Goal: Task Accomplishment & Management: Manage account settings

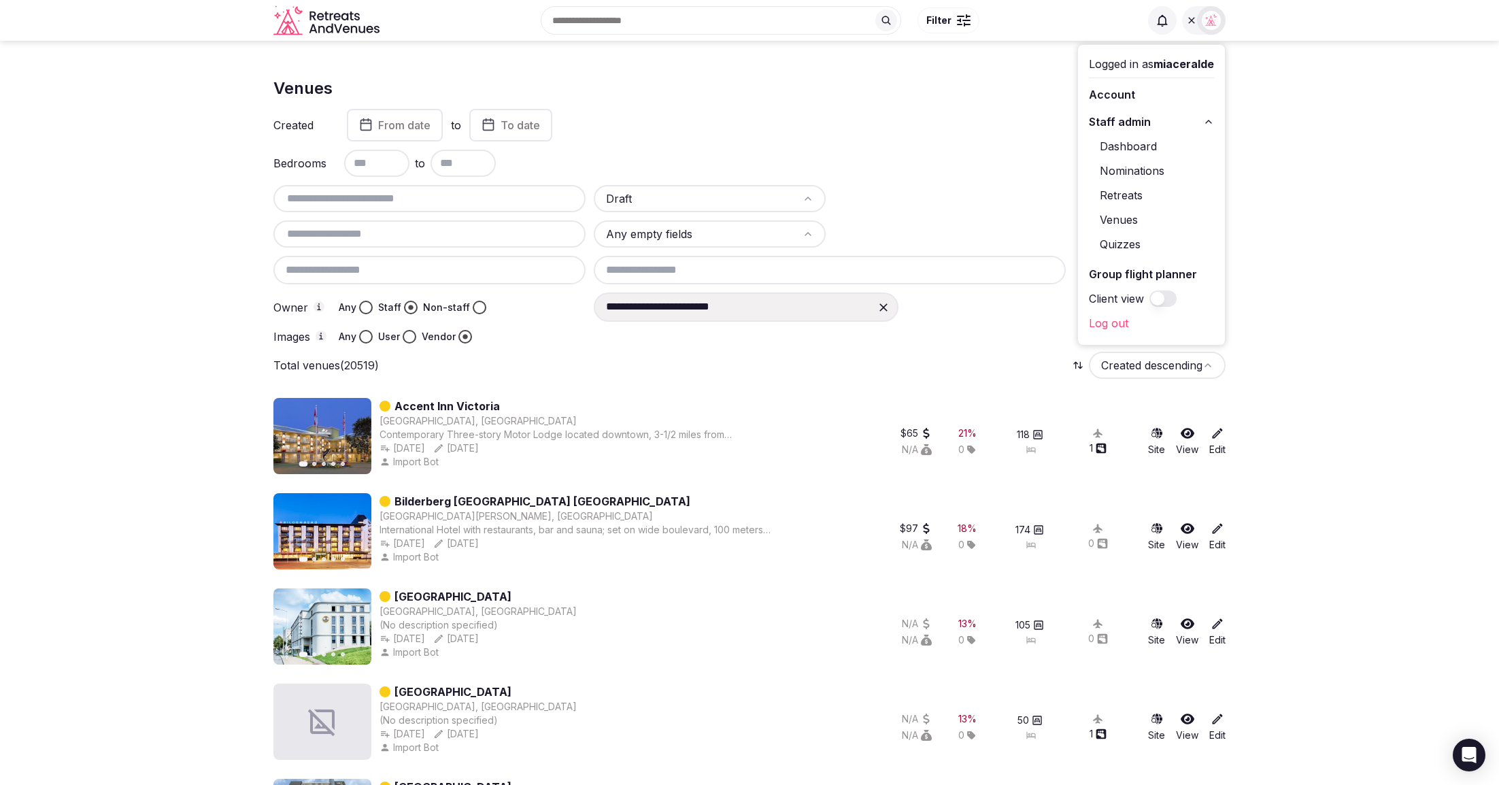
click at [932, 105] on div "Venues Add venue" at bounding box center [749, 87] width 952 height 41
click at [1210, 25] on img at bounding box center [1211, 20] width 19 height 19
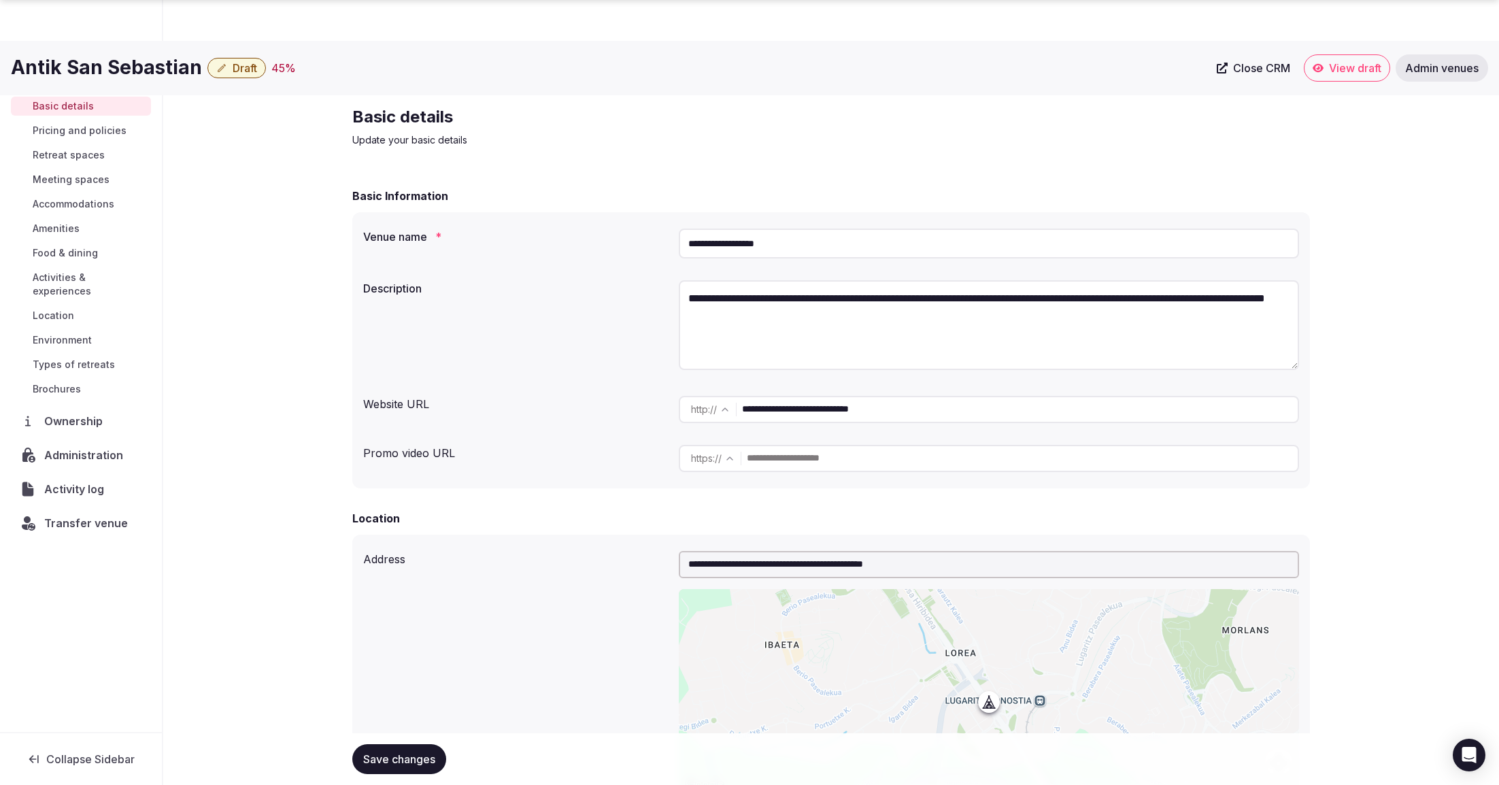
scroll to position [1154, 0]
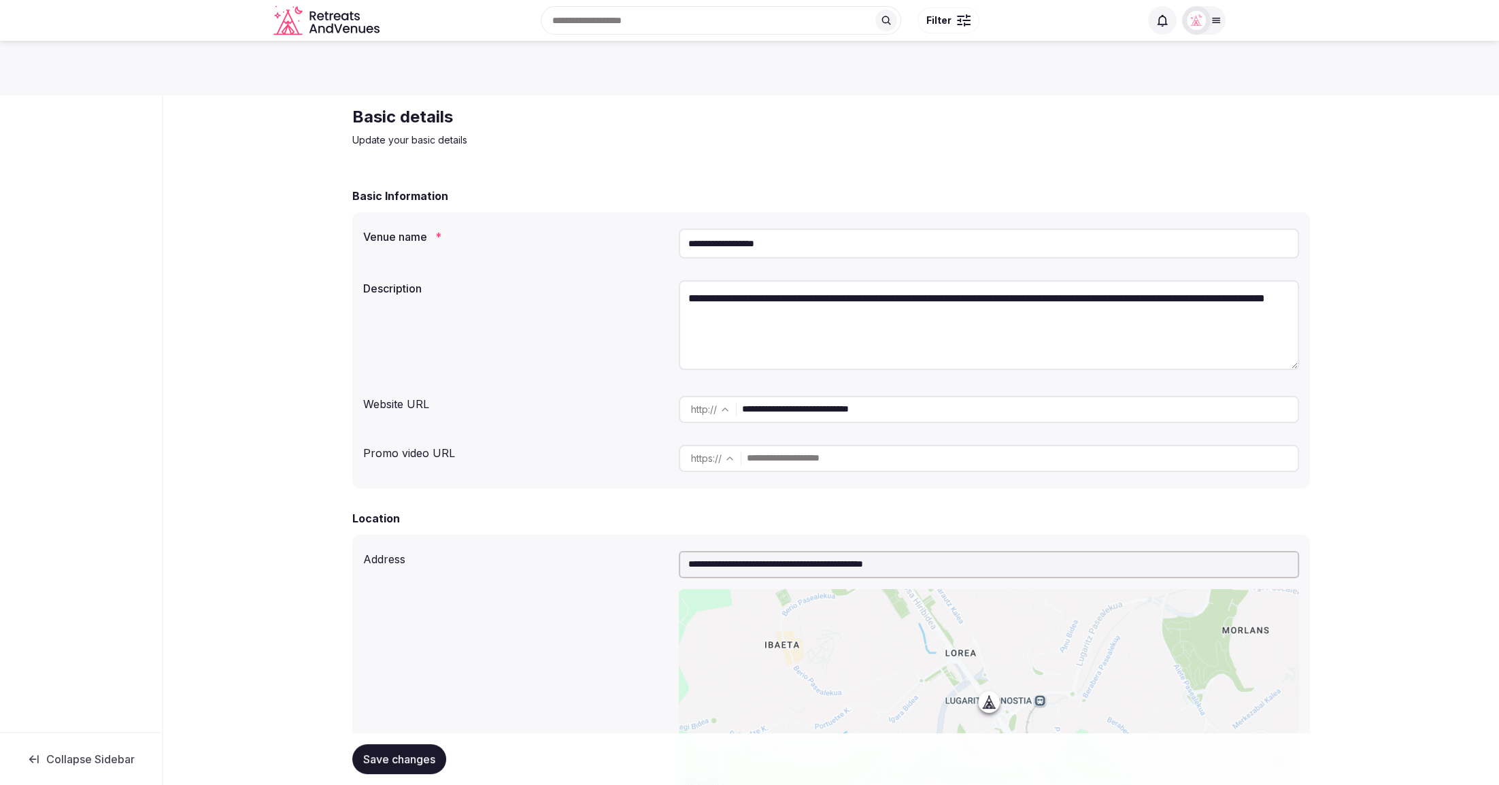
click at [602, 209] on div "**********" at bounding box center [830, 338] width 957 height 301
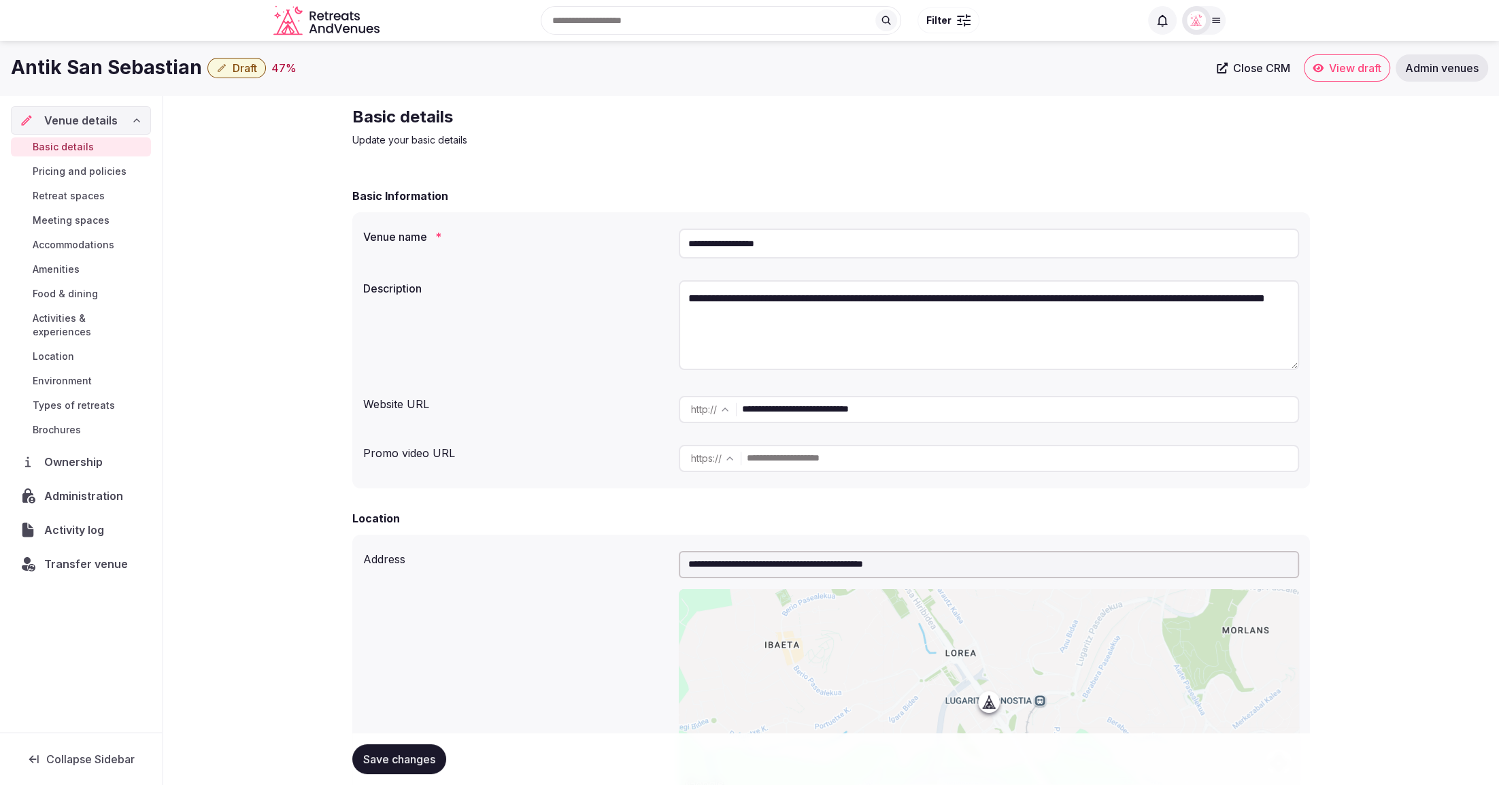
click at [70, 170] on span "Pricing and policies" at bounding box center [80, 172] width 94 height 14
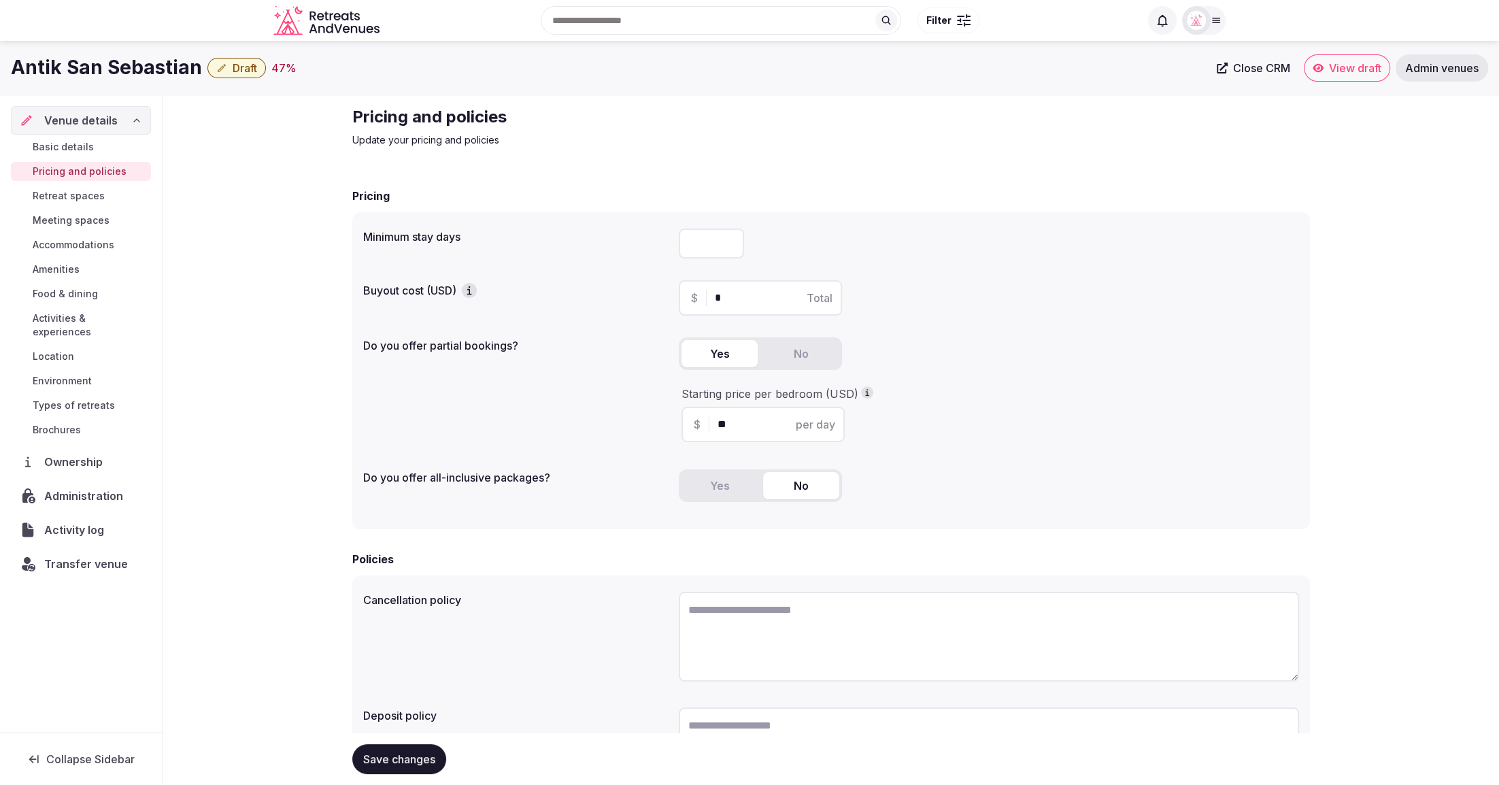
click at [1244, 322] on div "Minimum stay days Buyout cost (USD) $ * Total Do you offer partial bookings? Ye…" at bounding box center [830, 370] width 957 height 317
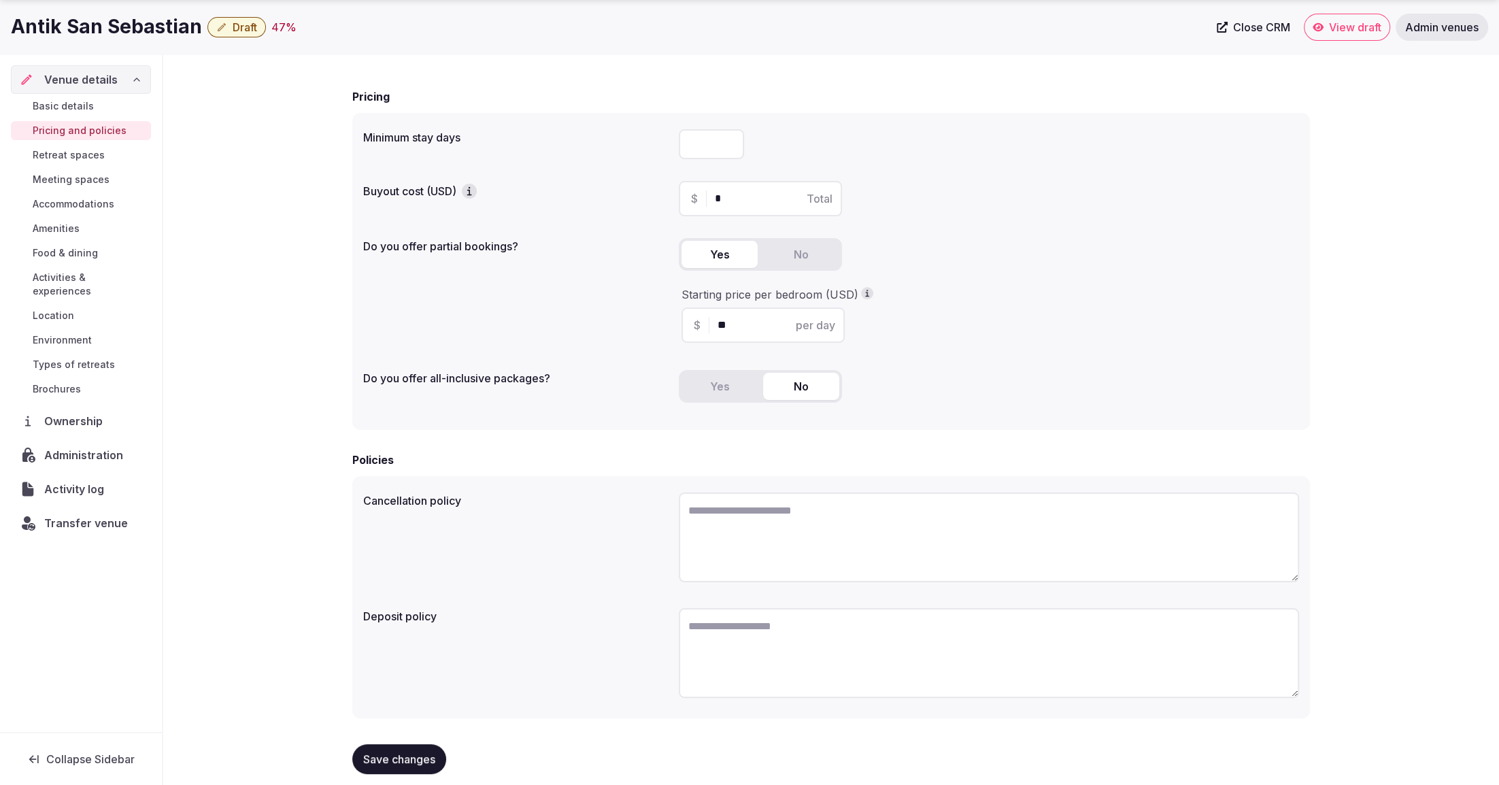
scroll to position [117, 0]
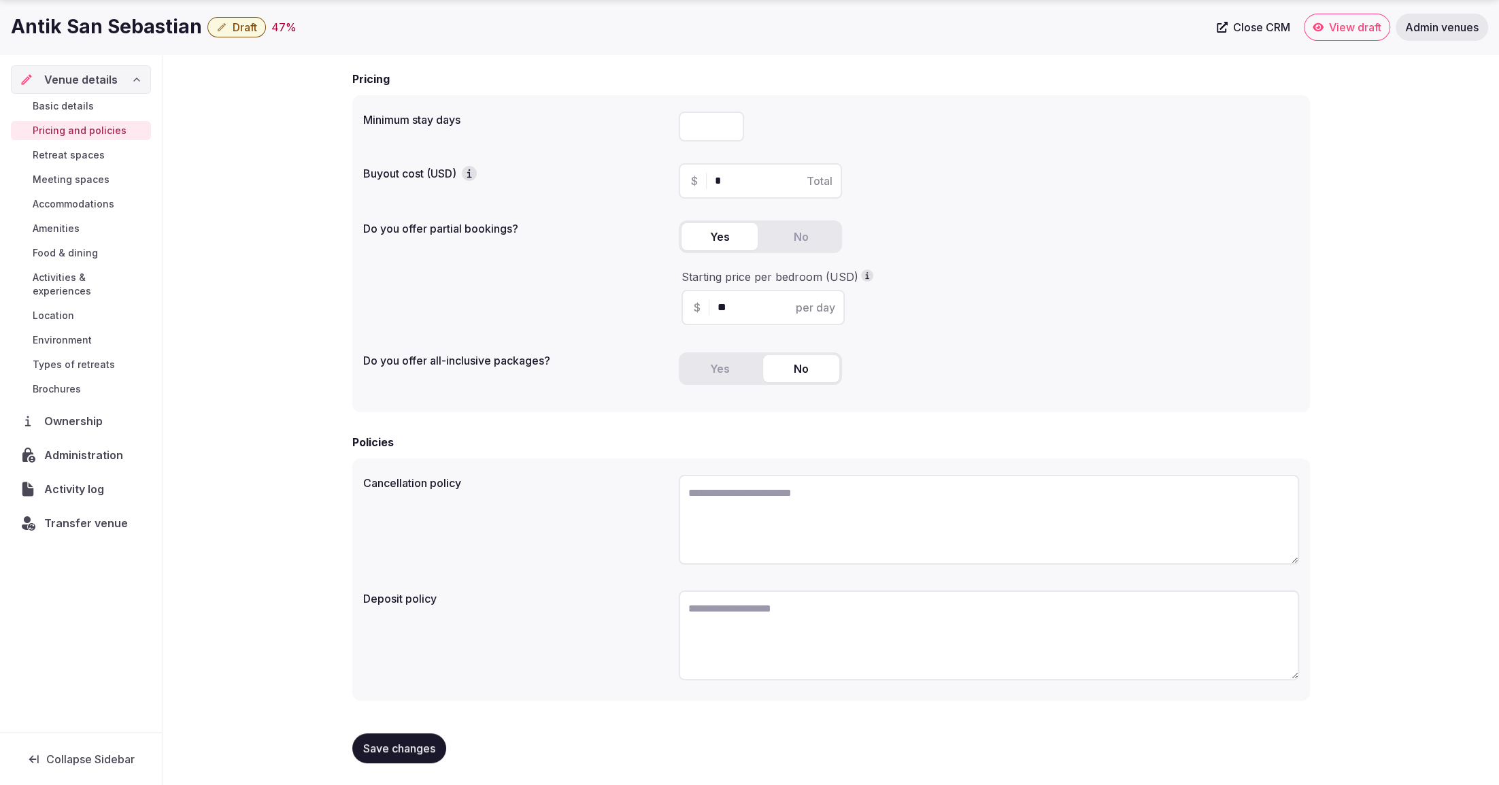
click at [63, 150] on span "Retreat spaces" at bounding box center [69, 155] width 72 height 14
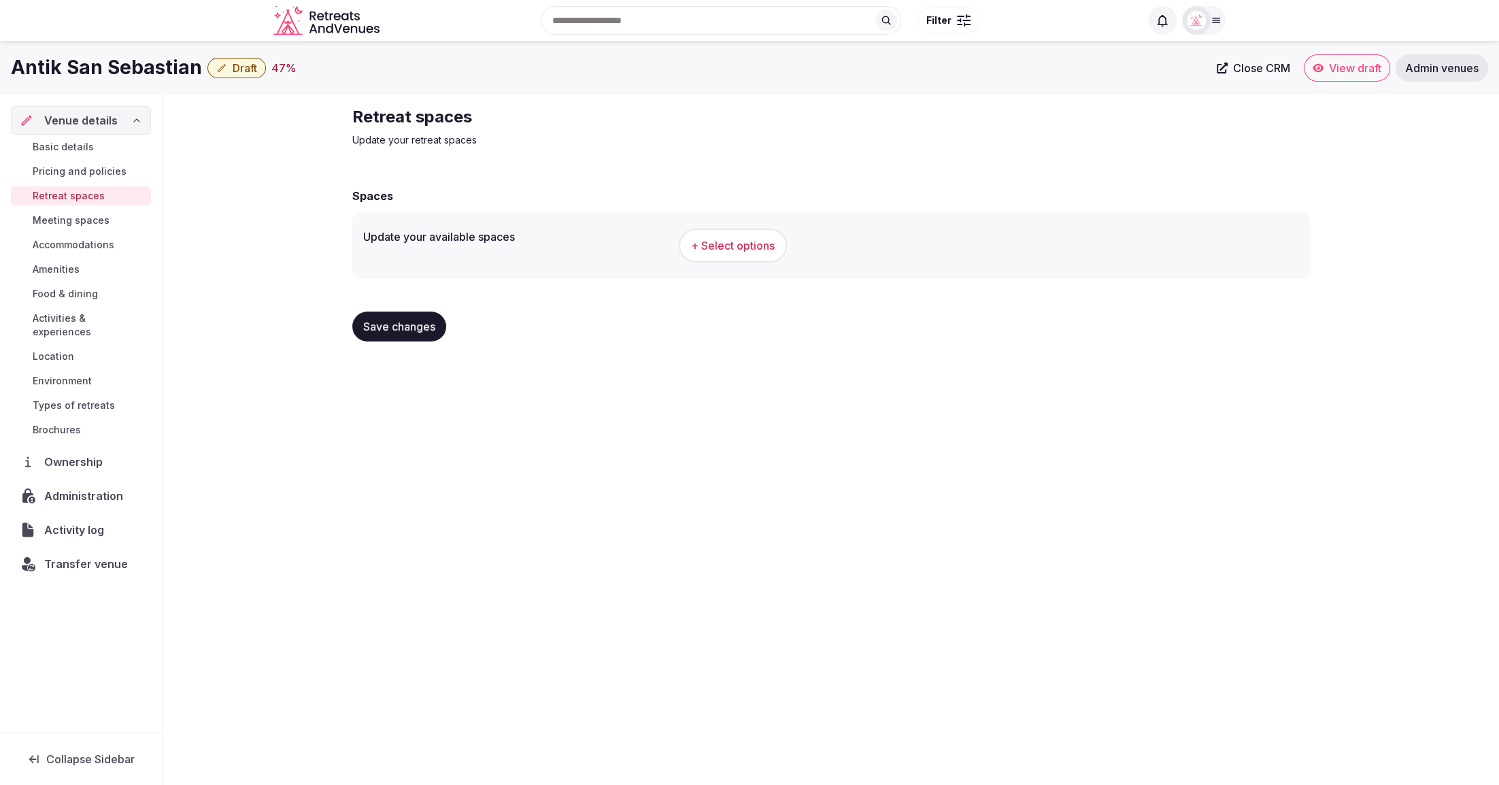
click at [830, 313] on div "Save changes" at bounding box center [830, 326] width 957 height 30
click at [75, 222] on span "Meeting spaces" at bounding box center [71, 221] width 77 height 14
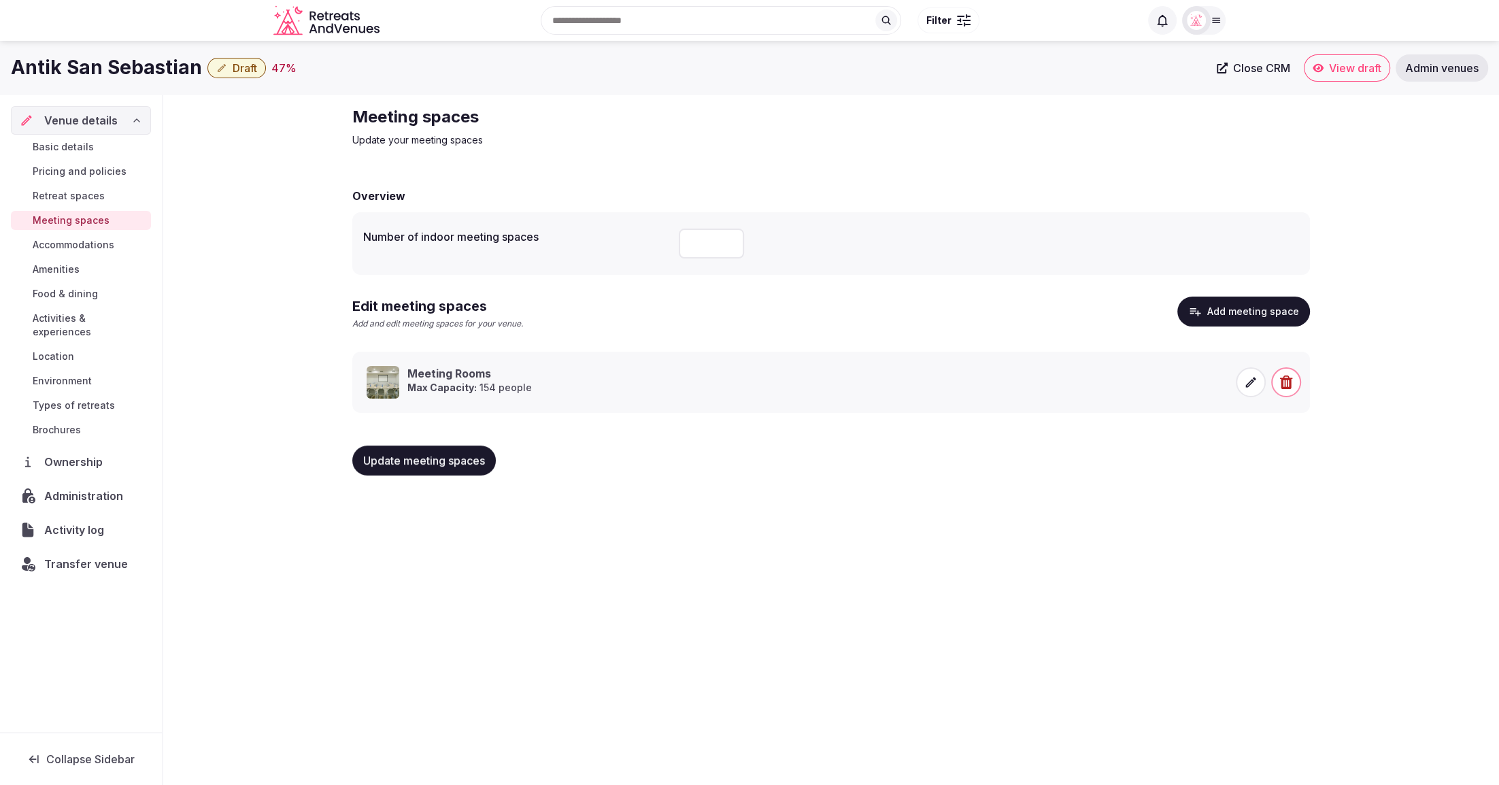
click at [79, 248] on span "Accommodations" at bounding box center [74, 245] width 82 height 14
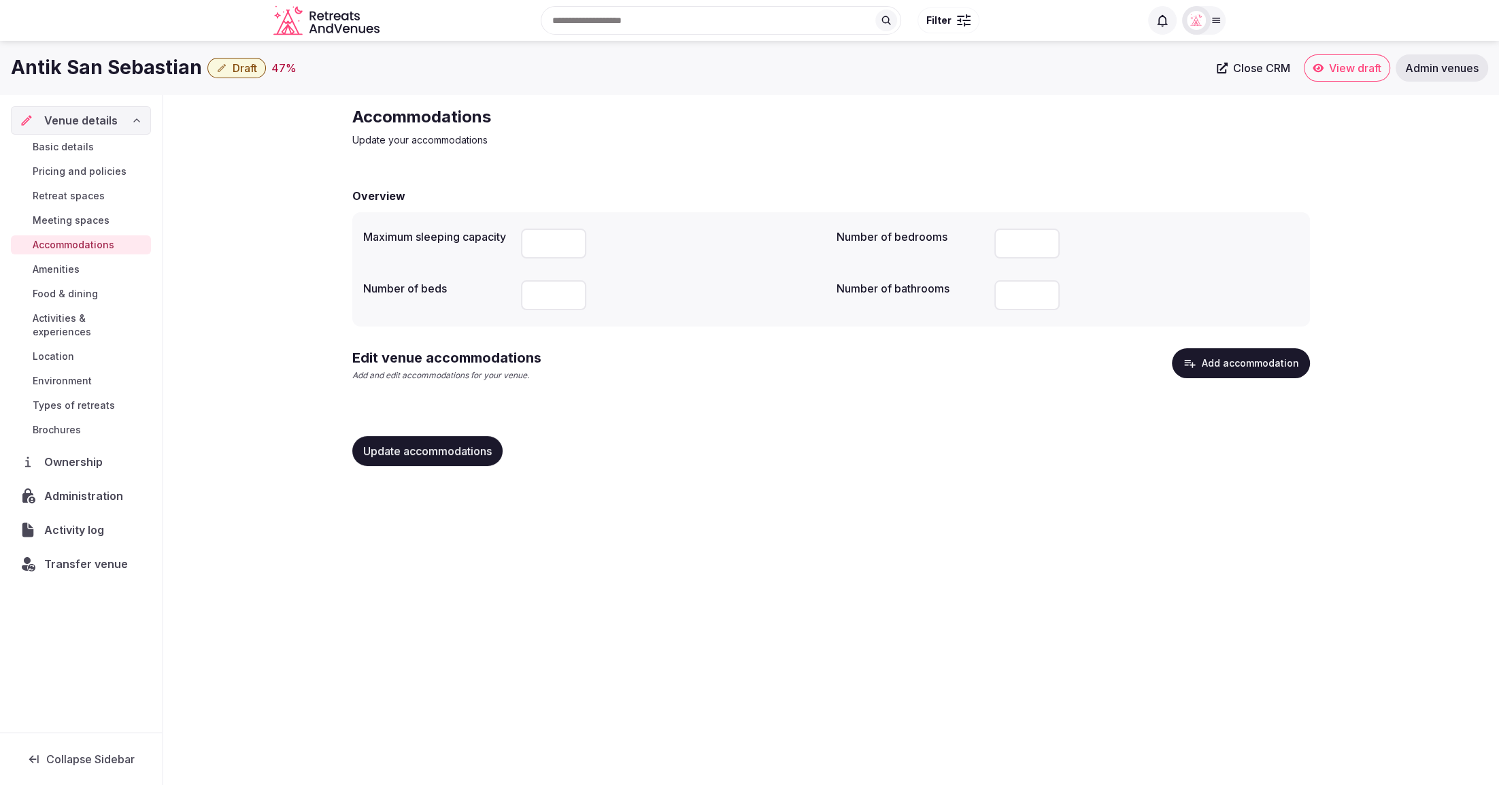
click at [1256, 367] on button "Add accommodation" at bounding box center [1241, 363] width 138 height 30
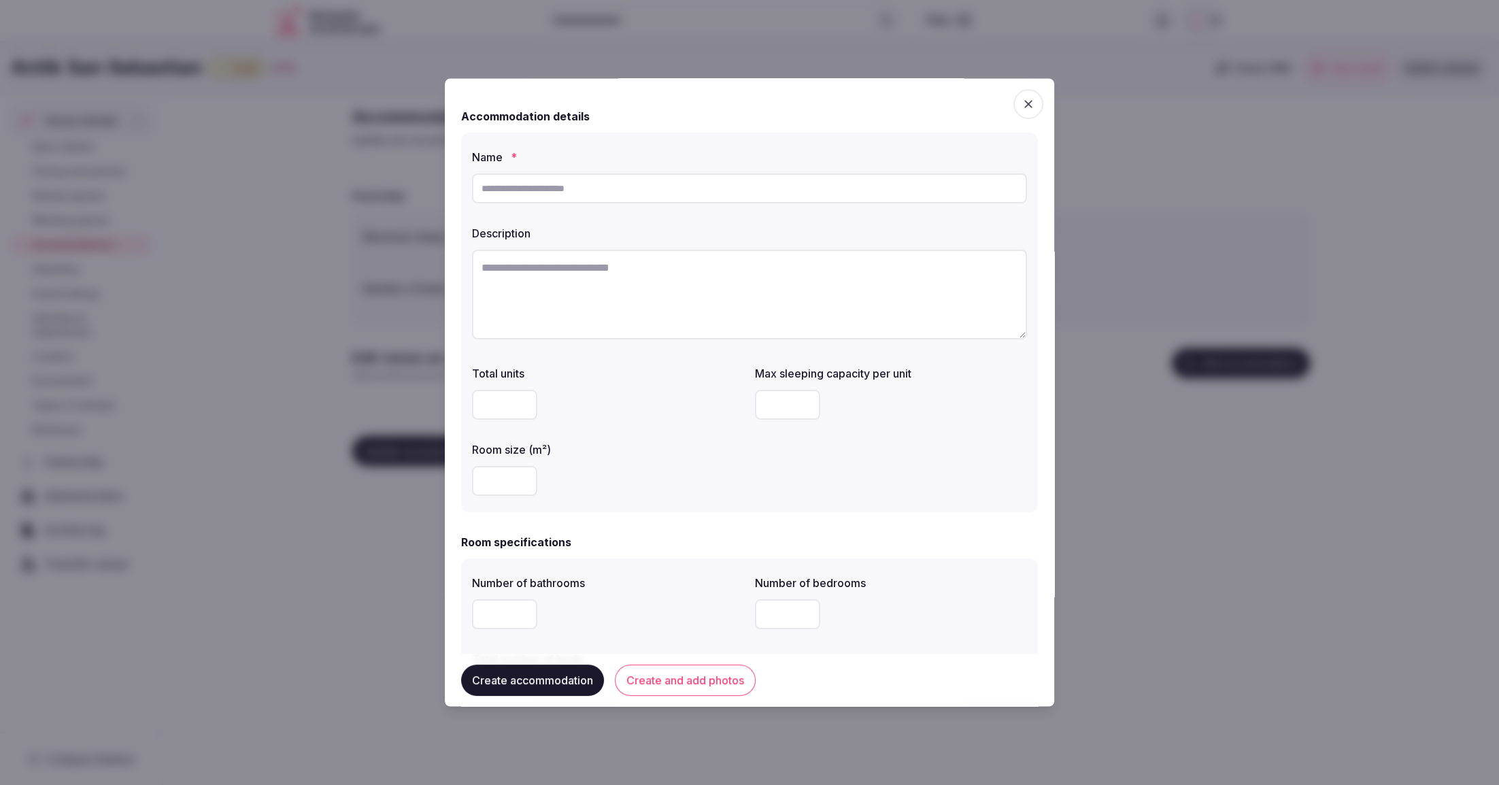
click at [622, 183] on input "text" at bounding box center [749, 188] width 555 height 30
paste input "**********"
type input "**********"
drag, startPoint x: 1379, startPoint y: 241, endPoint x: 1265, endPoint y: 268, distance: 116.6
click at [1379, 241] on div at bounding box center [749, 392] width 1499 height 785
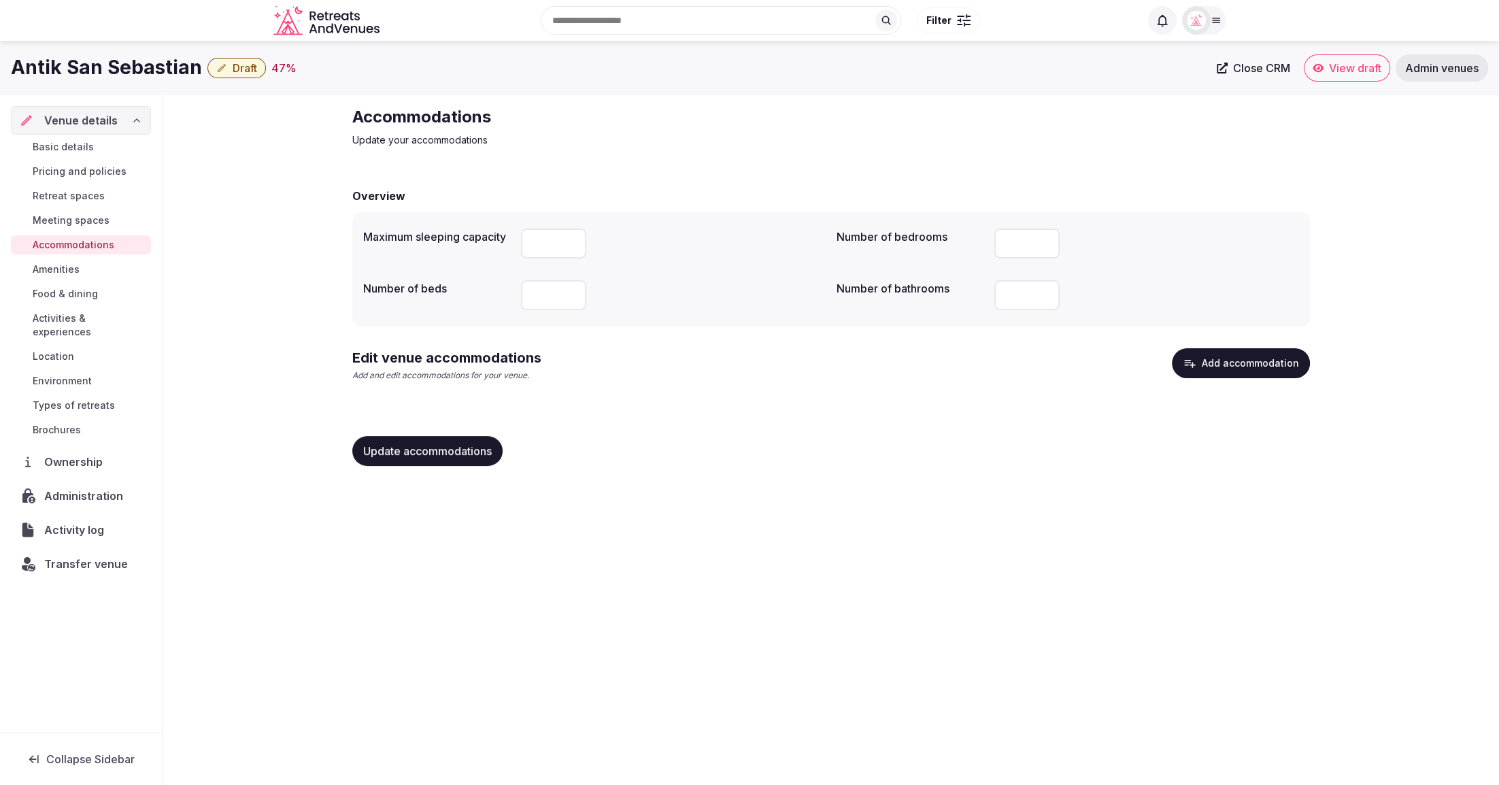
click at [1243, 369] on button "Add accommodation" at bounding box center [1241, 363] width 138 height 30
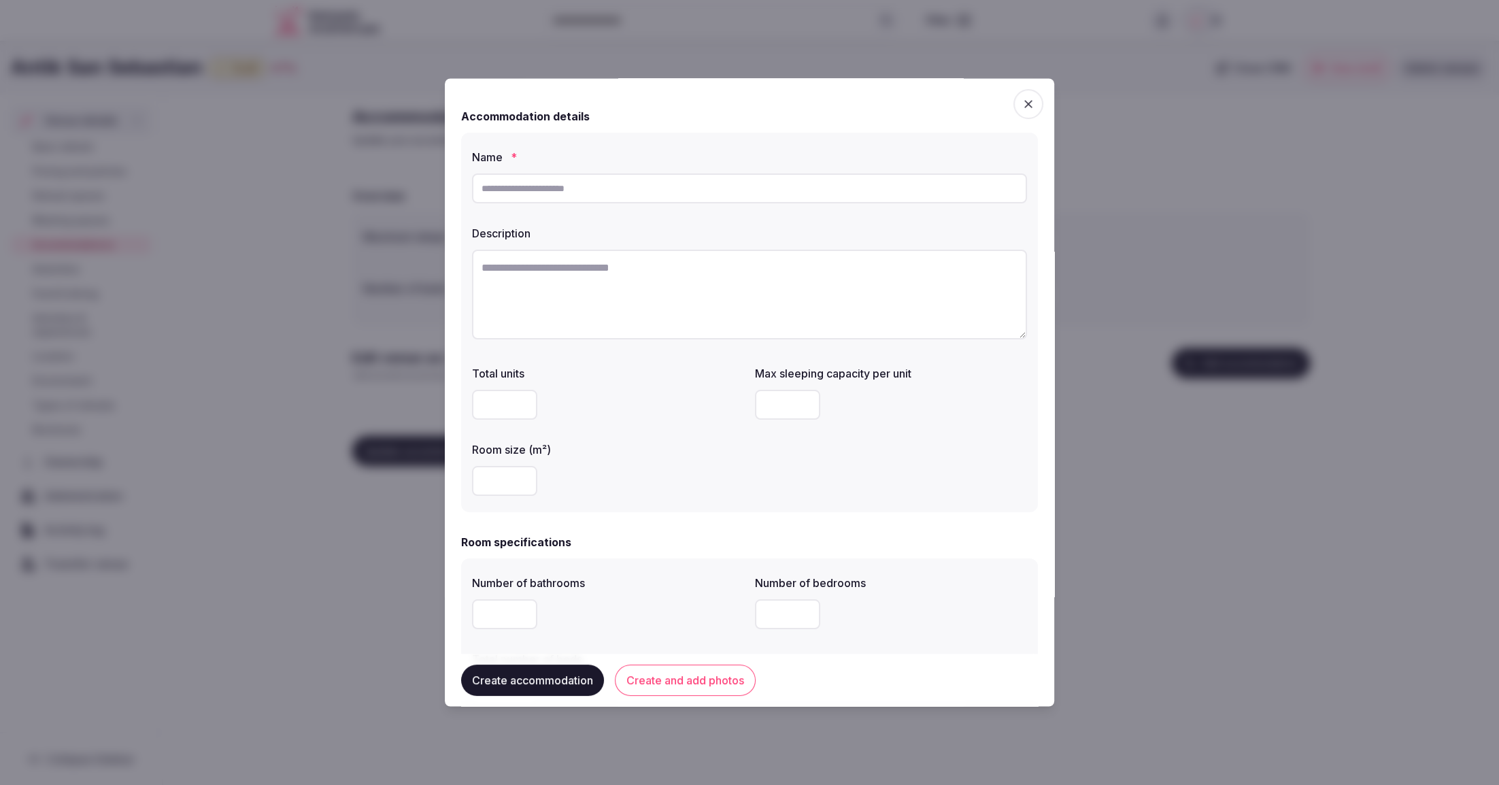
click at [546, 188] on input "text" at bounding box center [749, 188] width 555 height 30
paste input "**********"
type input "**********"
click at [530, 299] on textarea at bounding box center [749, 295] width 555 height 90
click at [722, 277] on textarea "To enrich screen reader interactions, please activate Accessibility in Grammarl…" at bounding box center [749, 295] width 555 height 90
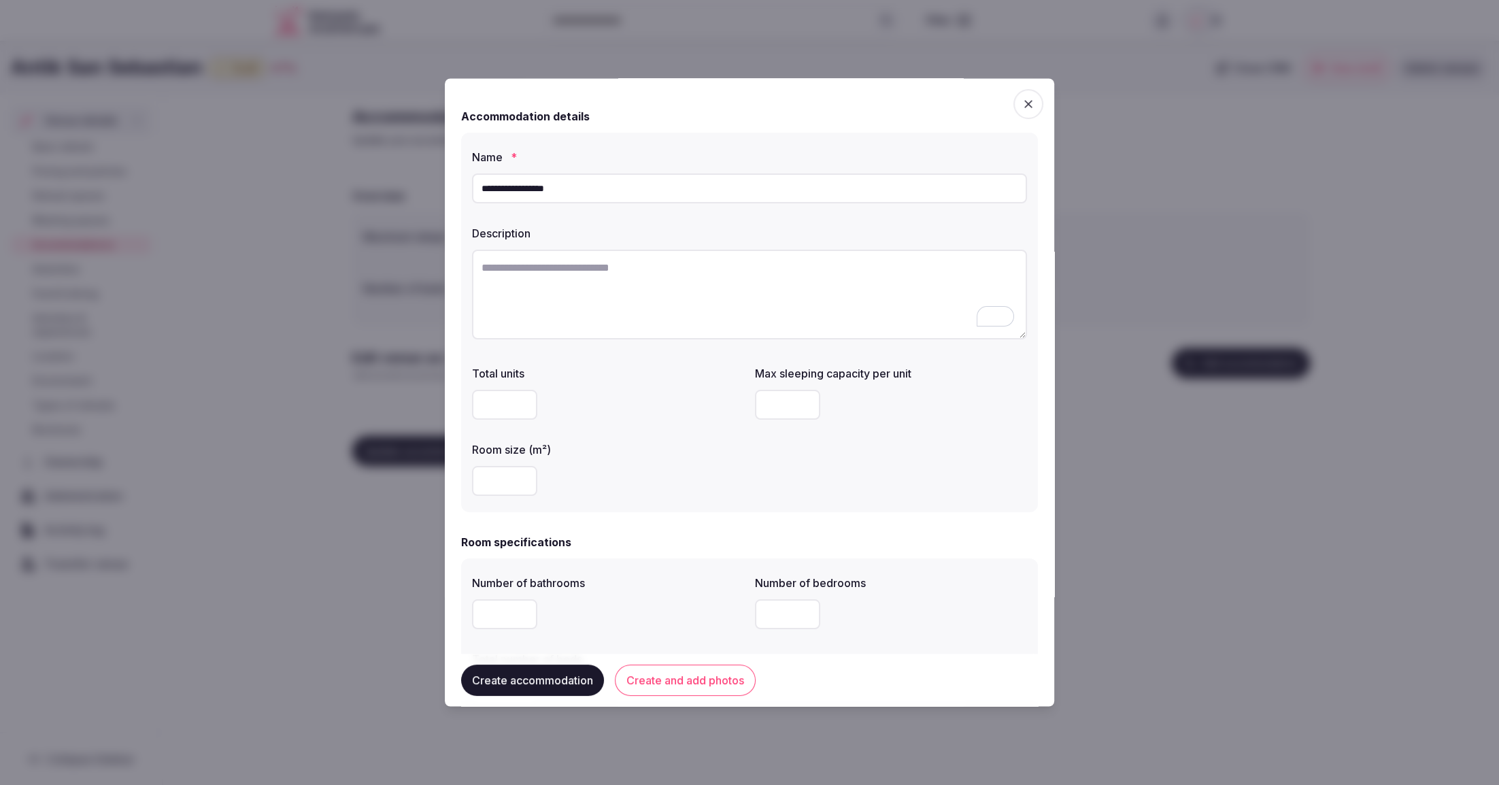
paste textarea "**********"
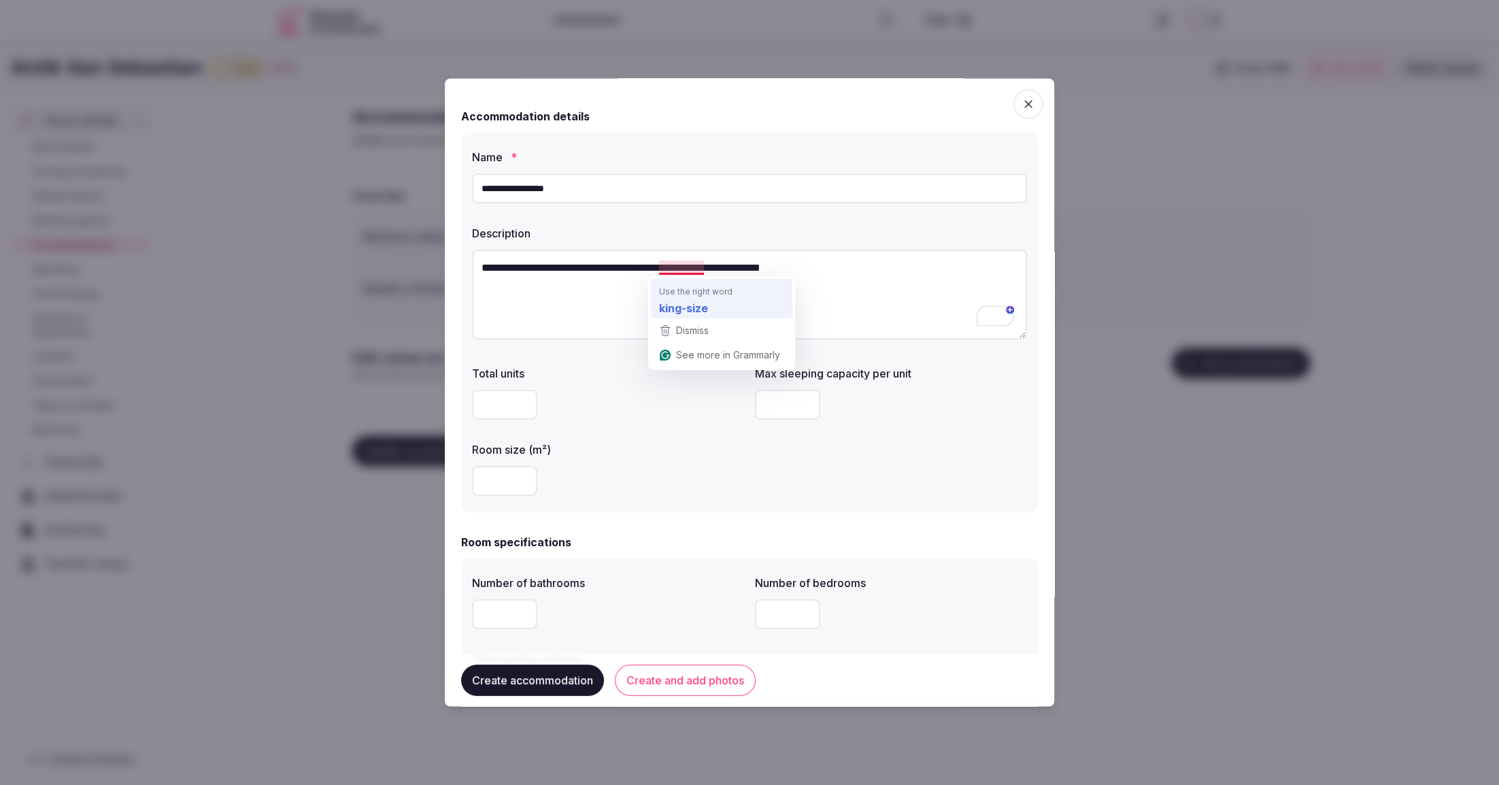
scroll to position [5, 0]
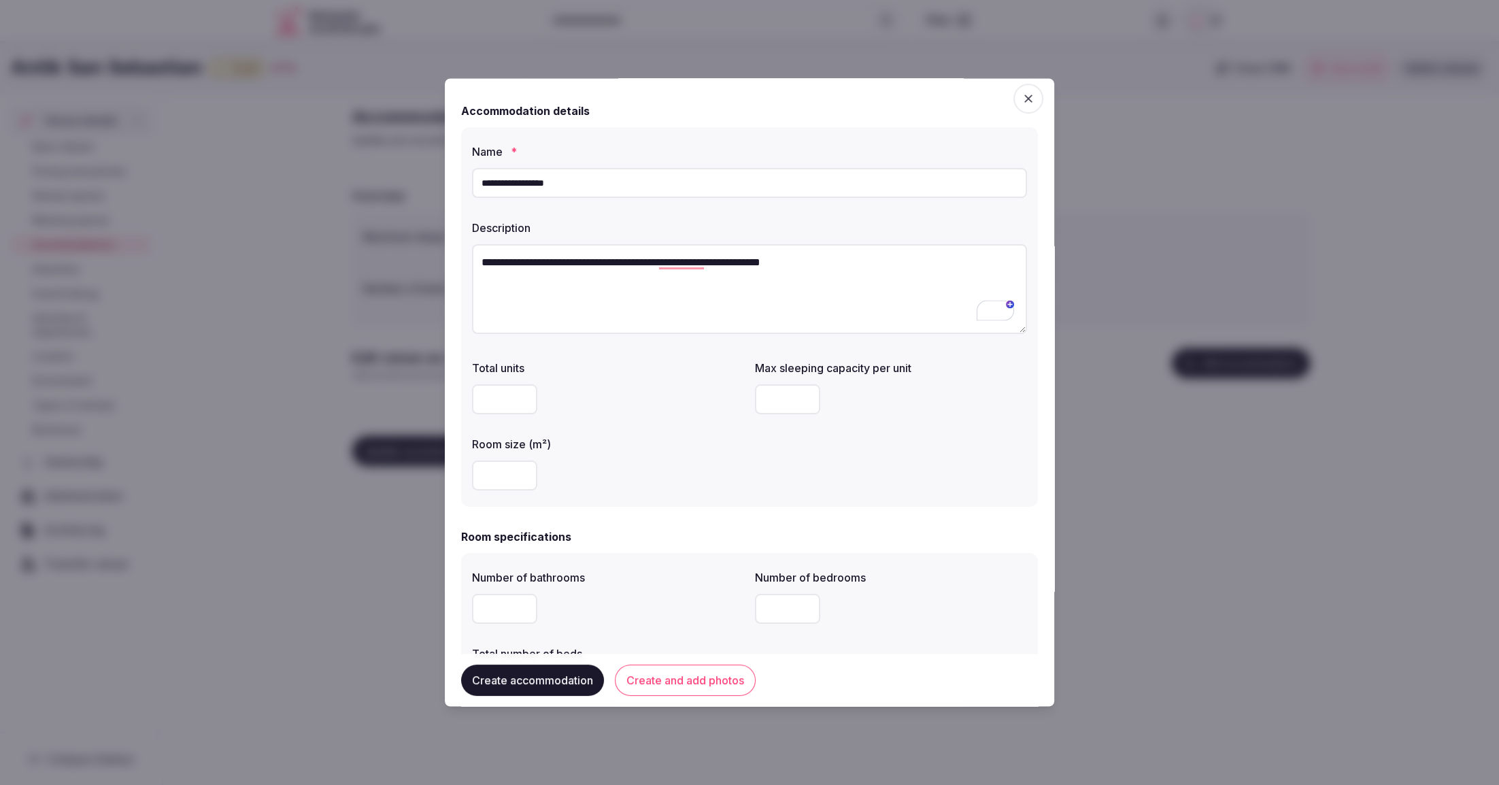
click at [689, 312] on textarea "**********" at bounding box center [749, 289] width 555 height 90
click at [851, 261] on textarea "**********" at bounding box center [749, 286] width 555 height 90
click at [742, 260] on textarea "**********" at bounding box center [749, 287] width 555 height 90
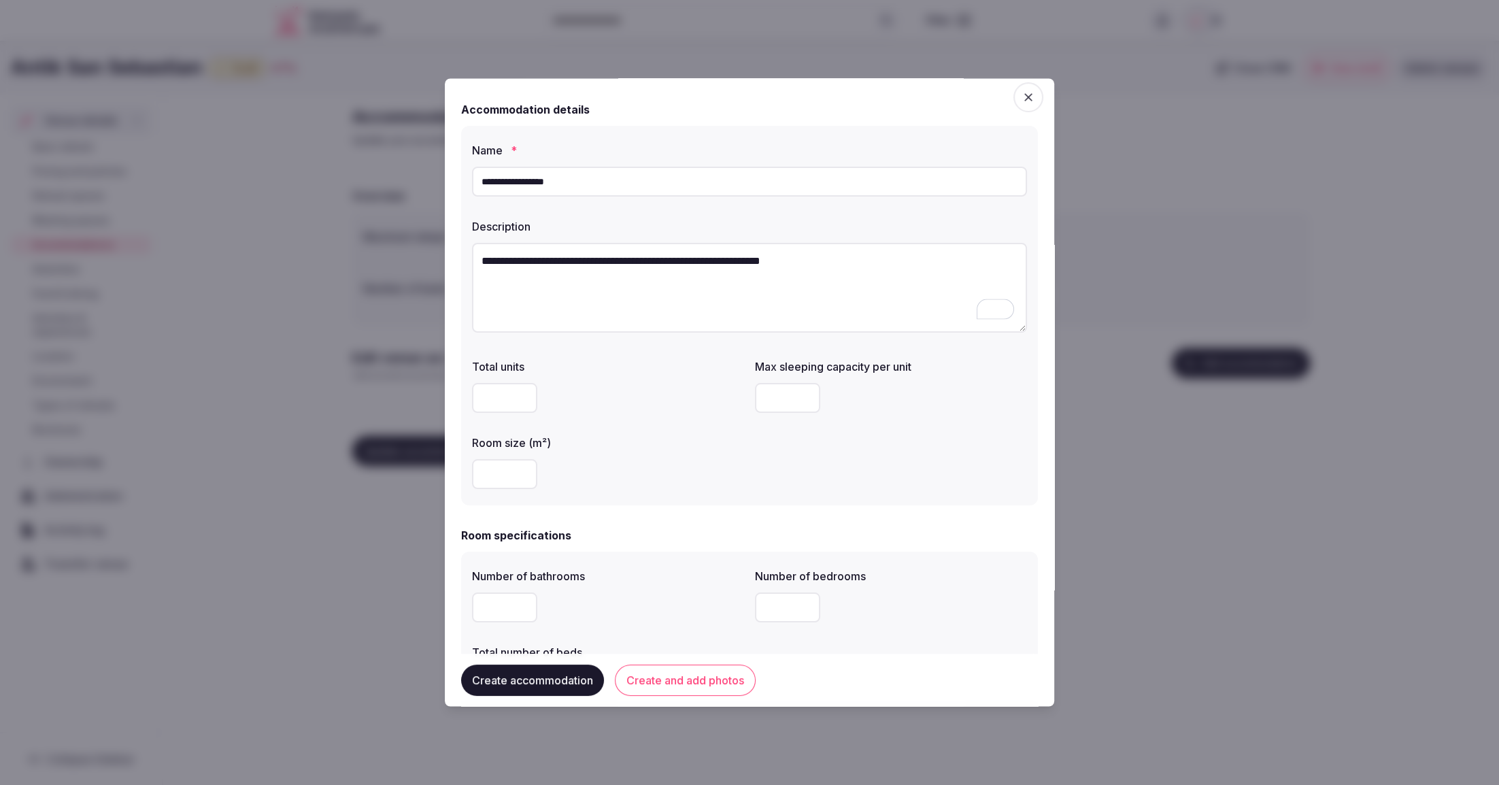
click at [849, 260] on textarea "**********" at bounding box center [749, 288] width 555 height 90
type textarea "**********"
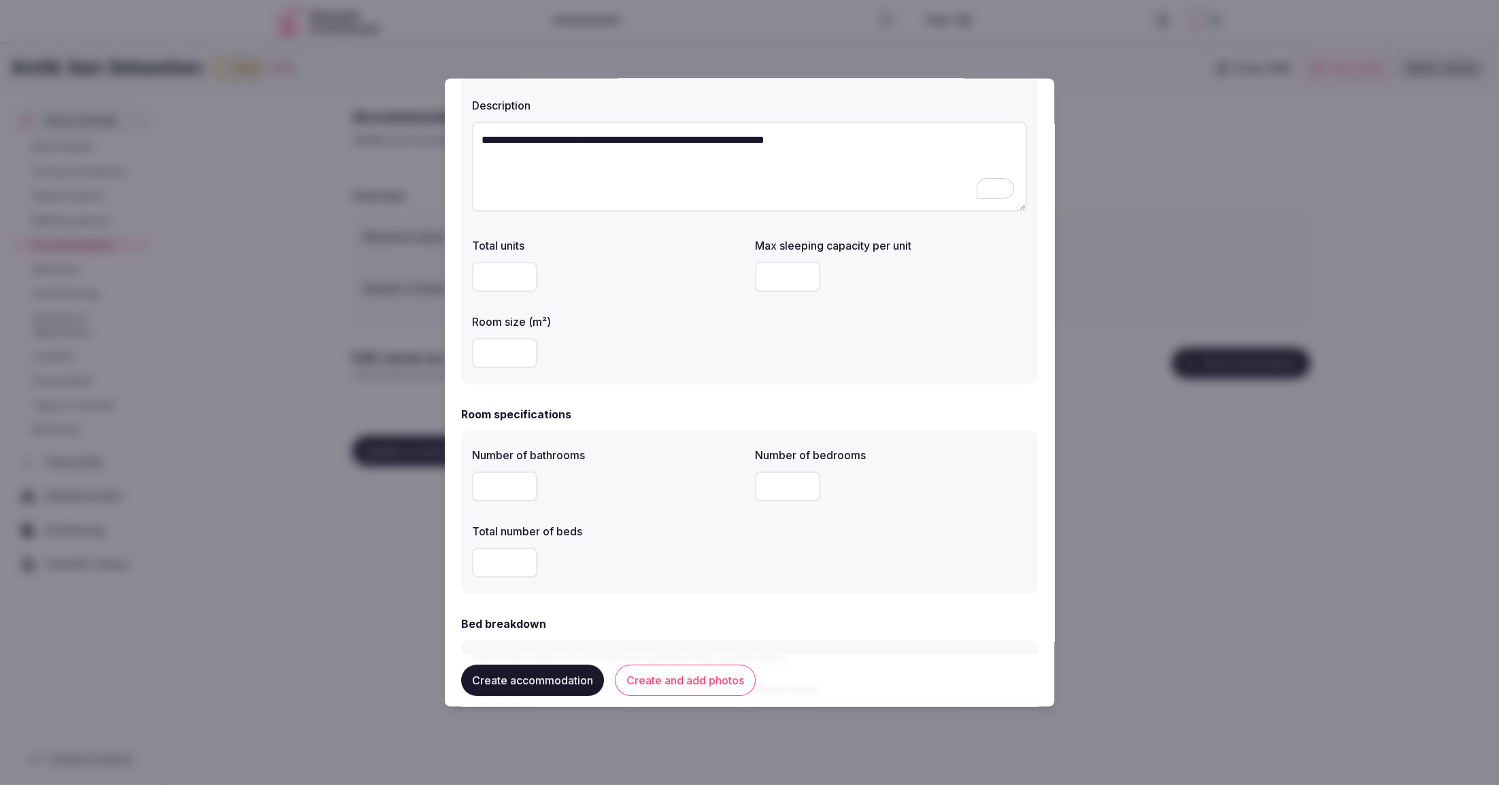
scroll to position [106, 0]
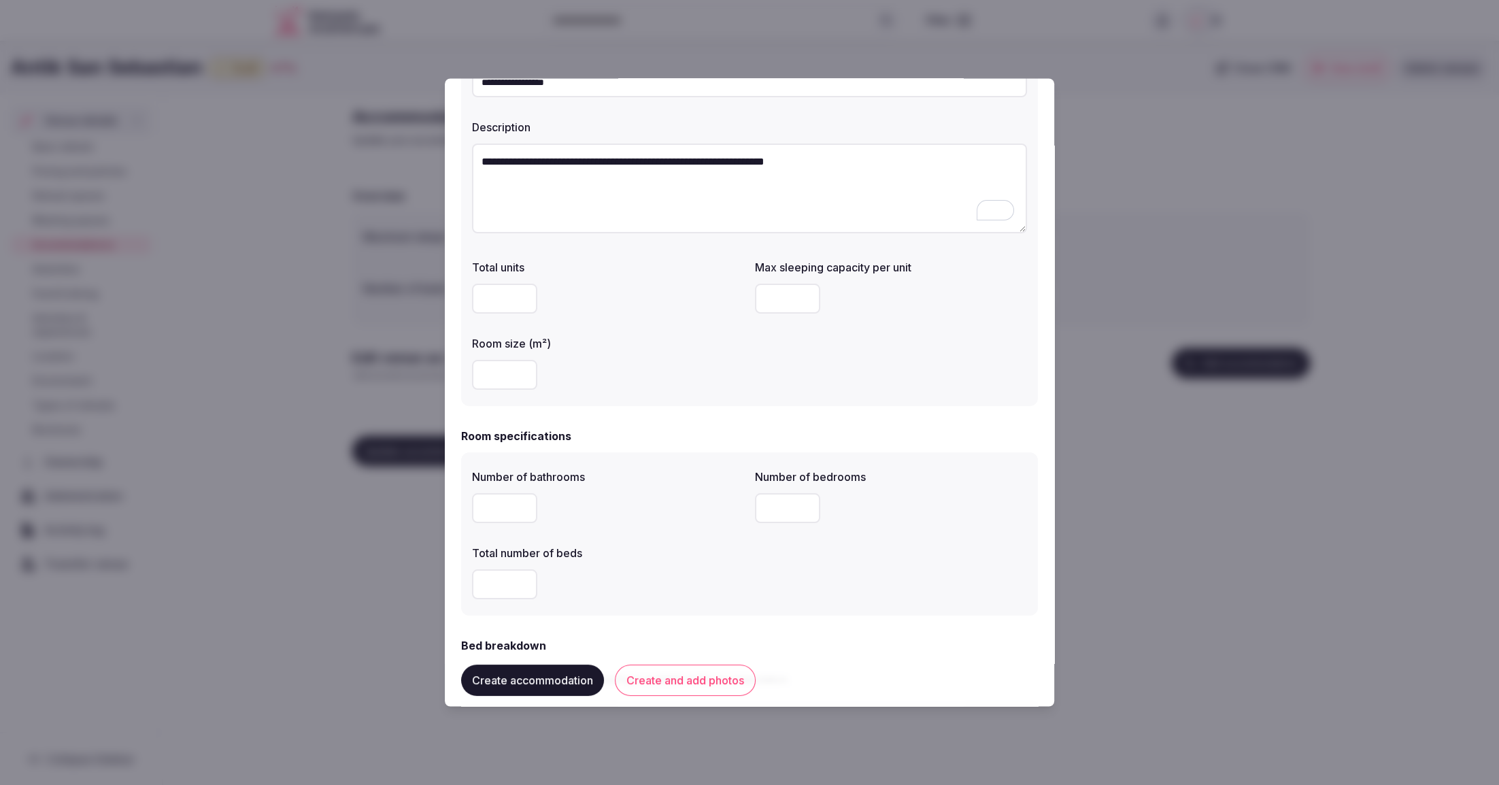
click at [789, 303] on input "number" at bounding box center [787, 299] width 65 height 30
click at [865, 369] on div "Total units Max sleeping capacity per unit * Room size (m²)" at bounding box center [749, 324] width 555 height 141
drag, startPoint x: 777, startPoint y: 299, endPoint x: 758, endPoint y: 299, distance: 19.0
click at [758, 299] on input "*" at bounding box center [787, 301] width 65 height 30
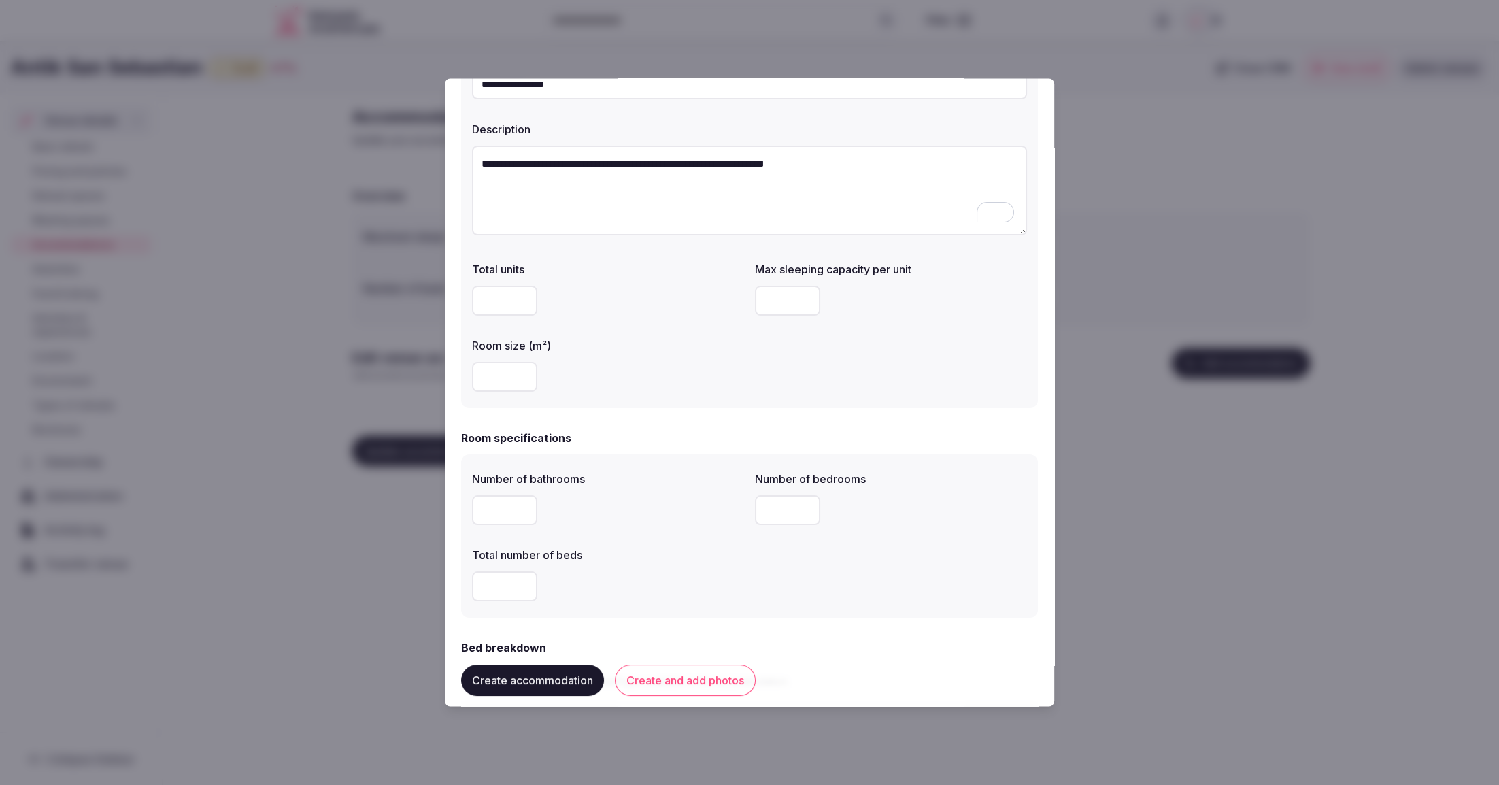
type input "*"
click at [741, 375] on div at bounding box center [608, 377] width 272 height 30
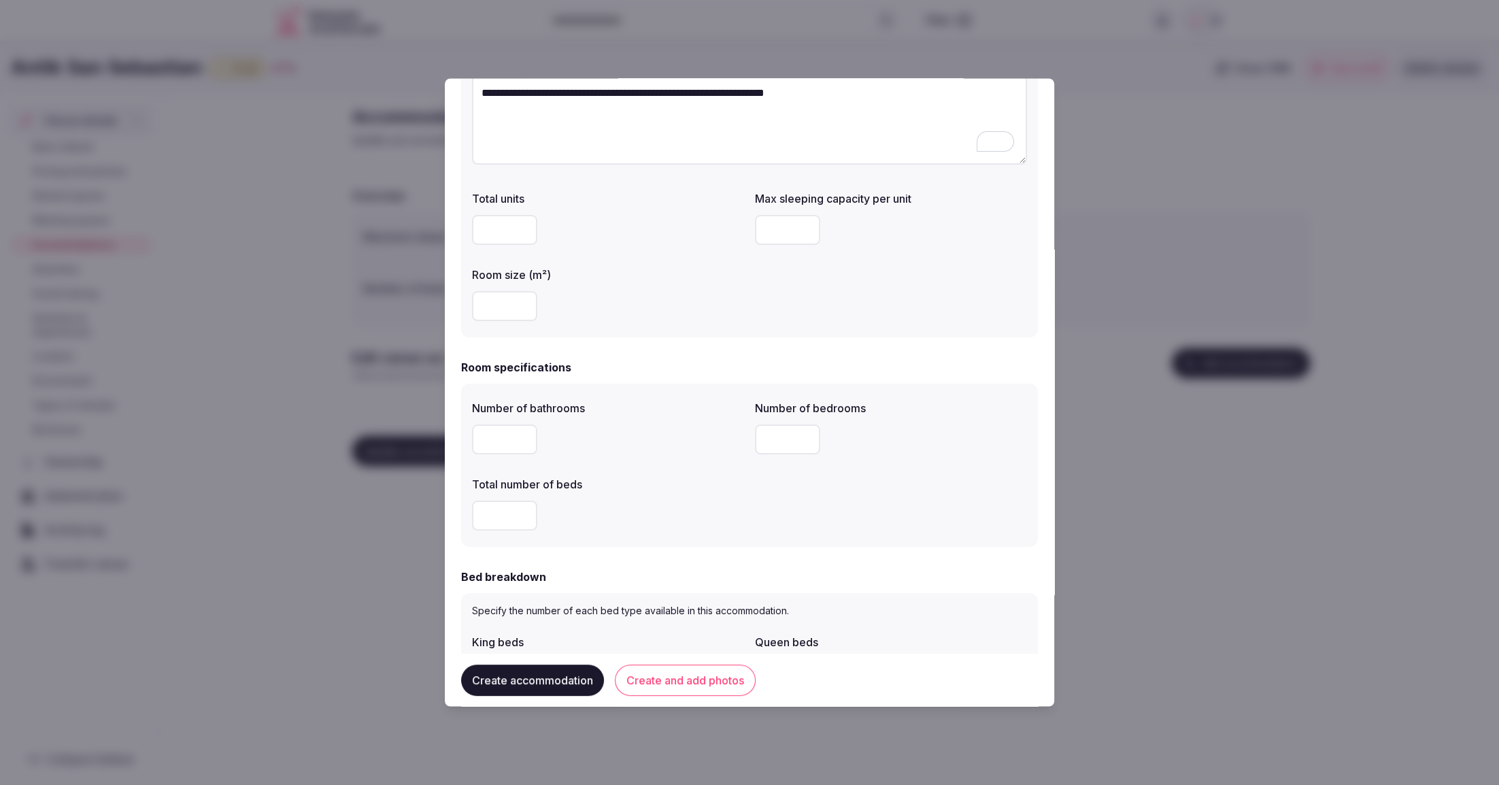
scroll to position [194, 0]
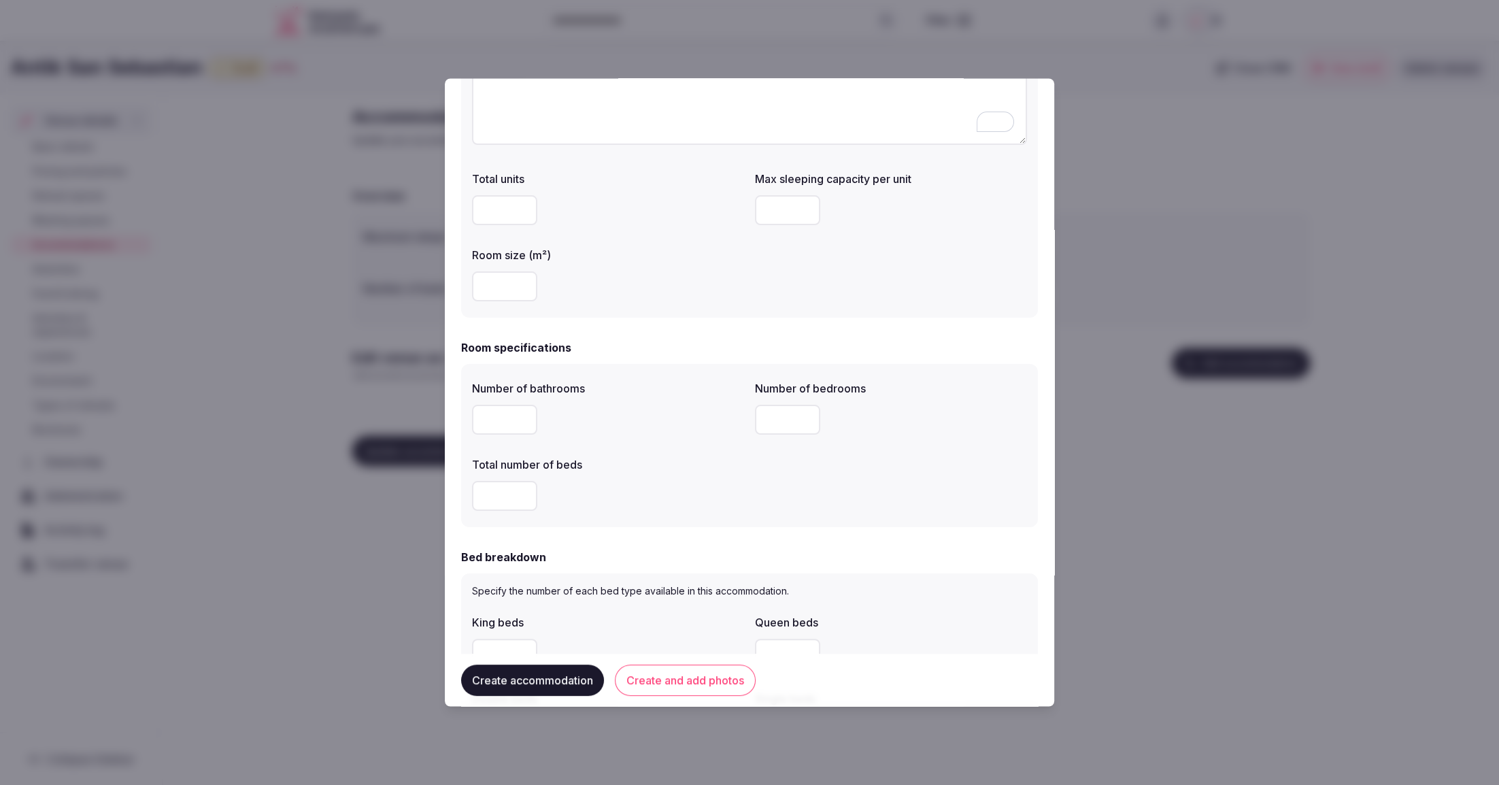
click at [496, 419] on input "number" at bounding box center [504, 420] width 65 height 30
type input "*"
click at [503, 499] on input "number" at bounding box center [504, 496] width 65 height 30
type input "*"
click at [778, 422] on input "number" at bounding box center [787, 420] width 65 height 30
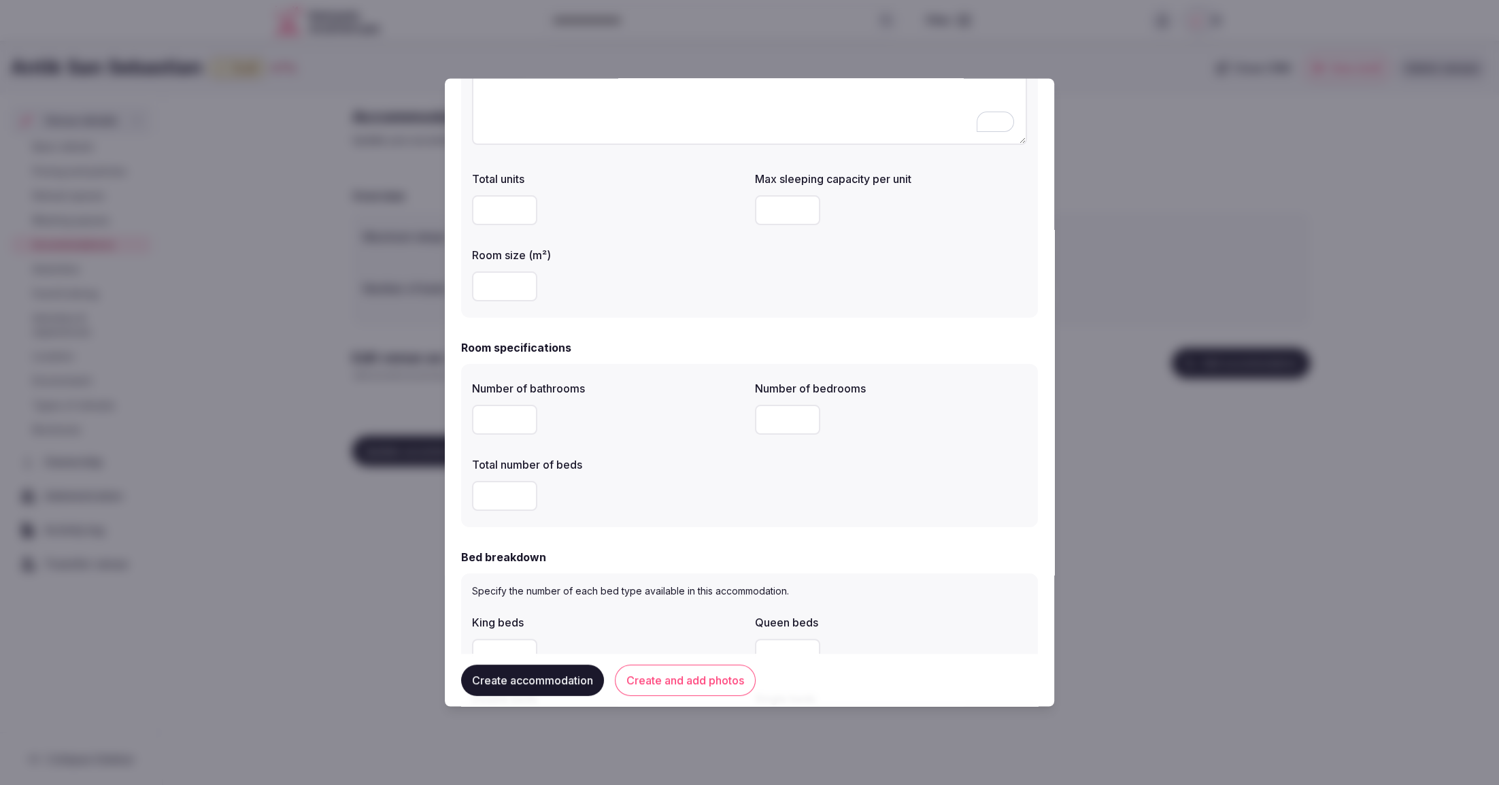
type input "*"
click at [780, 481] on div "Number of bathrooms * Number of bedrooms * Total number of beds *" at bounding box center [749, 445] width 555 height 141
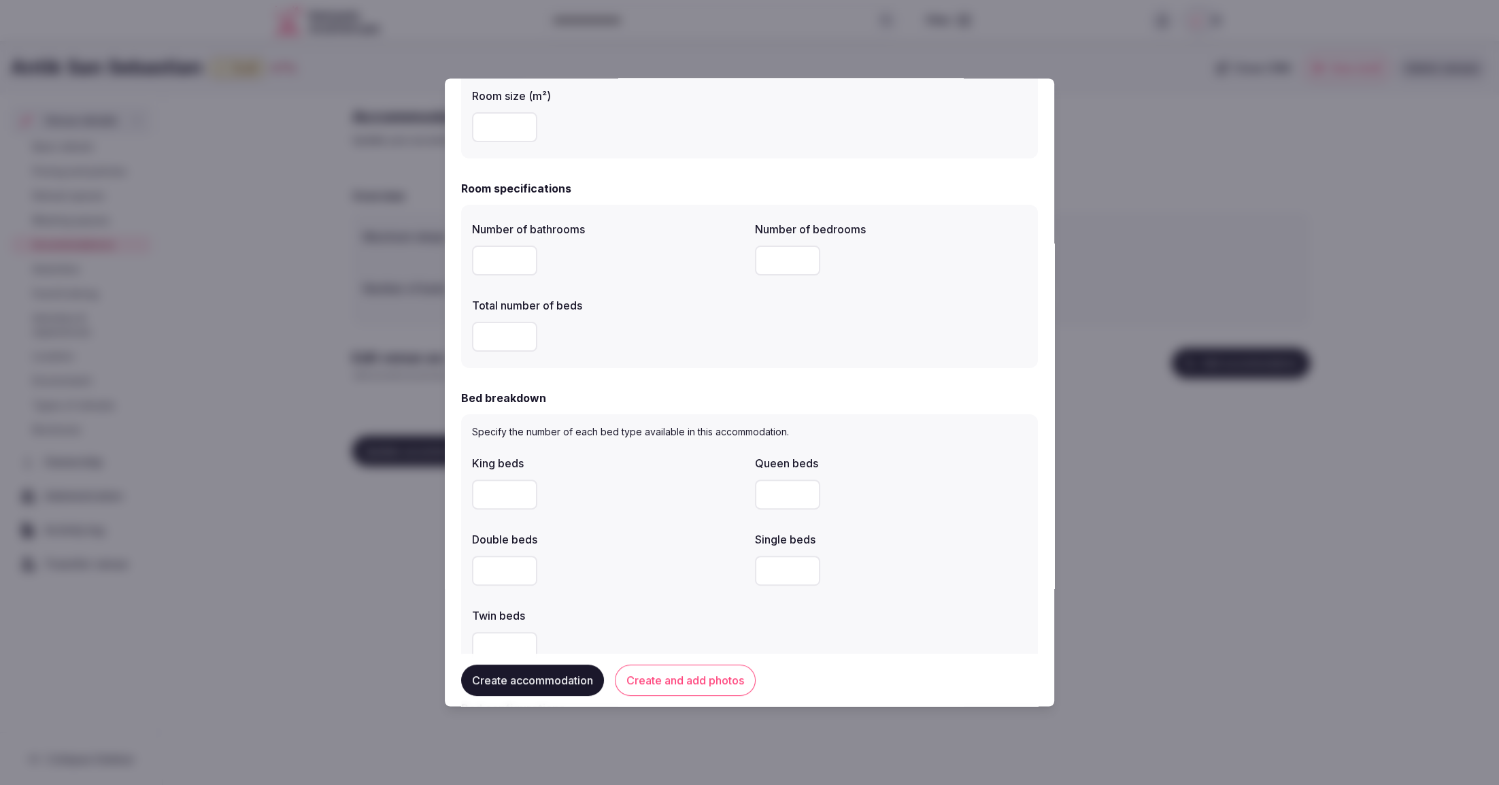
scroll to position [357, 0]
click at [496, 564] on input "number" at bounding box center [504, 567] width 65 height 30
type input "*"
click at [694, 548] on div "*" at bounding box center [608, 567] width 272 height 41
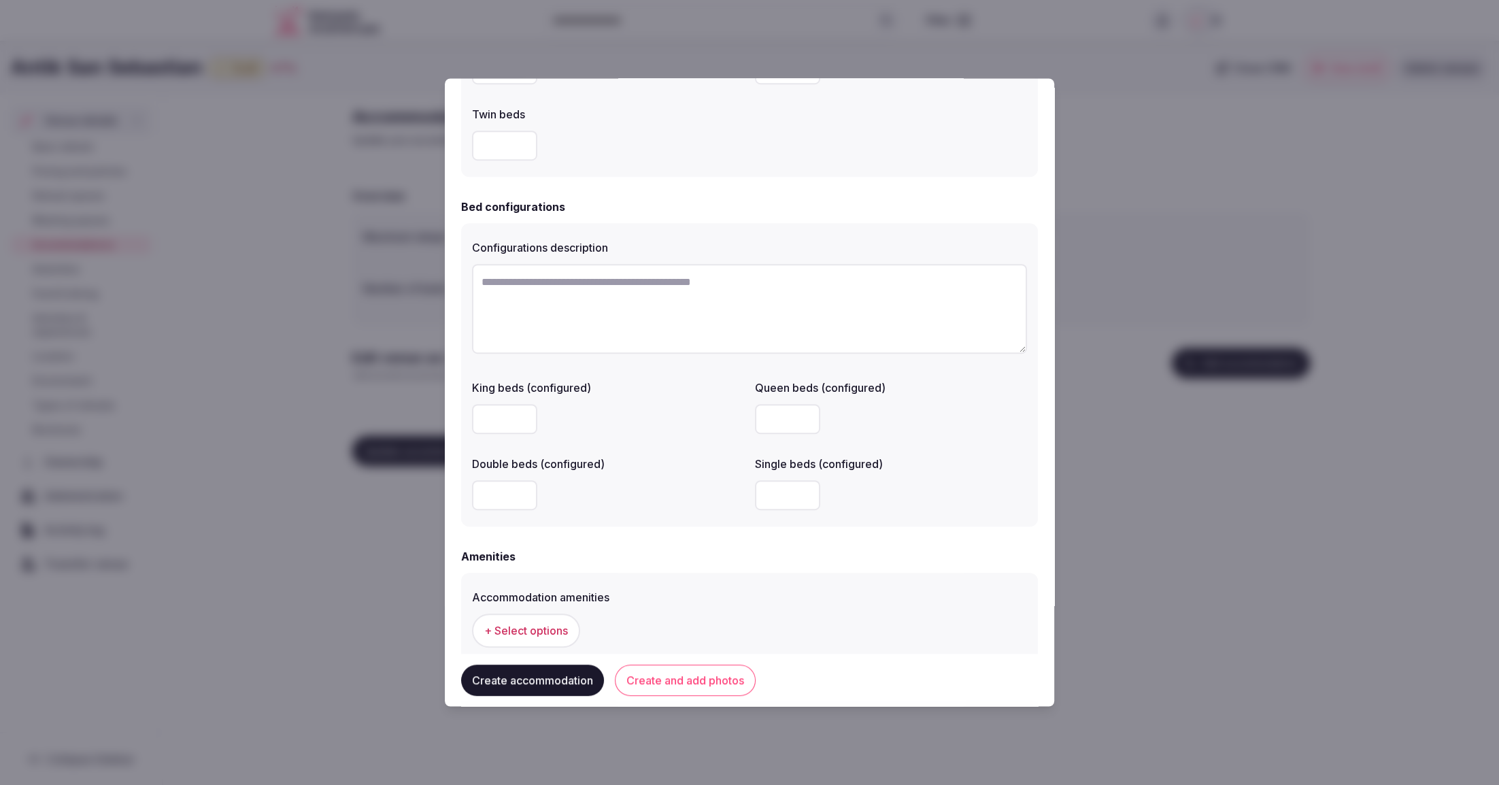
scroll to position [865, 0]
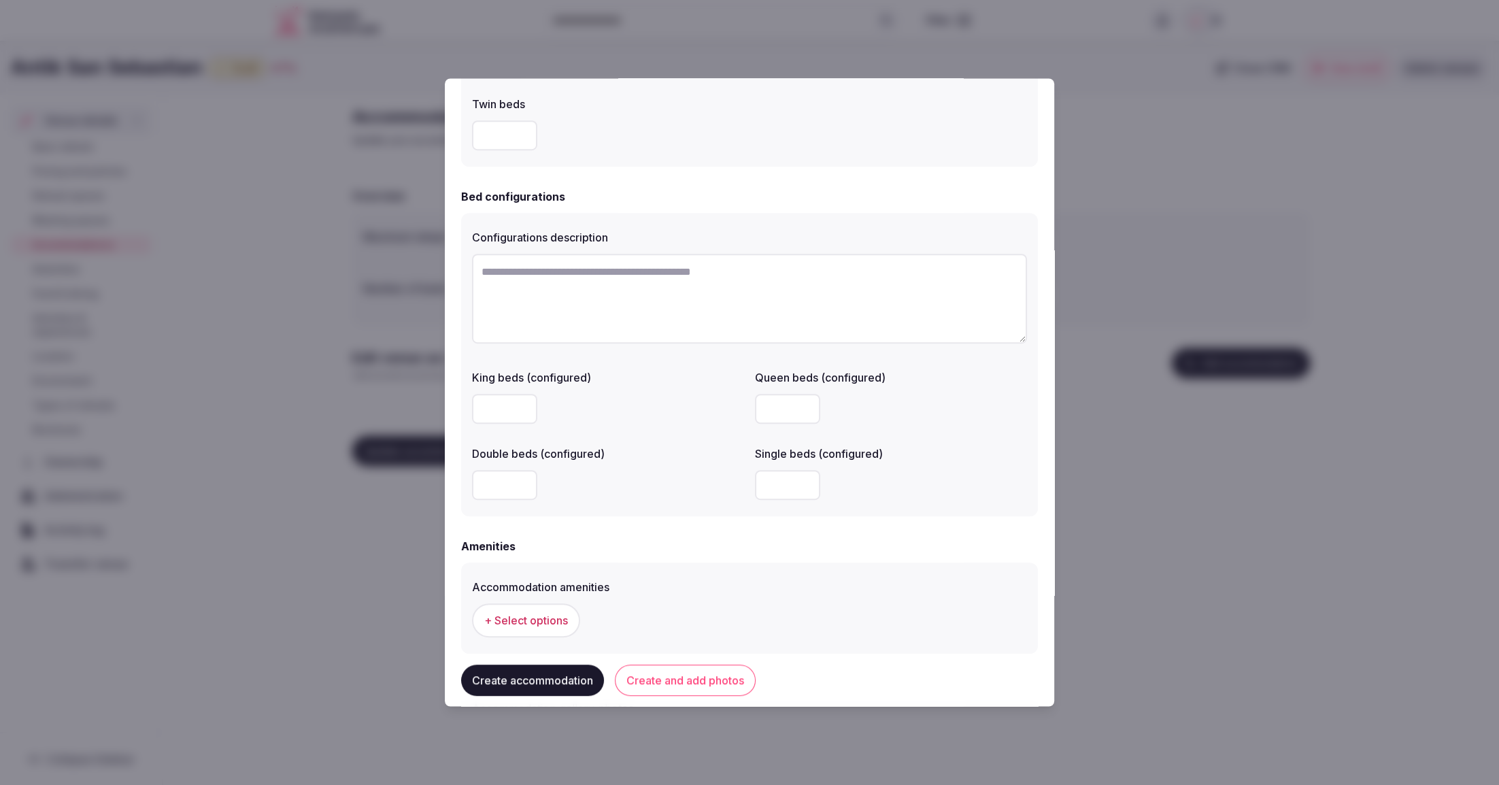
click at [506, 481] on input "number" at bounding box center [504, 485] width 65 height 30
type input "*"
click at [679, 493] on div "*" at bounding box center [608, 485] width 272 height 30
drag, startPoint x: 489, startPoint y: 487, endPoint x: 472, endPoint y: 487, distance: 17.0
click at [472, 487] on input "*" at bounding box center [504, 485] width 65 height 30
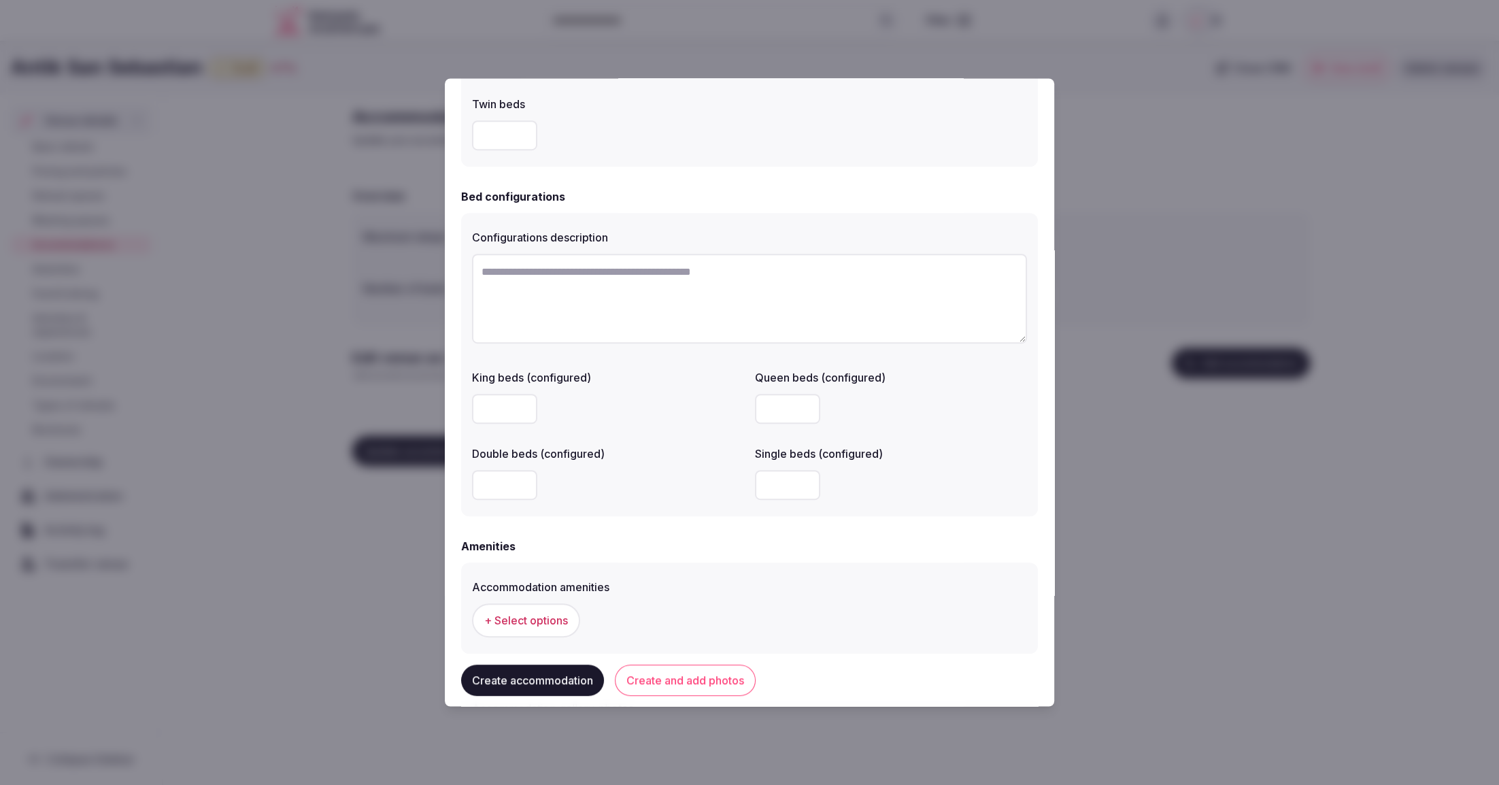
click at [616, 500] on div "*" at bounding box center [608, 484] width 272 height 41
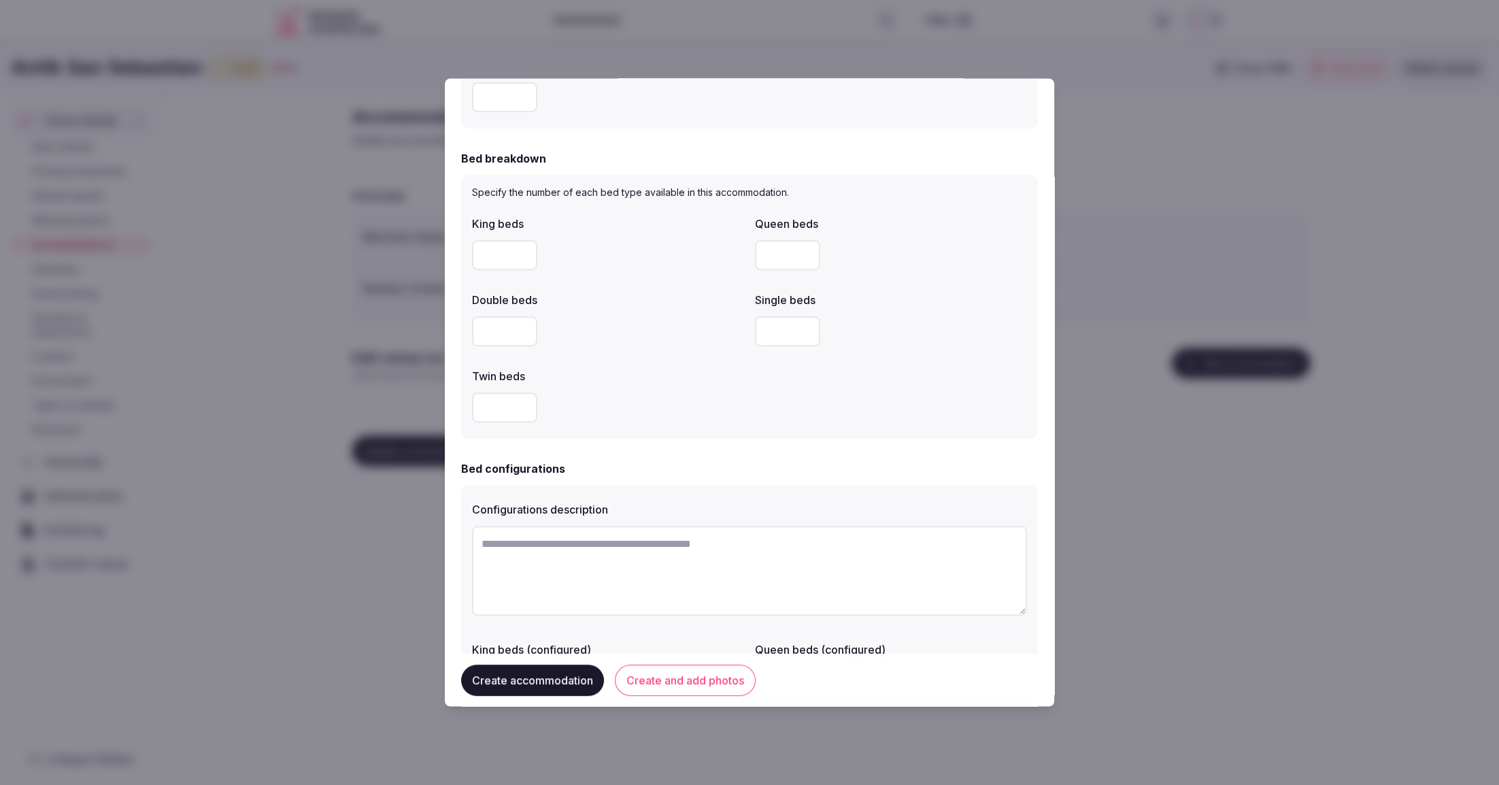
scroll to position [627, 0]
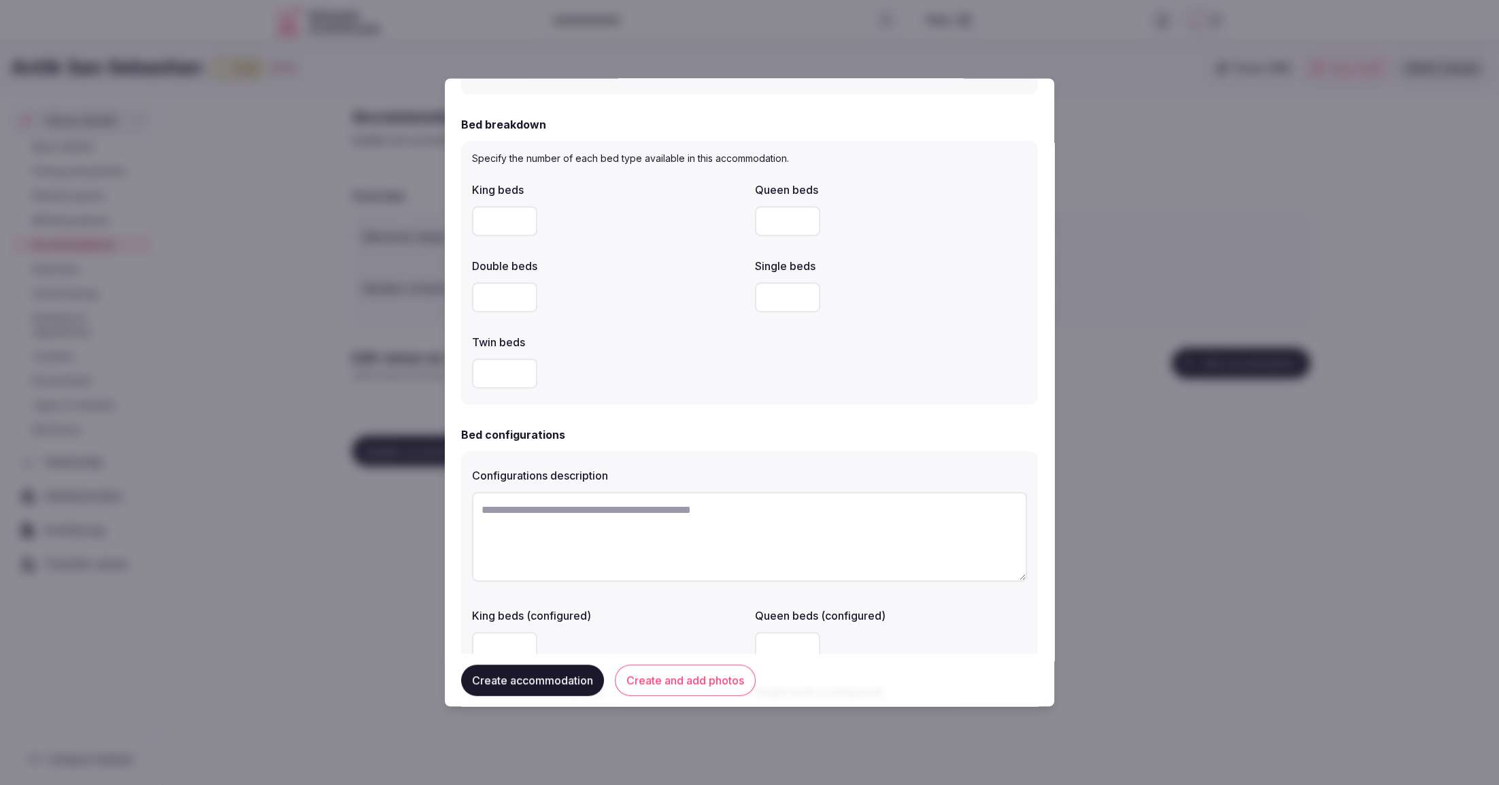
click at [594, 509] on textarea at bounding box center [749, 537] width 555 height 90
type textarea "*"
click at [743, 416] on form "**********" at bounding box center [749, 243] width 577 height 1550
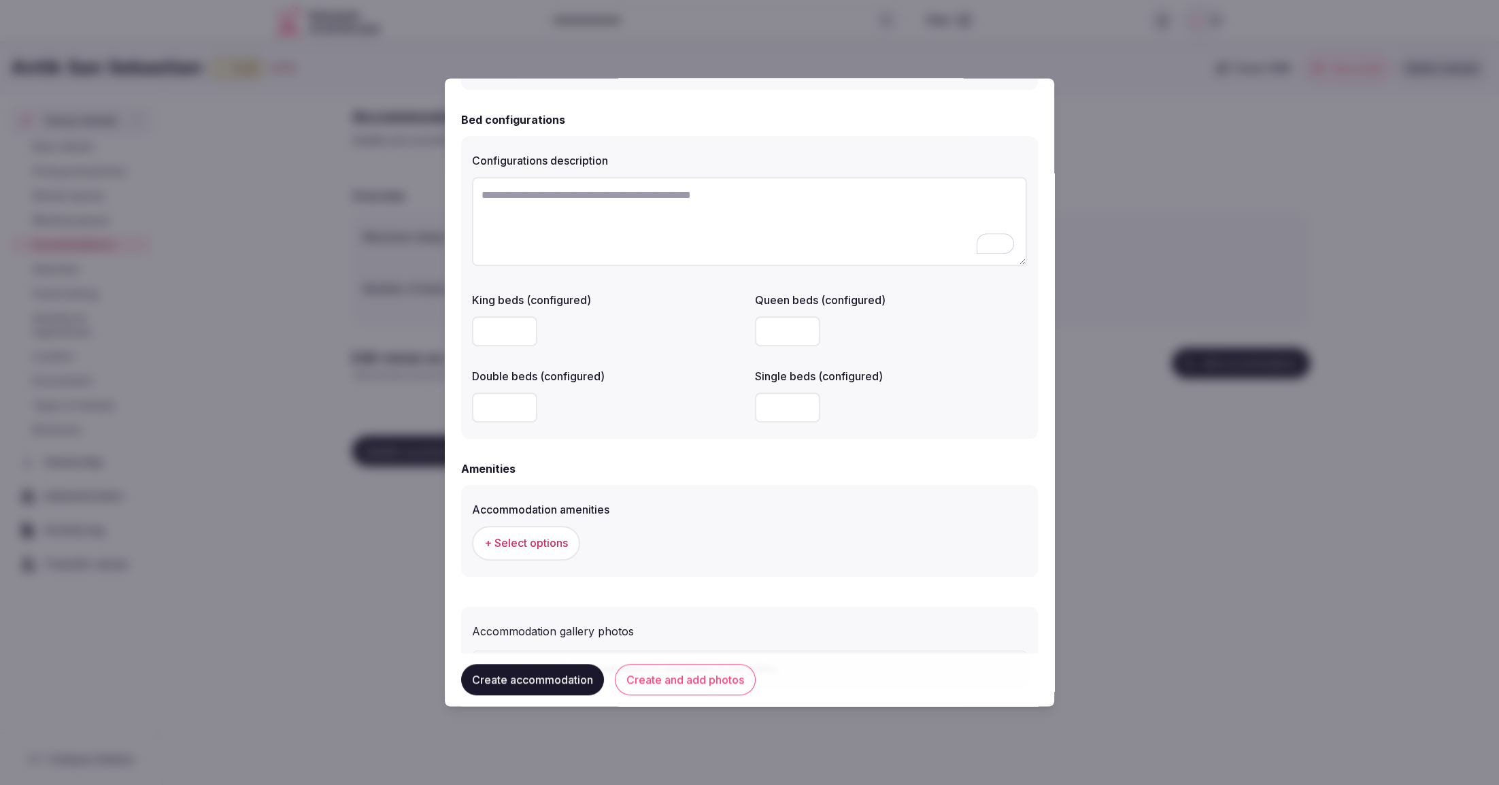
scroll to position [1039, 0]
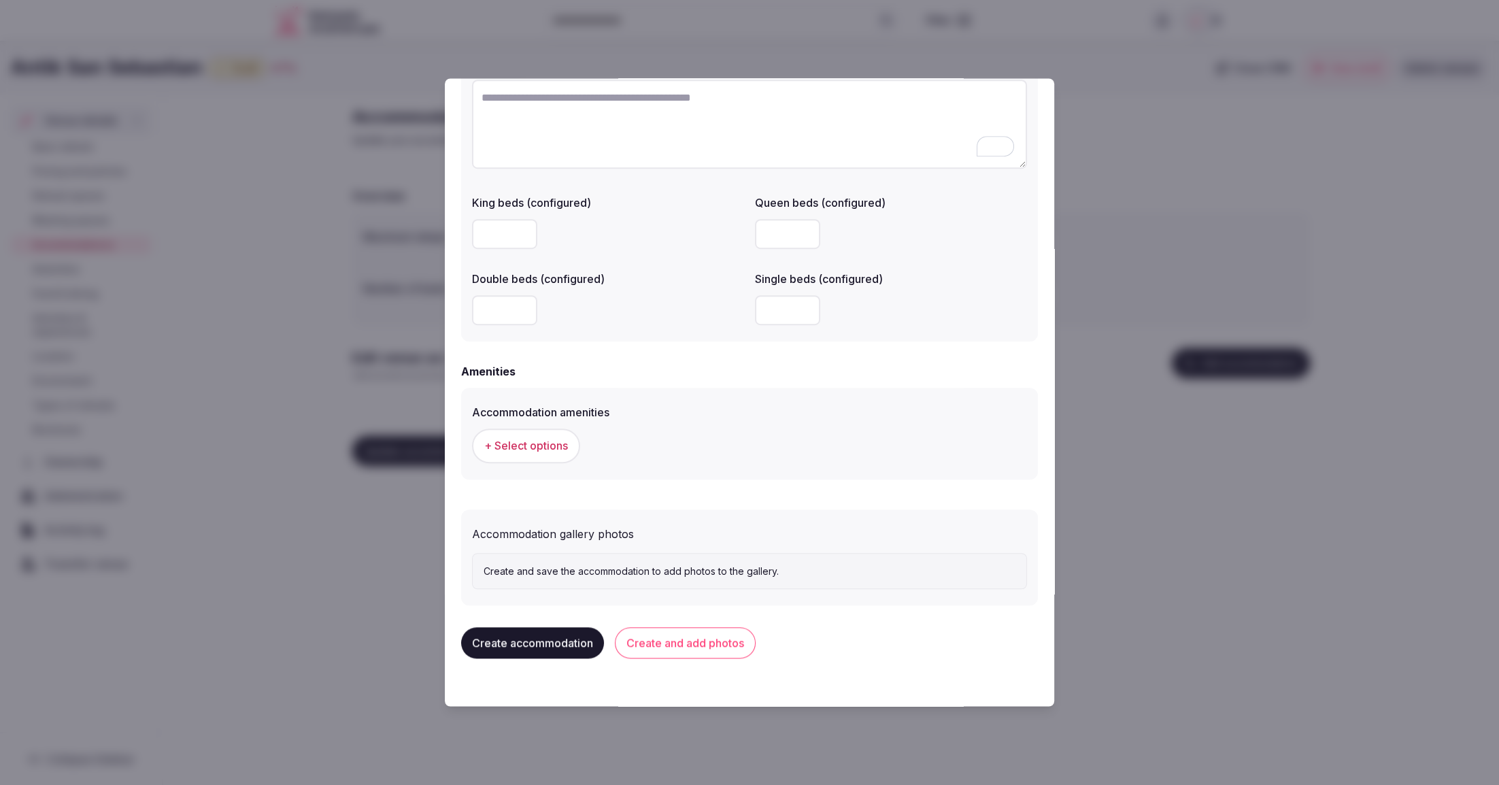
click at [565, 439] on span "+ Select options" at bounding box center [526, 446] width 84 height 15
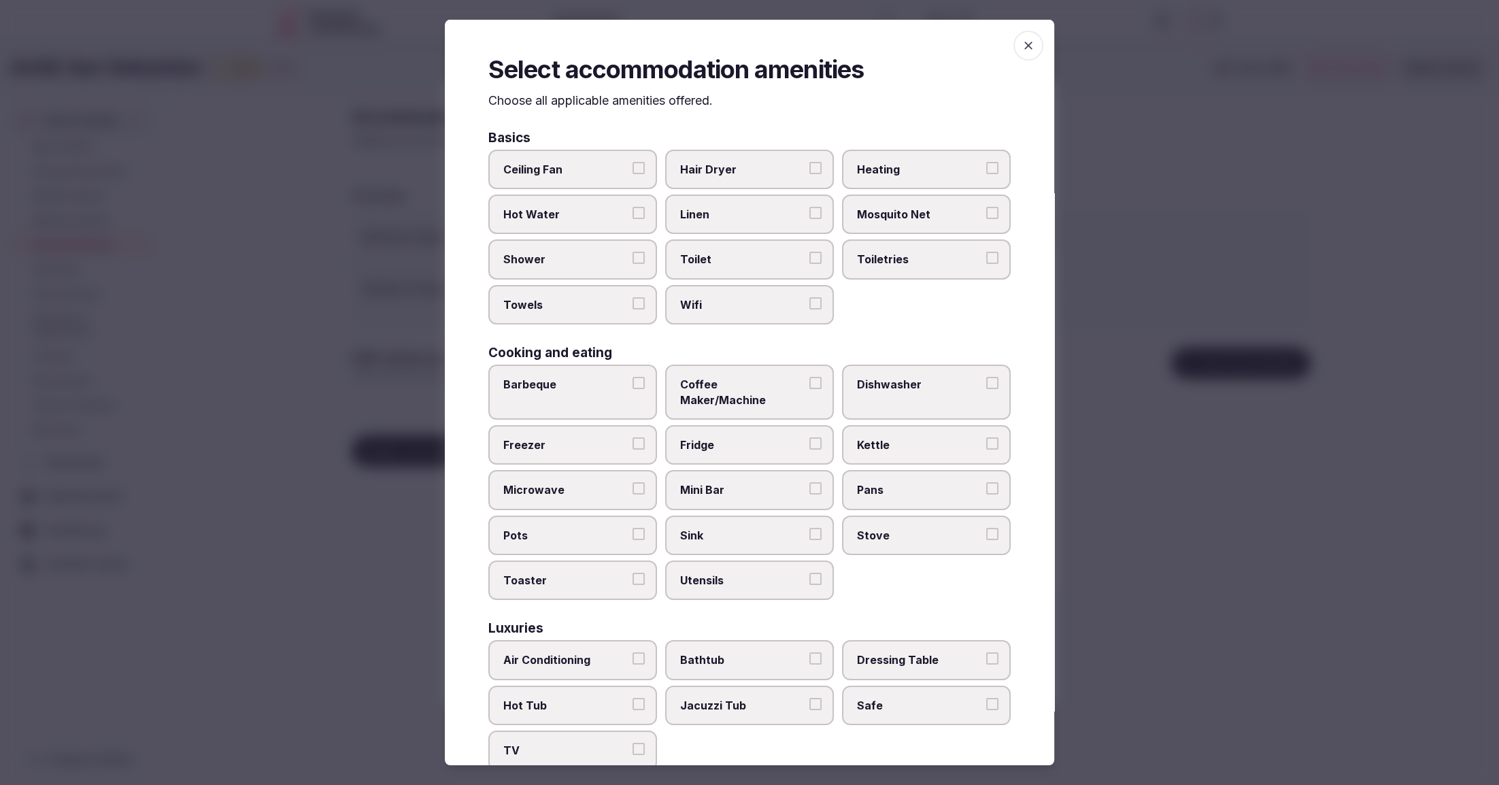
scroll to position [1, 0]
click at [753, 481] on span "Mini Bar" at bounding box center [742, 488] width 125 height 15
click at [809, 481] on button "Mini Bar" at bounding box center [815, 487] width 12 height 12
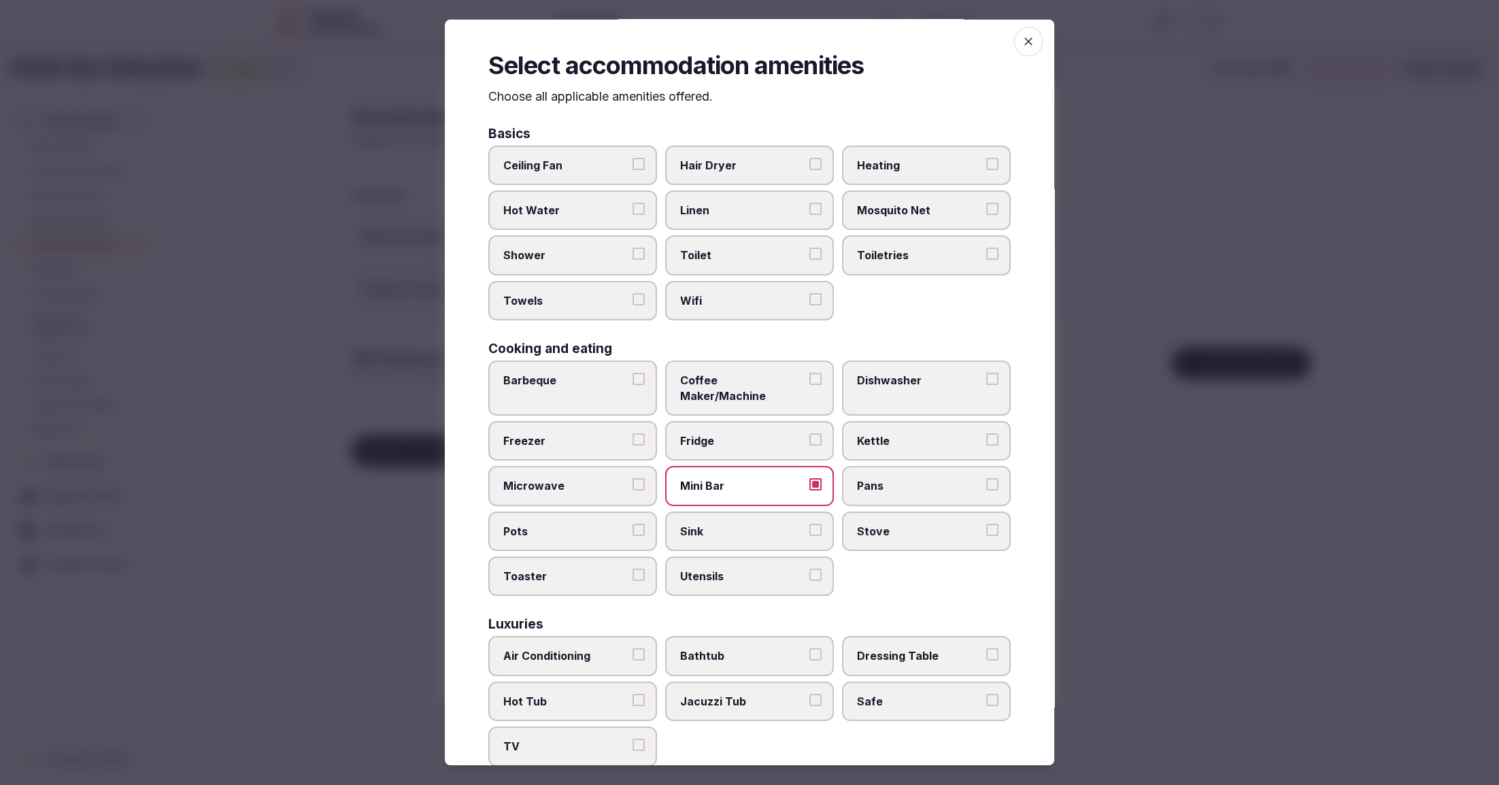
scroll to position [0, 0]
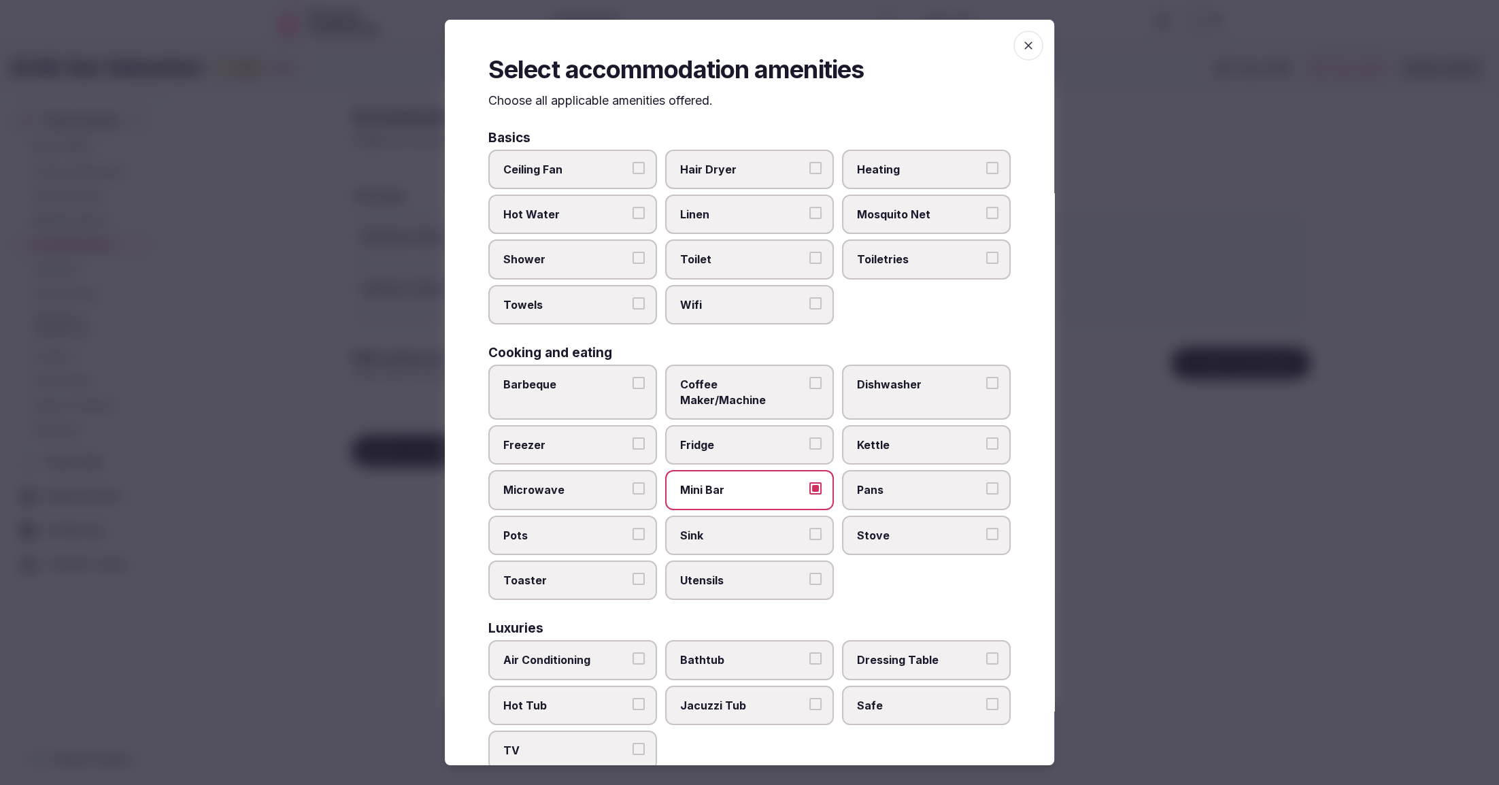
click at [711, 297] on span "Wifi" at bounding box center [742, 304] width 125 height 15
click at [809, 297] on button "Wifi" at bounding box center [815, 303] width 12 height 12
drag, startPoint x: 712, startPoint y: 265, endPoint x: 713, endPoint y: 237, distance: 28.6
click at [712, 263] on span "Toilet" at bounding box center [742, 259] width 125 height 15
click at [809, 263] on button "Toilet" at bounding box center [815, 258] width 12 height 12
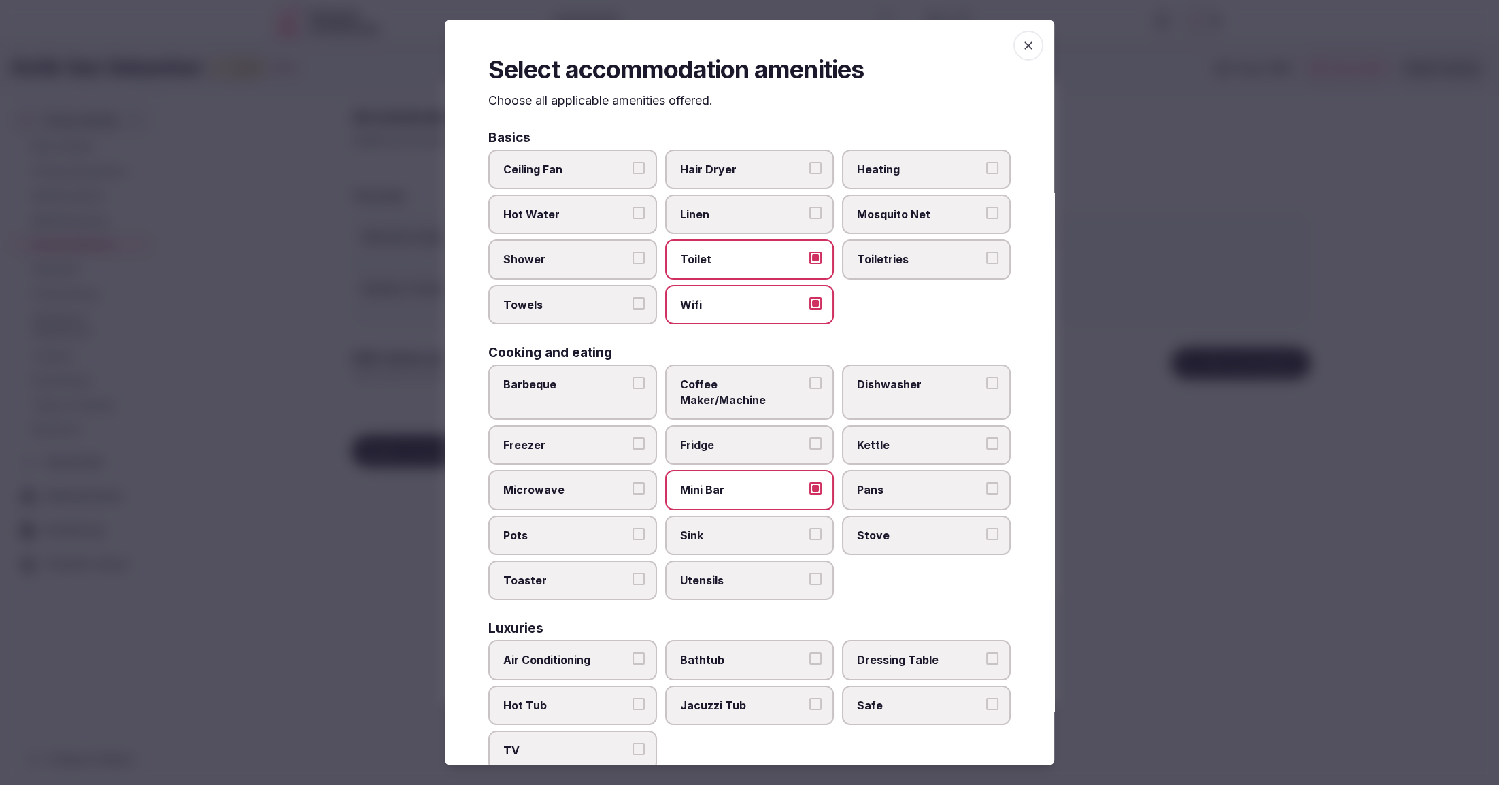
click at [713, 218] on span "Linen" at bounding box center [742, 214] width 125 height 15
click at [809, 218] on button "Linen" at bounding box center [815, 213] width 12 height 12
click at [716, 199] on label "Linen" at bounding box center [749, 213] width 169 height 39
click at [809, 207] on button "Linen" at bounding box center [815, 213] width 12 height 12
click at [721, 199] on label "Linen" at bounding box center [749, 213] width 169 height 39
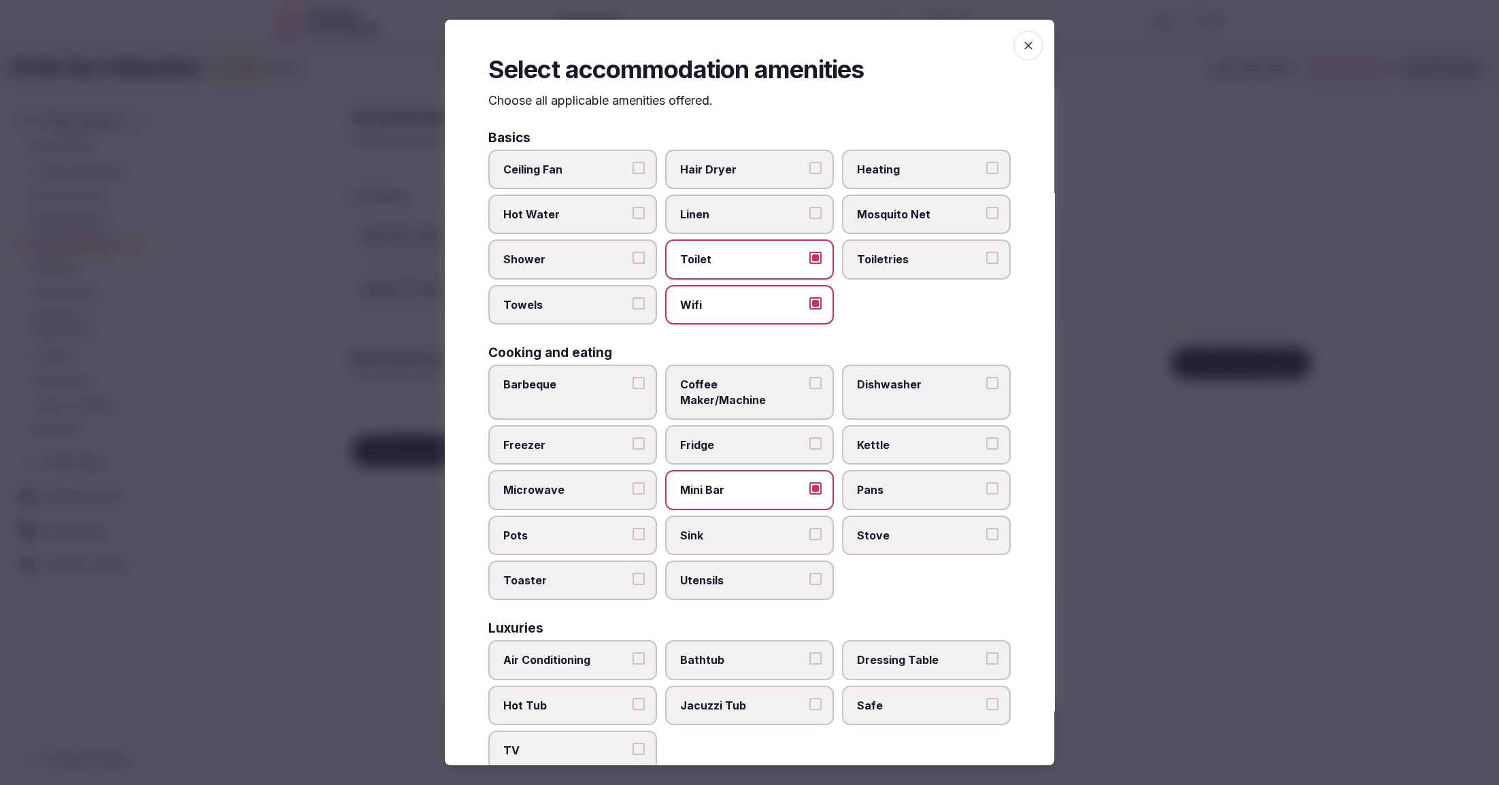
click at [809, 207] on button "Linen" at bounding box center [815, 213] width 12 height 12
drag, startPoint x: 739, startPoint y: 170, endPoint x: 774, endPoint y: 214, distance: 56.2
click at [739, 171] on span "Hair Dryer" at bounding box center [742, 168] width 125 height 15
click at [809, 171] on button "Hair Dryer" at bounding box center [815, 167] width 12 height 12
click at [865, 254] on span "Toiletries" at bounding box center [919, 259] width 125 height 15
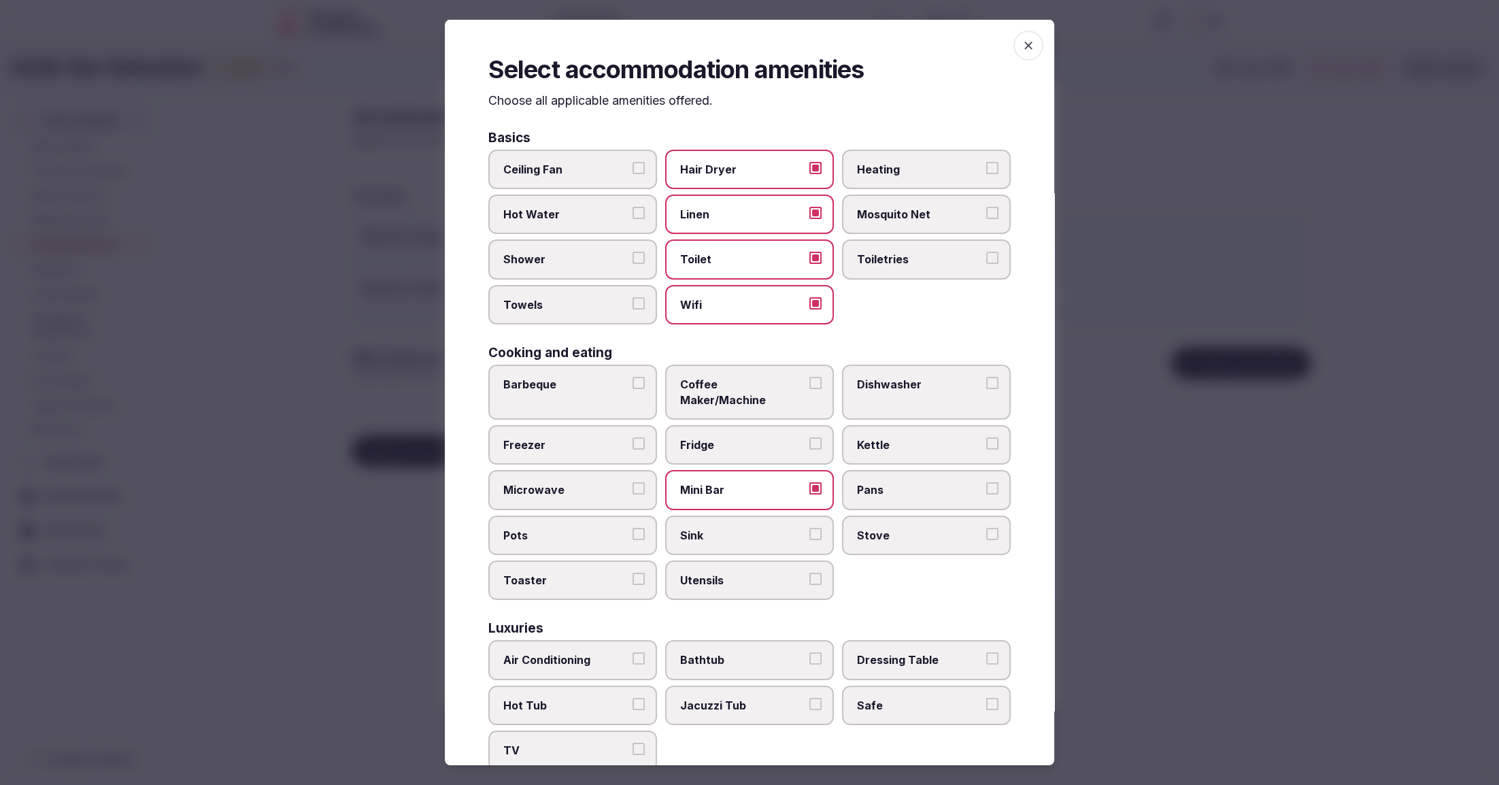
click at [986, 254] on button "Toiletries" at bounding box center [992, 258] width 12 height 12
drag, startPoint x: 539, startPoint y: 250, endPoint x: 546, endPoint y: 271, distance: 22.1
click at [539, 250] on label "Shower" at bounding box center [572, 258] width 169 height 39
click at [632, 252] on button "Shower" at bounding box center [638, 258] width 12 height 12
click at [545, 293] on label "Towels" at bounding box center [572, 304] width 169 height 39
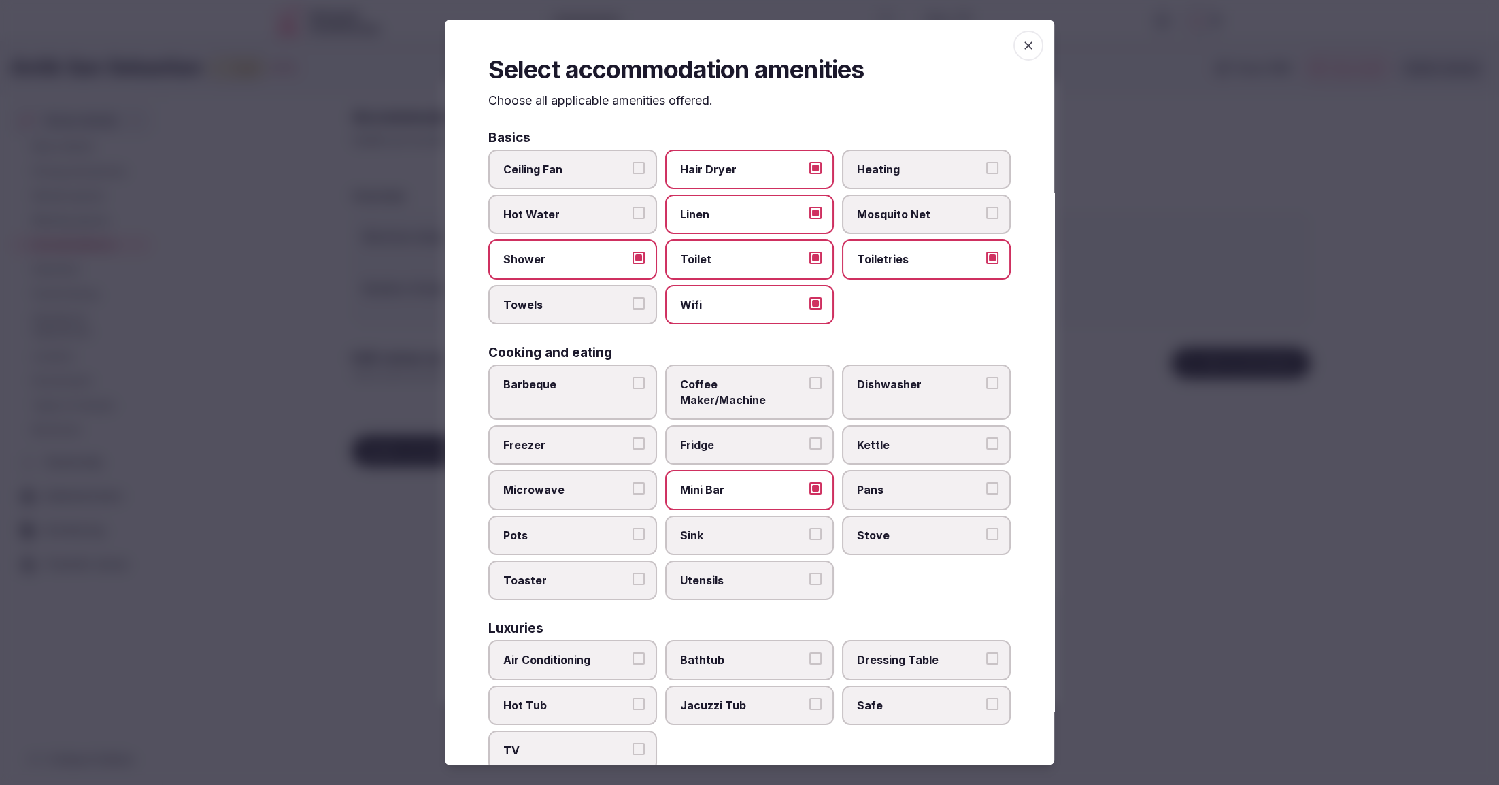
click at [632, 297] on button "Towels" at bounding box center [638, 303] width 12 height 12
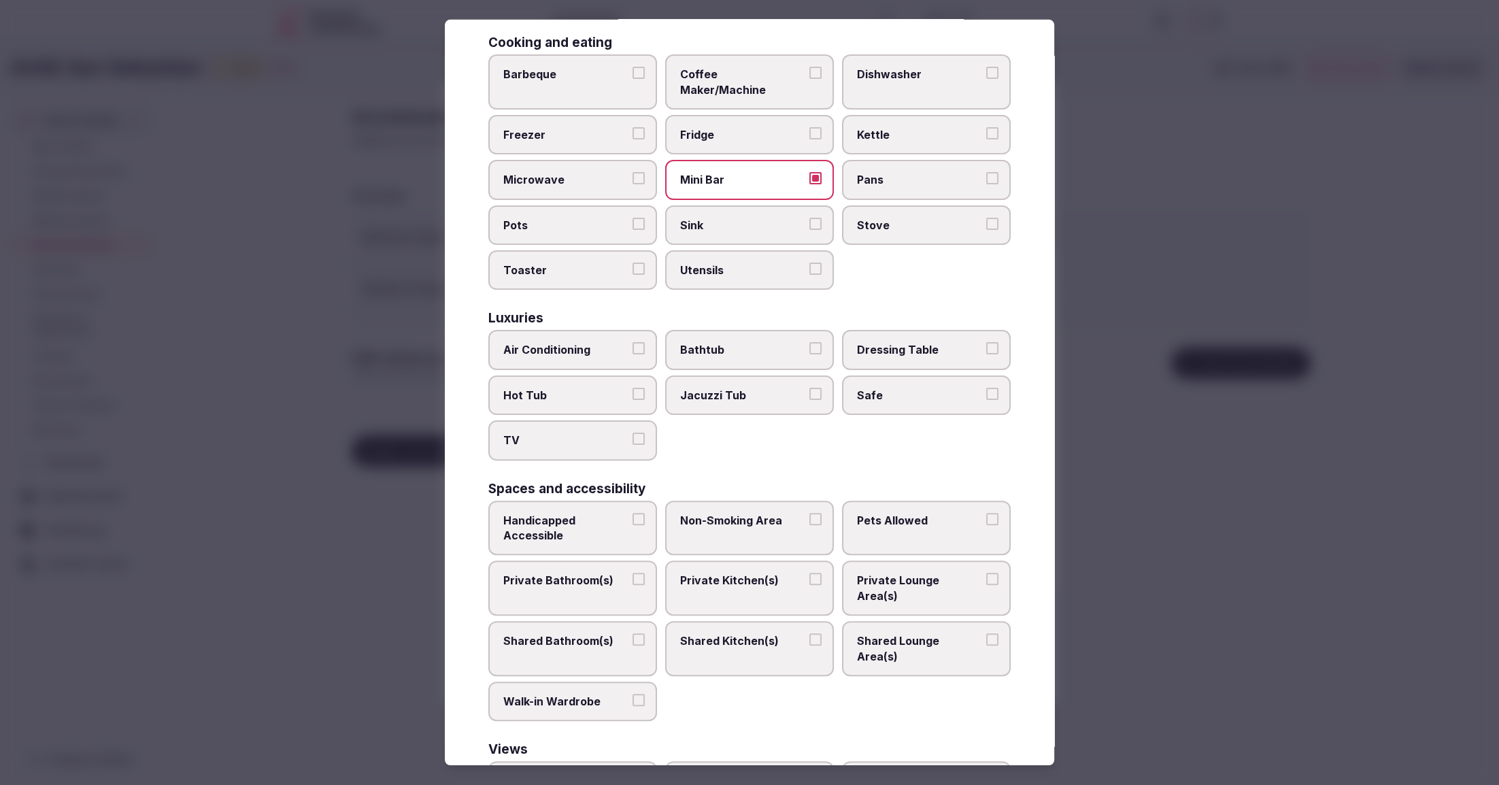
click at [585, 342] on span "Air Conditioning" at bounding box center [565, 349] width 125 height 15
click at [632, 342] on button "Air Conditioning" at bounding box center [638, 348] width 12 height 12
click at [928, 385] on label "Safe" at bounding box center [926, 392] width 169 height 39
click at [986, 385] on button "Safe" at bounding box center [992, 391] width 12 height 12
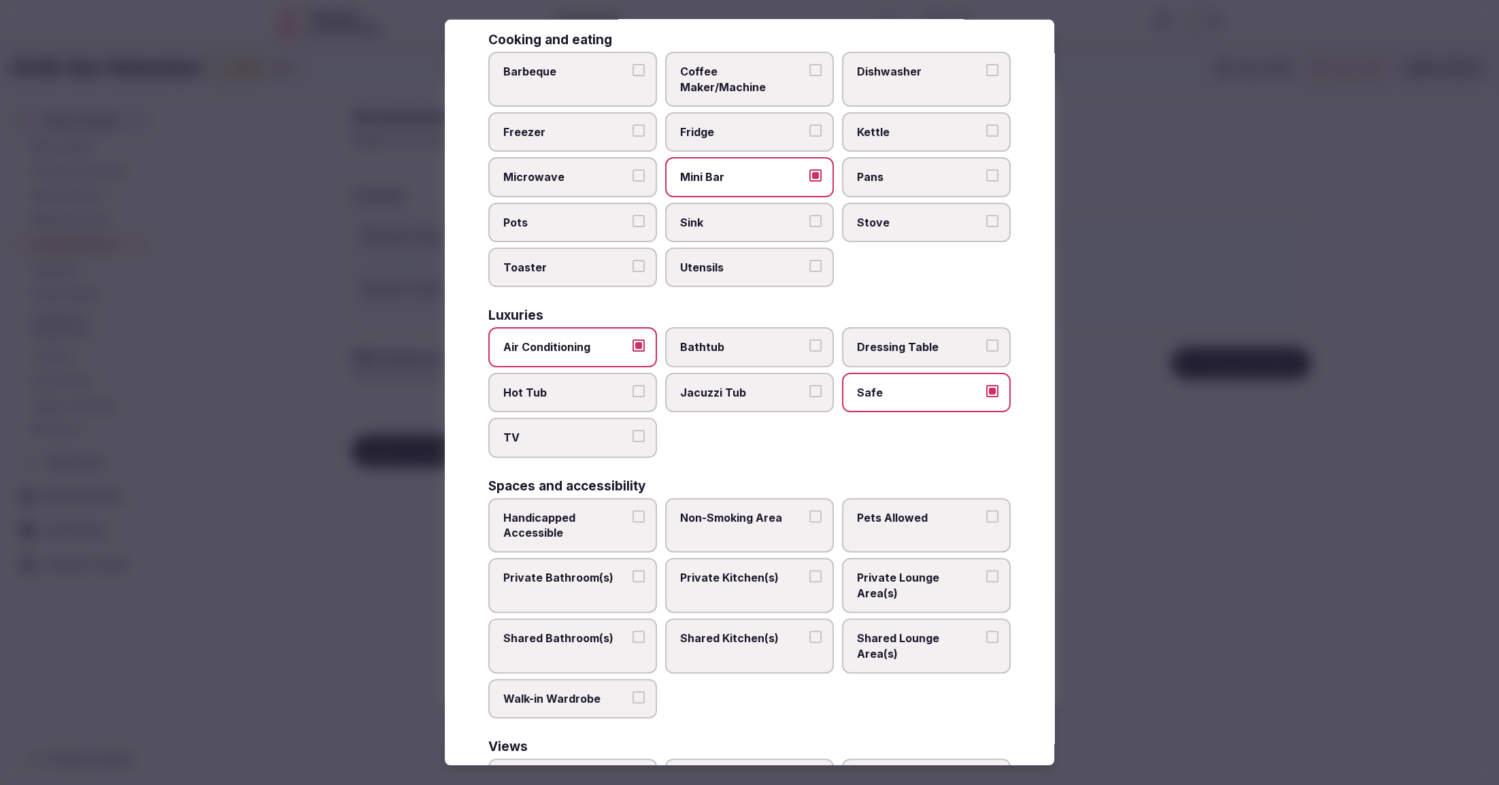
click at [578, 430] on span "TV" at bounding box center [565, 437] width 125 height 15
click at [632, 430] on button "TV" at bounding box center [638, 436] width 12 height 12
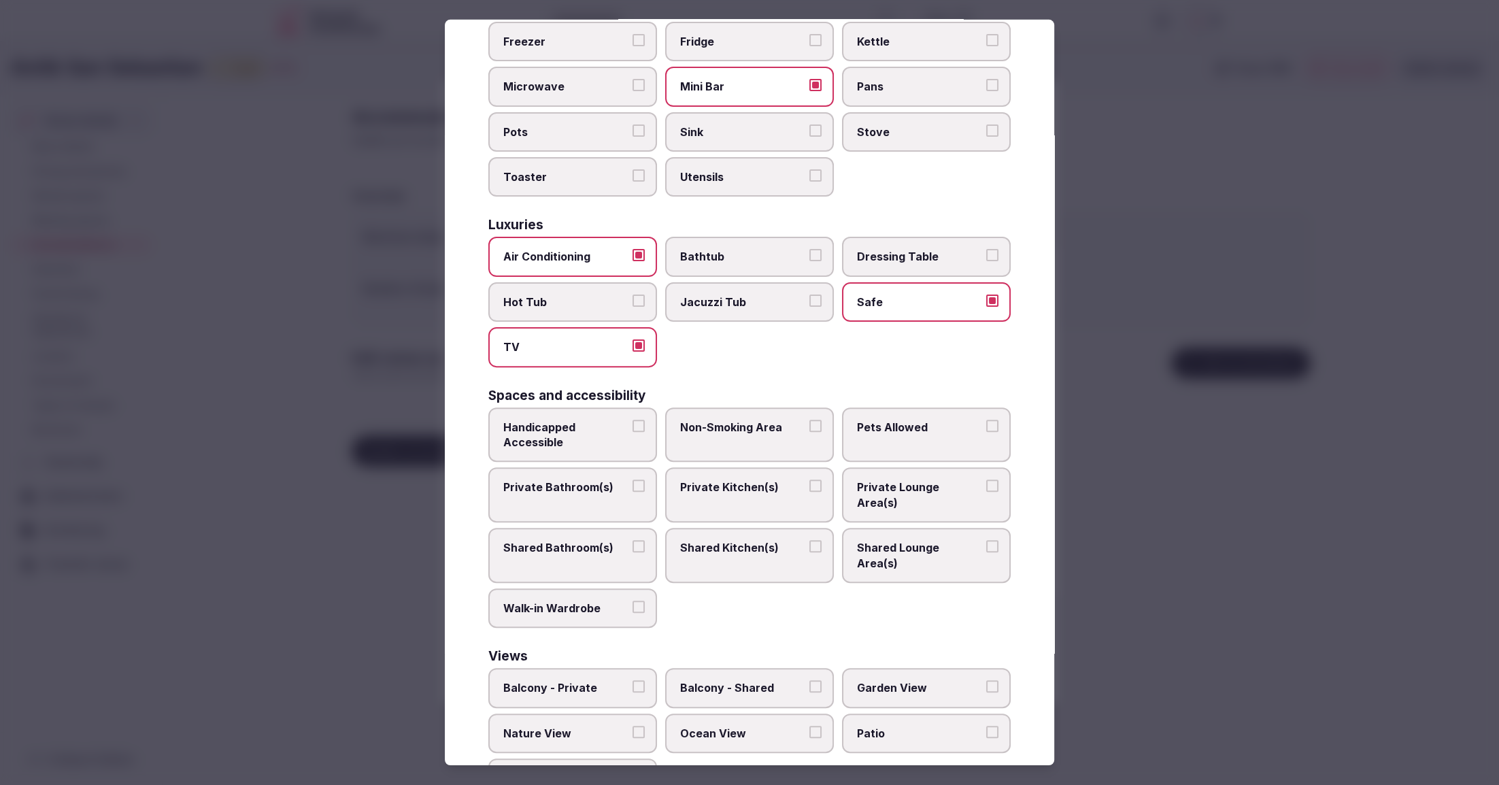
scroll to position [420, 0]
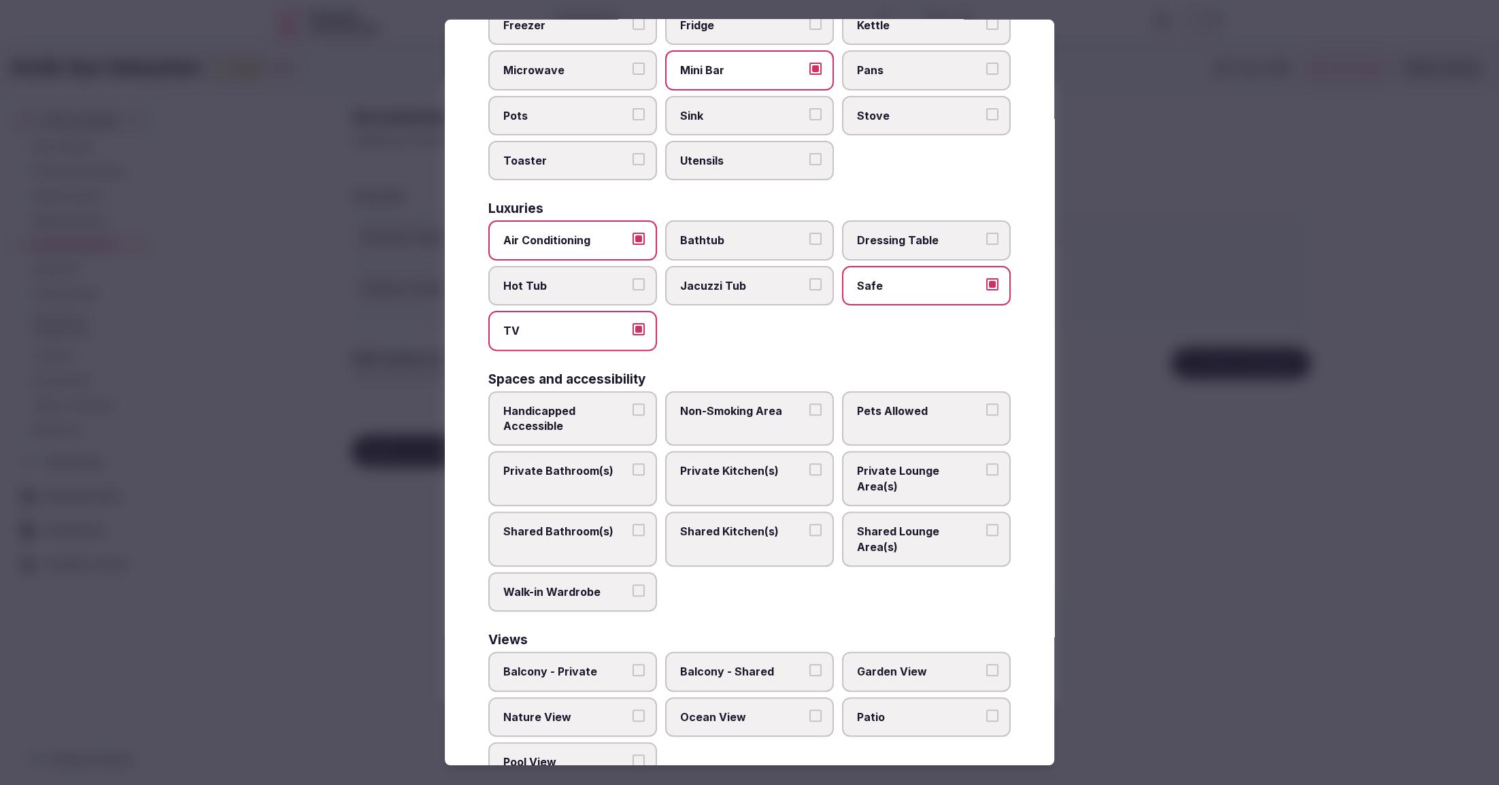
click at [583, 451] on label "Private Bathroom(s)" at bounding box center [572, 478] width 169 height 55
click at [632, 463] on button "Private Bathroom(s)" at bounding box center [638, 469] width 12 height 12
click at [883, 464] on label "Private Lounge Area(s)" at bounding box center [926, 478] width 169 height 55
click at [986, 464] on button "Private Lounge Area(s)" at bounding box center [992, 469] width 12 height 12
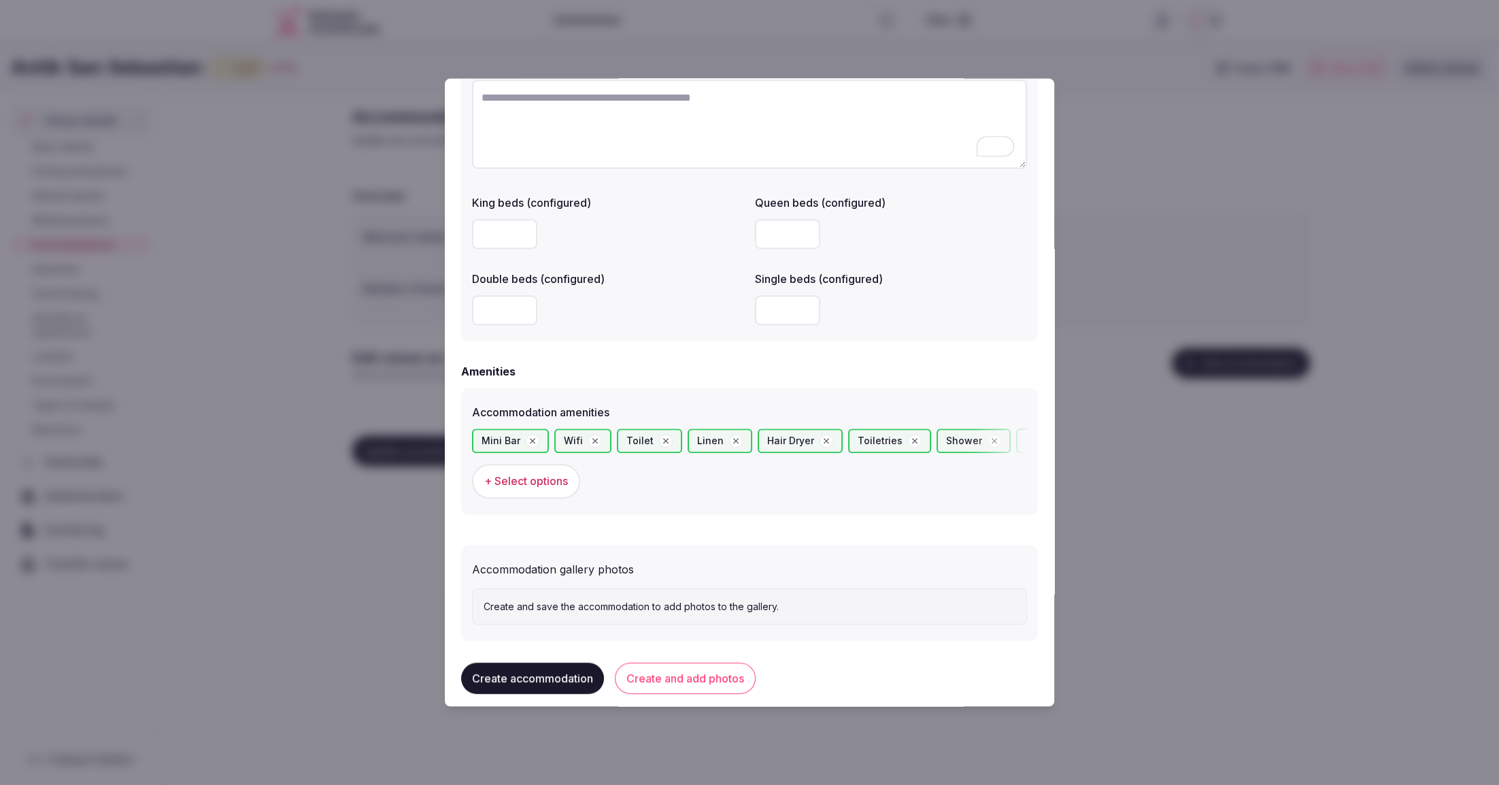
scroll to position [1074, 0]
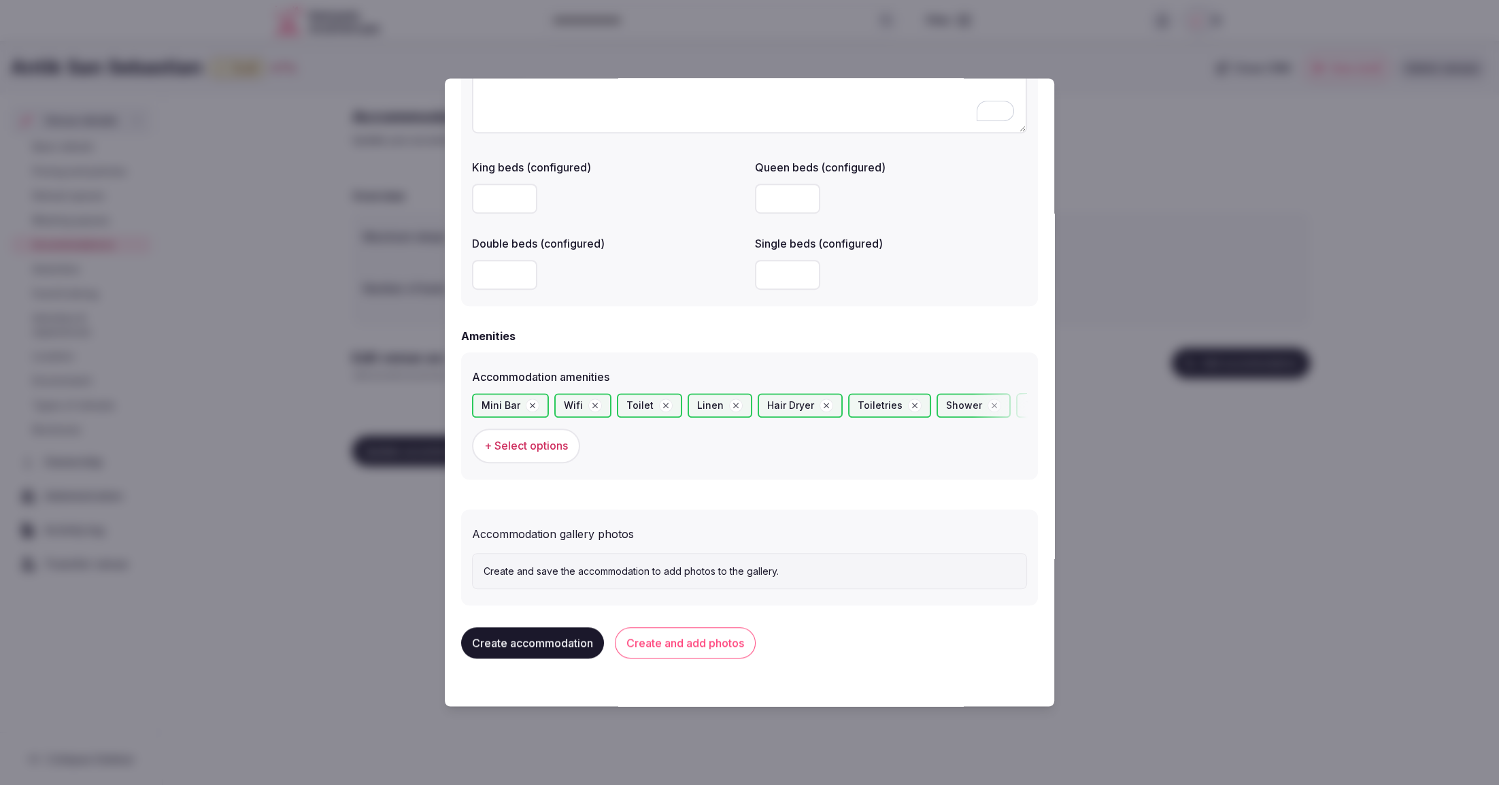
click at [723, 649] on button "Create and add photos" at bounding box center [685, 643] width 141 height 31
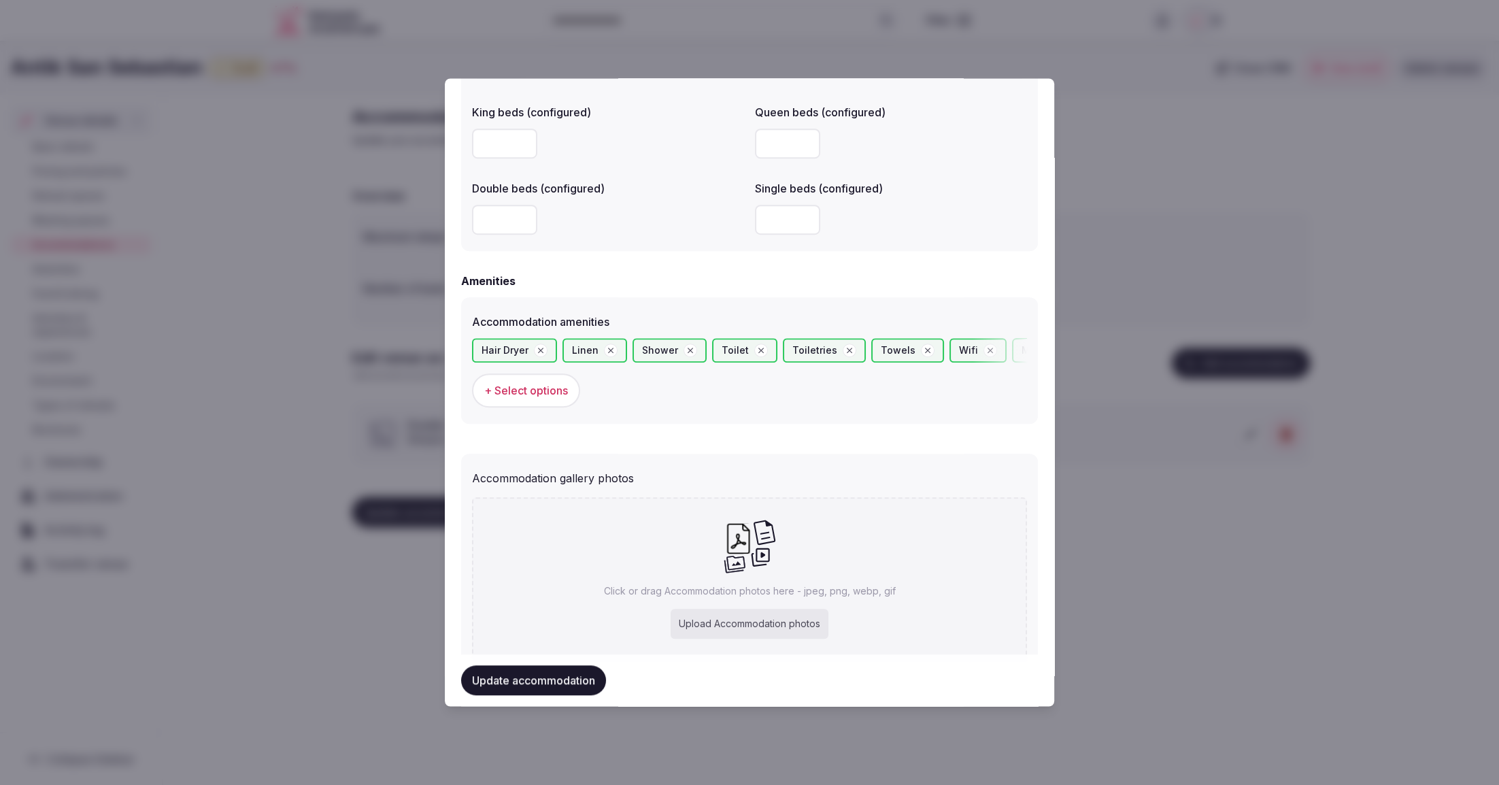
scroll to position [1178, 0]
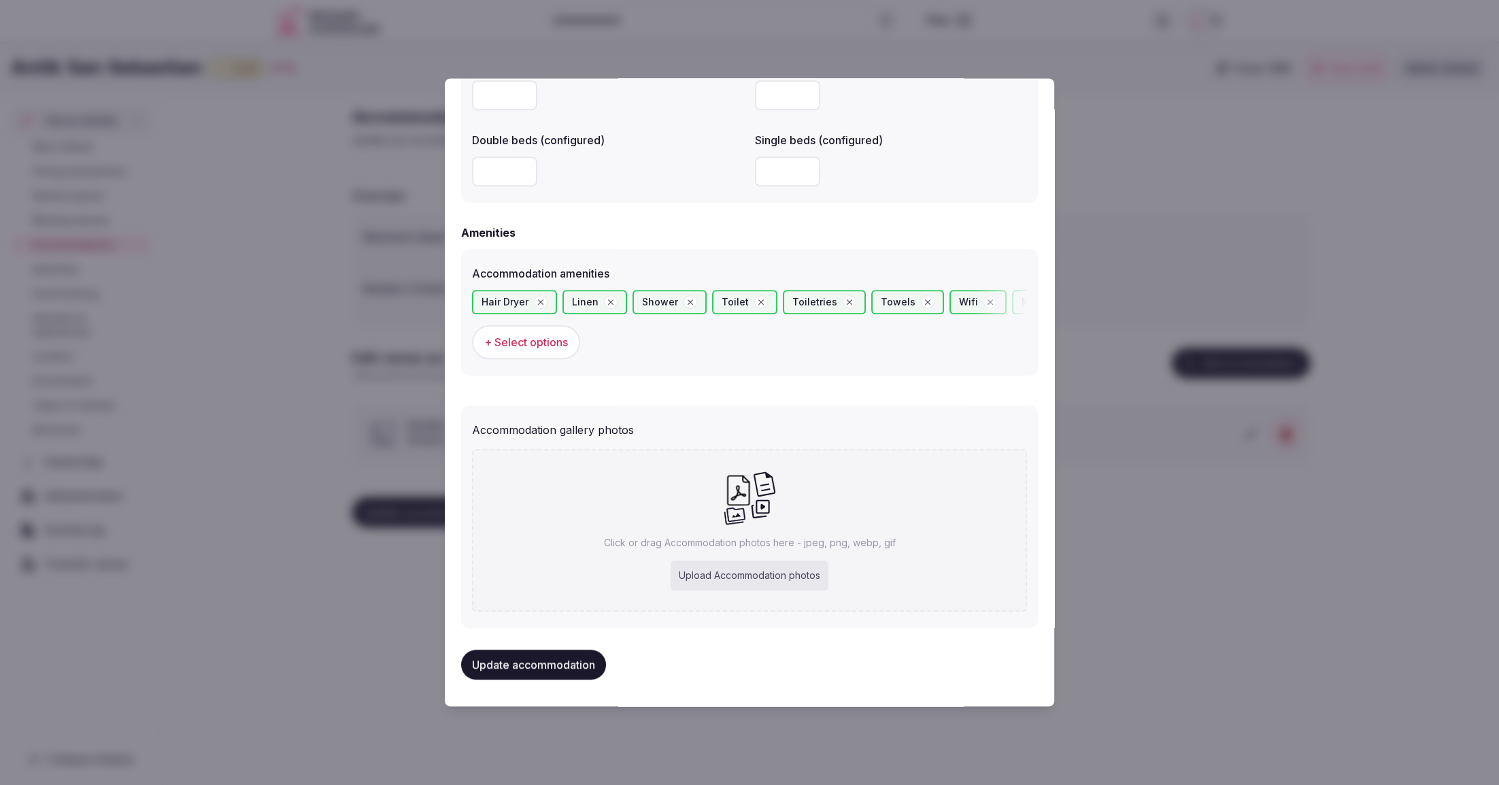
click at [763, 577] on div "Upload Accommodation photos" at bounding box center [749, 575] width 158 height 30
type input "**********"
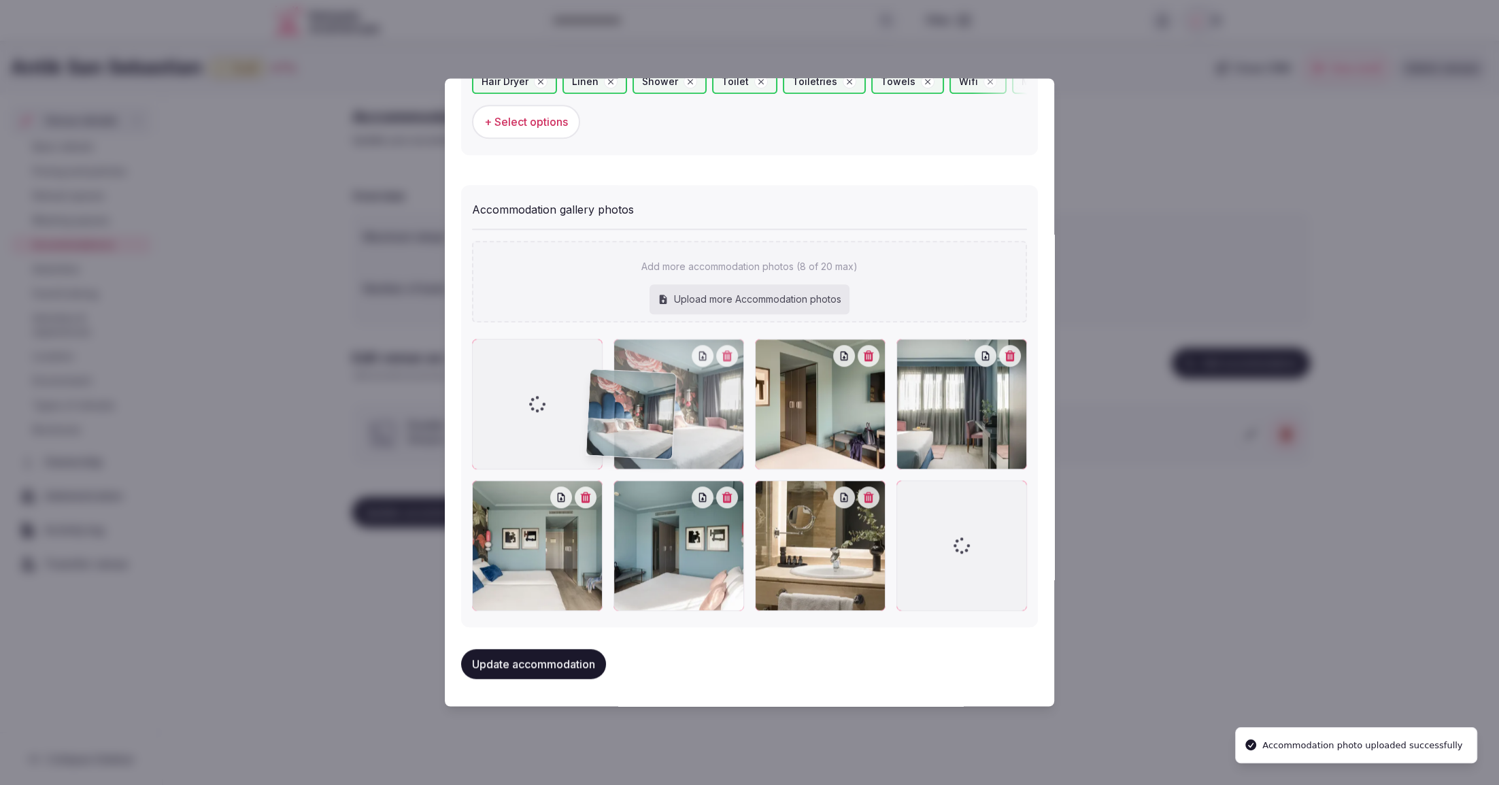
scroll to position [1397, 0]
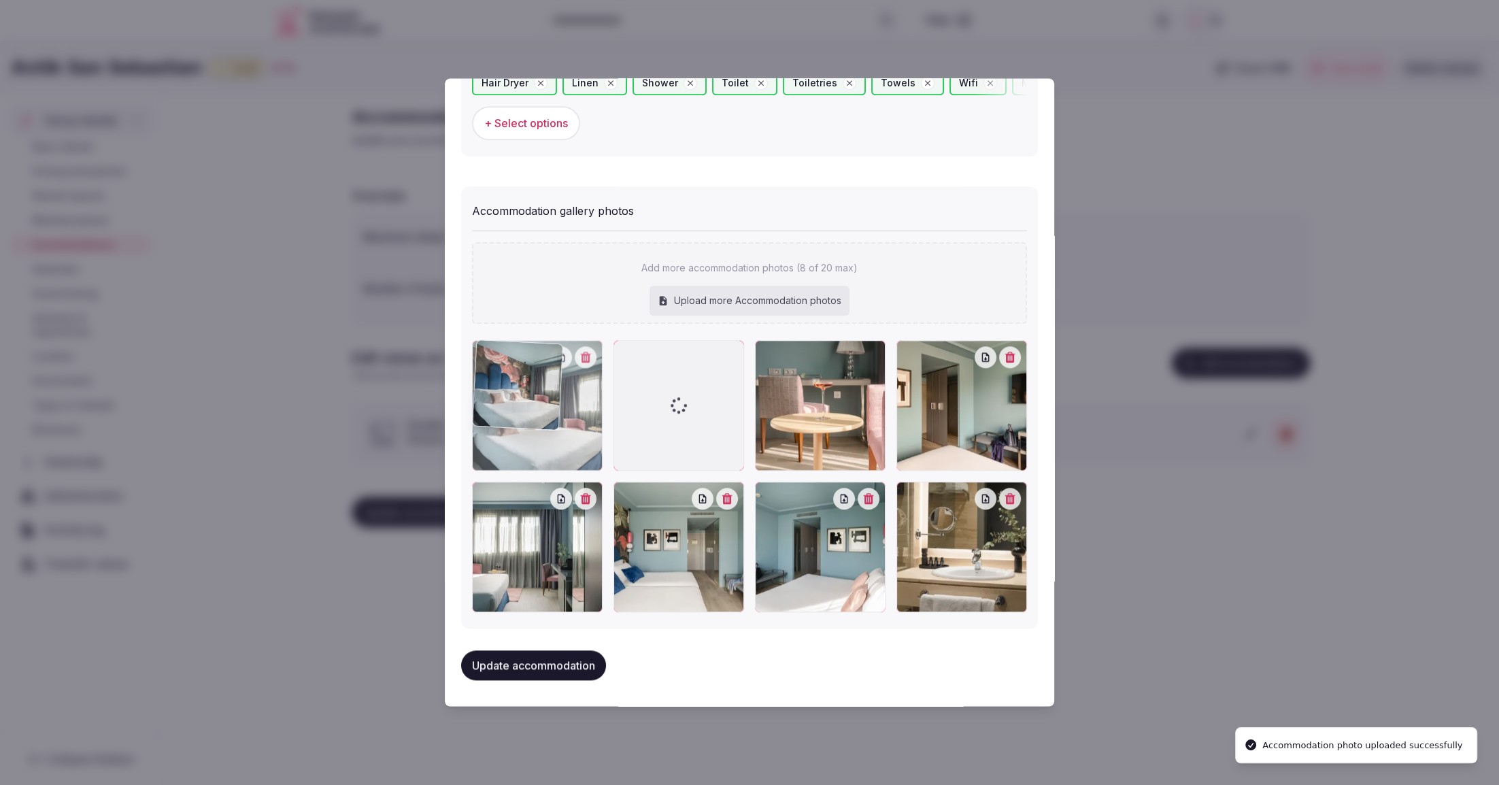
drag, startPoint x: 832, startPoint y: 599, endPoint x: 606, endPoint y: 464, distance: 263.4
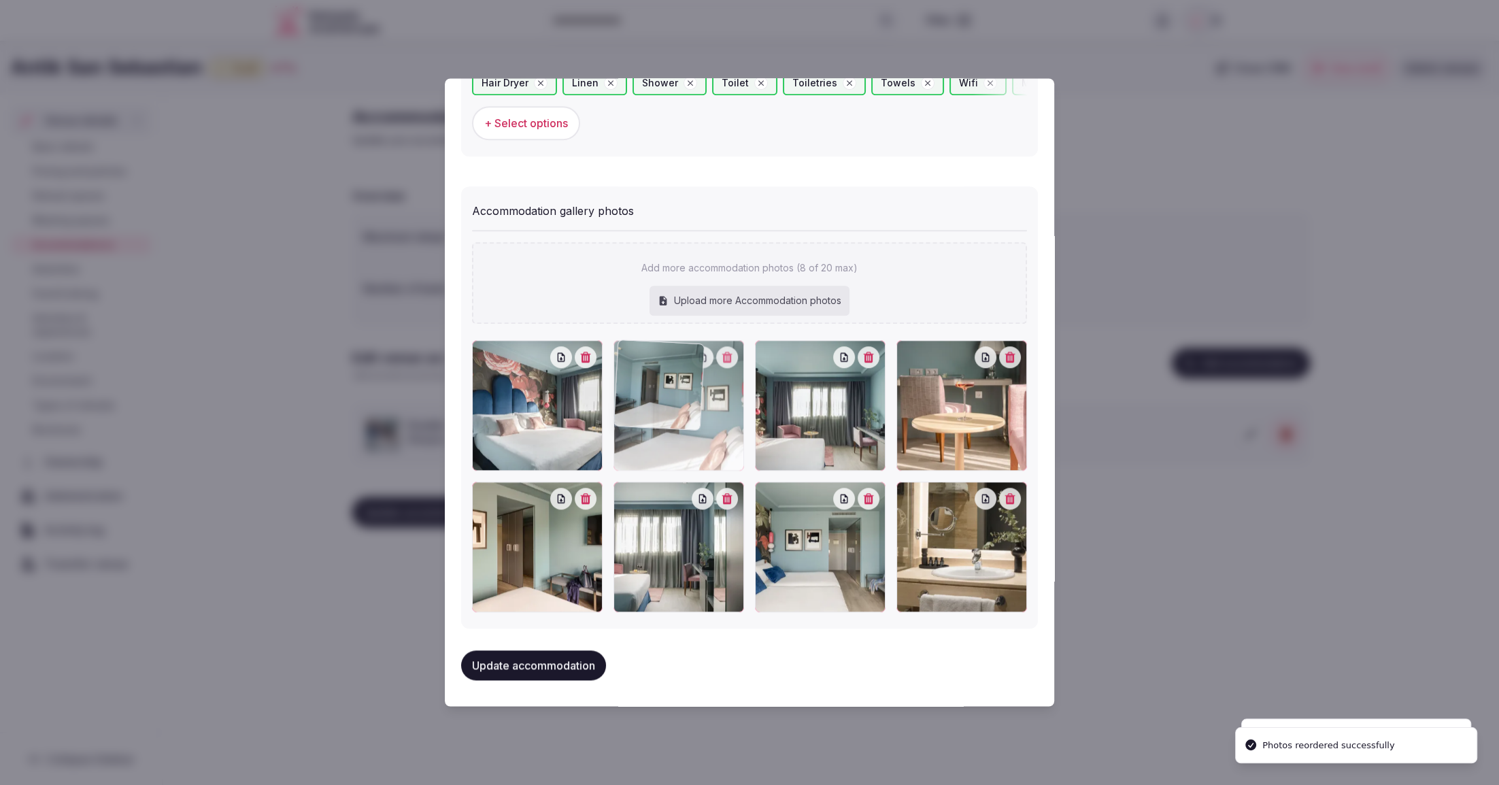
drag, startPoint x: 823, startPoint y: 560, endPoint x: 714, endPoint y: 452, distance: 153.4
click at [714, 452] on div at bounding box center [678, 405] width 131 height 131
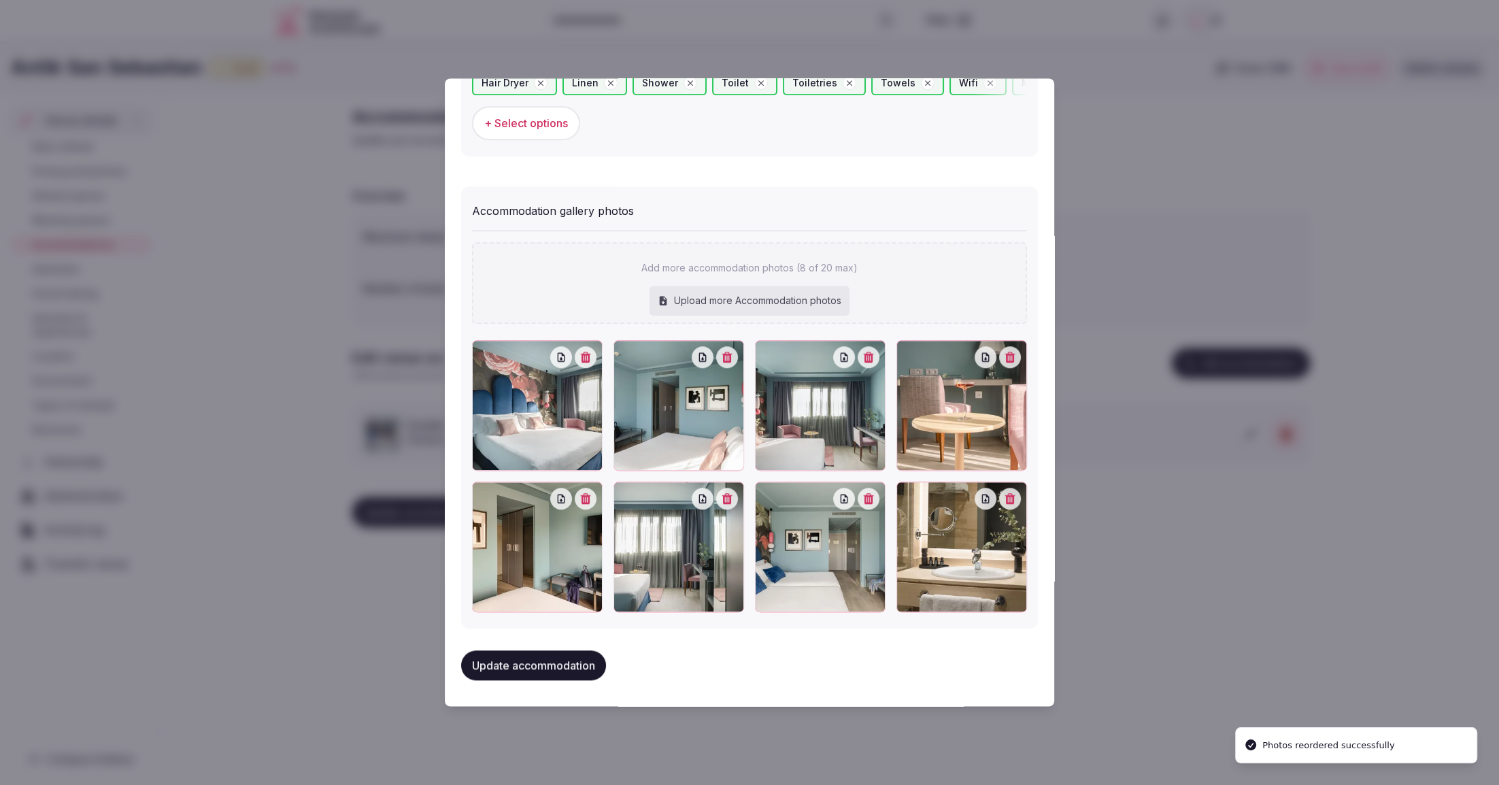
scroll to position [1396, 0]
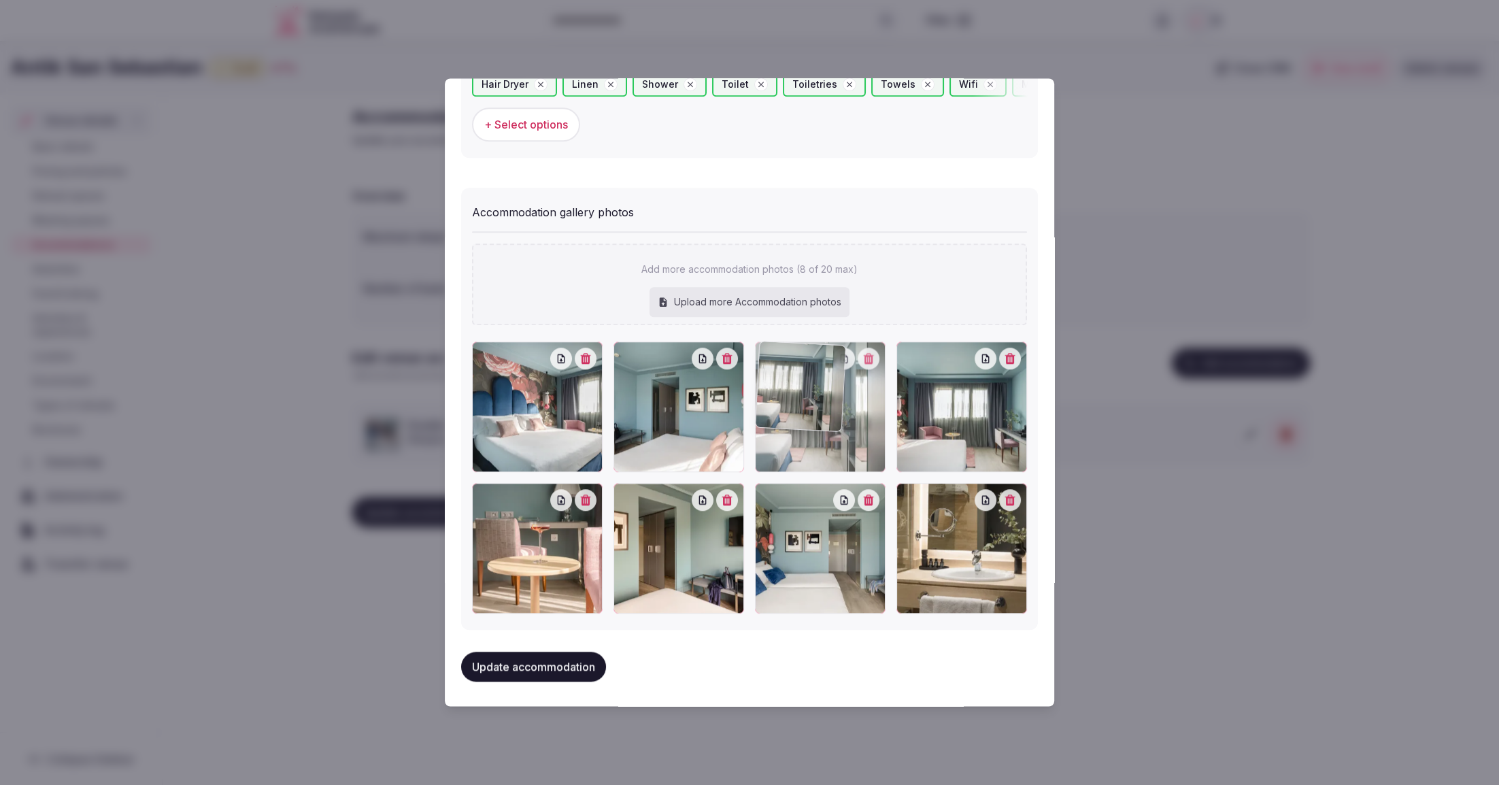
drag, startPoint x: 677, startPoint y: 563, endPoint x: 783, endPoint y: 454, distance: 152.9
click at [783, 454] on div at bounding box center [820, 406] width 131 height 131
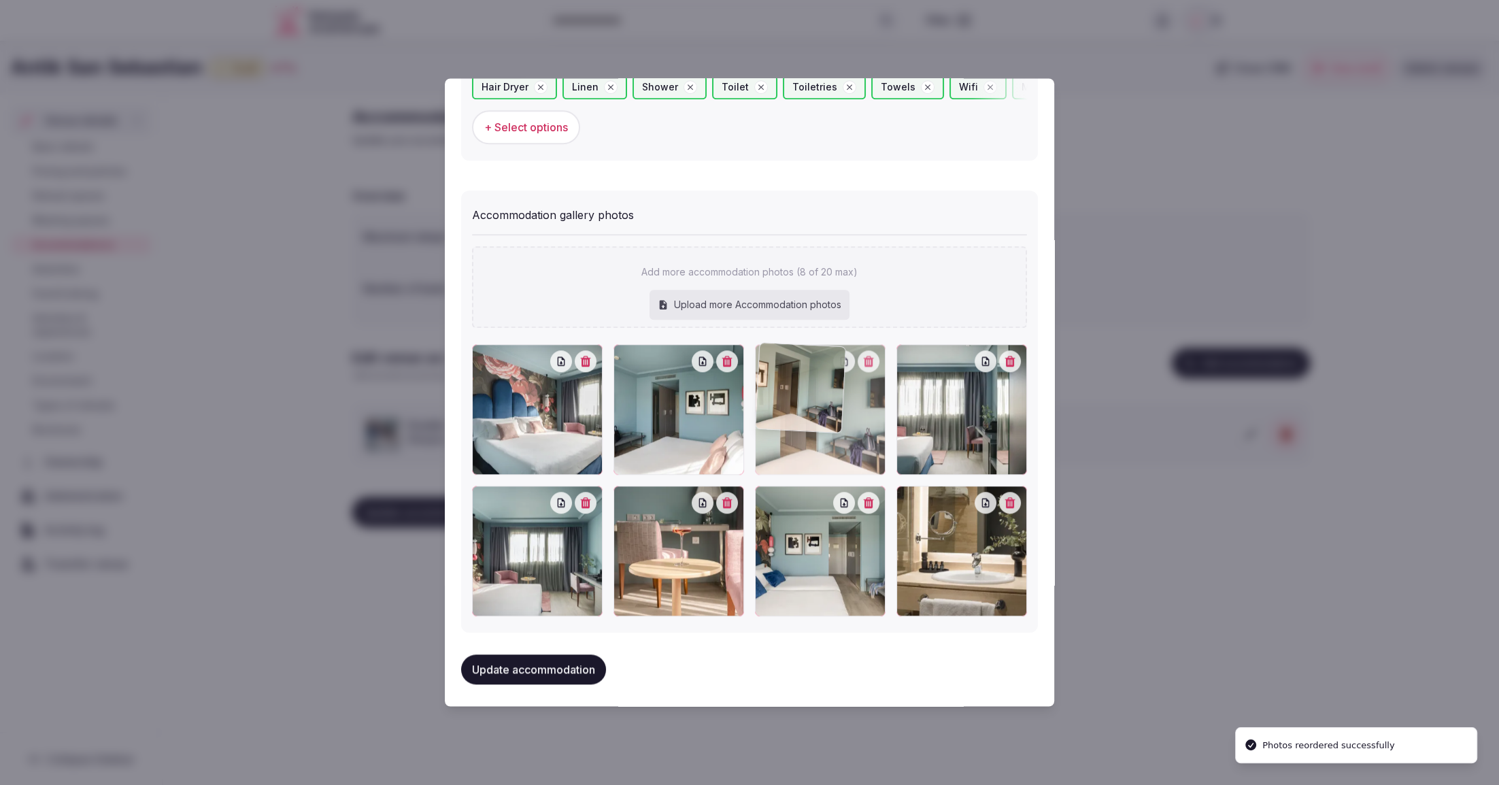
drag, startPoint x: 681, startPoint y: 570, endPoint x: 841, endPoint y: 456, distance: 196.4
click at [841, 456] on div at bounding box center [820, 409] width 131 height 131
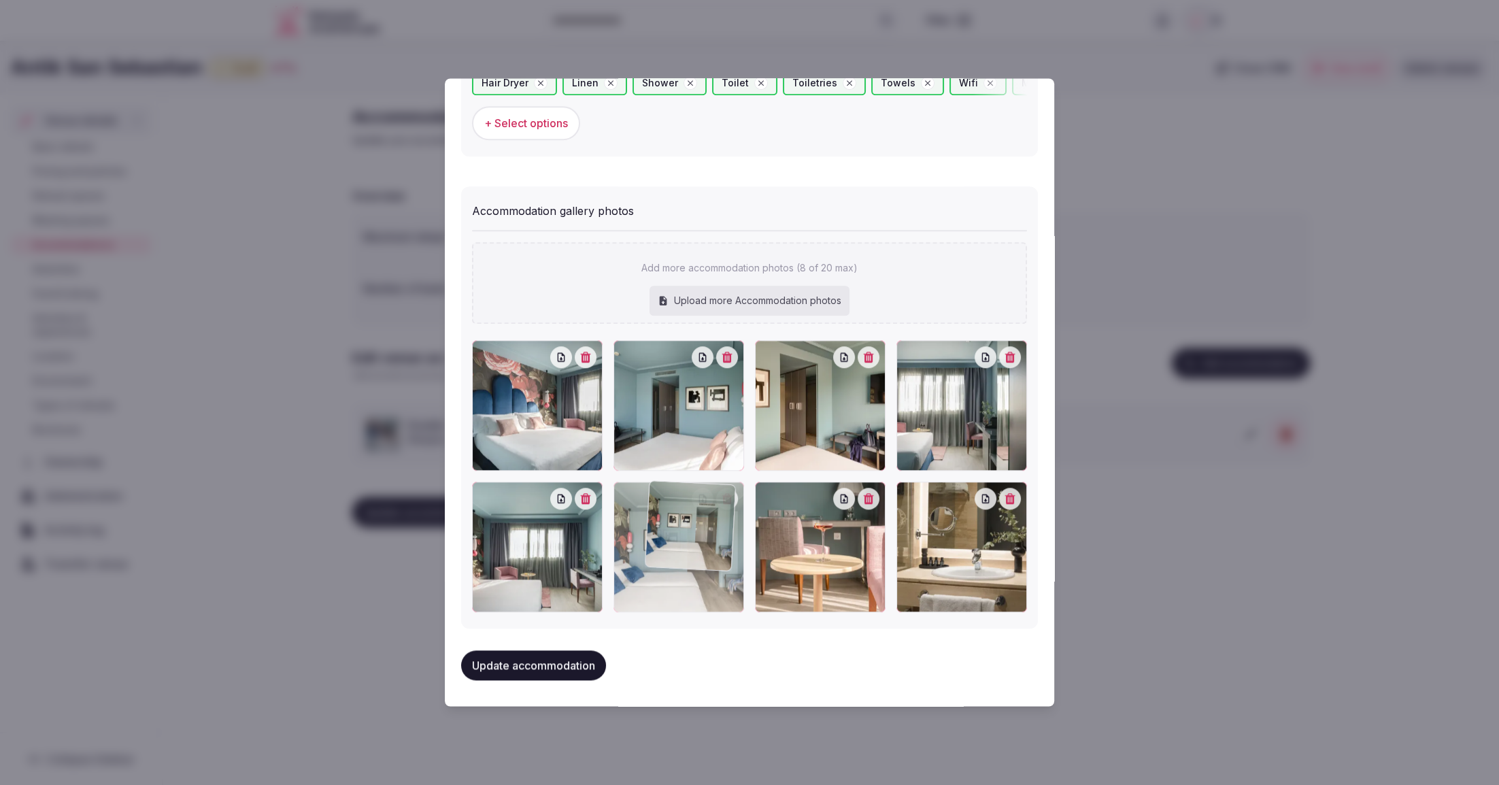
drag, startPoint x: 822, startPoint y: 554, endPoint x: 714, endPoint y: 556, distance: 108.1
click at [714, 556] on div at bounding box center [678, 546] width 131 height 131
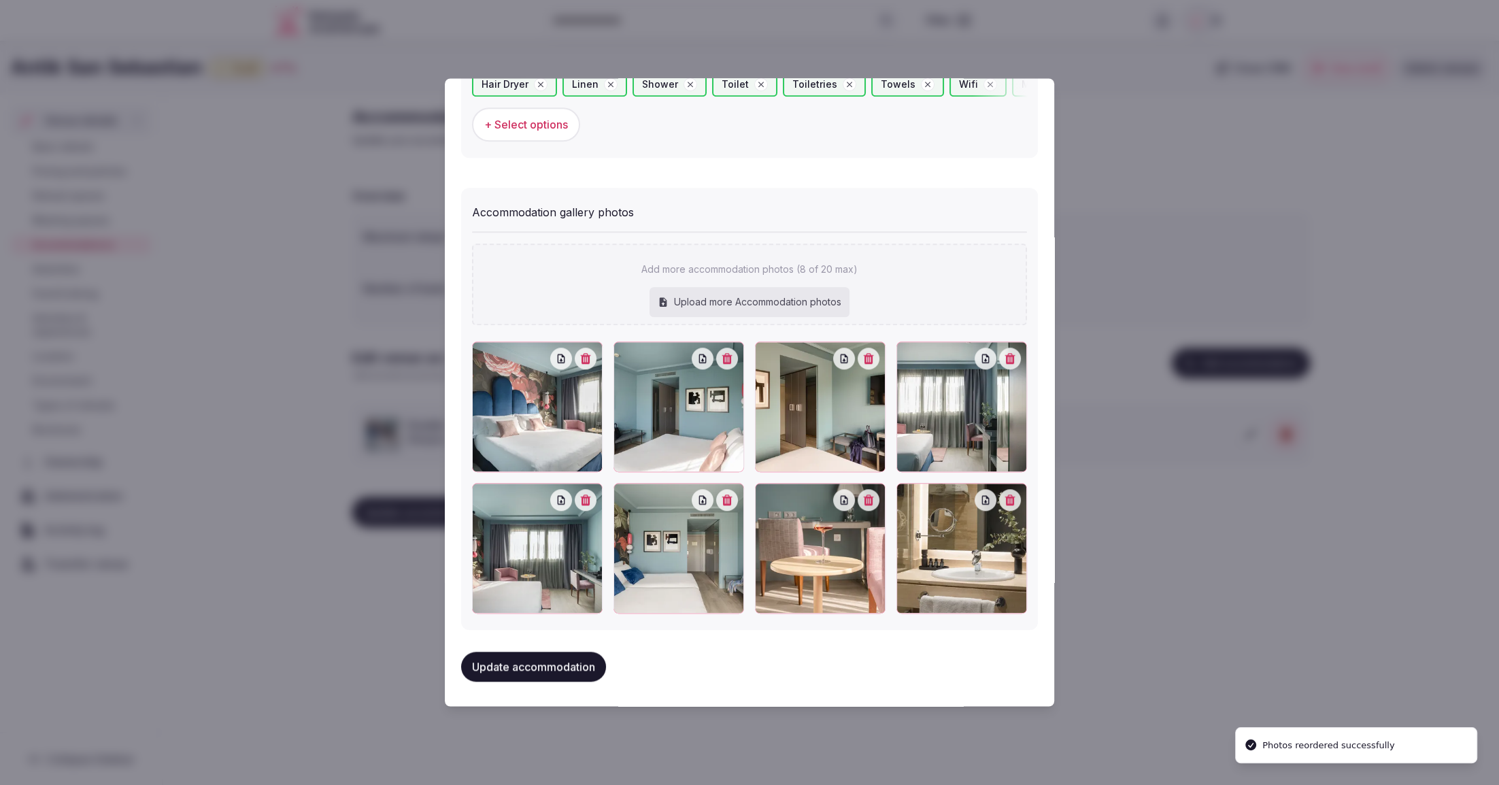
click at [556, 669] on button "Update accommodation" at bounding box center [533, 666] width 145 height 30
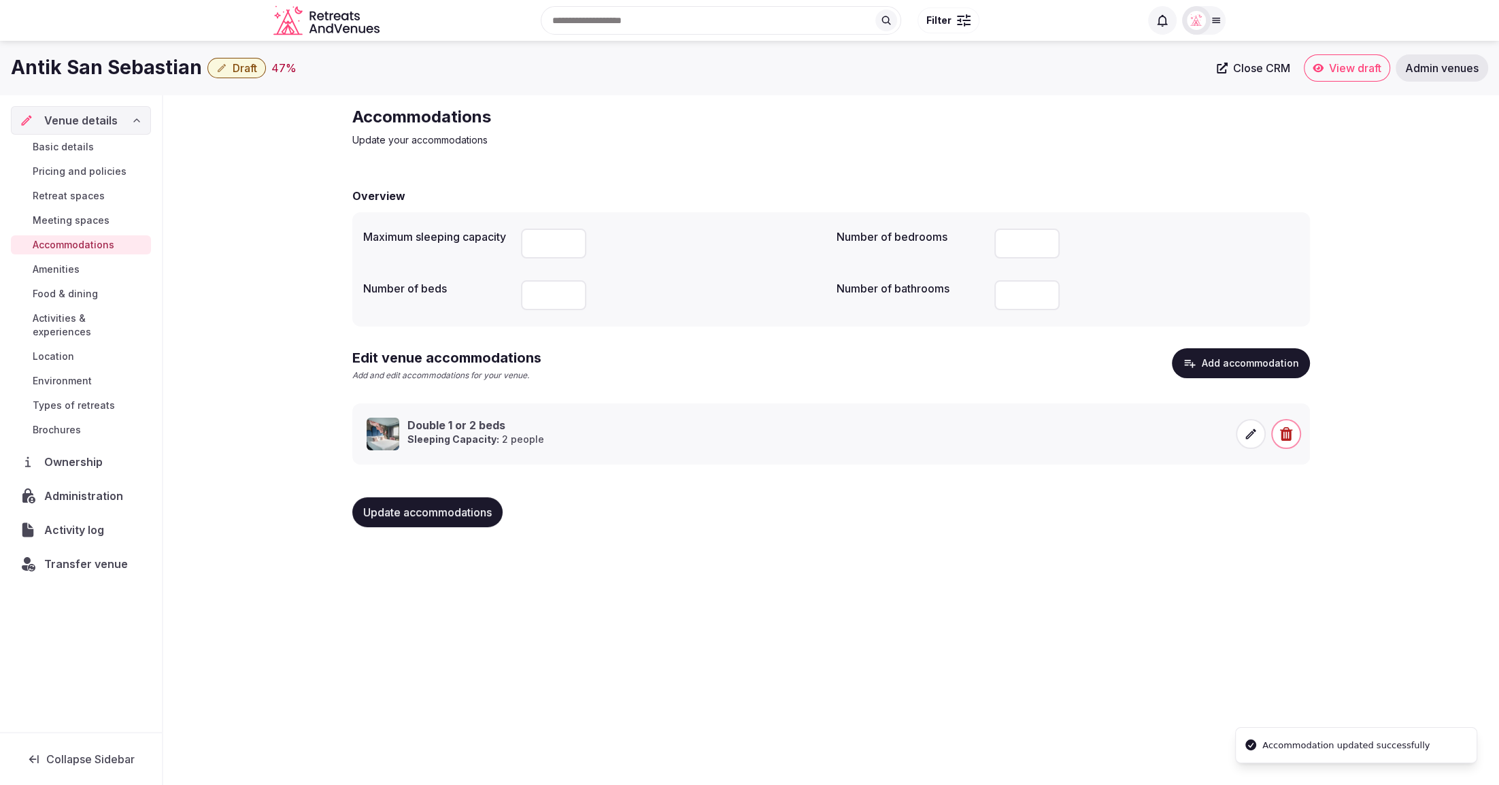
click at [789, 598] on div "Antik San Sebastian Draft 47 % Close CRM View draft Admin venues Venue details …" at bounding box center [749, 409] width 1499 height 736
click at [82, 295] on span "Food & dining" at bounding box center [65, 294] width 65 height 14
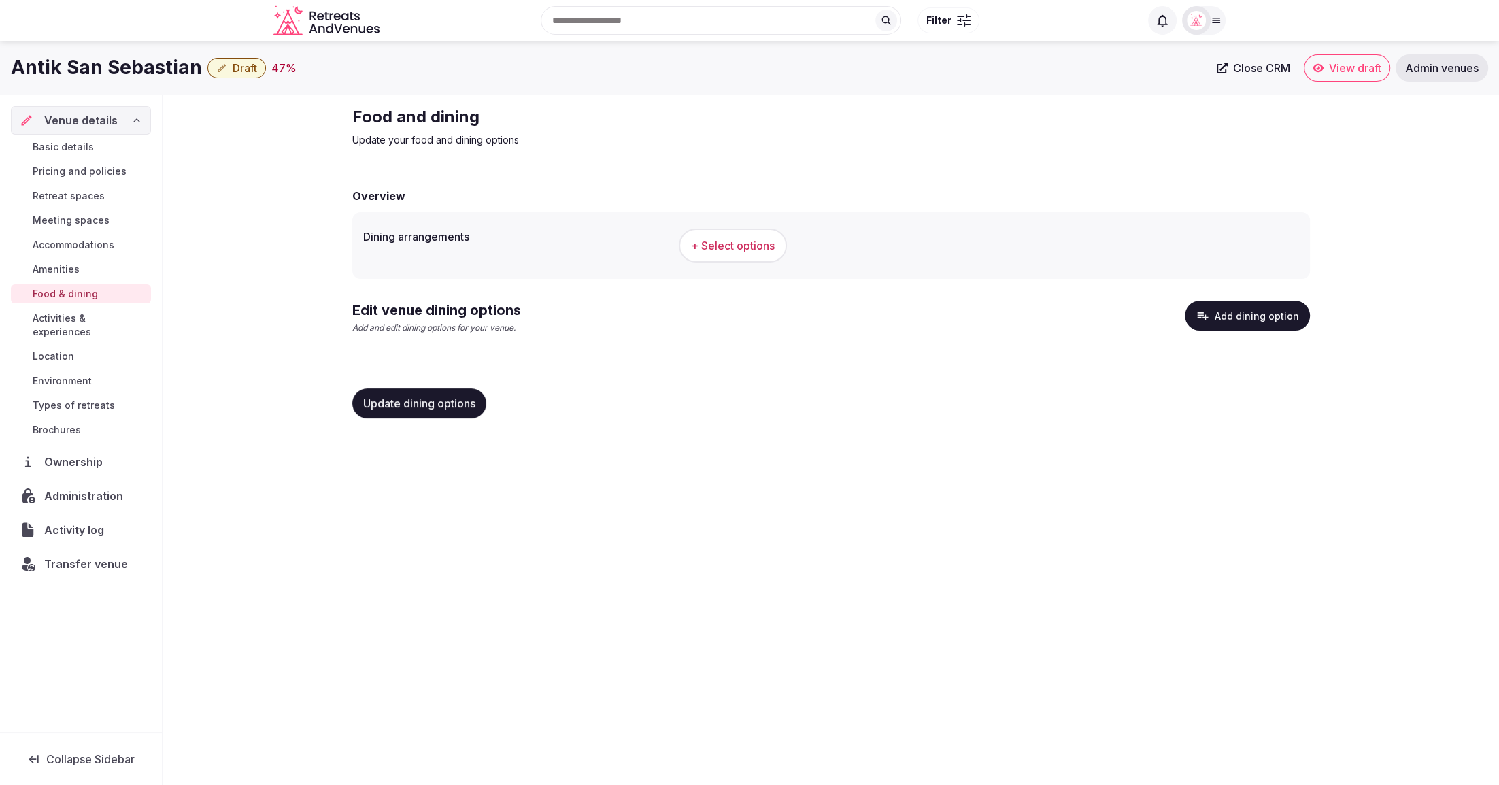
click at [1293, 322] on button "Add dining option" at bounding box center [1247, 316] width 125 height 30
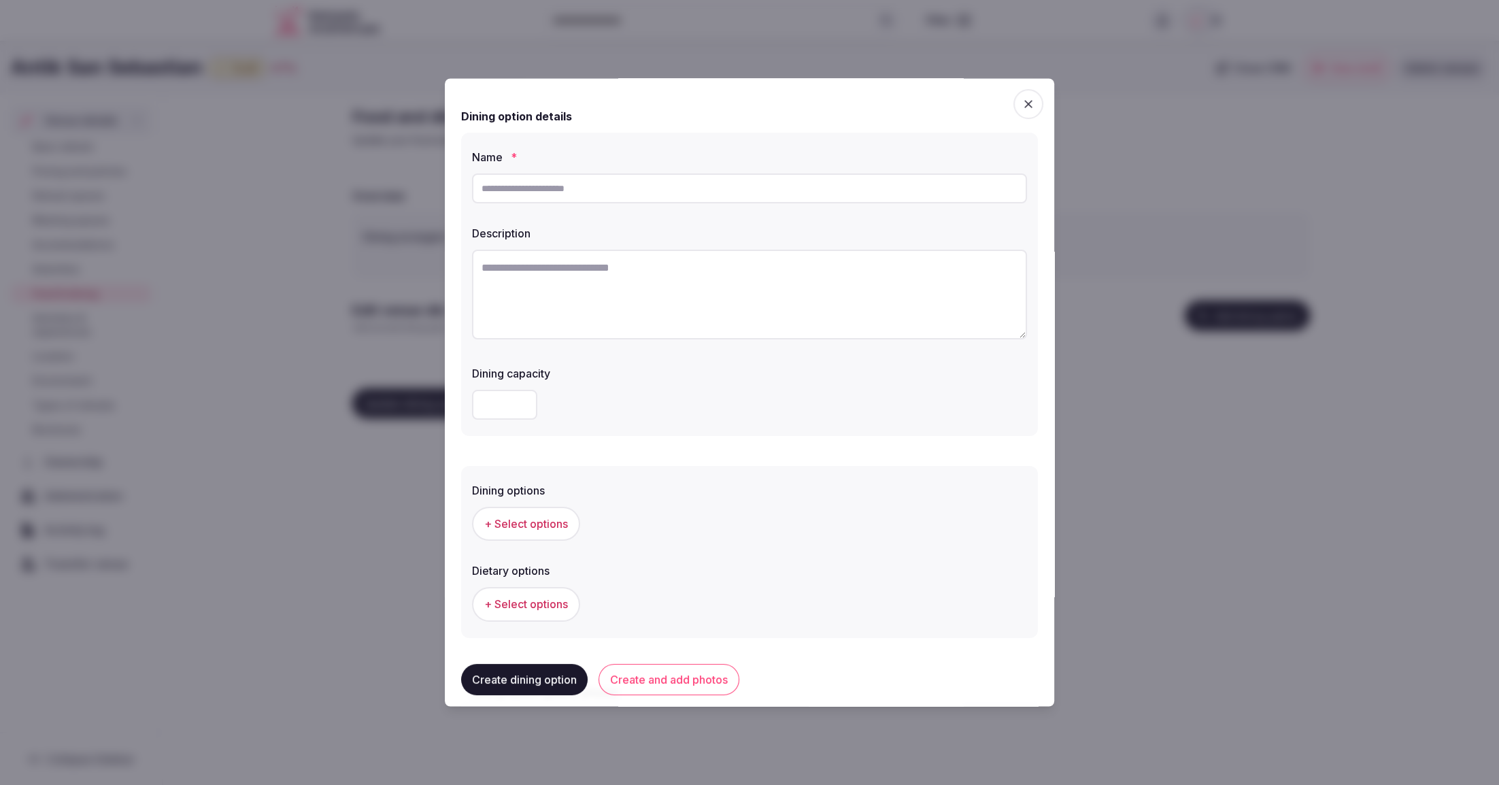
click at [543, 290] on textarea at bounding box center [749, 295] width 555 height 90
paste textarea "**********"
type textarea "**********"
click at [633, 195] on input "text" at bounding box center [749, 188] width 555 height 30
type input "*"
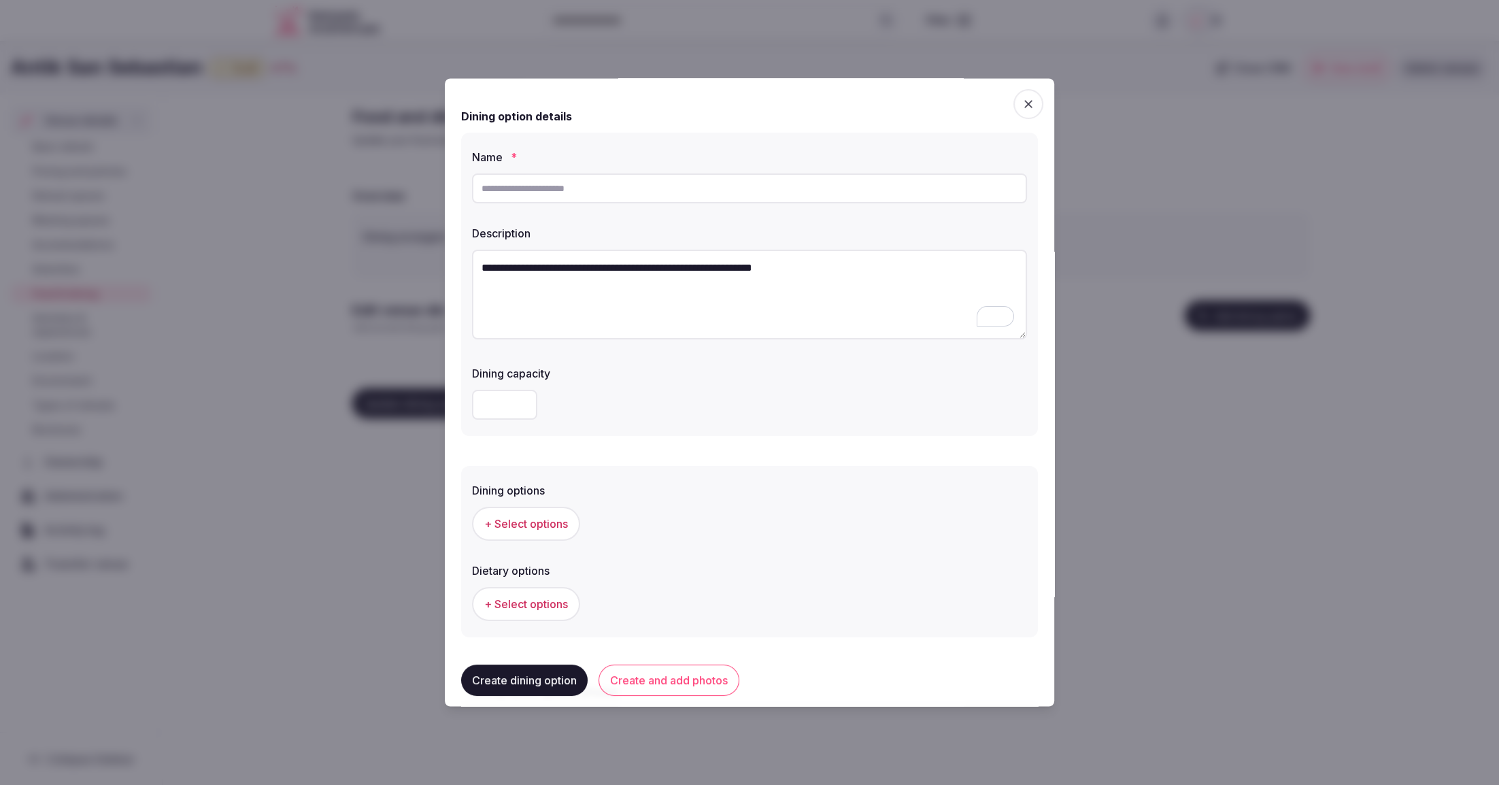
paste input "**********"
click at [605, 188] on input "**********" at bounding box center [749, 188] width 555 height 30
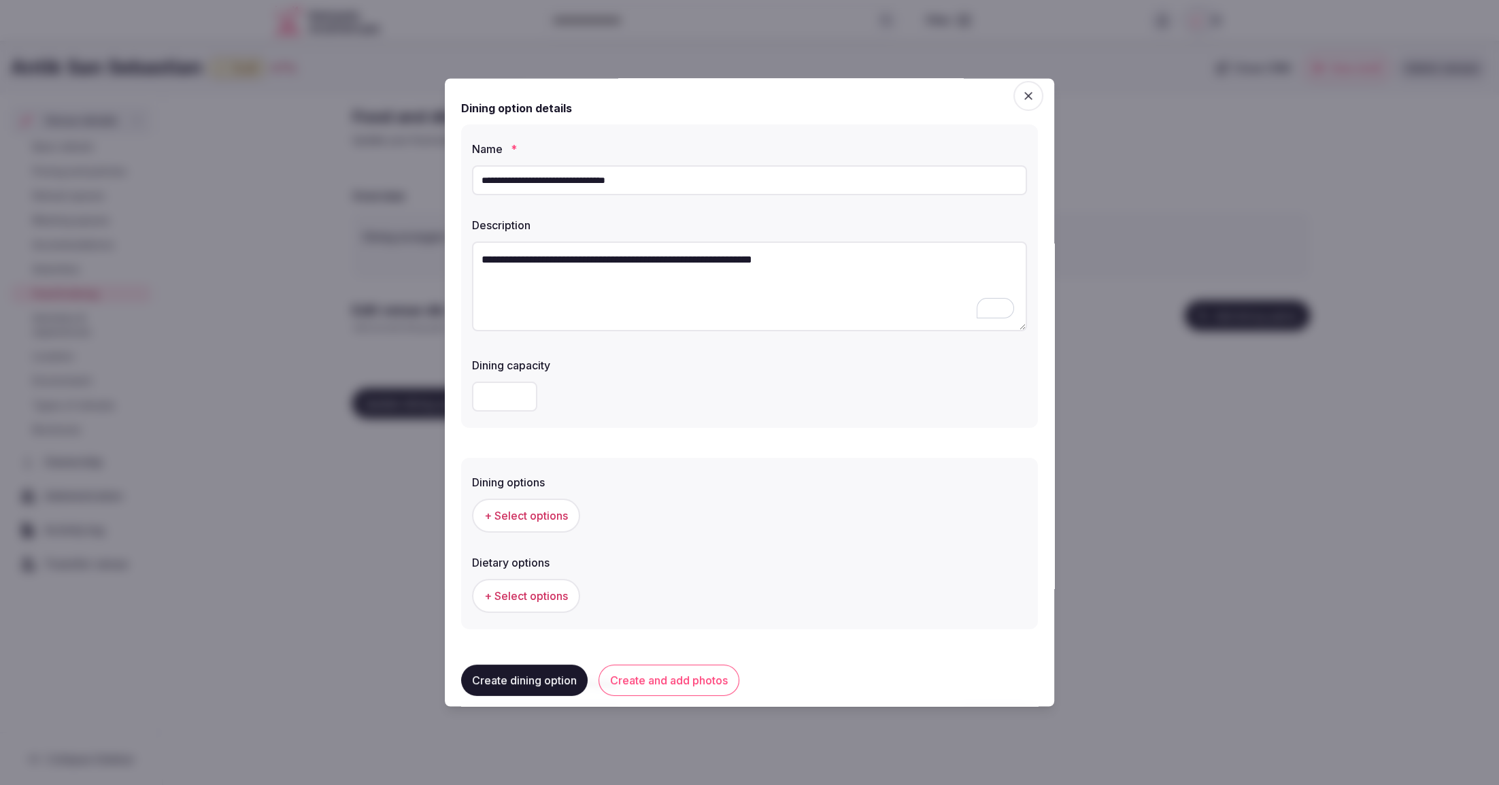
scroll to position [143, 0]
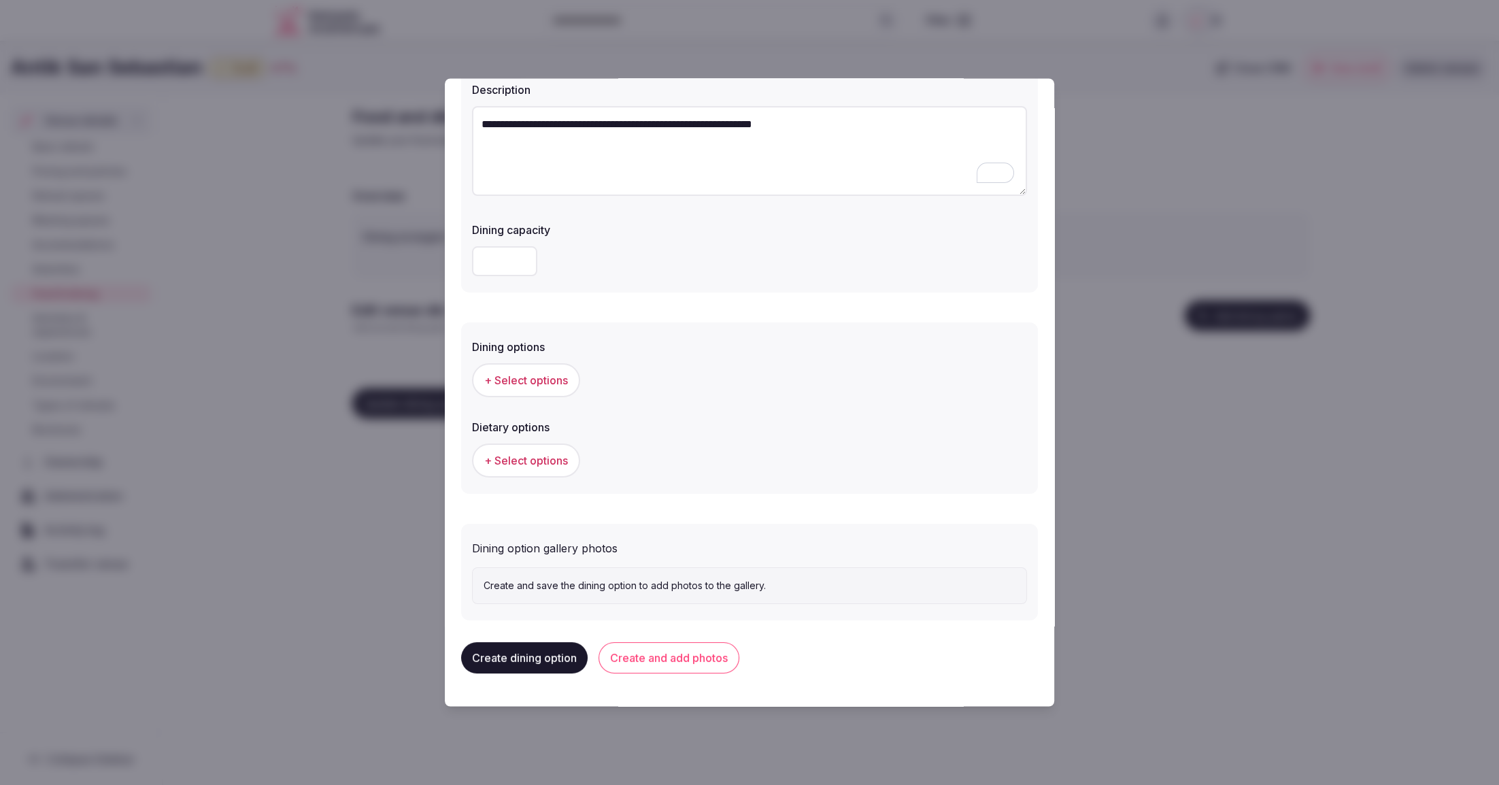
type input "**********"
click at [668, 658] on button "Create and add photos" at bounding box center [668, 657] width 141 height 31
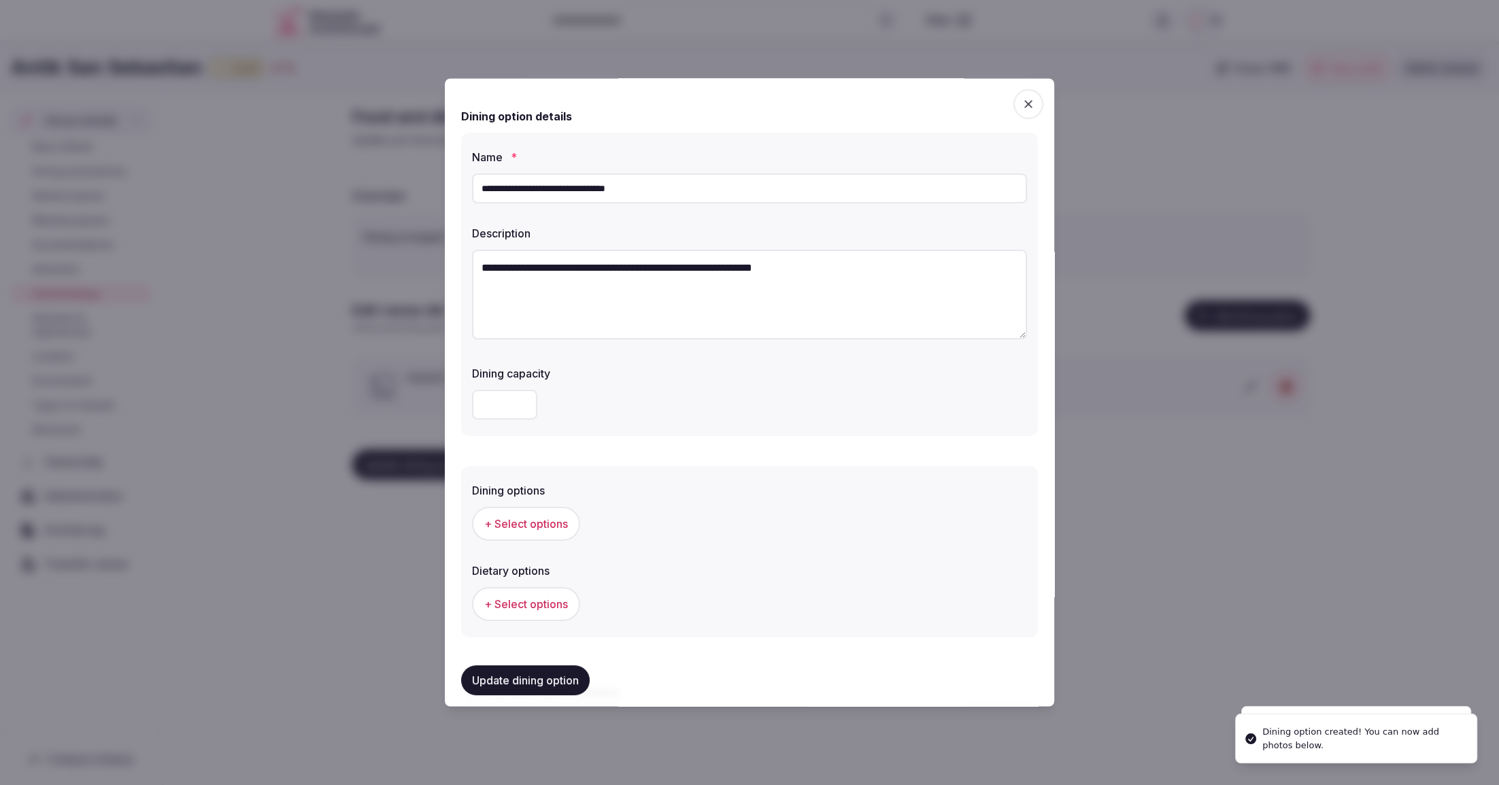
scroll to position [262, 0]
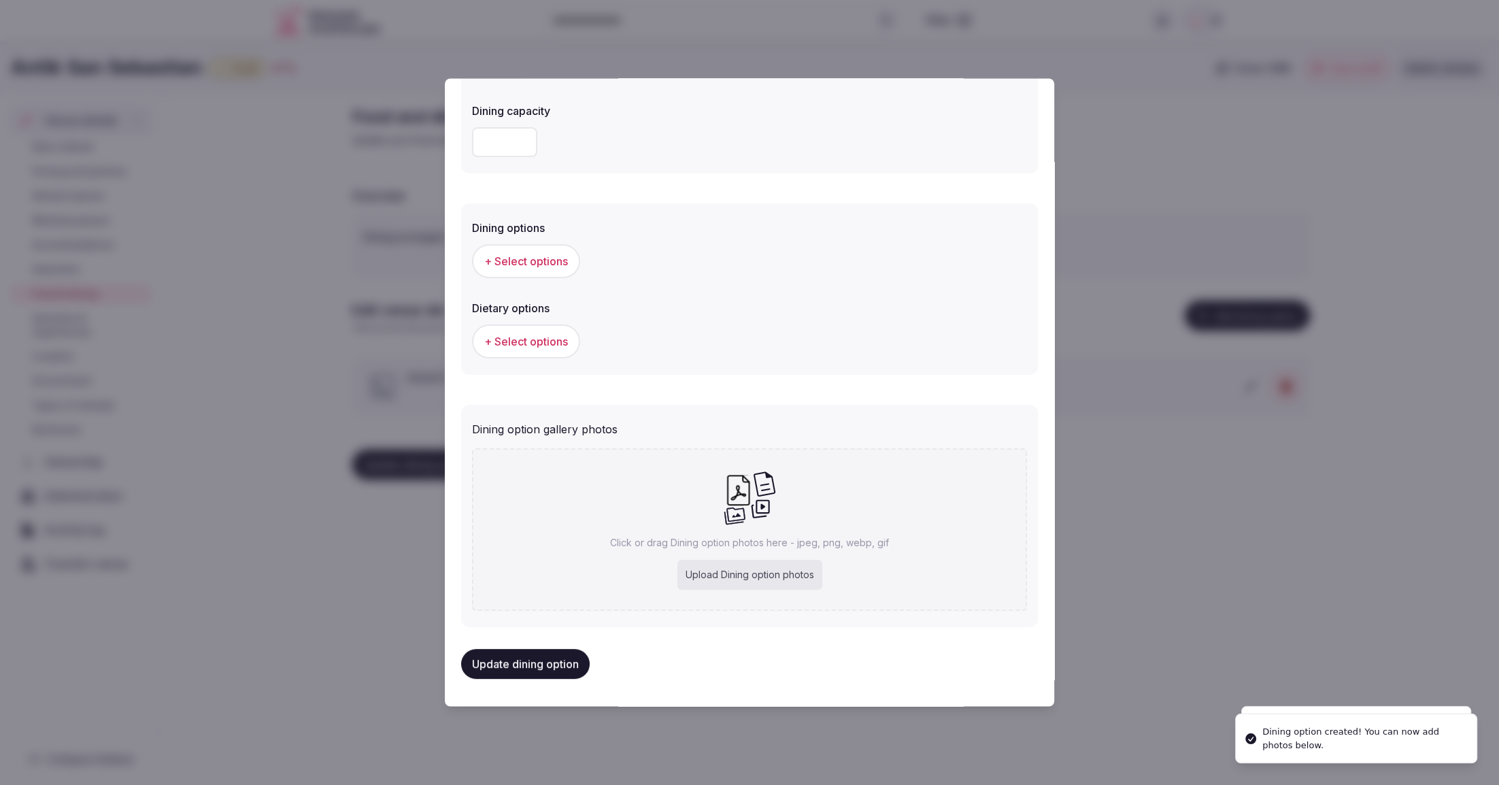
click at [753, 567] on div "Upload Dining option photos" at bounding box center [749, 575] width 145 height 30
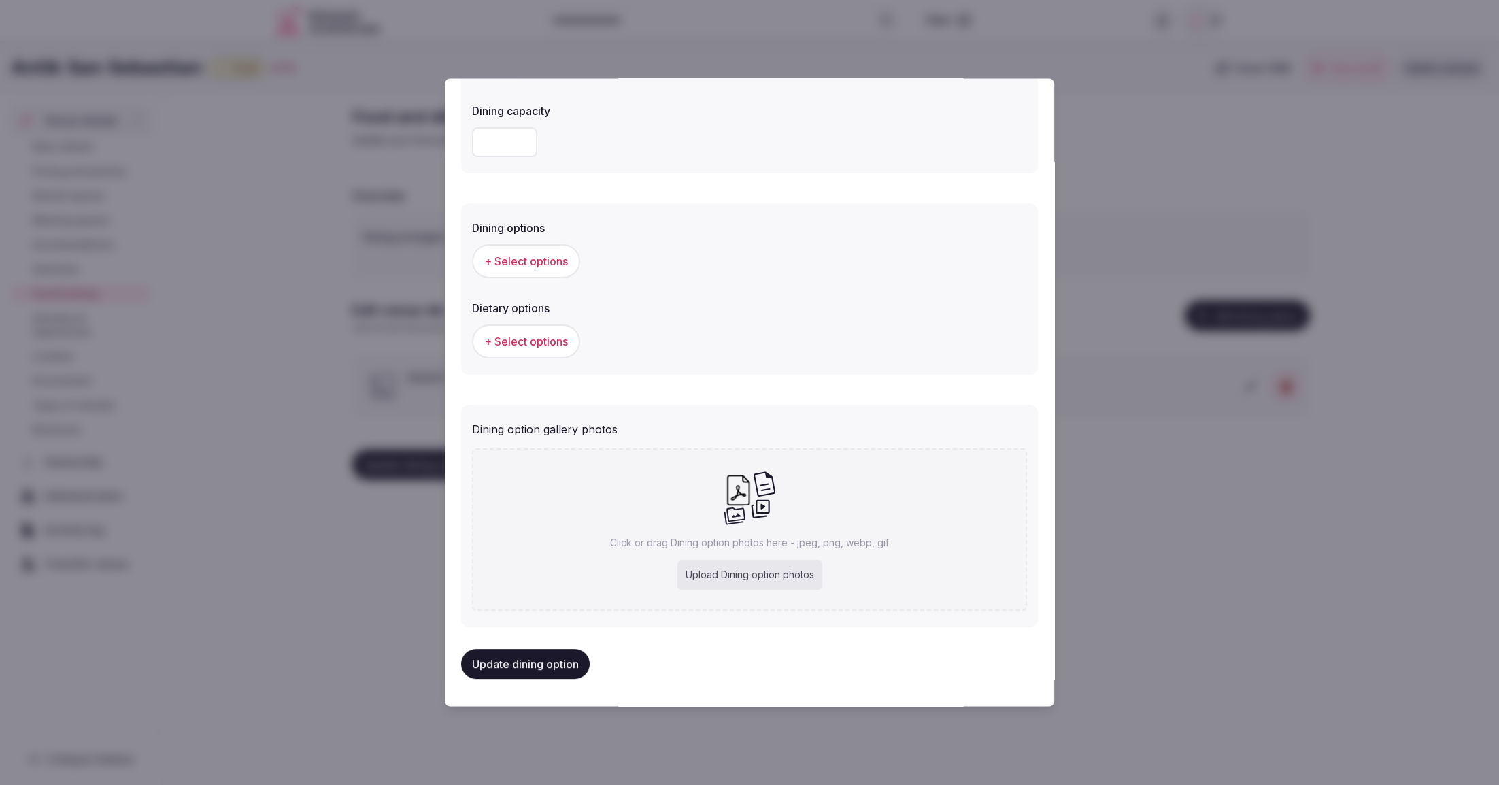
type input "**********"
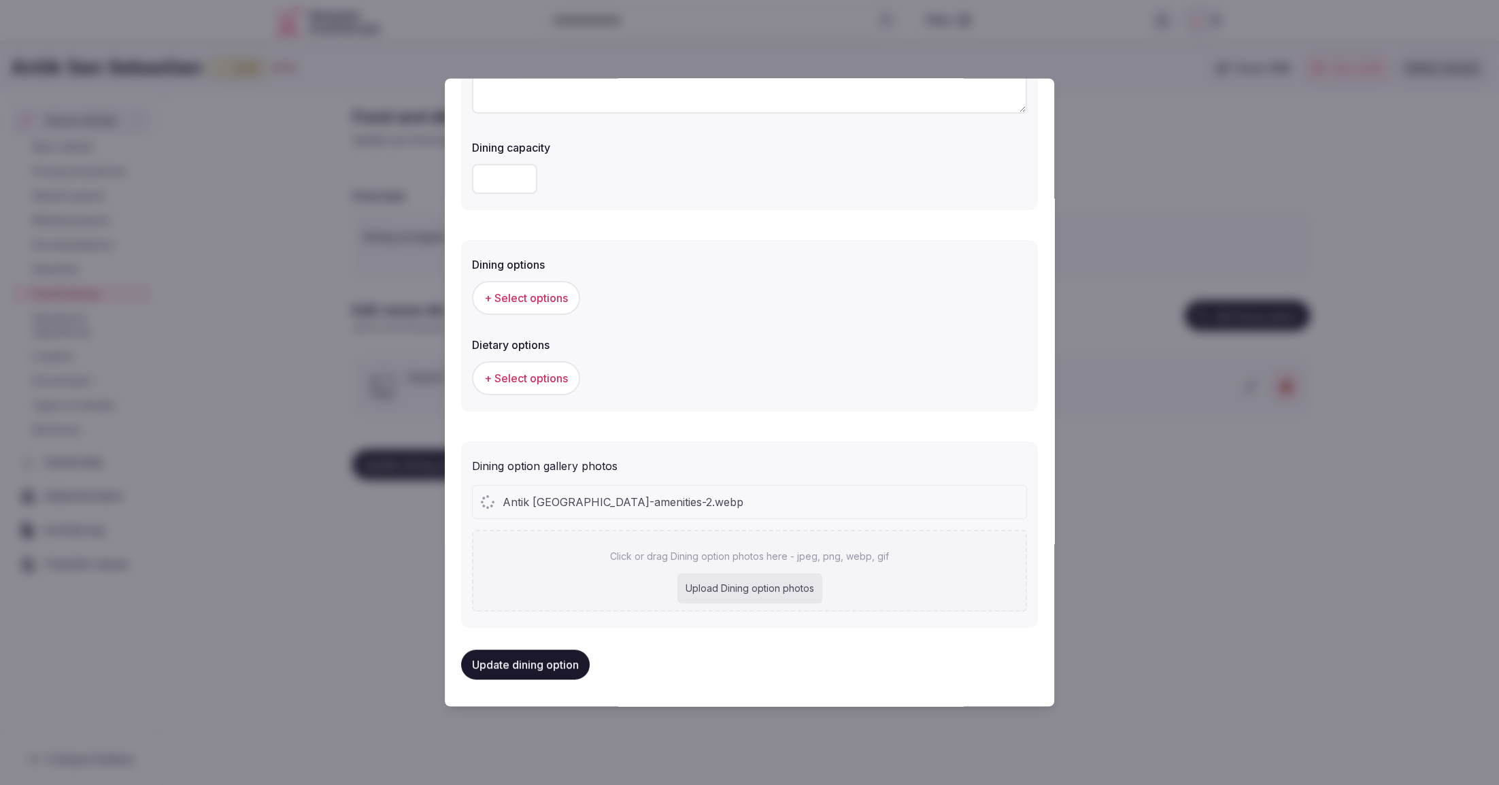
scroll to position [225, 0]
click at [511, 298] on span "+ Select options" at bounding box center [526, 298] width 84 height 15
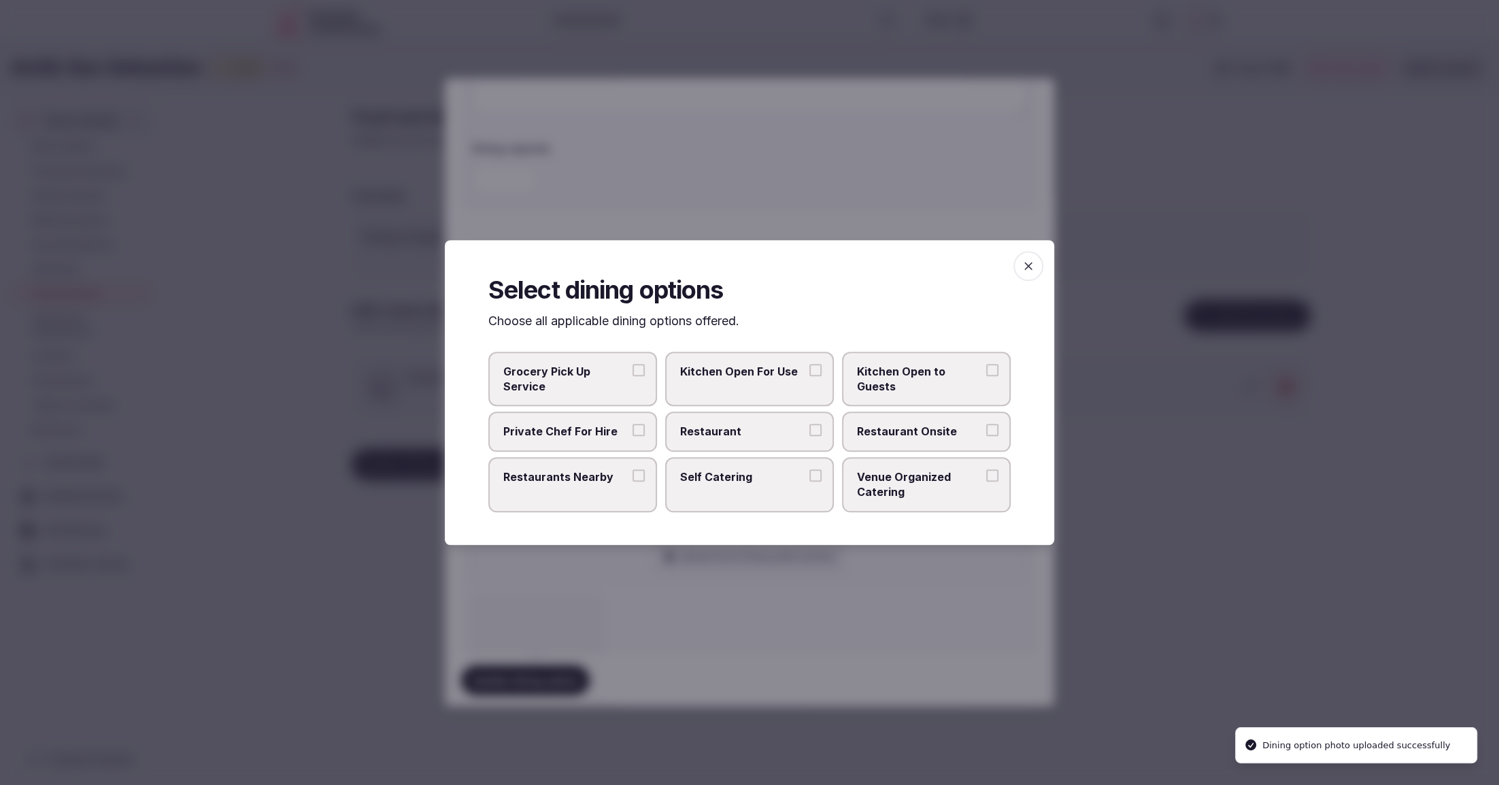
click at [749, 432] on span "Restaurant" at bounding box center [742, 431] width 125 height 15
click at [809, 432] on button "Restaurant" at bounding box center [815, 430] width 12 height 12
click at [902, 435] on span "Restaurant Onsite" at bounding box center [919, 431] width 125 height 15
click at [986, 435] on button "Restaurant Onsite" at bounding box center [992, 430] width 12 height 12
click at [880, 582] on div at bounding box center [749, 392] width 1499 height 785
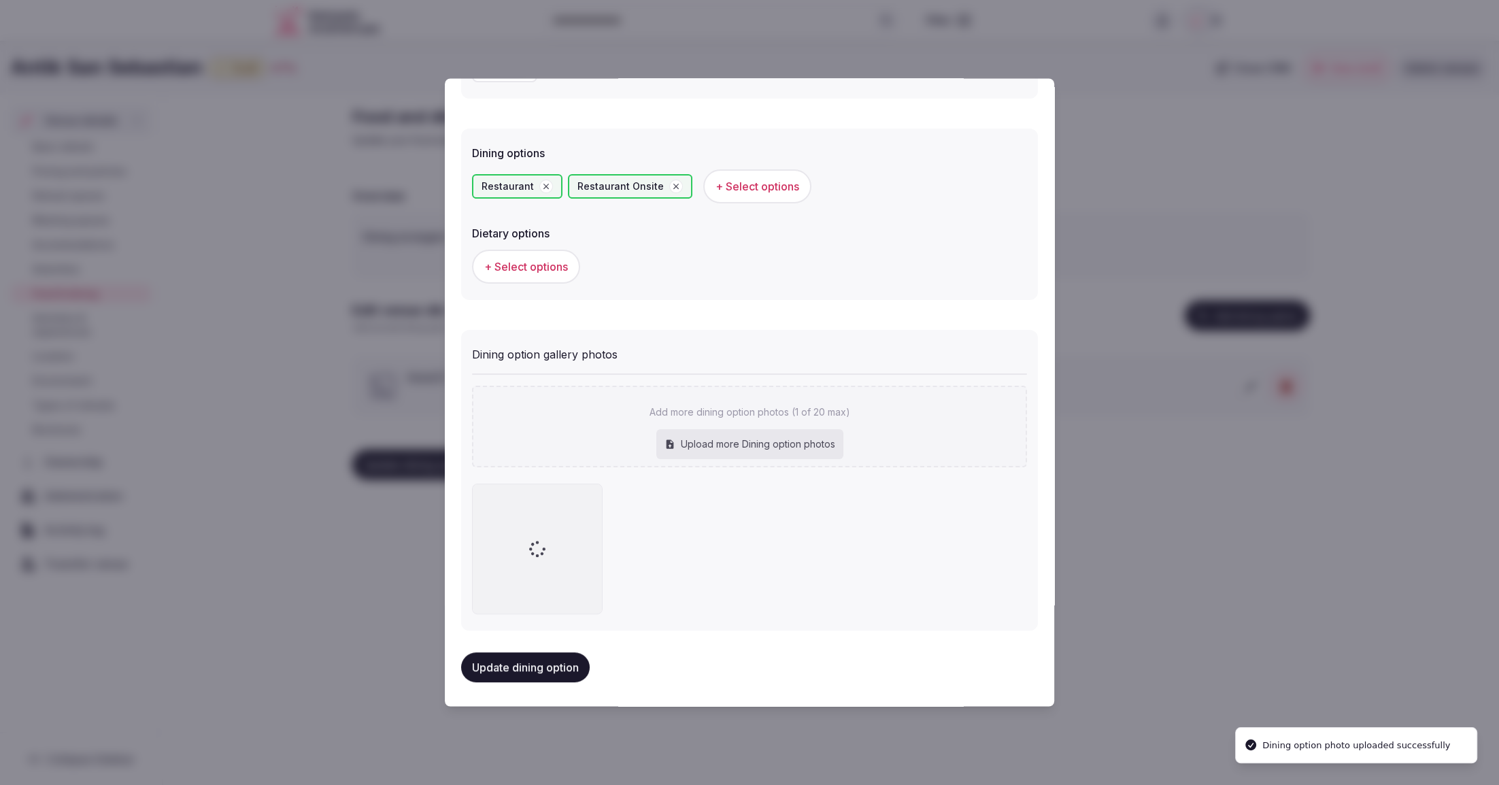
scroll to position [340, 0]
click at [734, 182] on span "+ Select options" at bounding box center [757, 183] width 84 height 15
click at [517, 272] on span "+ Select options" at bounding box center [526, 265] width 84 height 15
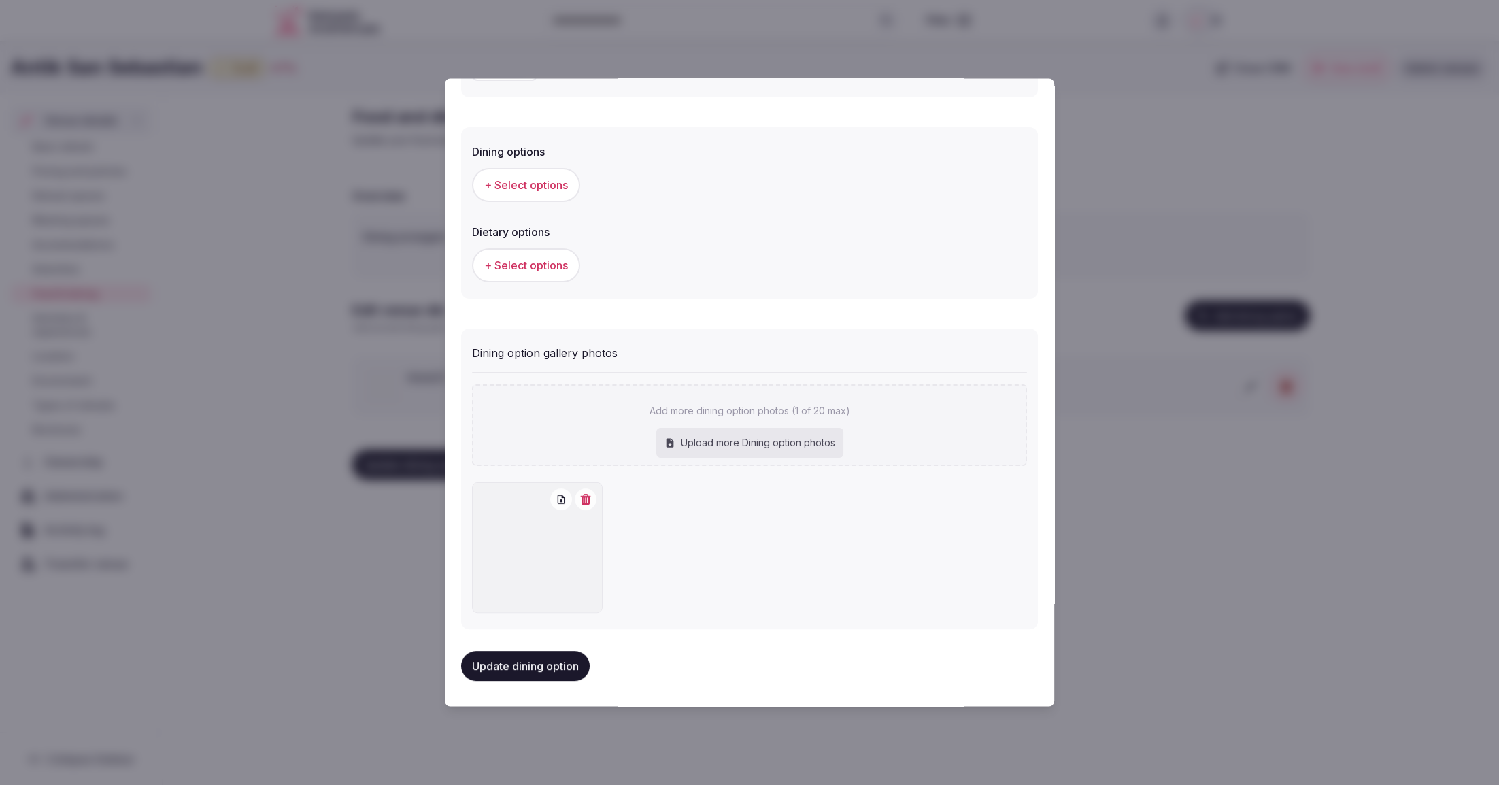
scroll to position [340, 0]
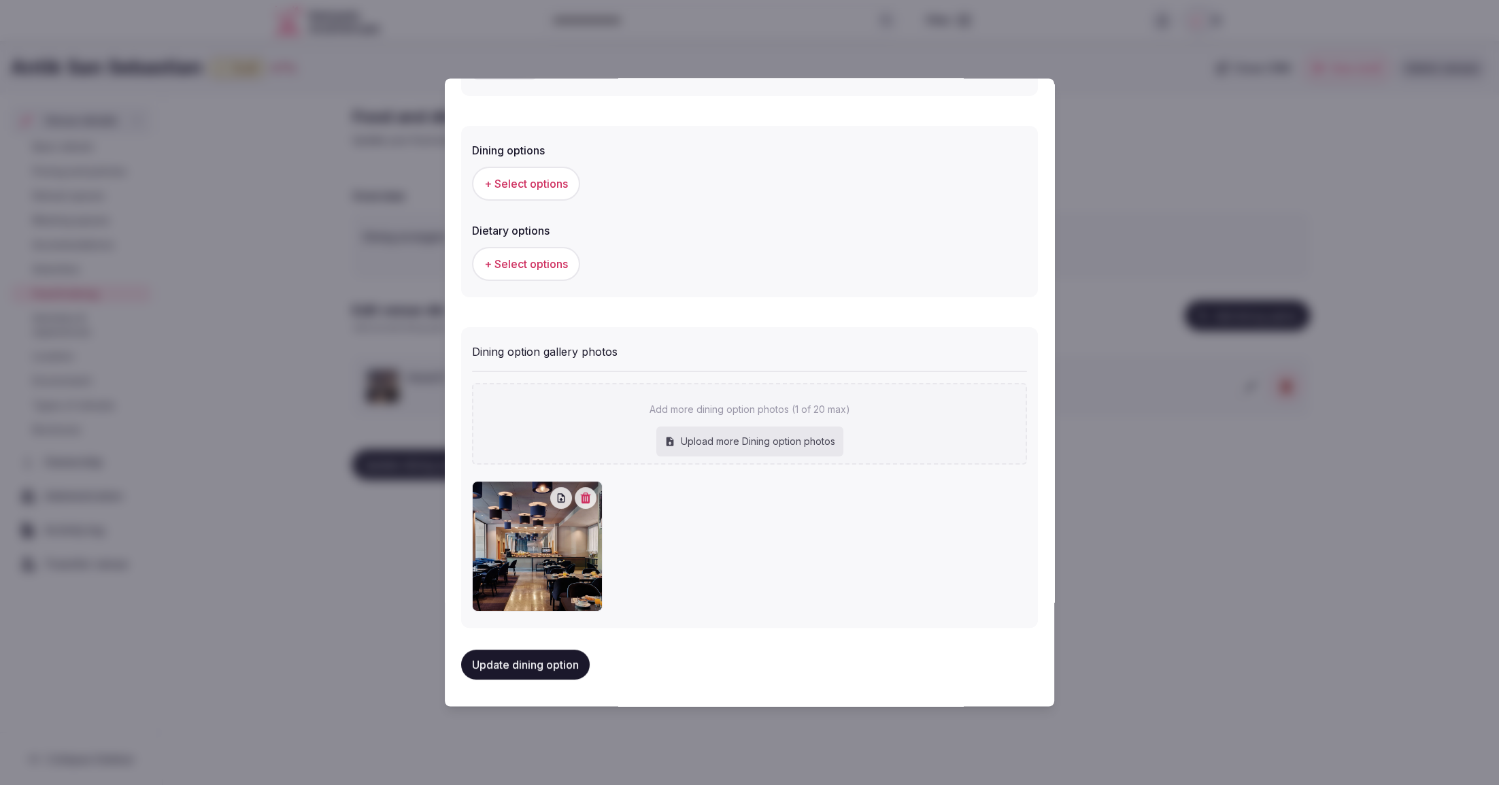
click at [518, 666] on button "Update dining option" at bounding box center [525, 665] width 129 height 30
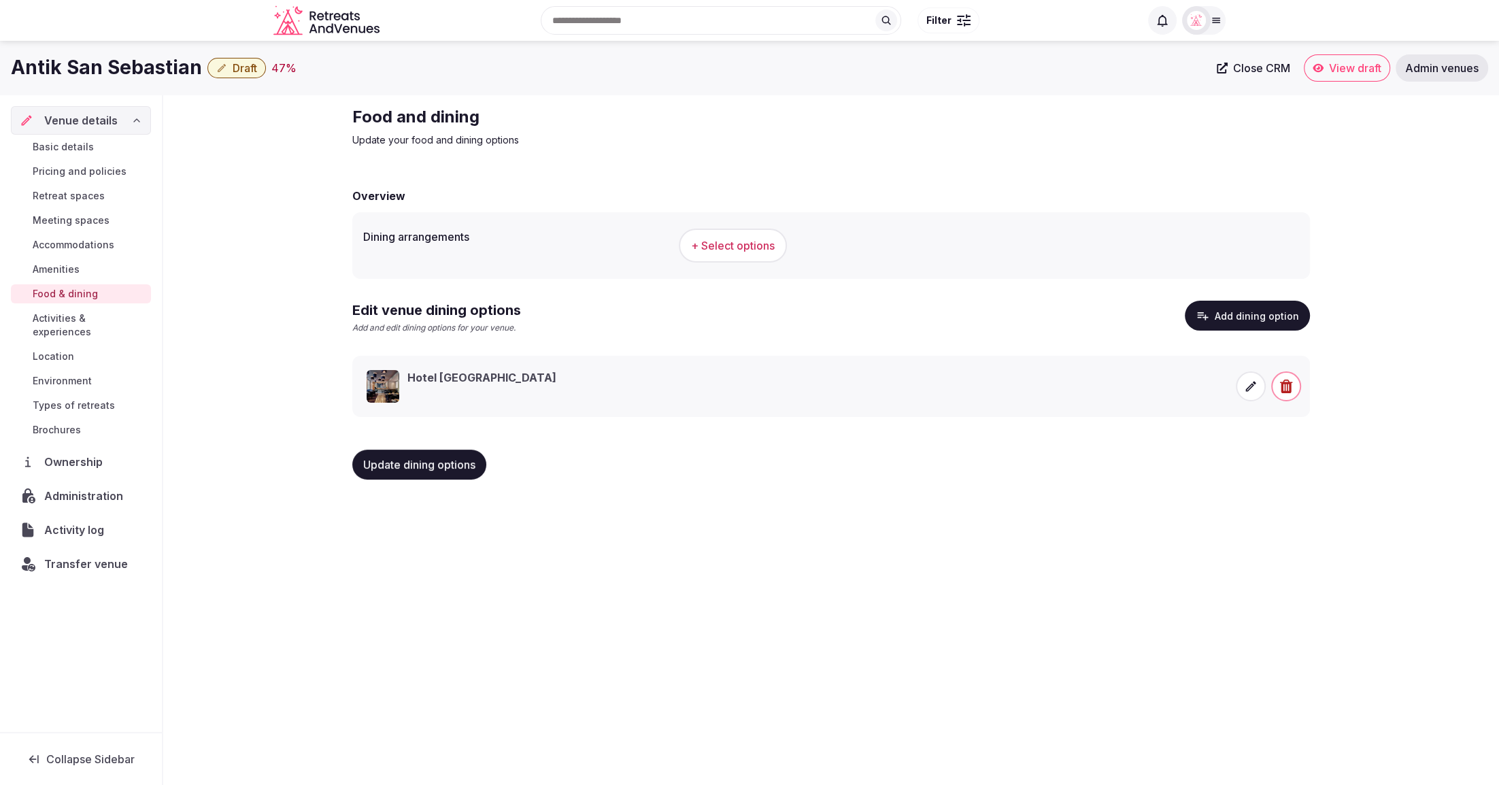
click at [755, 238] on span "+ Select options" at bounding box center [733, 245] width 84 height 15
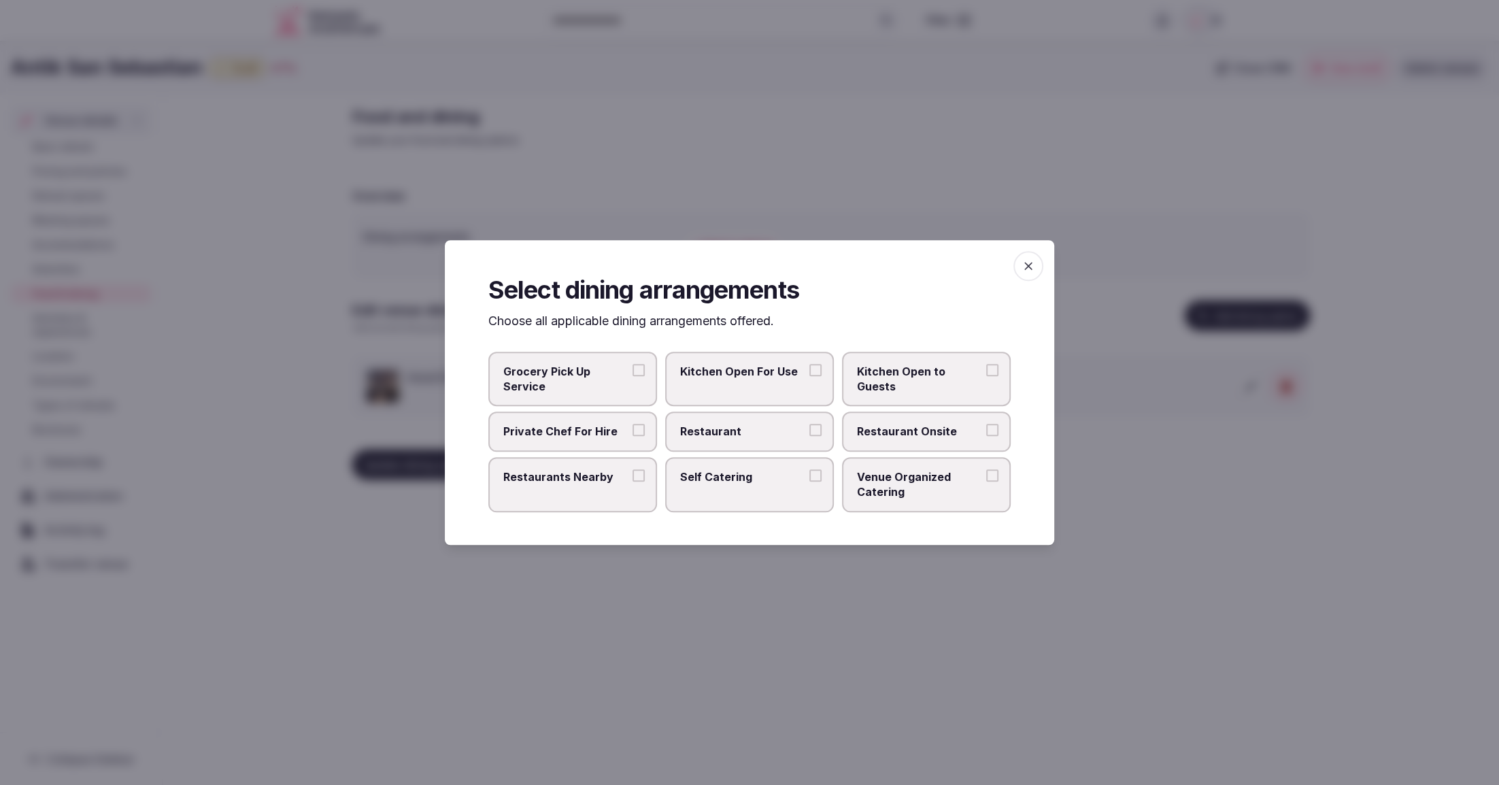
click at [752, 424] on span "Restaurant" at bounding box center [742, 431] width 125 height 15
click at [809, 424] on button "Restaurant" at bounding box center [815, 430] width 12 height 12
click at [925, 437] on span "Restaurant Onsite" at bounding box center [919, 431] width 125 height 15
click at [986, 437] on button "Restaurant Onsite" at bounding box center [992, 430] width 12 height 12
click at [931, 495] on span "Venue Organized Catering" at bounding box center [919, 484] width 125 height 31
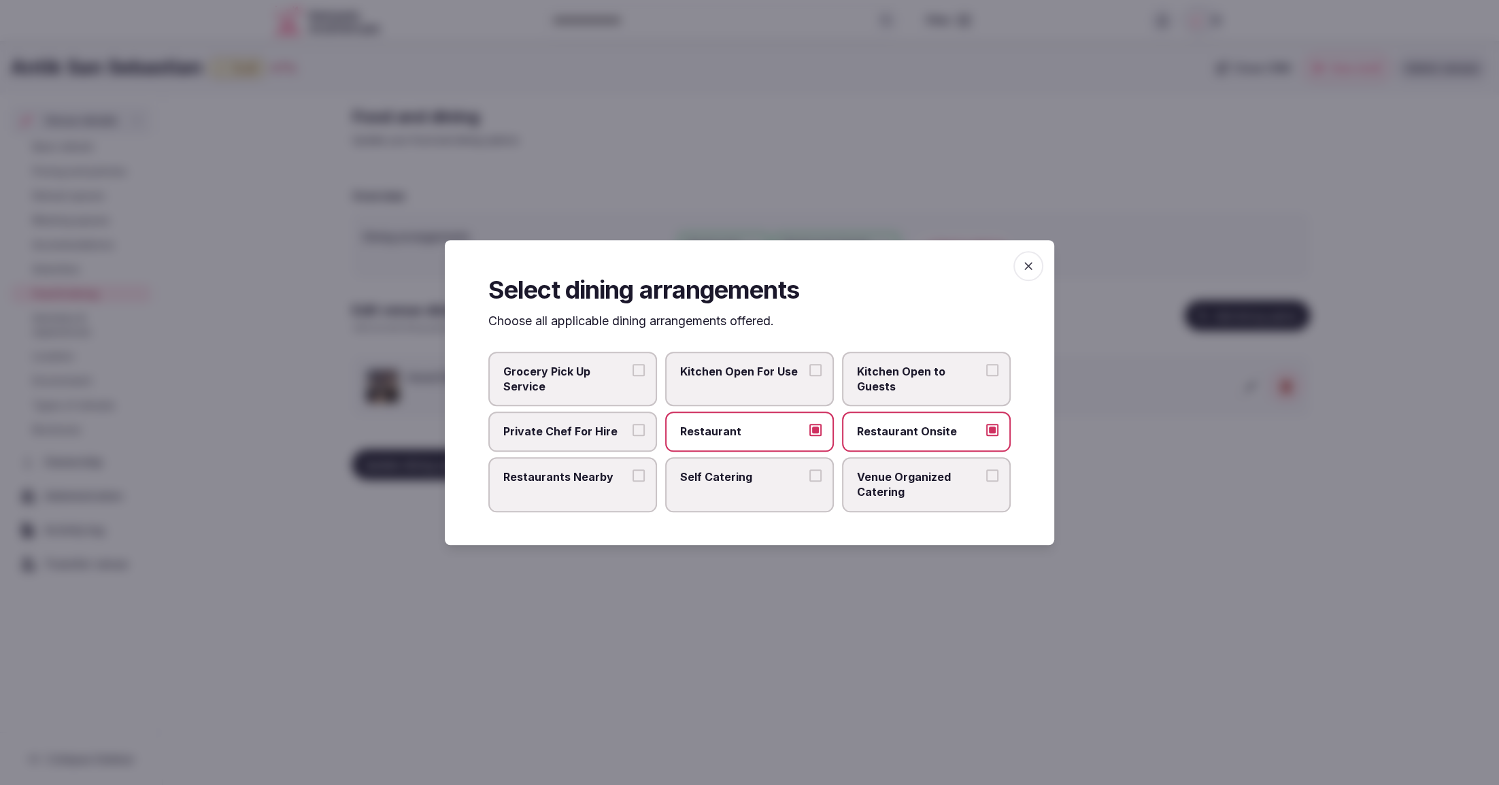
click at [986, 481] on button "Venue Organized Catering" at bounding box center [992, 475] width 12 height 12
click at [509, 474] on span "Restaurants Nearby" at bounding box center [565, 476] width 125 height 15
click at [632, 474] on button "Restaurants Nearby" at bounding box center [638, 475] width 12 height 12
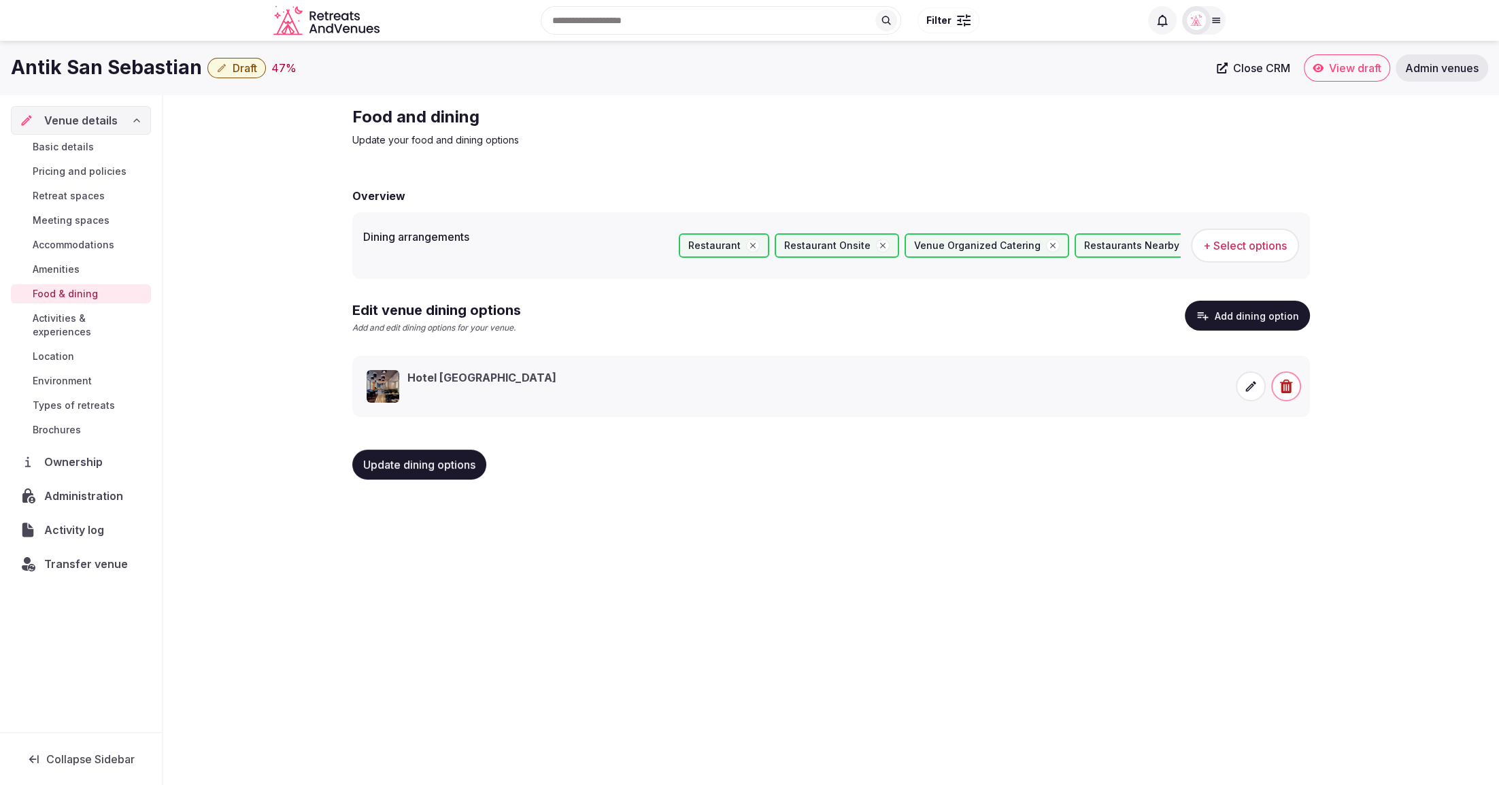
click at [420, 464] on span "Update dining options" at bounding box center [419, 465] width 112 height 14
click at [74, 398] on span "Types of retreats" at bounding box center [74, 405] width 82 height 14
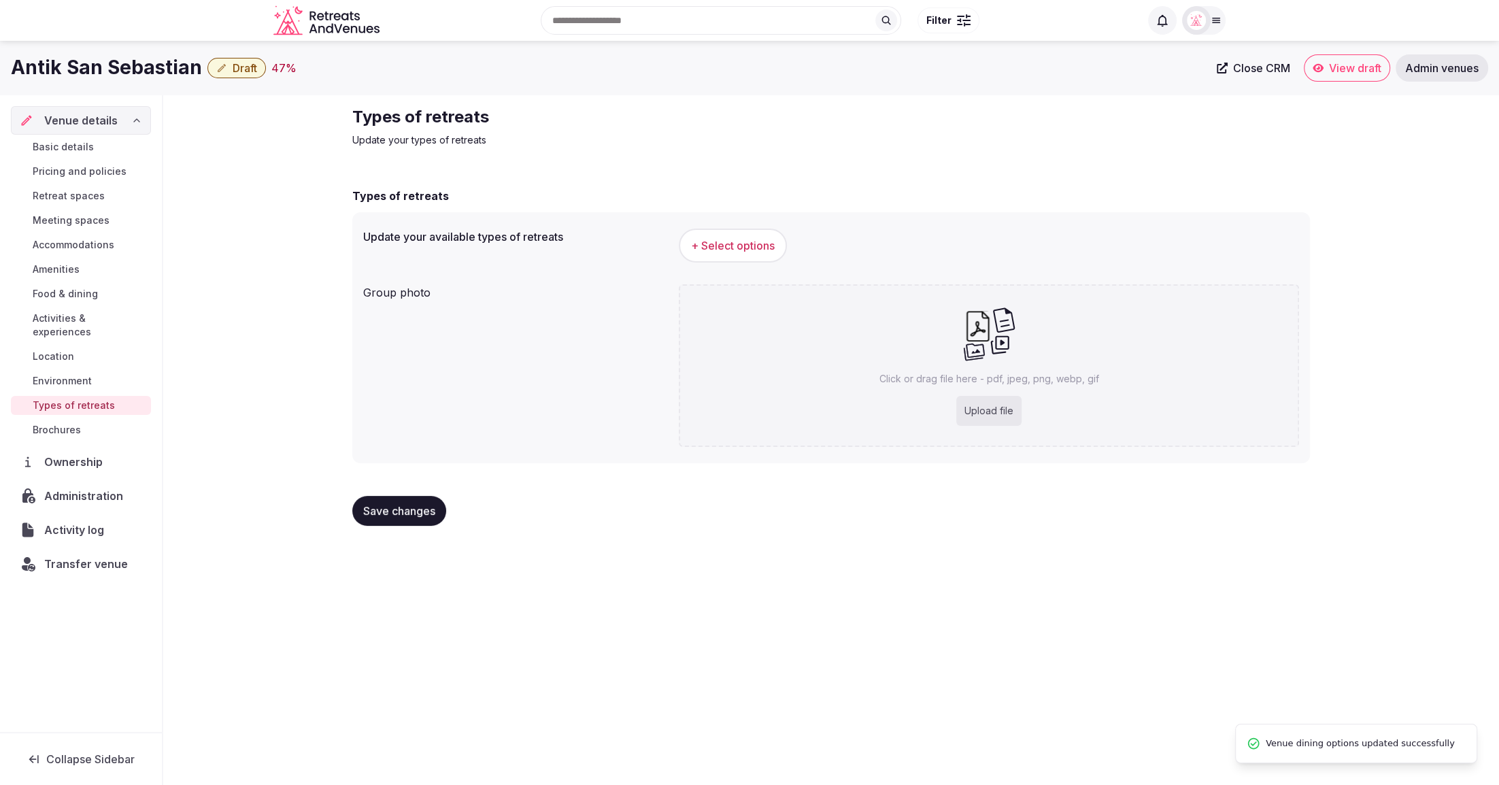
click at [745, 247] on span "+ Select options" at bounding box center [733, 245] width 84 height 15
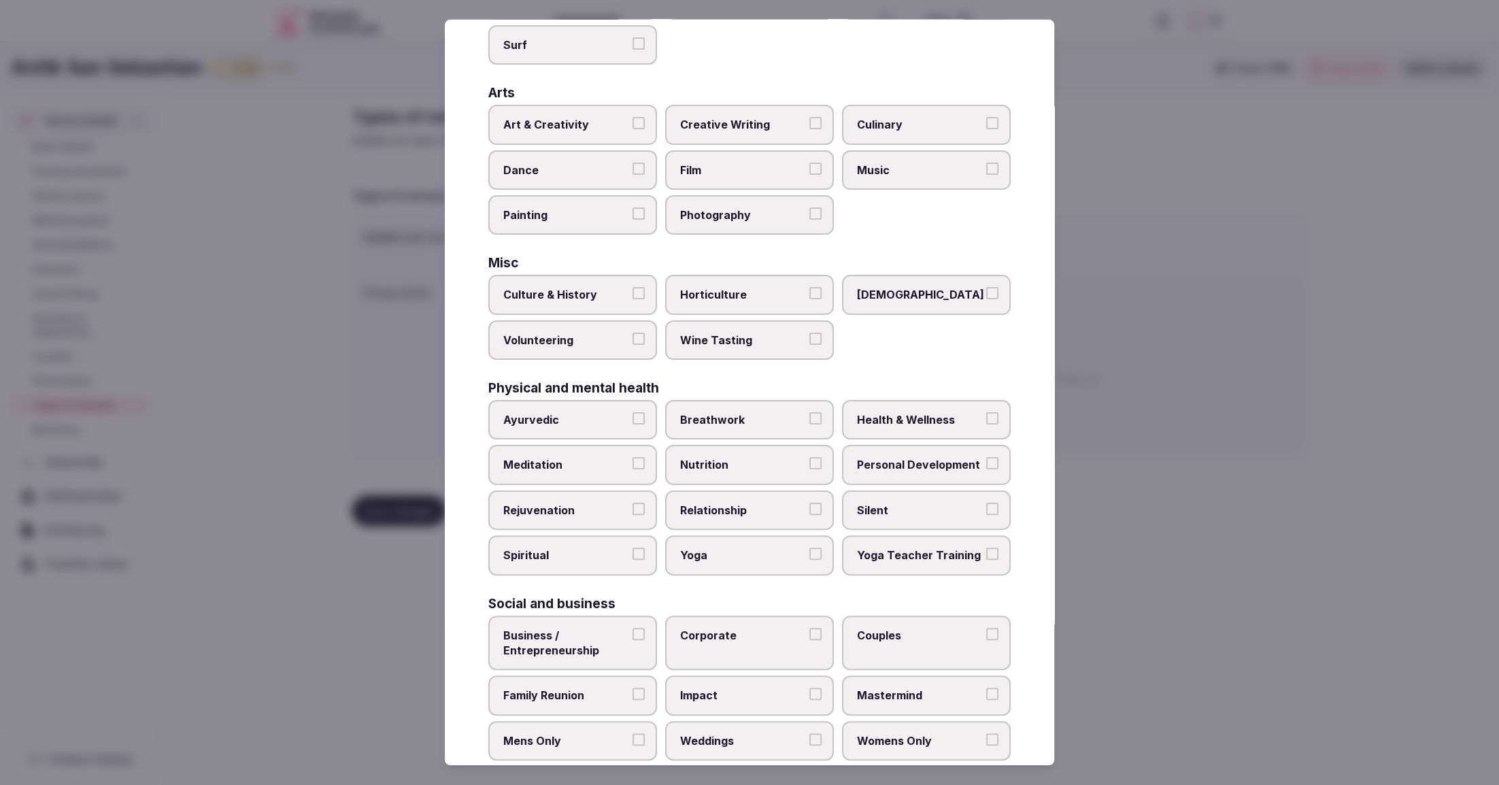
scroll to position [284, 0]
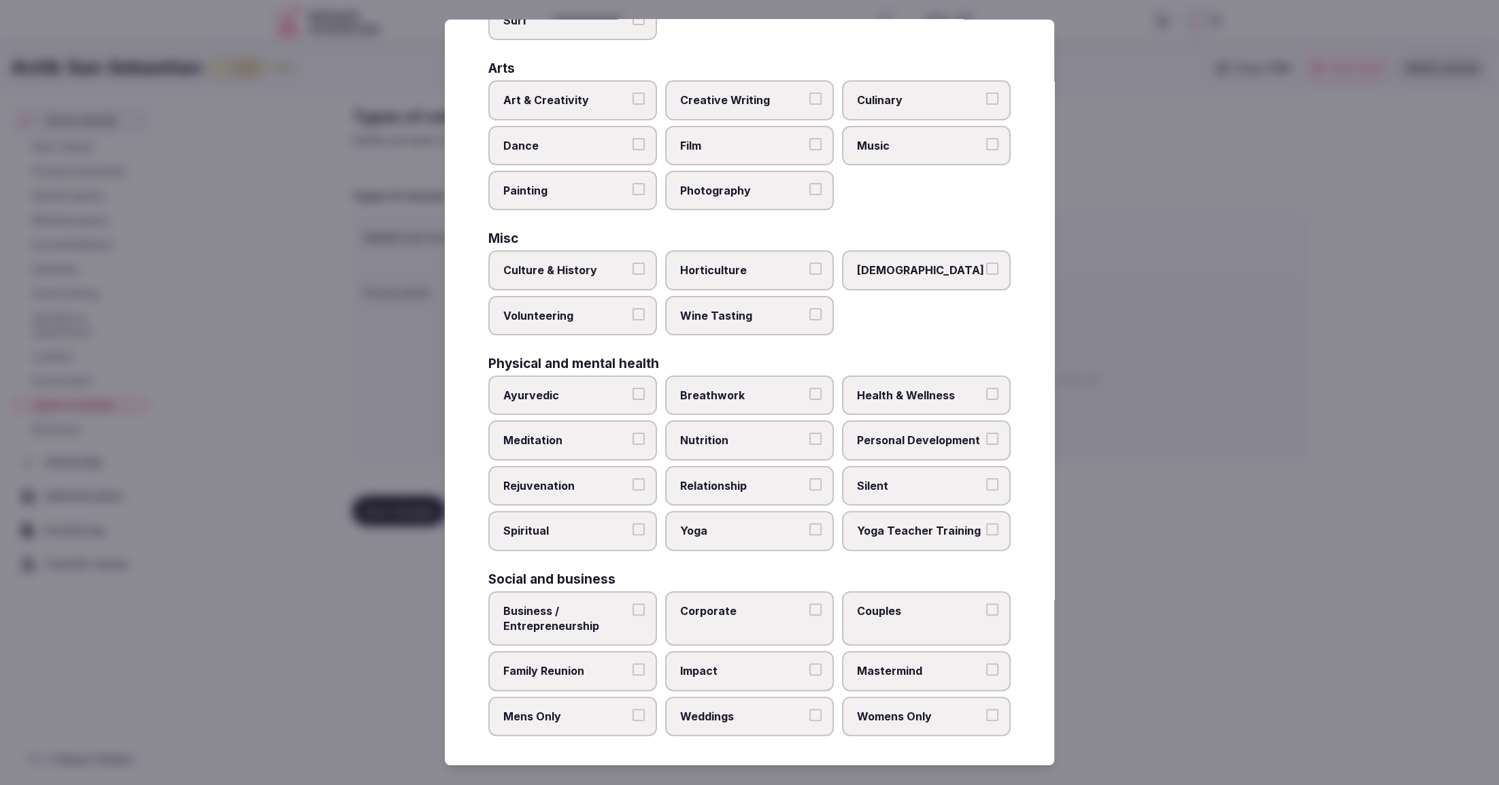
click at [782, 723] on label "Weddings" at bounding box center [749, 715] width 169 height 39
click at [809, 721] on button "Weddings" at bounding box center [815, 715] width 12 height 12
click at [546, 666] on span "Family Reunion" at bounding box center [565, 670] width 125 height 15
click at [632, 666] on button "Family Reunion" at bounding box center [638, 669] width 12 height 12
click at [789, 603] on span "Corporate" at bounding box center [742, 610] width 125 height 15
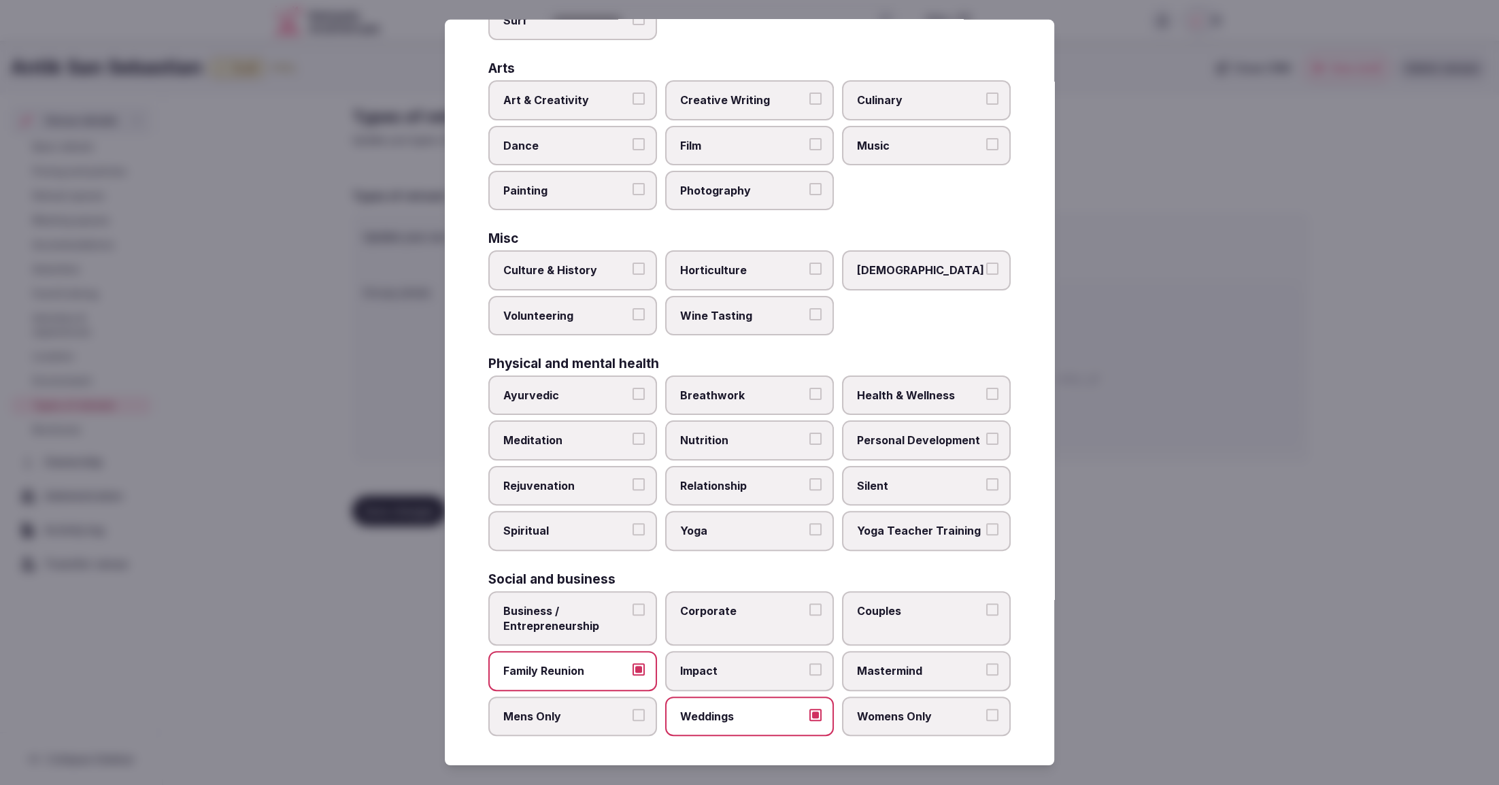
click at [809, 603] on button "Corporate" at bounding box center [815, 609] width 12 height 12
click at [607, 604] on span "Business / Entrepreneurship" at bounding box center [565, 618] width 125 height 31
click at [632, 604] on button "Business / Entrepreneurship" at bounding box center [638, 609] width 12 height 12
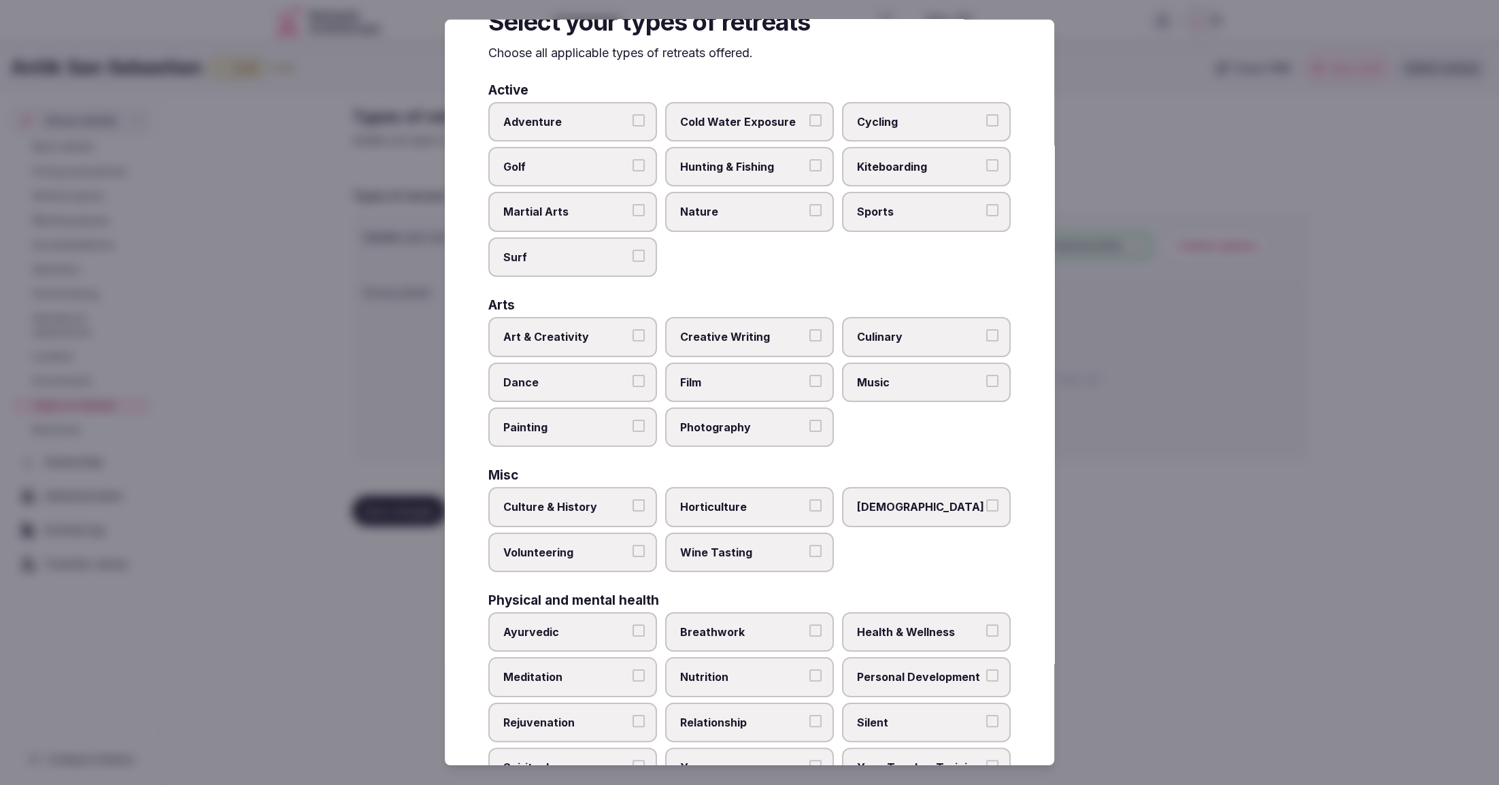
scroll to position [43, 0]
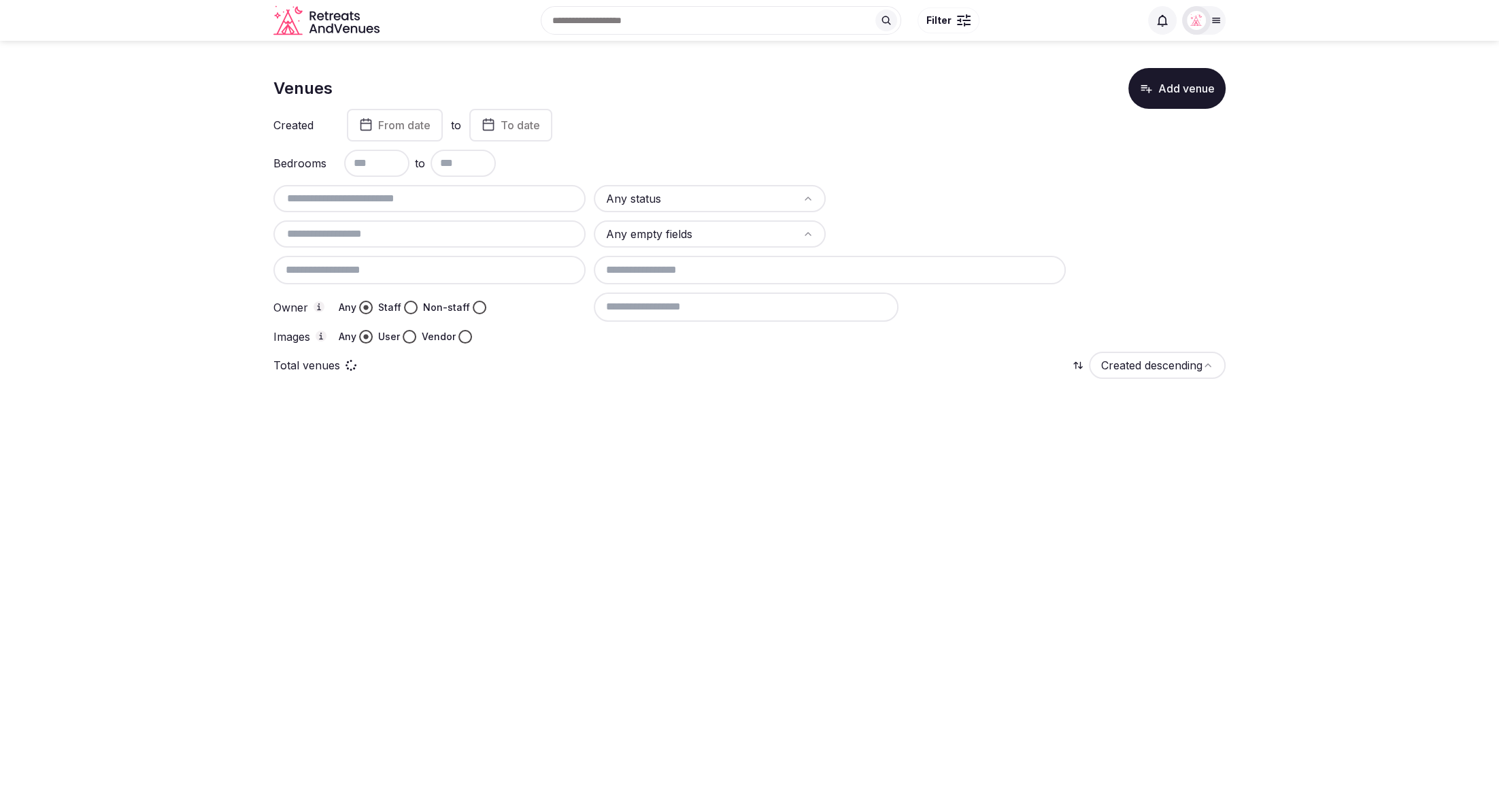
click at [1211, 24] on icon at bounding box center [1215, 20] width 11 height 11
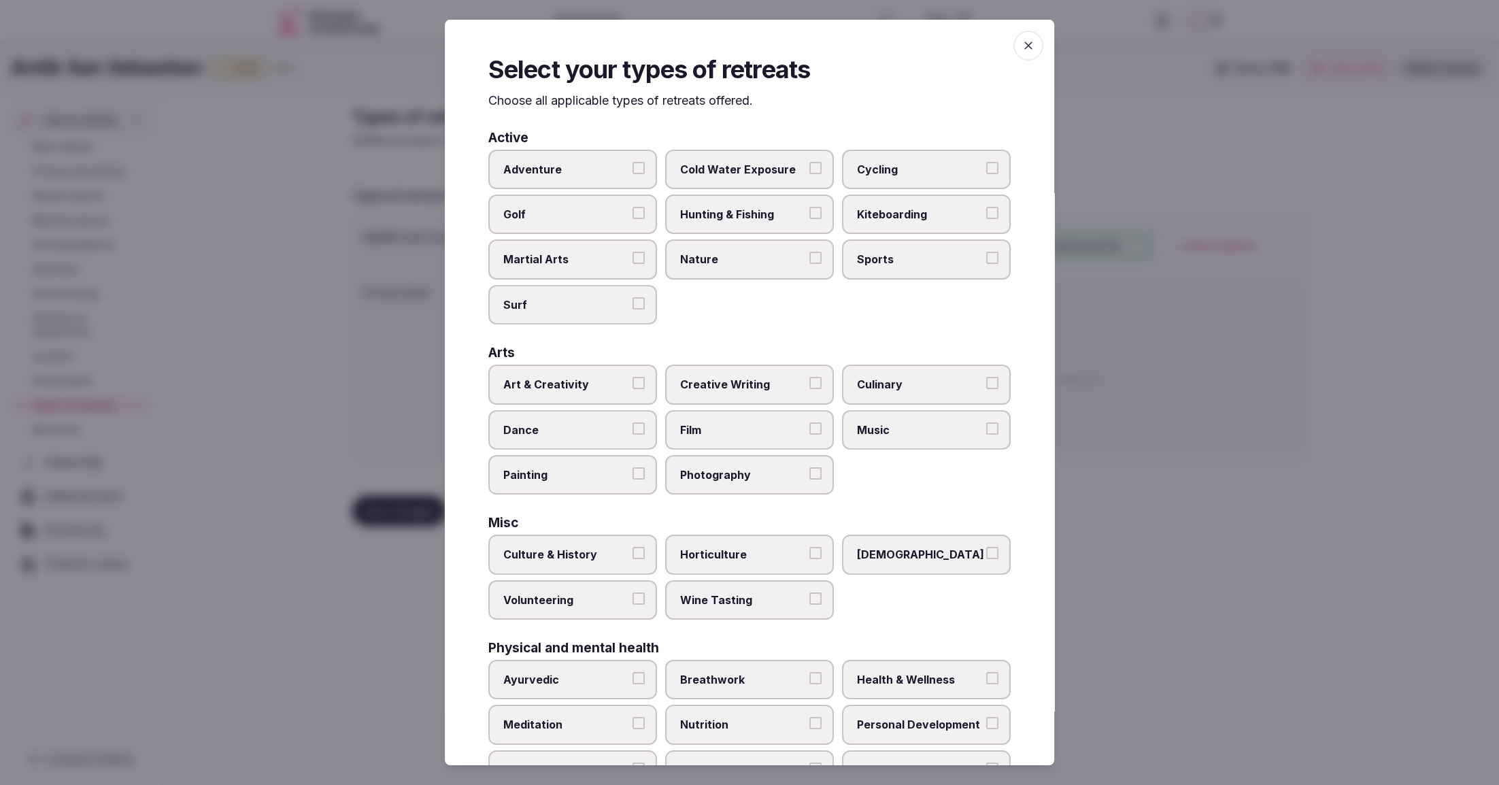
click at [1251, 580] on div at bounding box center [749, 392] width 1499 height 785
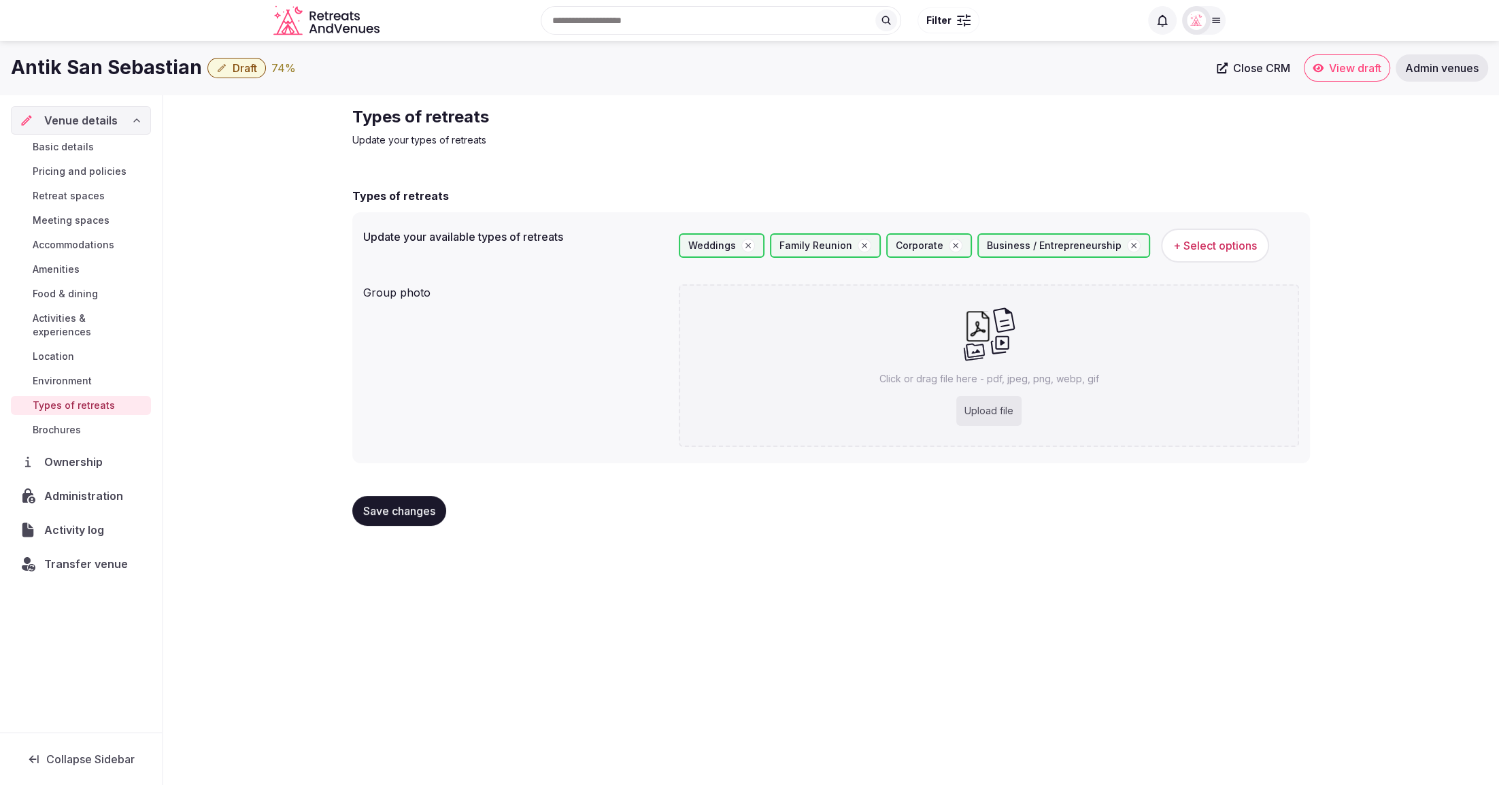
click at [58, 374] on span "Environment" at bounding box center [62, 381] width 59 height 14
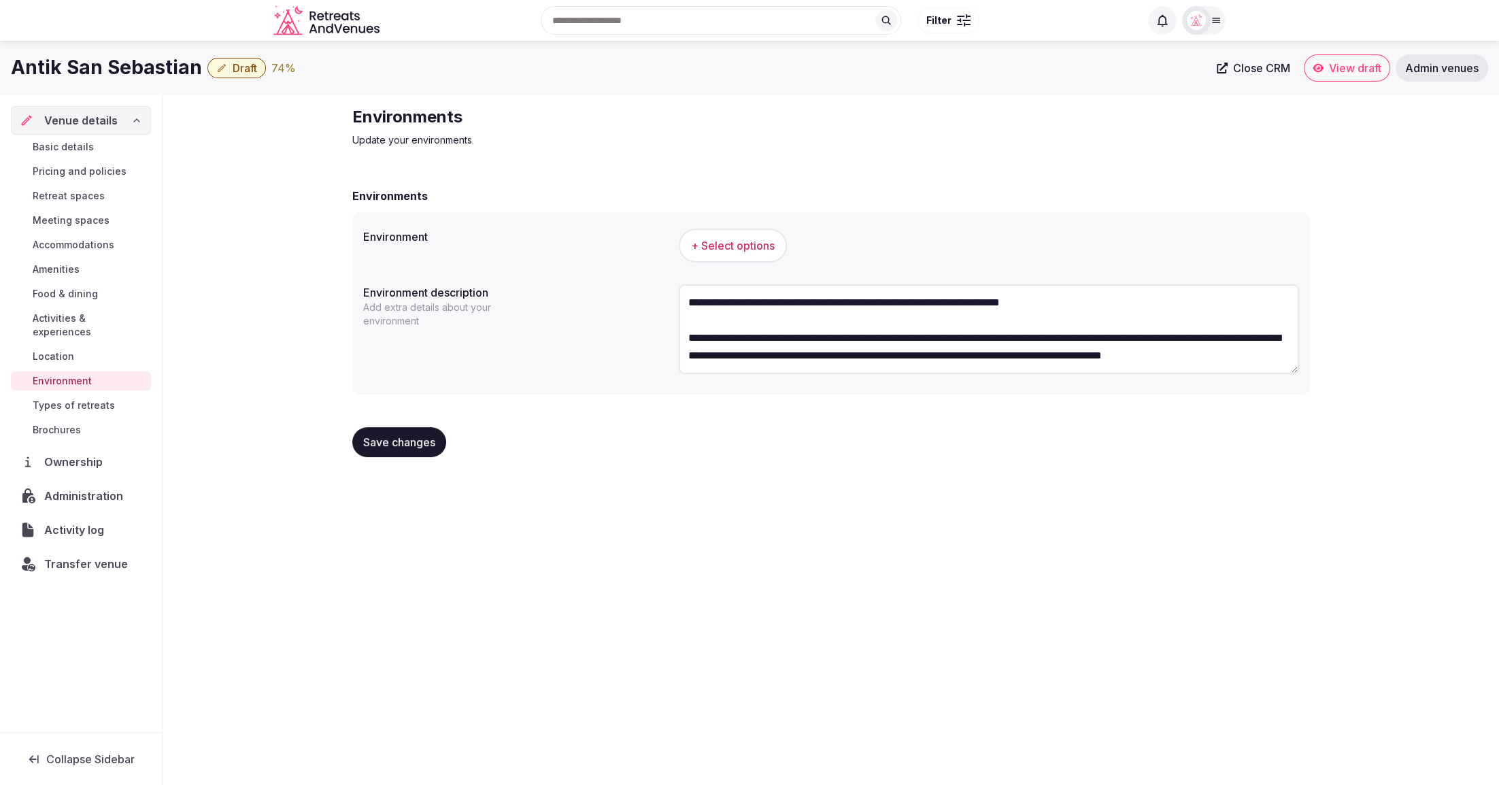
click at [732, 248] on span "+ Select options" at bounding box center [733, 245] width 84 height 15
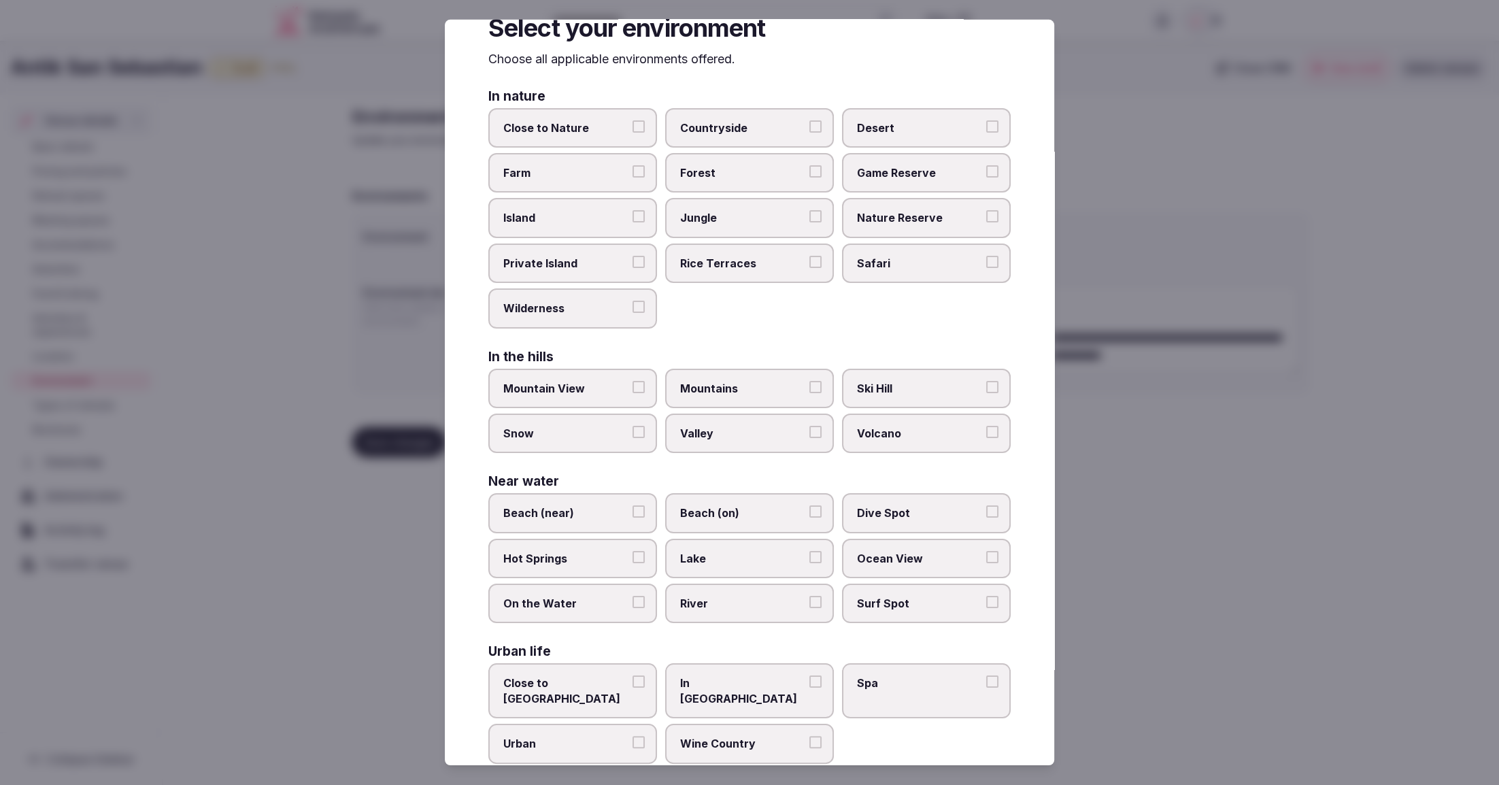
scroll to position [54, 0]
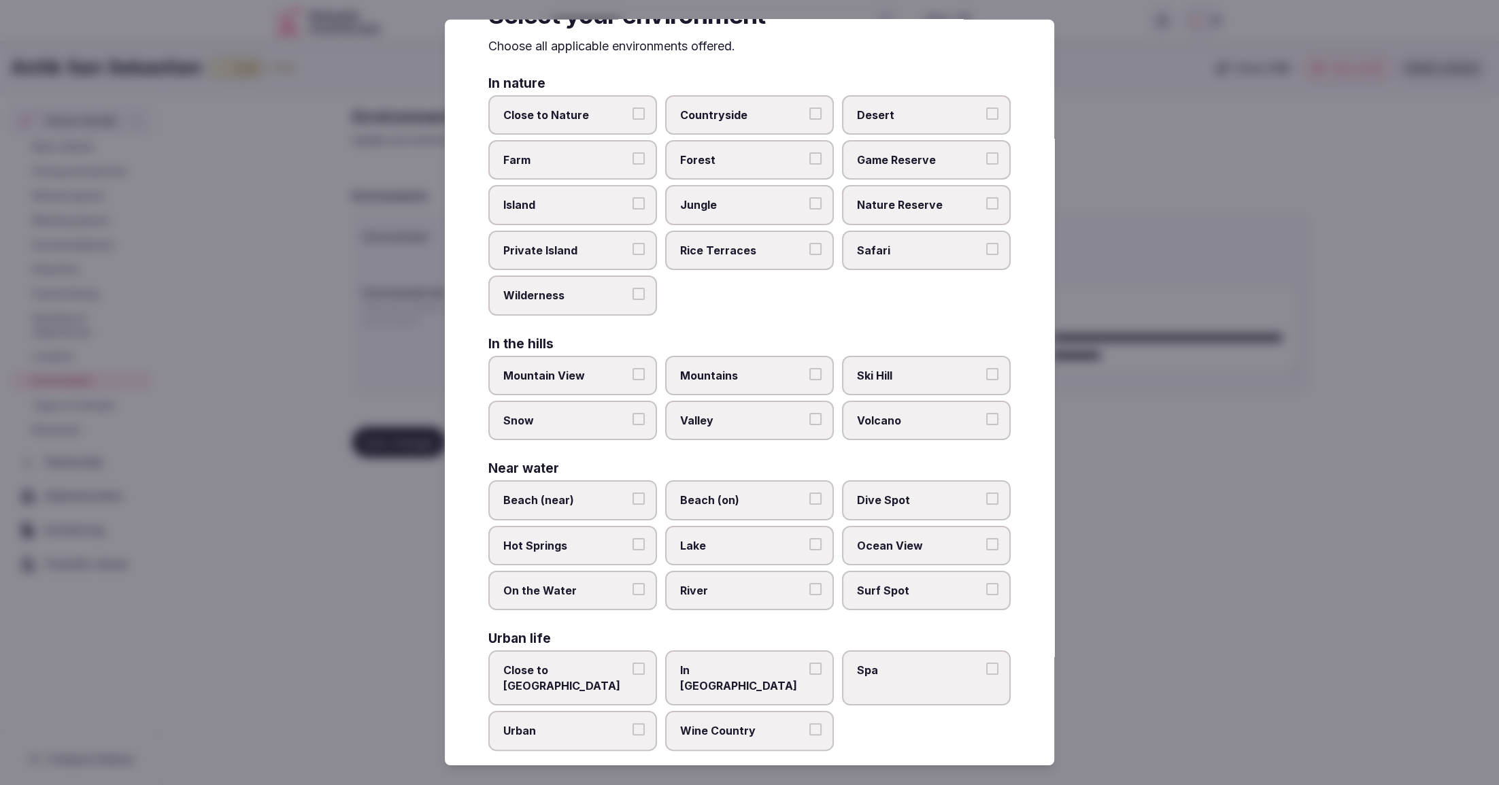
click at [722, 670] on span "In [GEOGRAPHIC_DATA]" at bounding box center [742, 677] width 125 height 31
click at [809, 670] on button "In [GEOGRAPHIC_DATA]" at bounding box center [815, 668] width 12 height 12
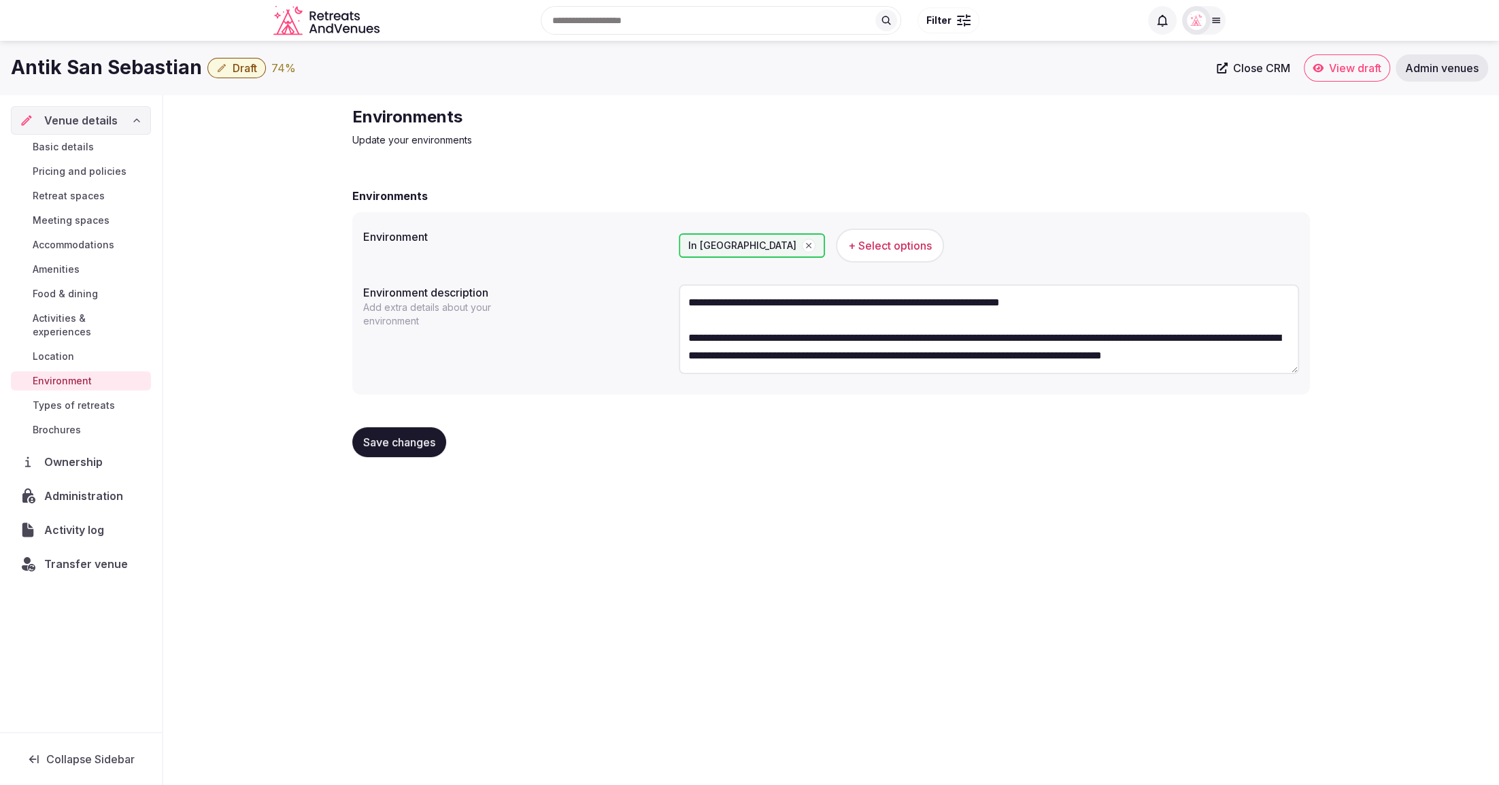
click at [804, 245] on icon "button" at bounding box center [809, 246] width 10 height 10
click at [748, 243] on span "+ Select options" at bounding box center [733, 245] width 84 height 15
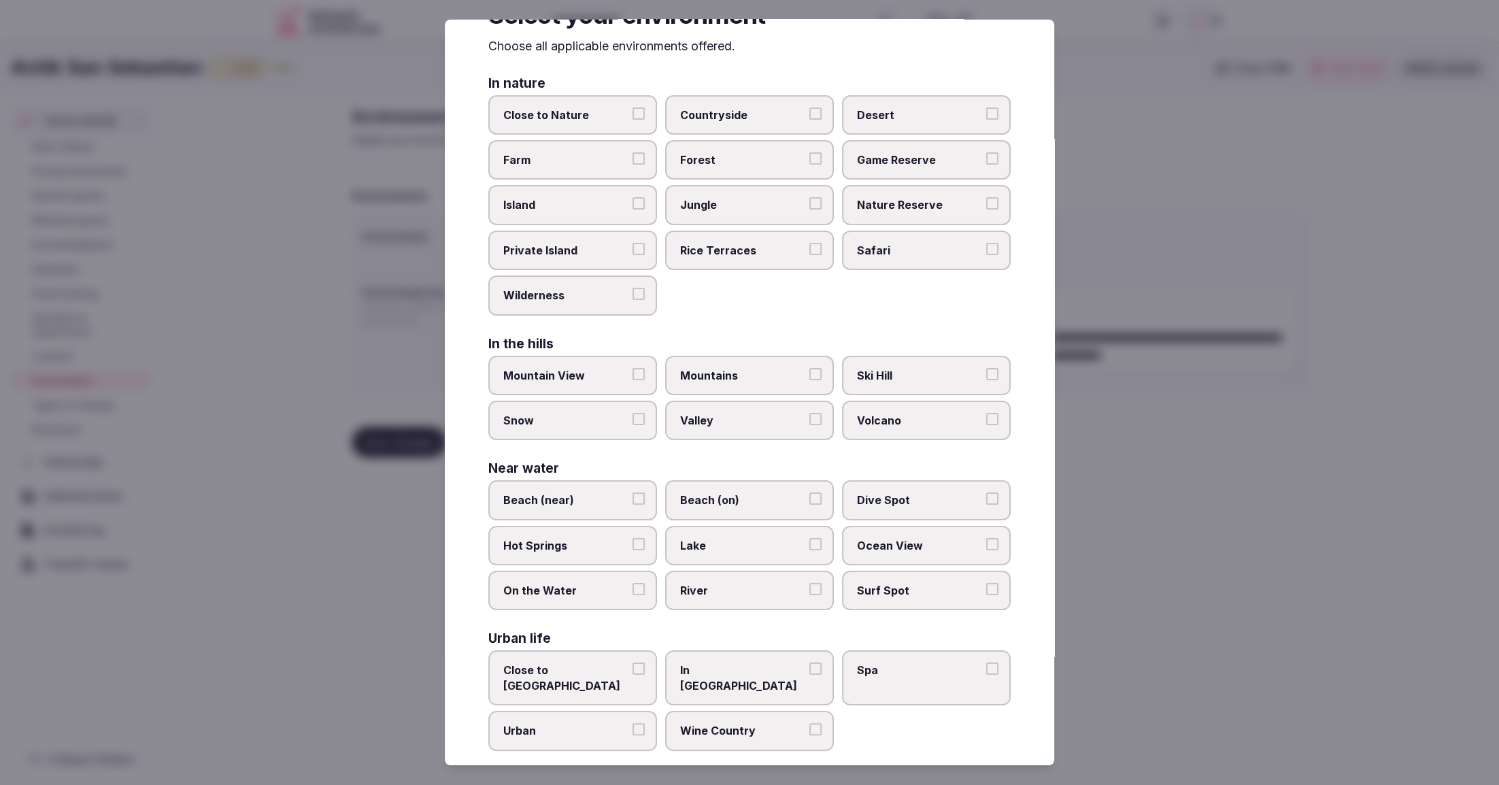
click at [598, 670] on span "Close to [GEOGRAPHIC_DATA]" at bounding box center [565, 677] width 125 height 31
click at [632, 670] on button "Close to [GEOGRAPHIC_DATA]" at bounding box center [638, 668] width 12 height 12
click at [1199, 697] on div at bounding box center [749, 392] width 1499 height 785
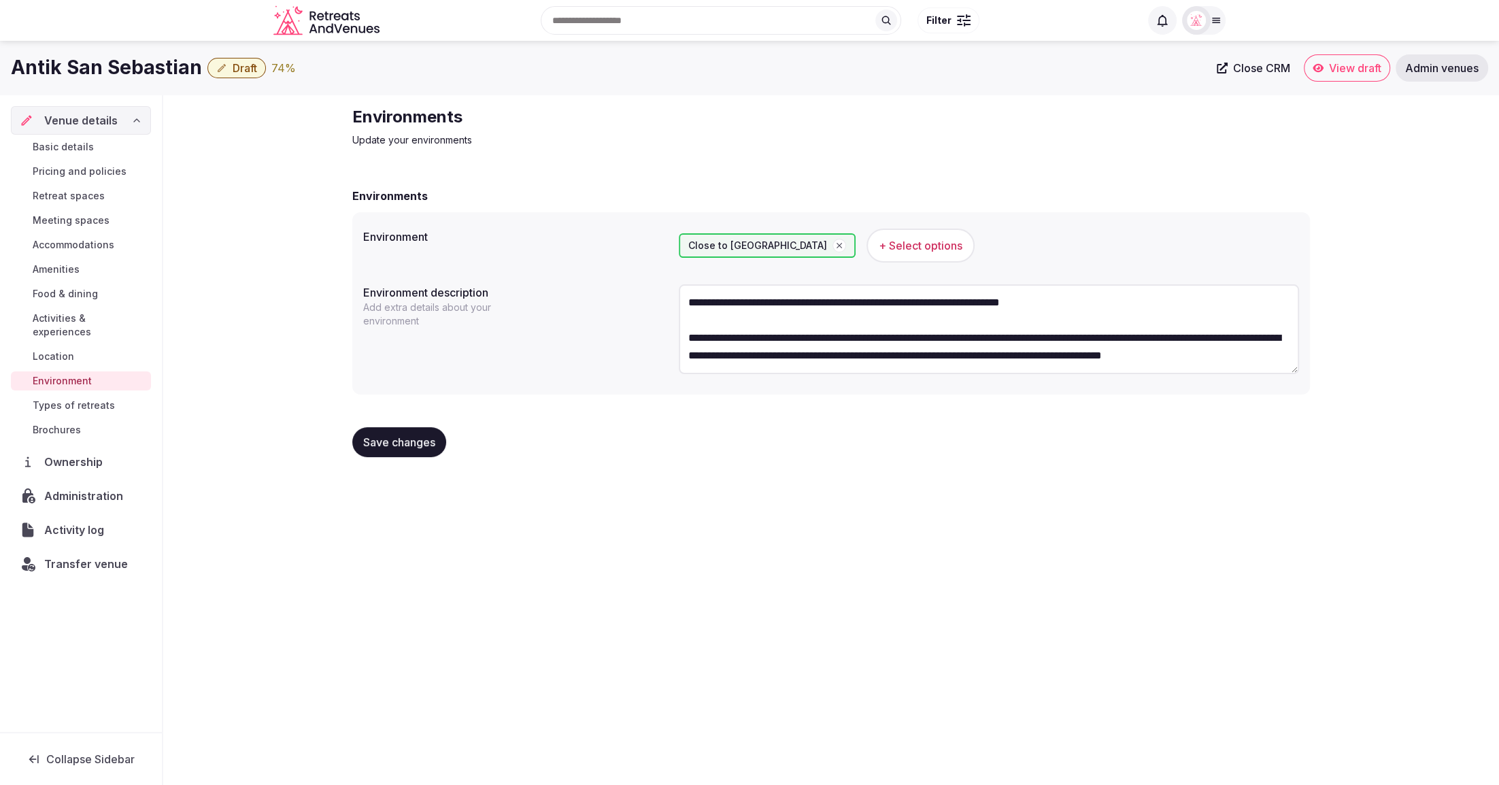
click at [407, 438] on span "Save changes" at bounding box center [399, 442] width 72 height 14
click at [384, 437] on span "Save changes" at bounding box center [399, 442] width 72 height 14
click at [60, 350] on span "Location" at bounding box center [53, 357] width 41 height 14
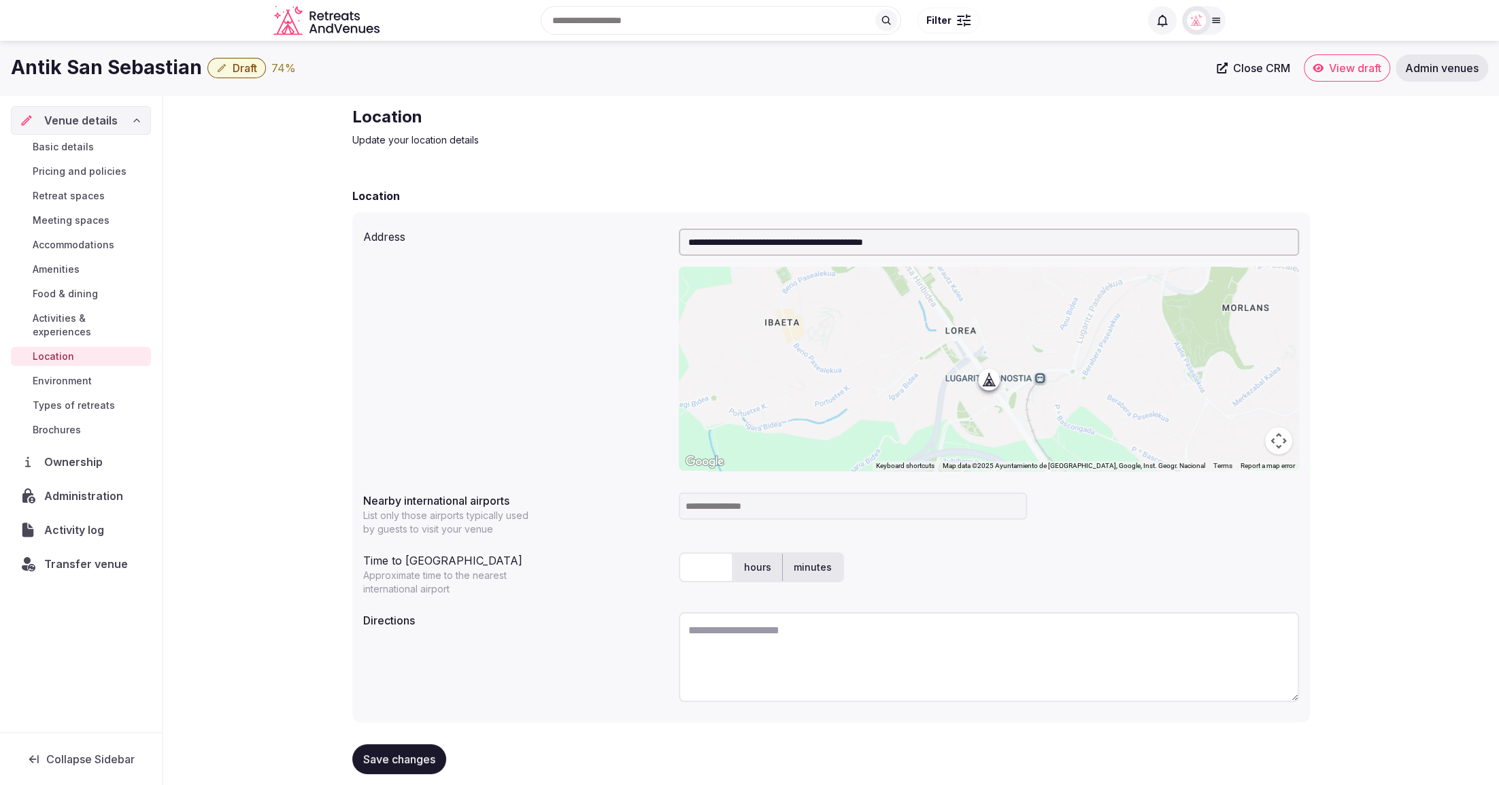
click at [1414, 554] on div "**********" at bounding box center [830, 450] width 1335 height 711
click at [762, 508] on input at bounding box center [853, 505] width 348 height 27
type input "***"
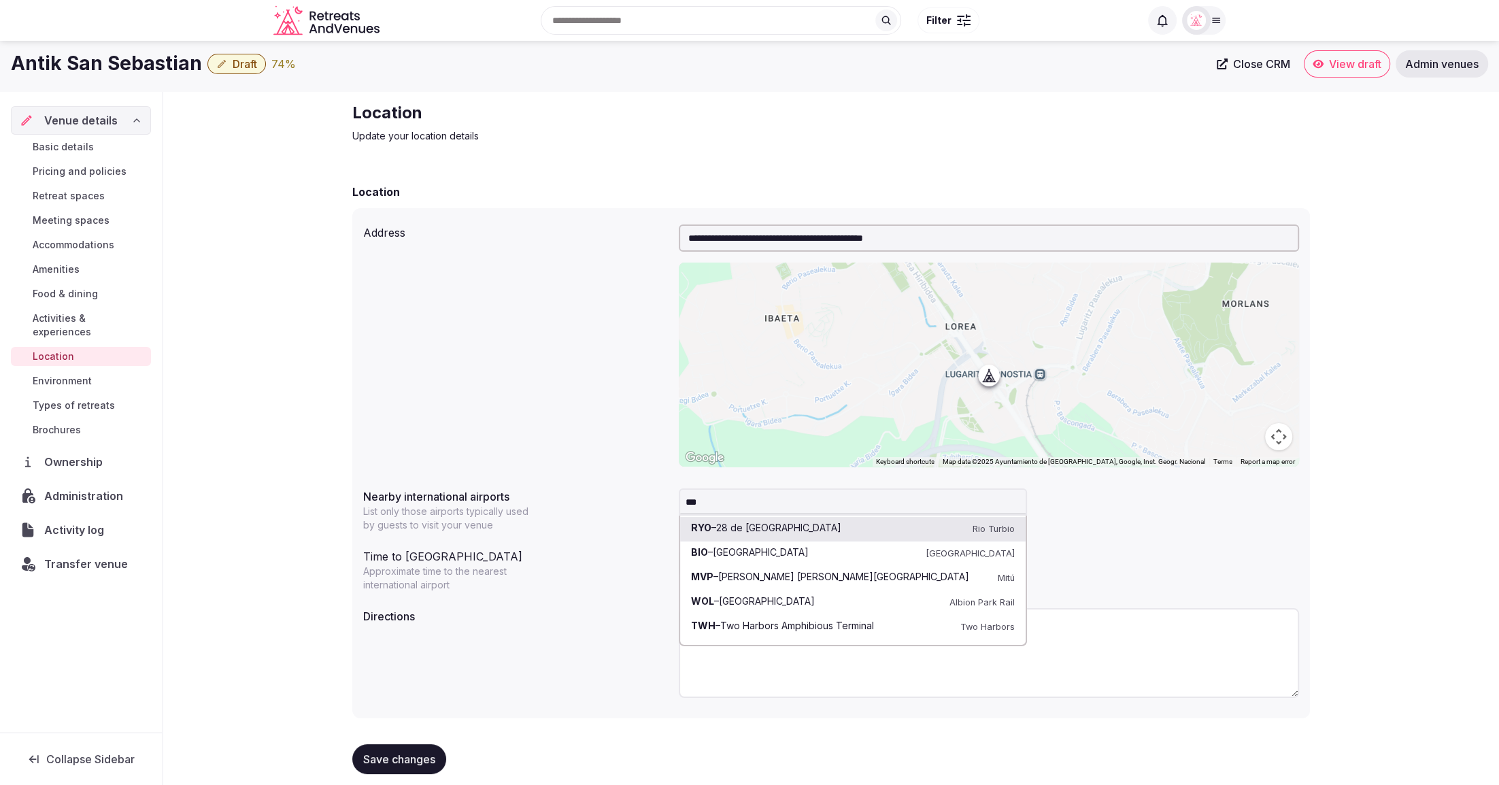
click at [791, 511] on div "*** RYO – 28 de Noviembre Airport Rio Turbio BIO – Bilbao Airport Bilbao MVP – …" at bounding box center [989, 501] width 620 height 27
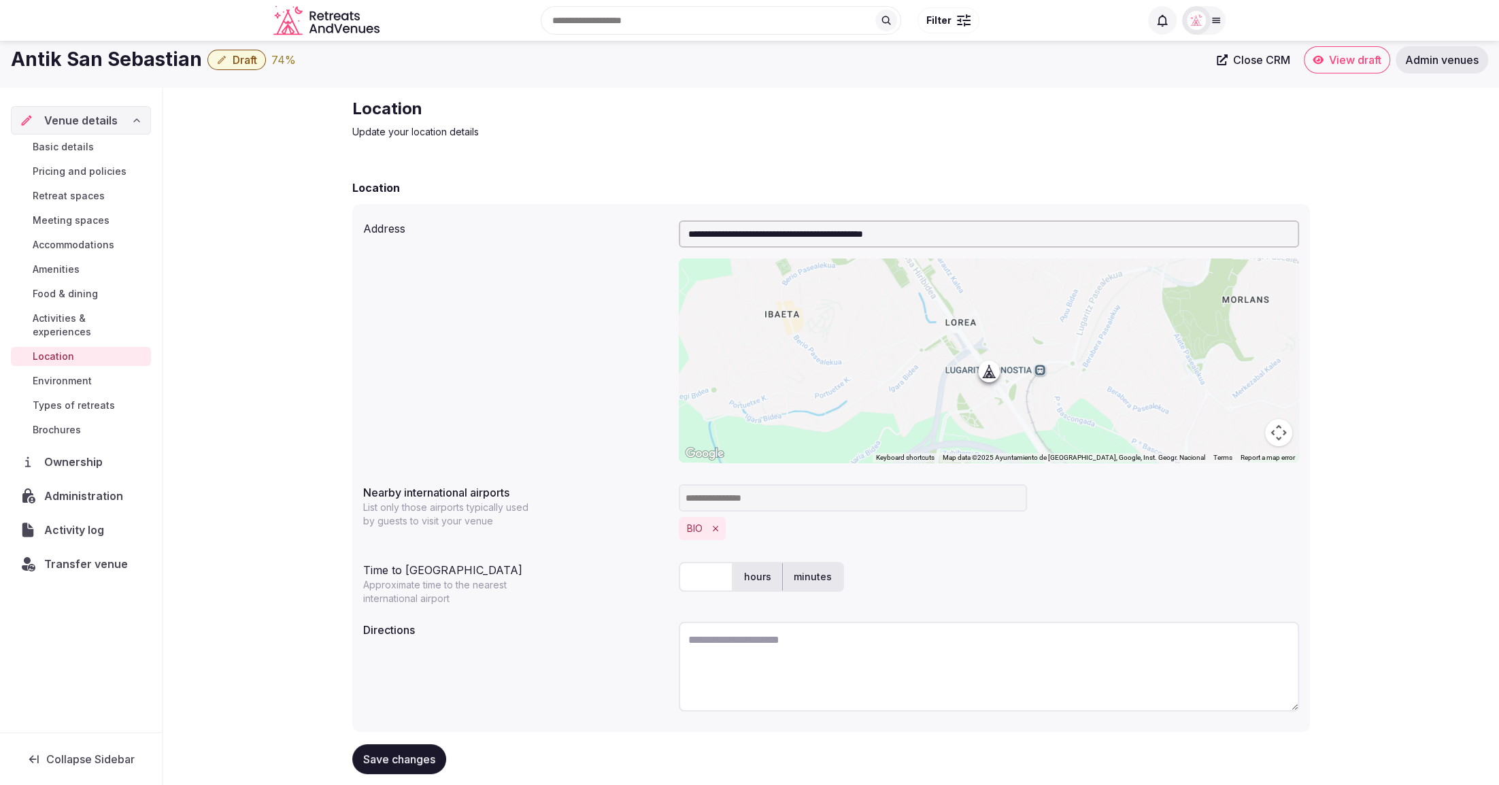
click at [700, 584] on input "text" at bounding box center [706, 577] width 54 height 30
type input "*"
click at [1042, 594] on div "* hours minutes" at bounding box center [989, 576] width 620 height 41
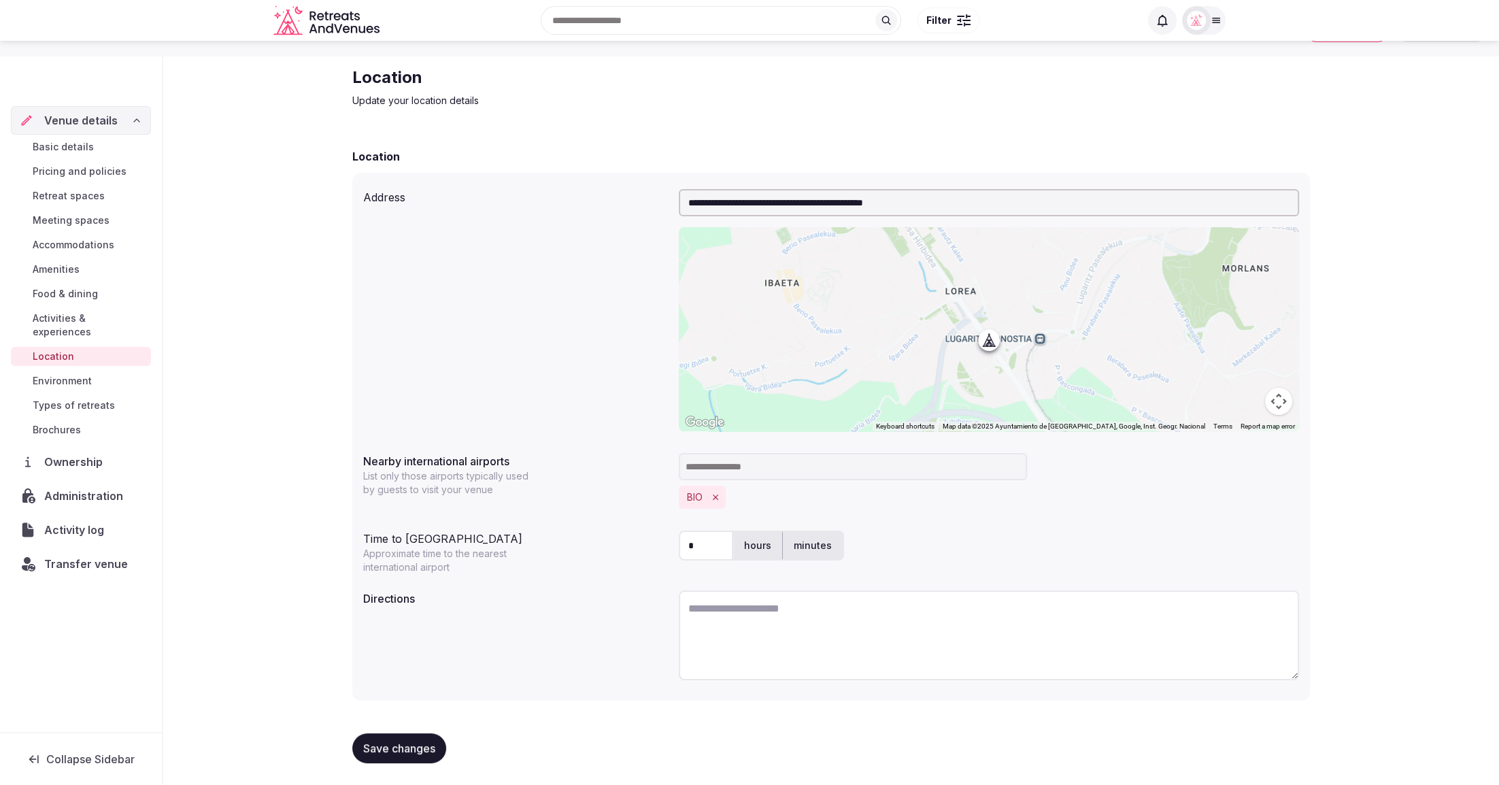
click at [761, 544] on label "hours" at bounding box center [757, 545] width 49 height 35
click at [913, 624] on textarea "To enrich screen reader interactions, please activate Accessibility in Grammarl…" at bounding box center [989, 635] width 620 height 90
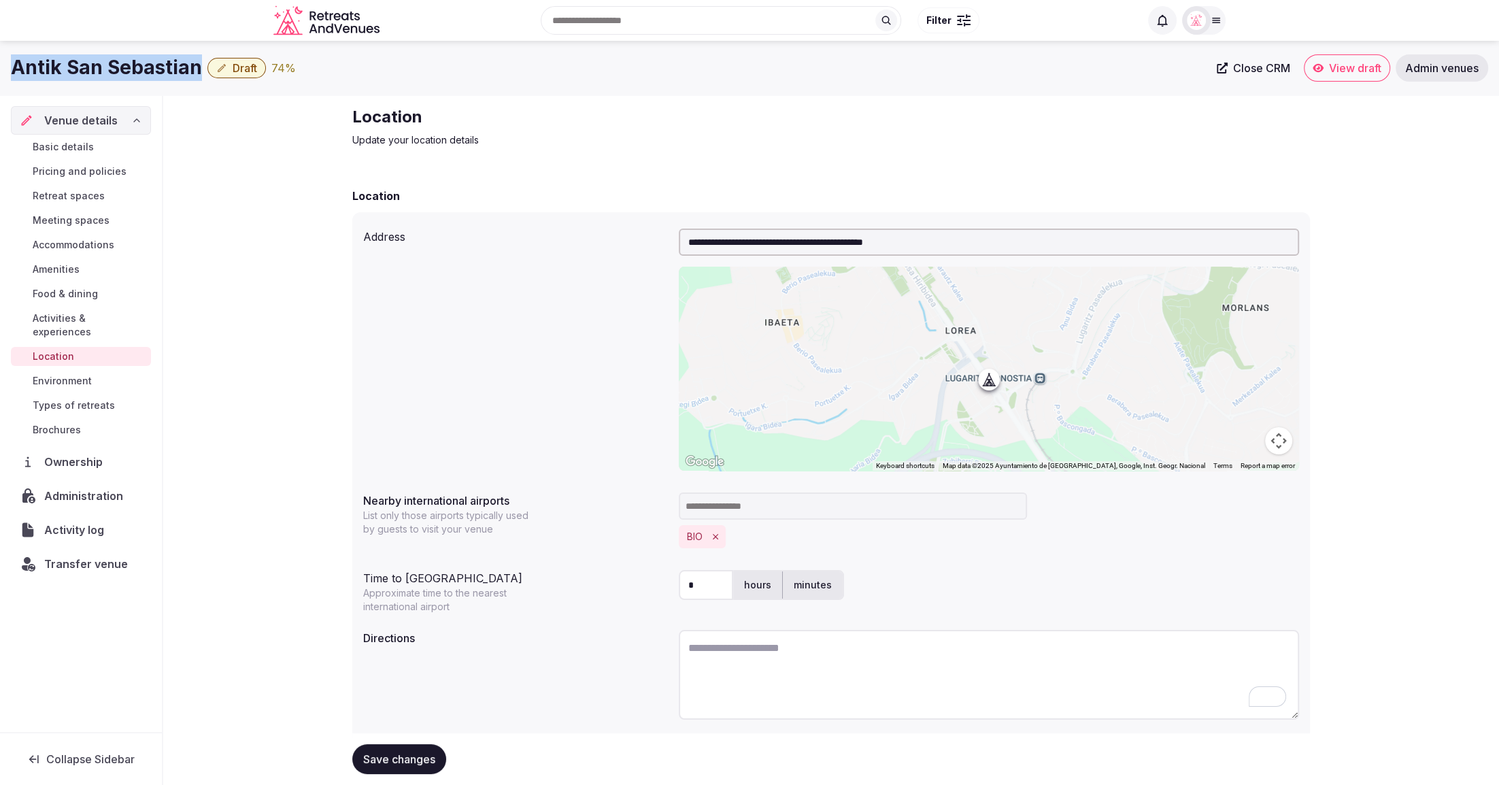
drag, startPoint x: 10, startPoint y: 70, endPoint x: 199, endPoint y: 82, distance: 190.1
click at [201, 81] on div "Antik San Sebastian Draft 74 % Close CRM View draft Admin venues" at bounding box center [749, 67] width 1499 height 27
copy h1 "Antik San Sebastian"
click at [846, 655] on textarea "To enrich screen reader interactions, please activate Accessibility in Grammarl…" at bounding box center [989, 675] width 620 height 90
paste textarea "**********"
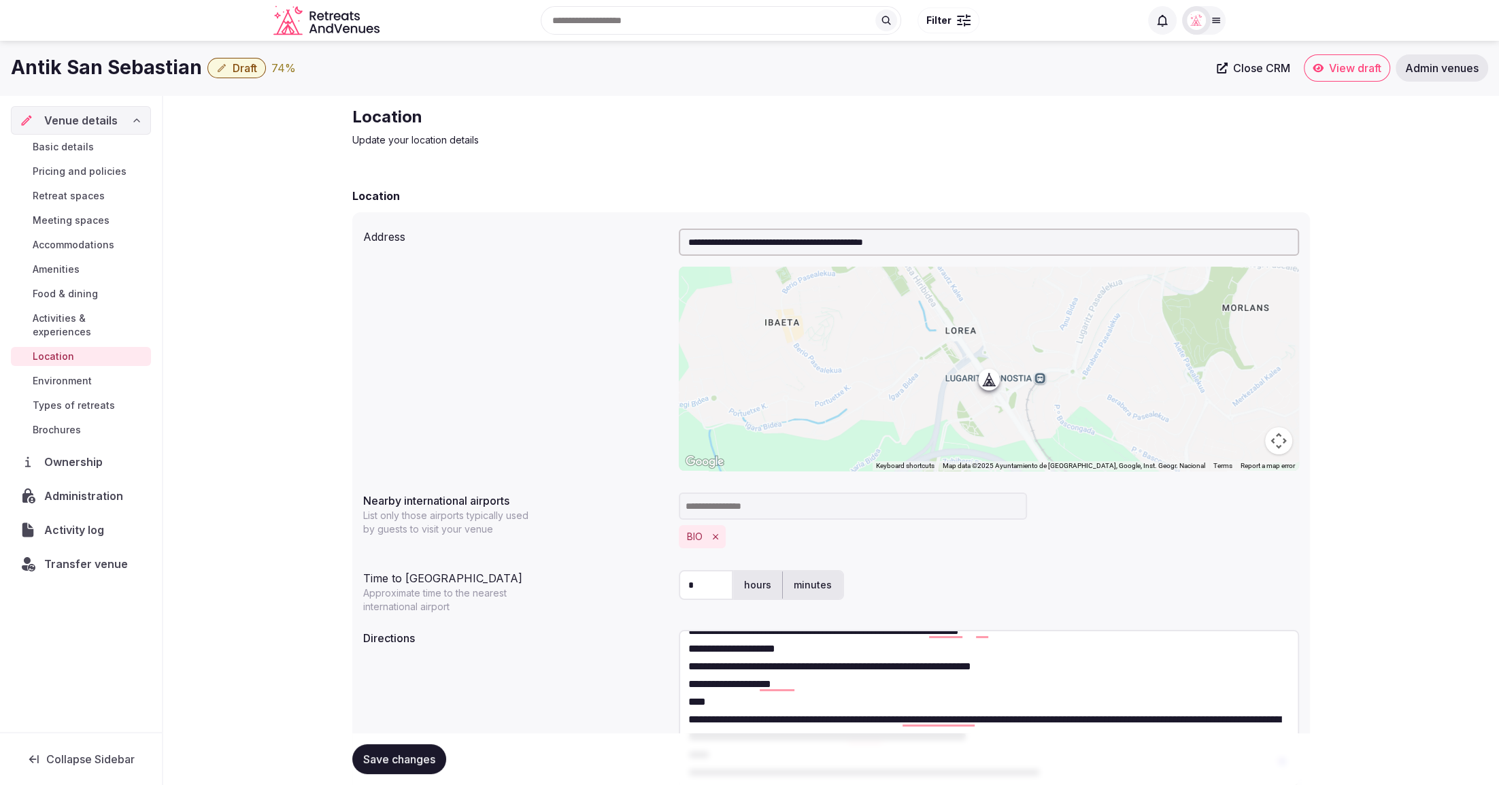
drag, startPoint x: 1292, startPoint y: 715, endPoint x: 1215, endPoint y: 634, distance: 111.1
click at [1336, 784] on div "**********" at bounding box center [830, 495] width 1335 height 800
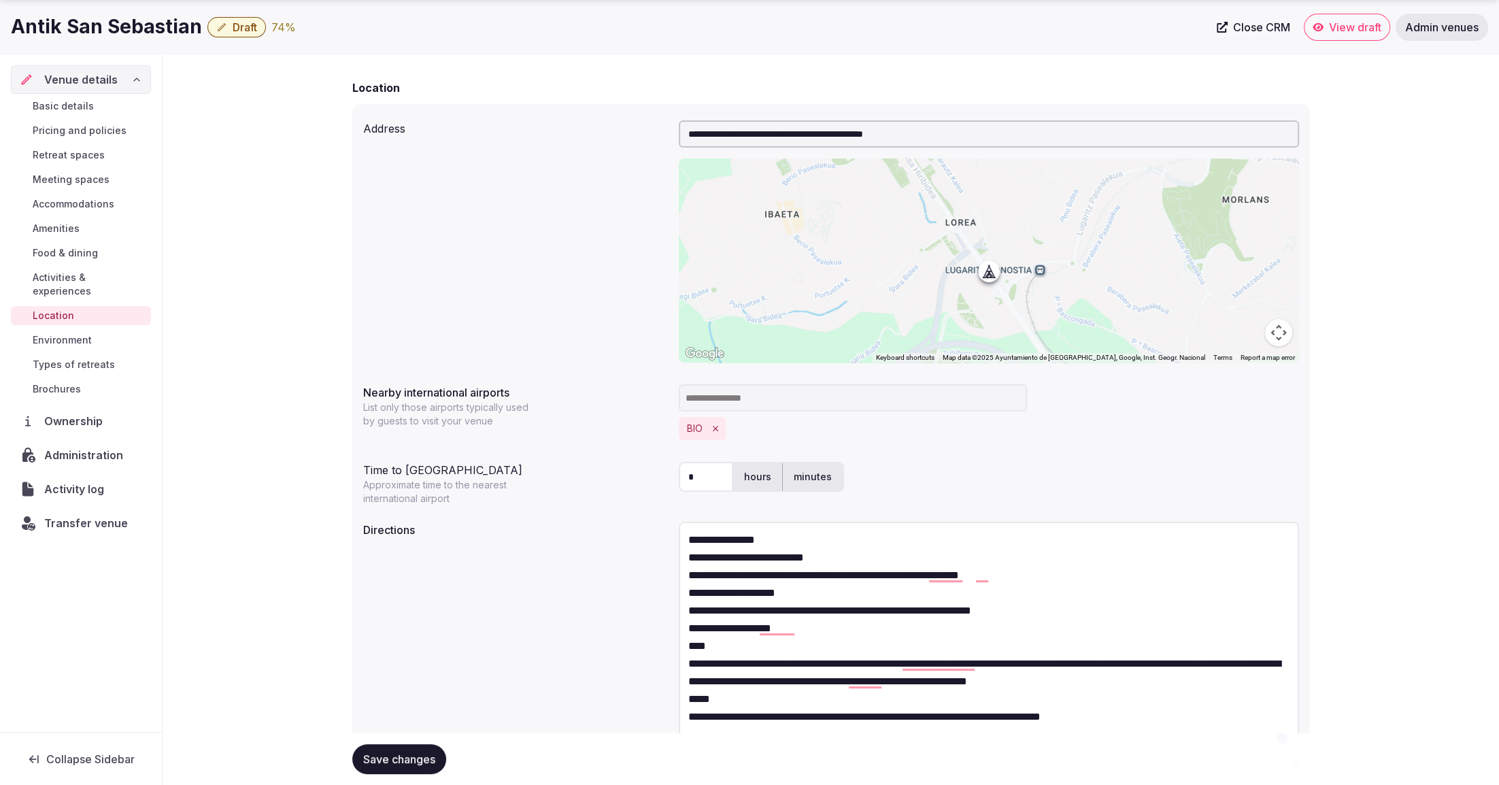
drag, startPoint x: 1299, startPoint y: 679, endPoint x: 1312, endPoint y: 749, distance: 71.3
click at [1334, 758] on div "**********" at bounding box center [830, 429] width 1335 height 885
click at [822, 544] on textarea "**********" at bounding box center [989, 642] width 620 height 240
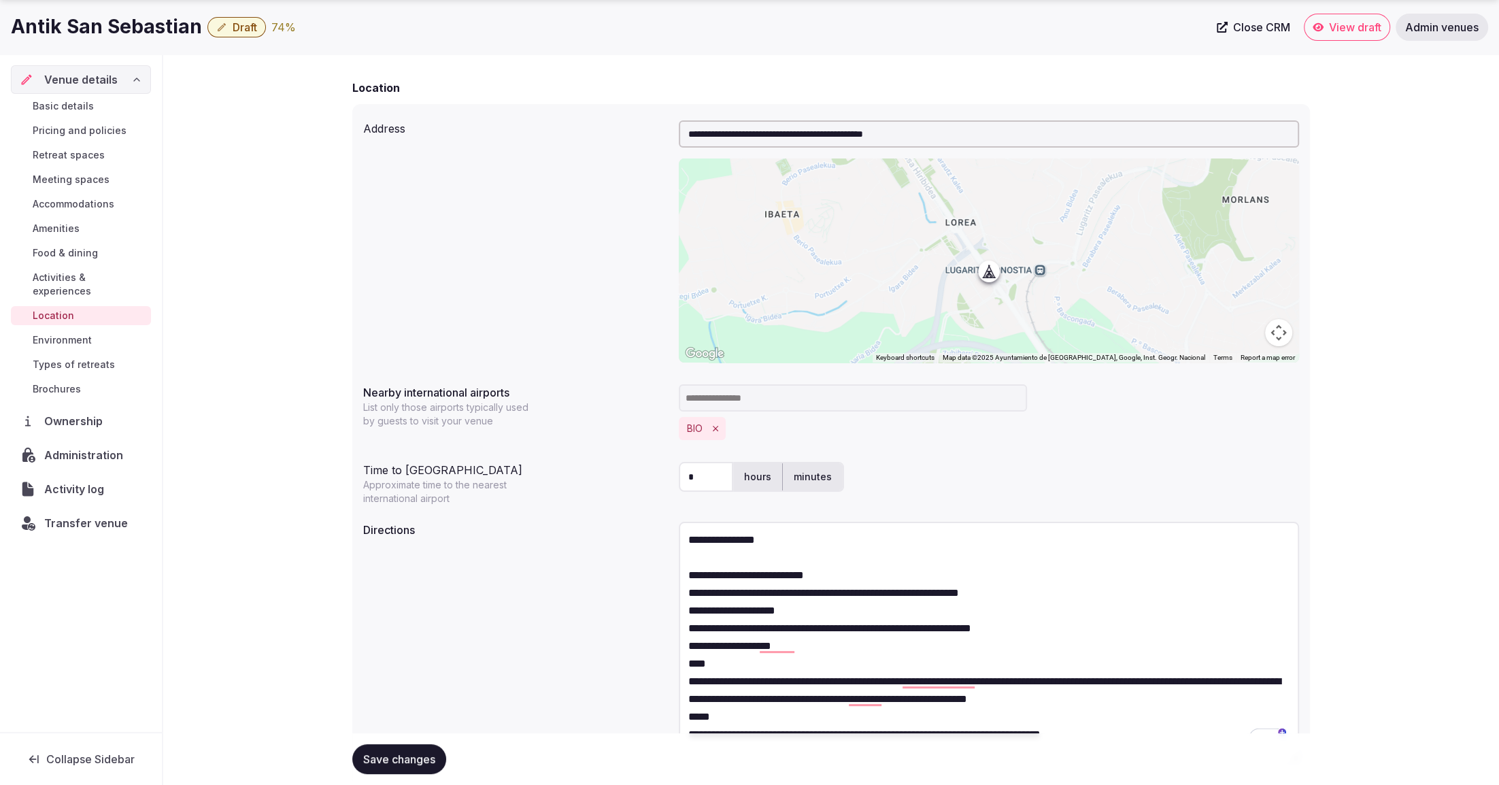
click at [1021, 586] on textarea "**********" at bounding box center [989, 642] width 620 height 240
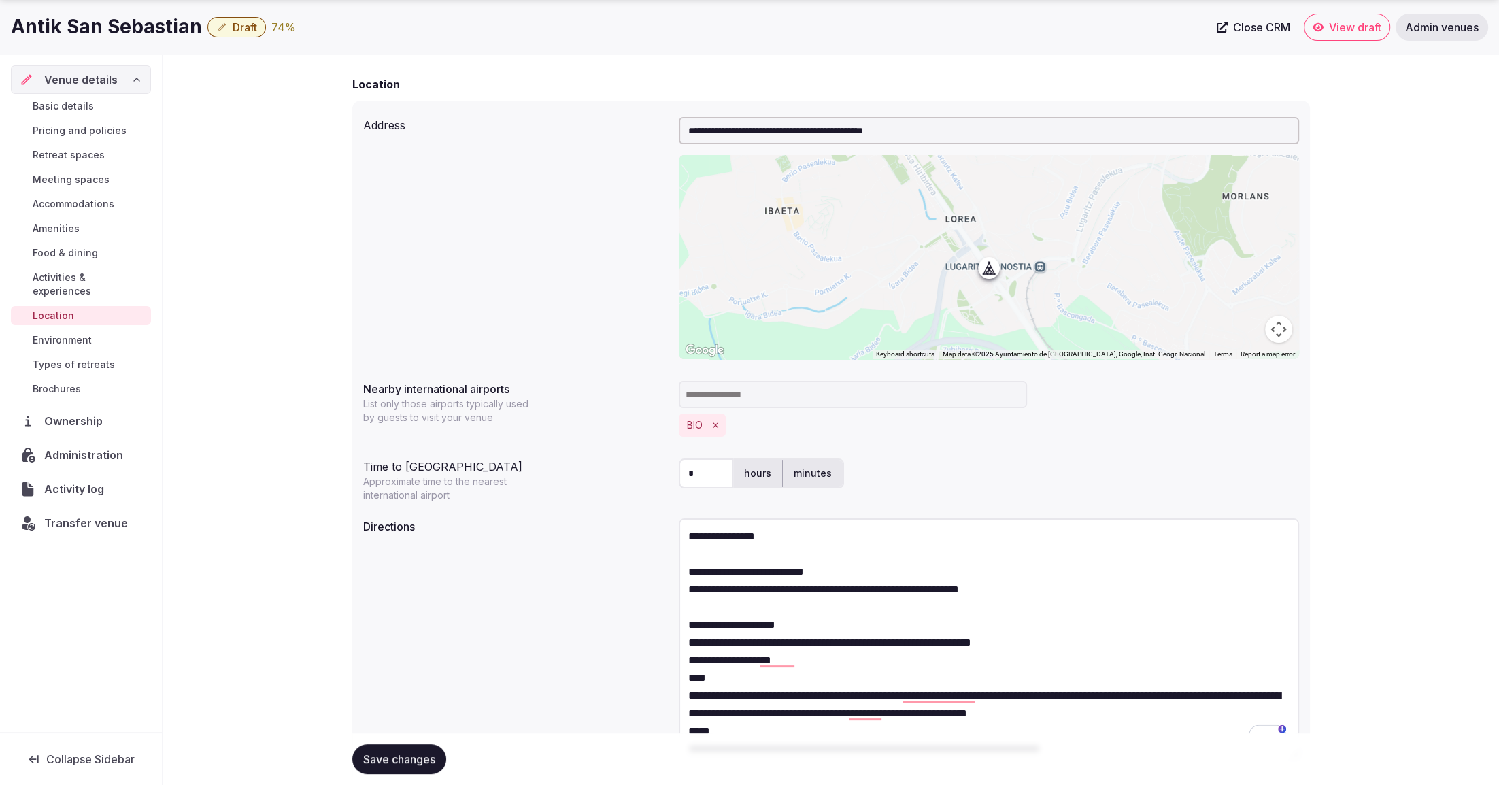
scroll to position [8, 0]
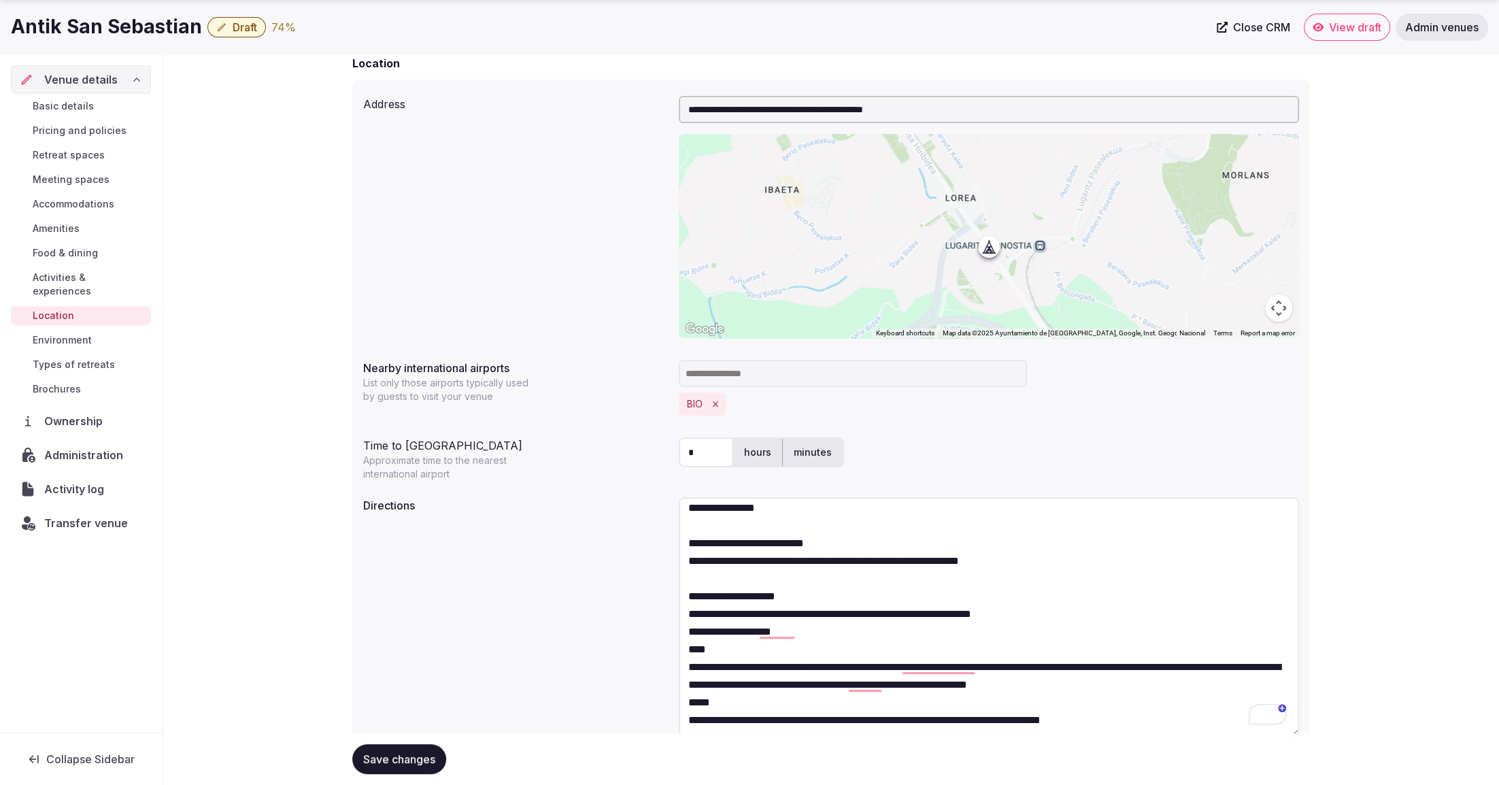
click at [1040, 615] on textarea "**********" at bounding box center [989, 617] width 620 height 240
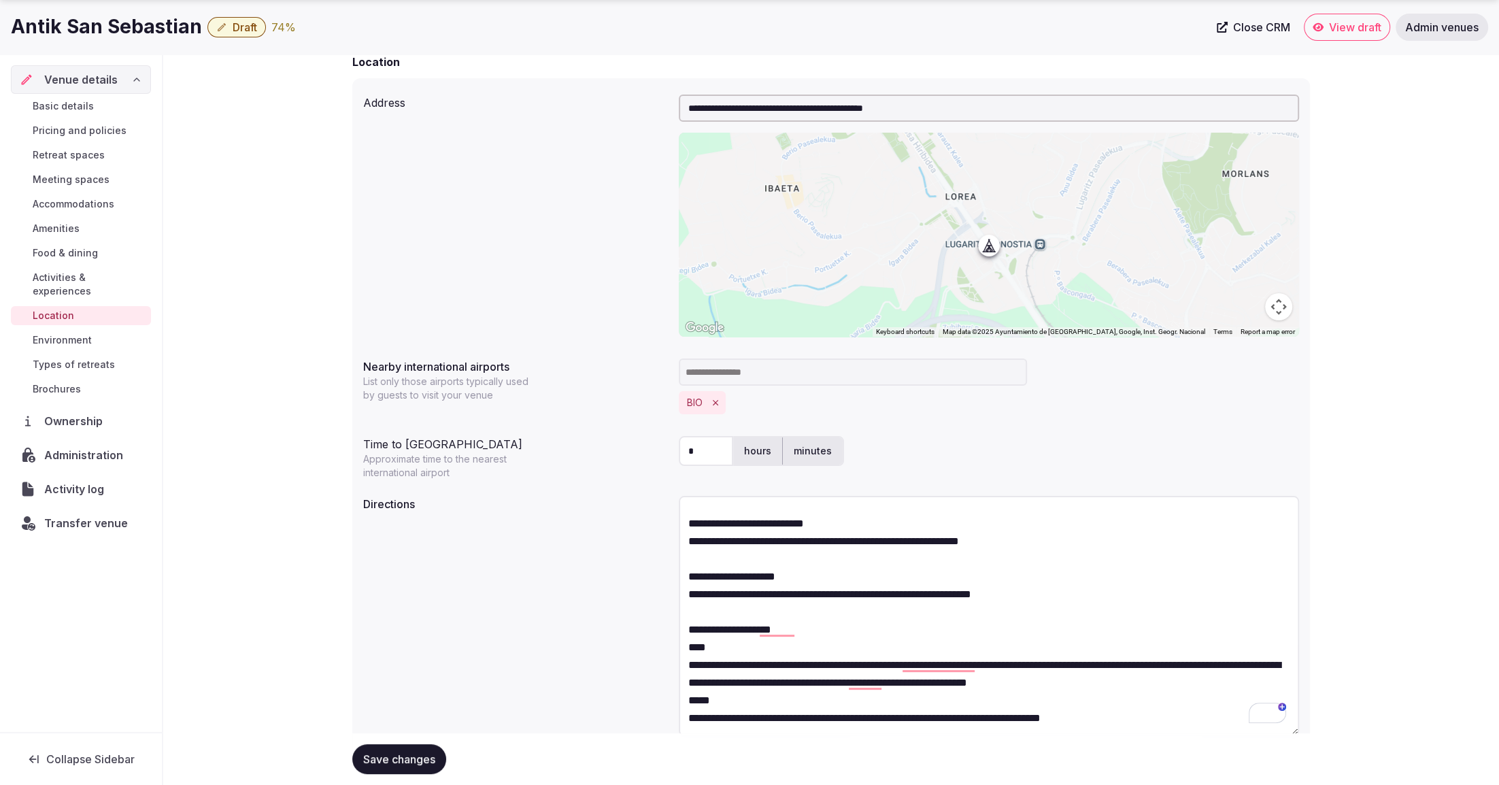
click at [834, 634] on textarea "**********" at bounding box center [989, 616] width 620 height 240
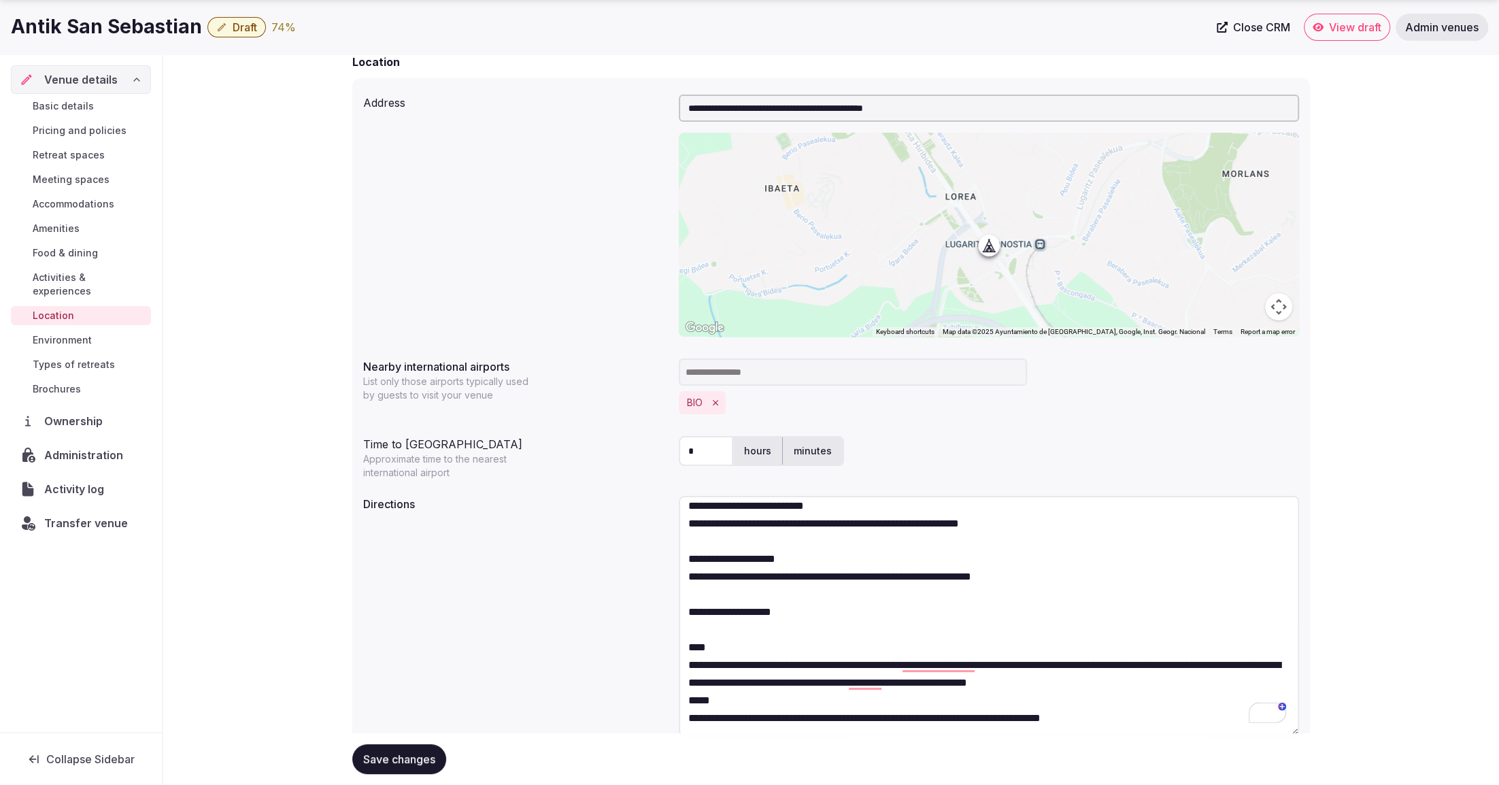
click at [1227, 682] on textarea "**********" at bounding box center [989, 616] width 620 height 240
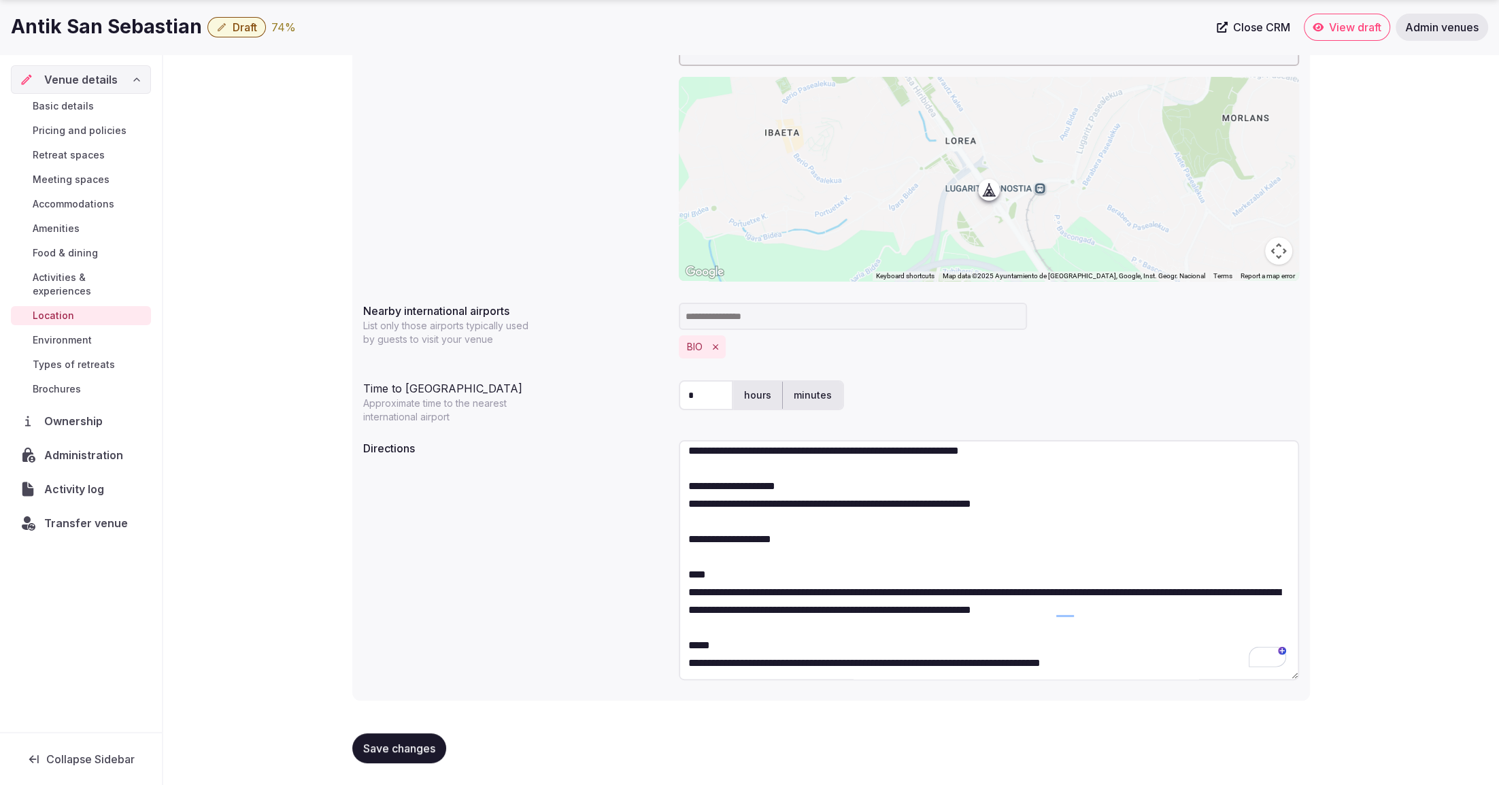
type textarea "**********"
click at [405, 754] on span "Save changes" at bounding box center [399, 748] width 72 height 14
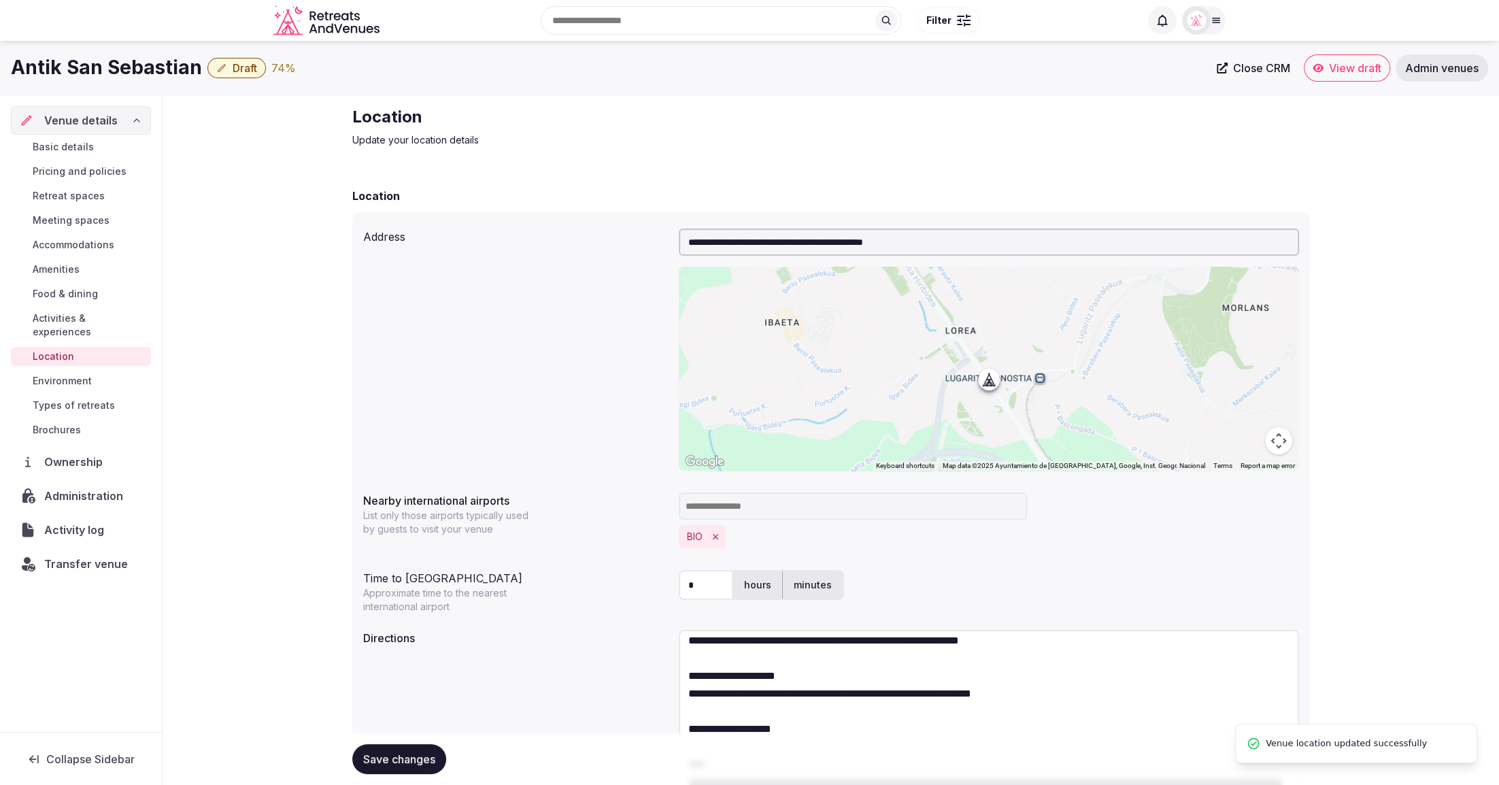
click at [224, 70] on button "Draft" at bounding box center [236, 68] width 58 height 20
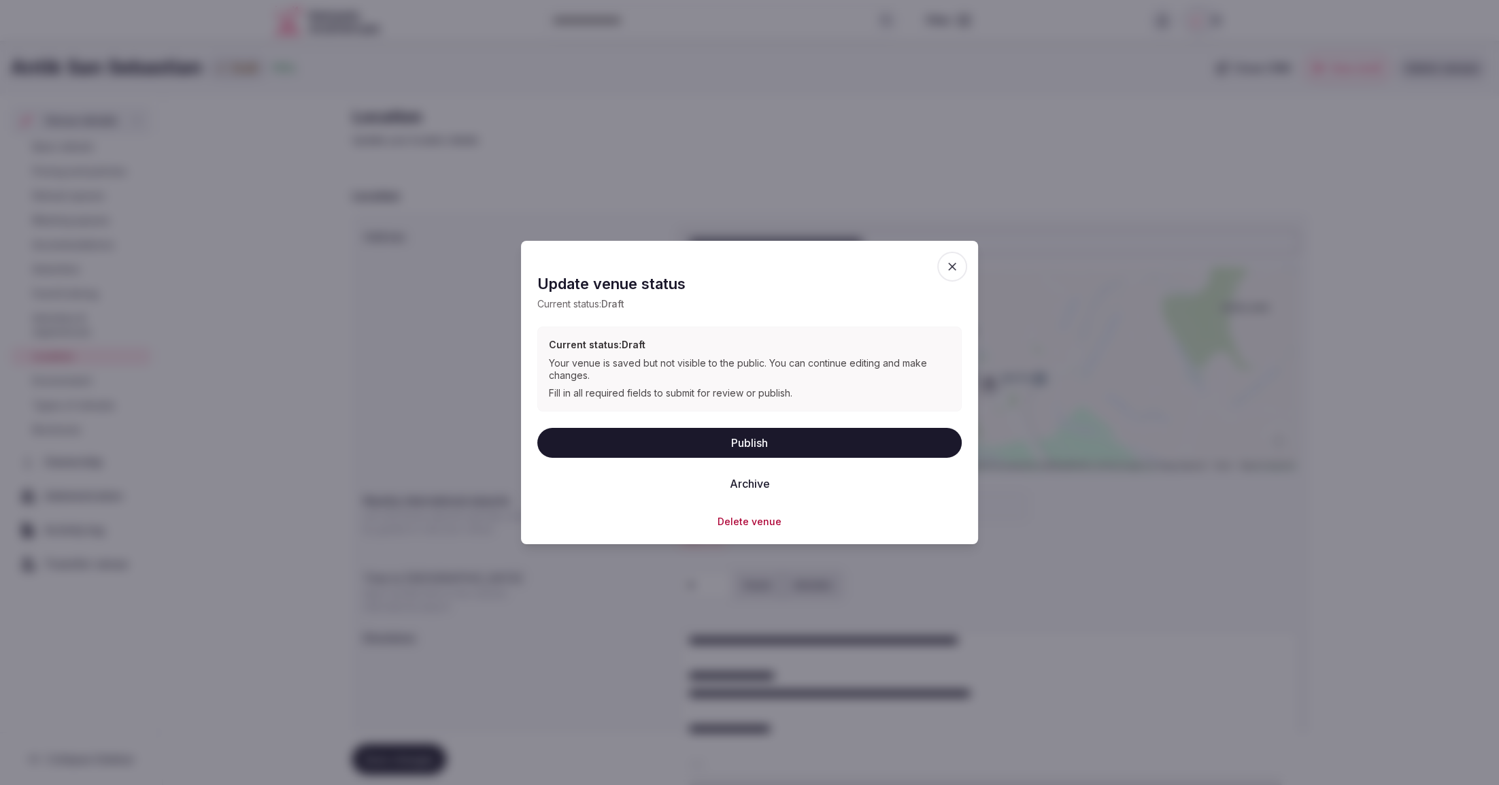
click at [743, 447] on button "Publish" at bounding box center [749, 442] width 424 height 30
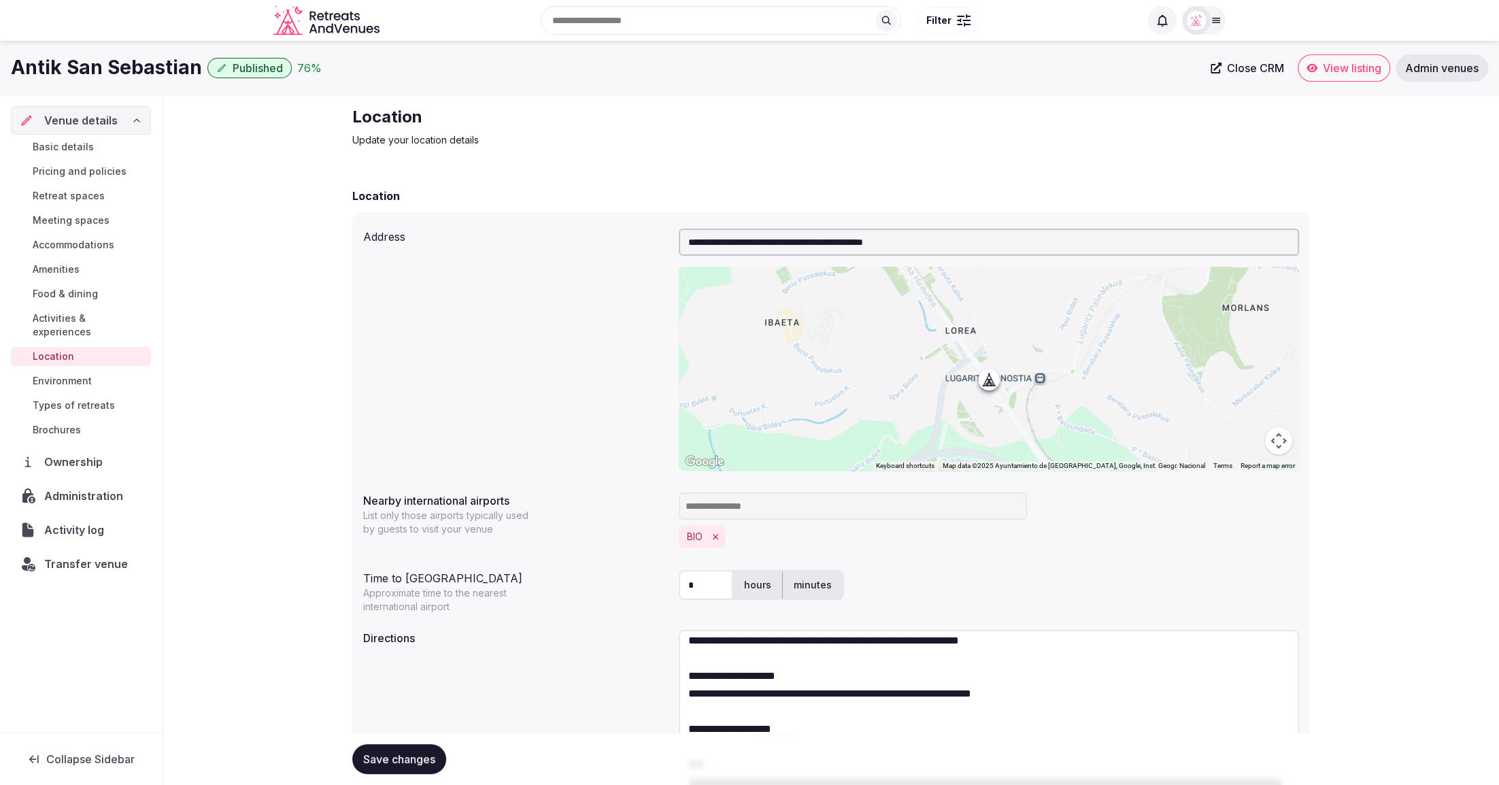
scroll to position [61, 0]
click at [60, 313] on span "Activities & experiences" at bounding box center [89, 324] width 113 height 27
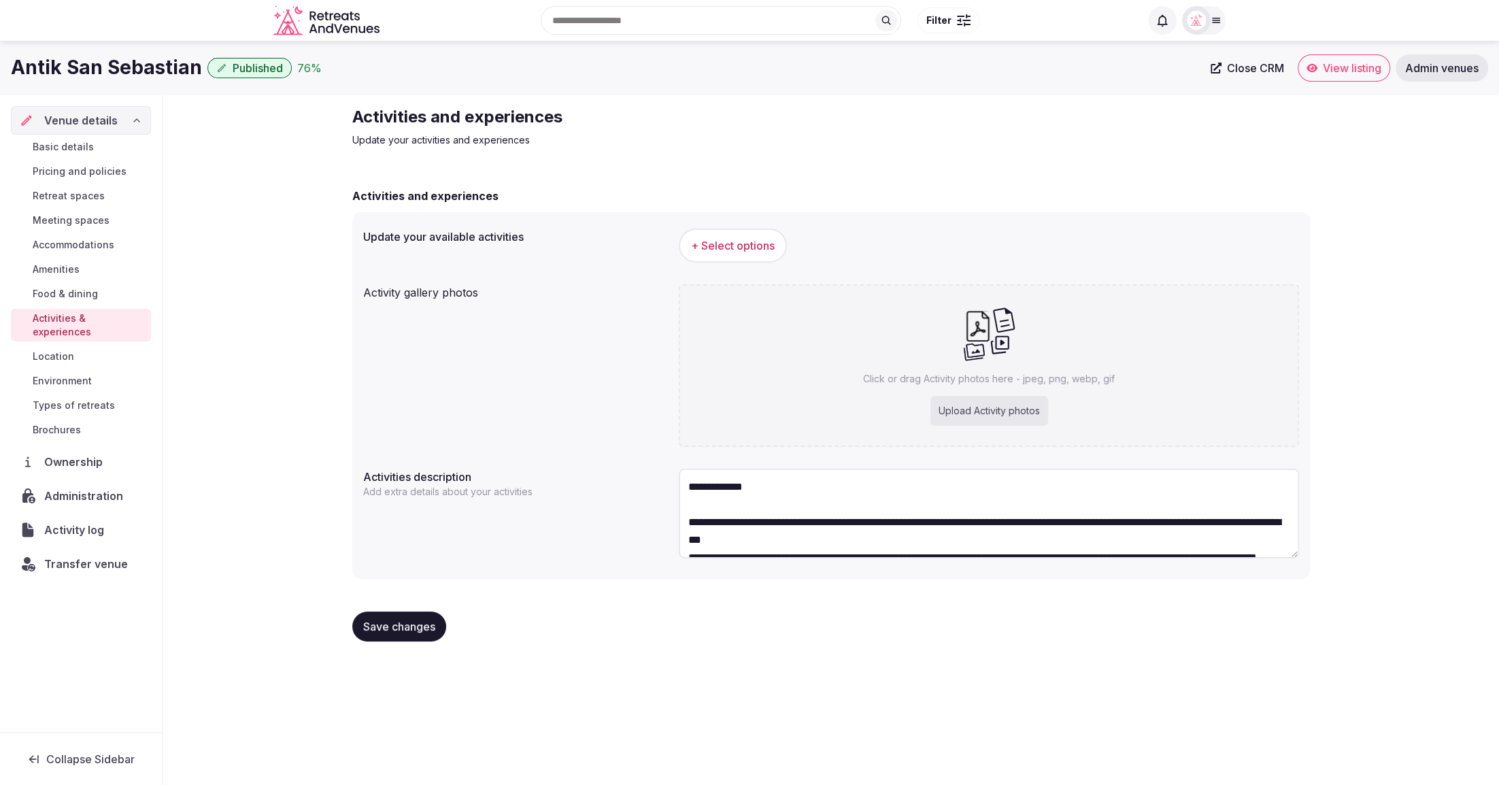
click at [1004, 415] on div "Upload Activity photos" at bounding box center [989, 411] width 118 height 30
type input "**********"
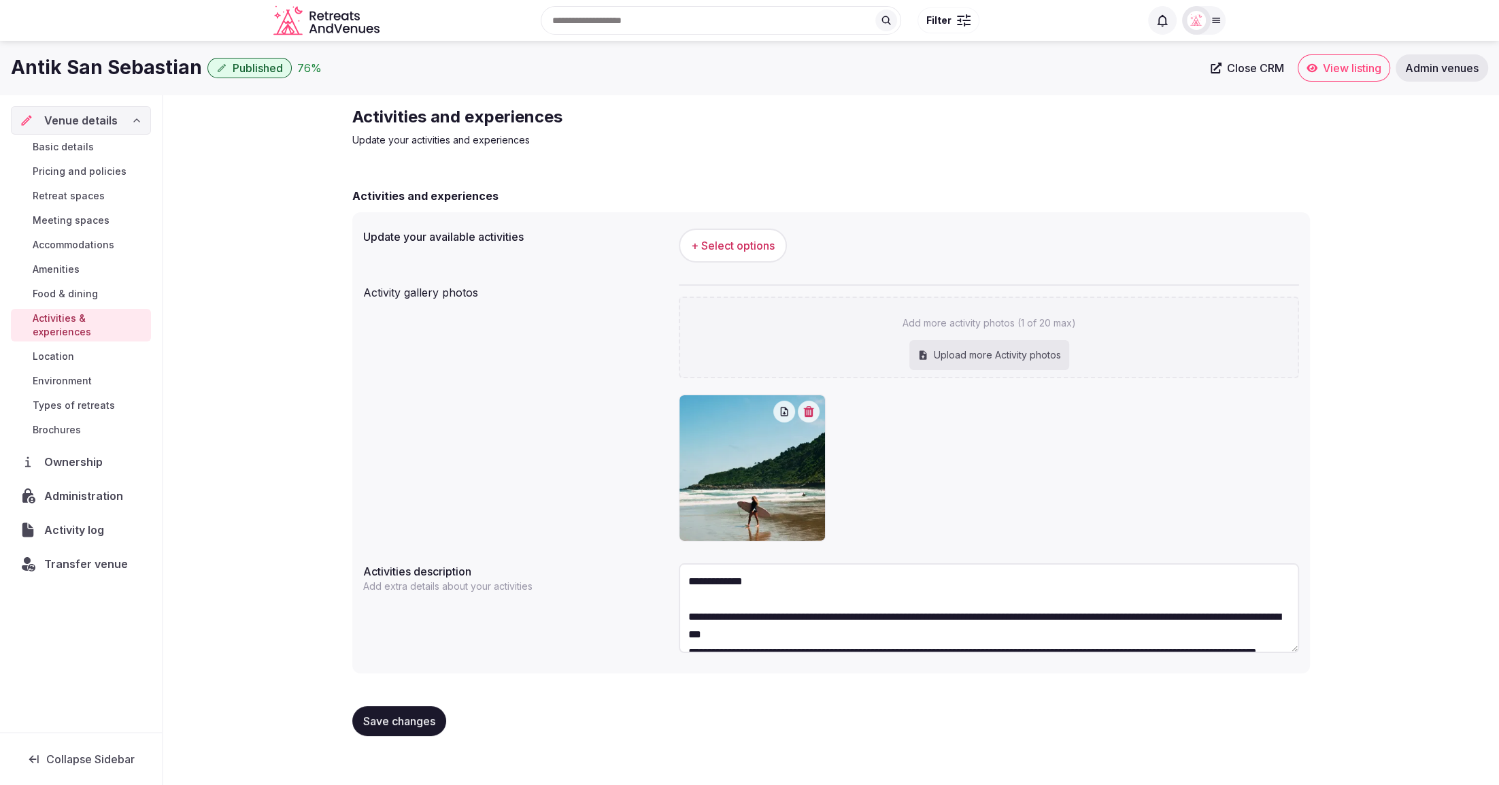
click at [743, 250] on span "+ Select options" at bounding box center [733, 245] width 84 height 15
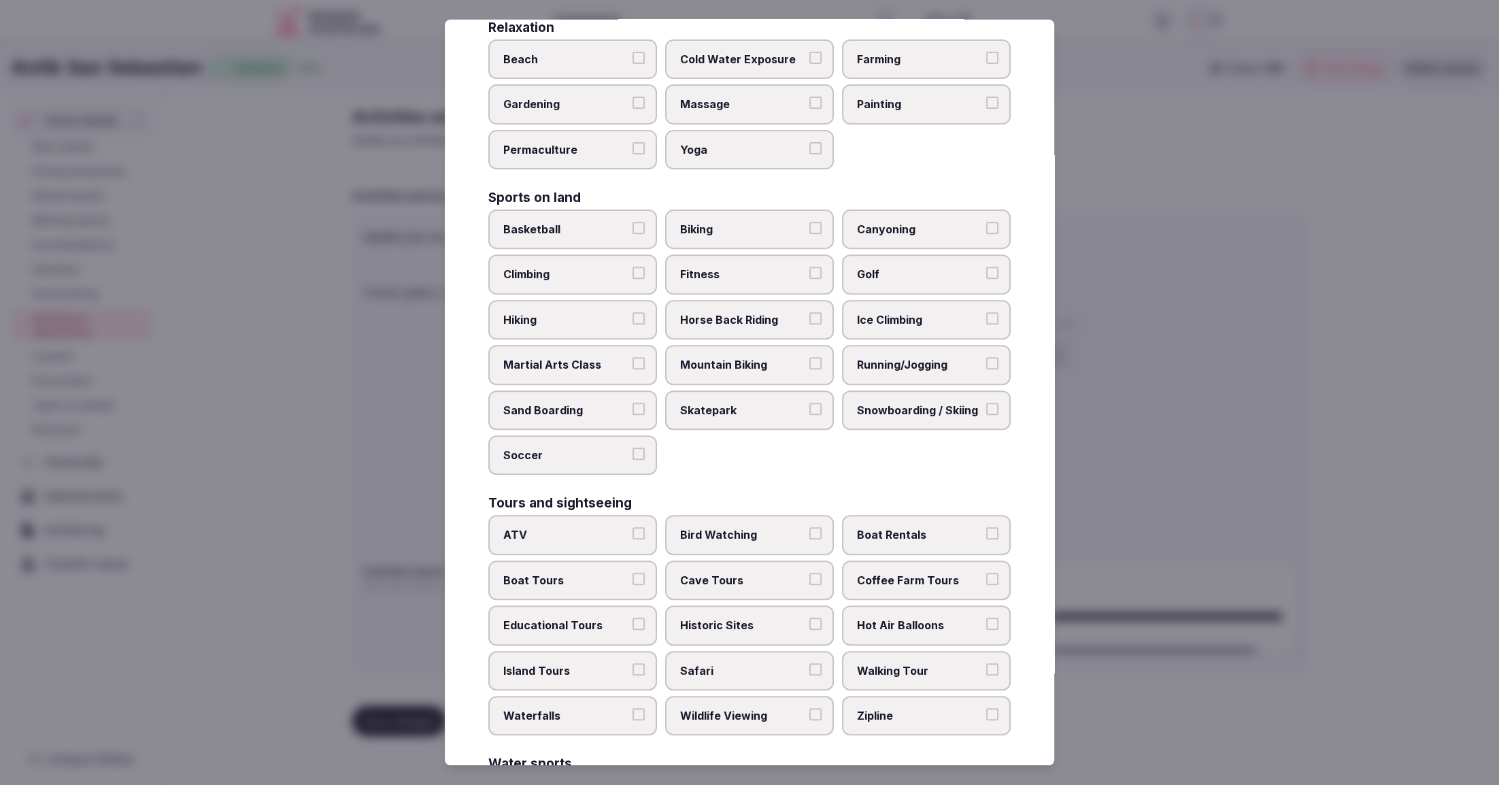
scroll to position [558, 0]
click at [916, 536] on span "Boat Rentals" at bounding box center [919, 533] width 125 height 15
click at [986, 536] on button "Boat Rentals" at bounding box center [992, 532] width 12 height 12
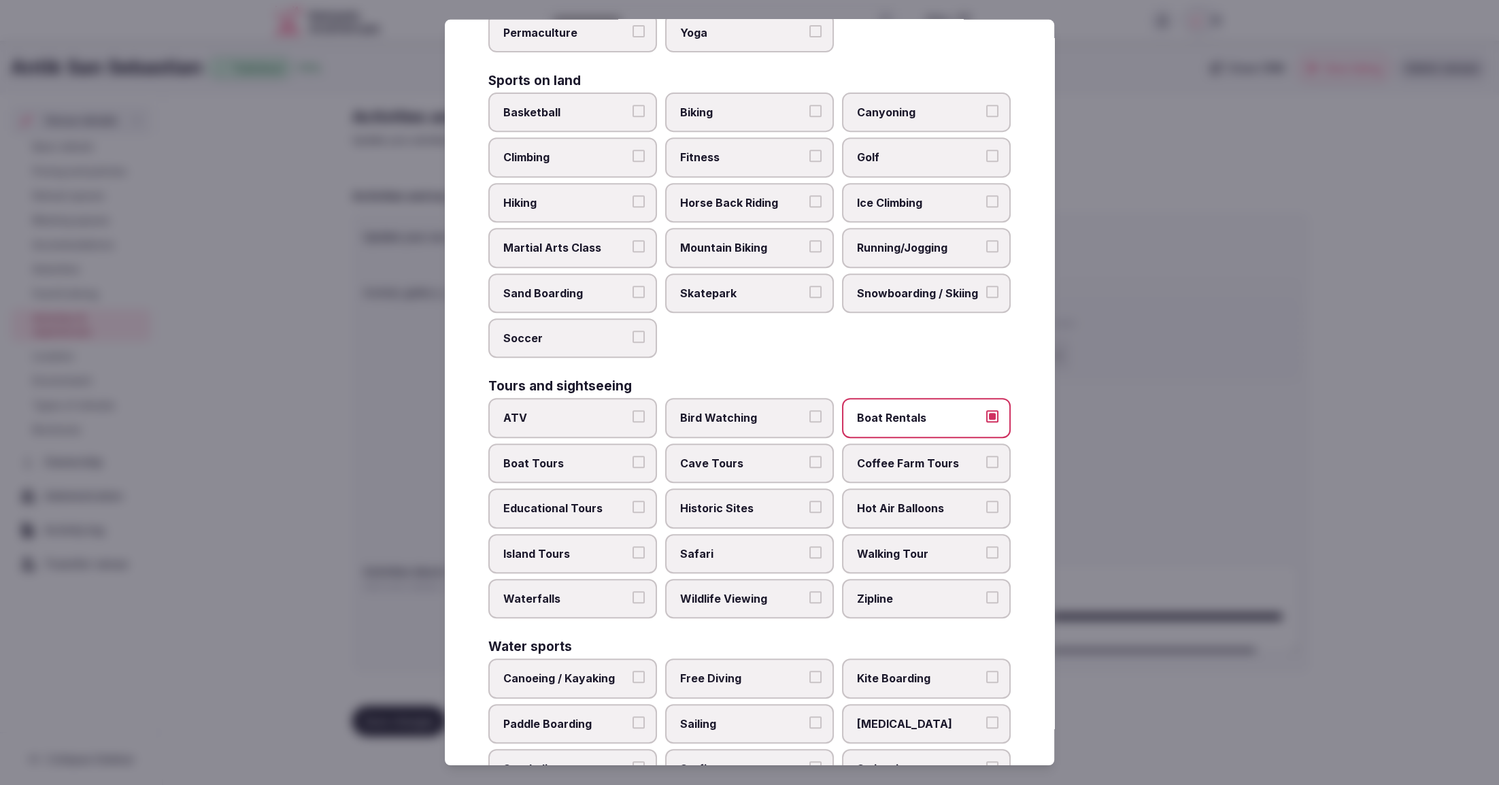
scroll to position [685, 0]
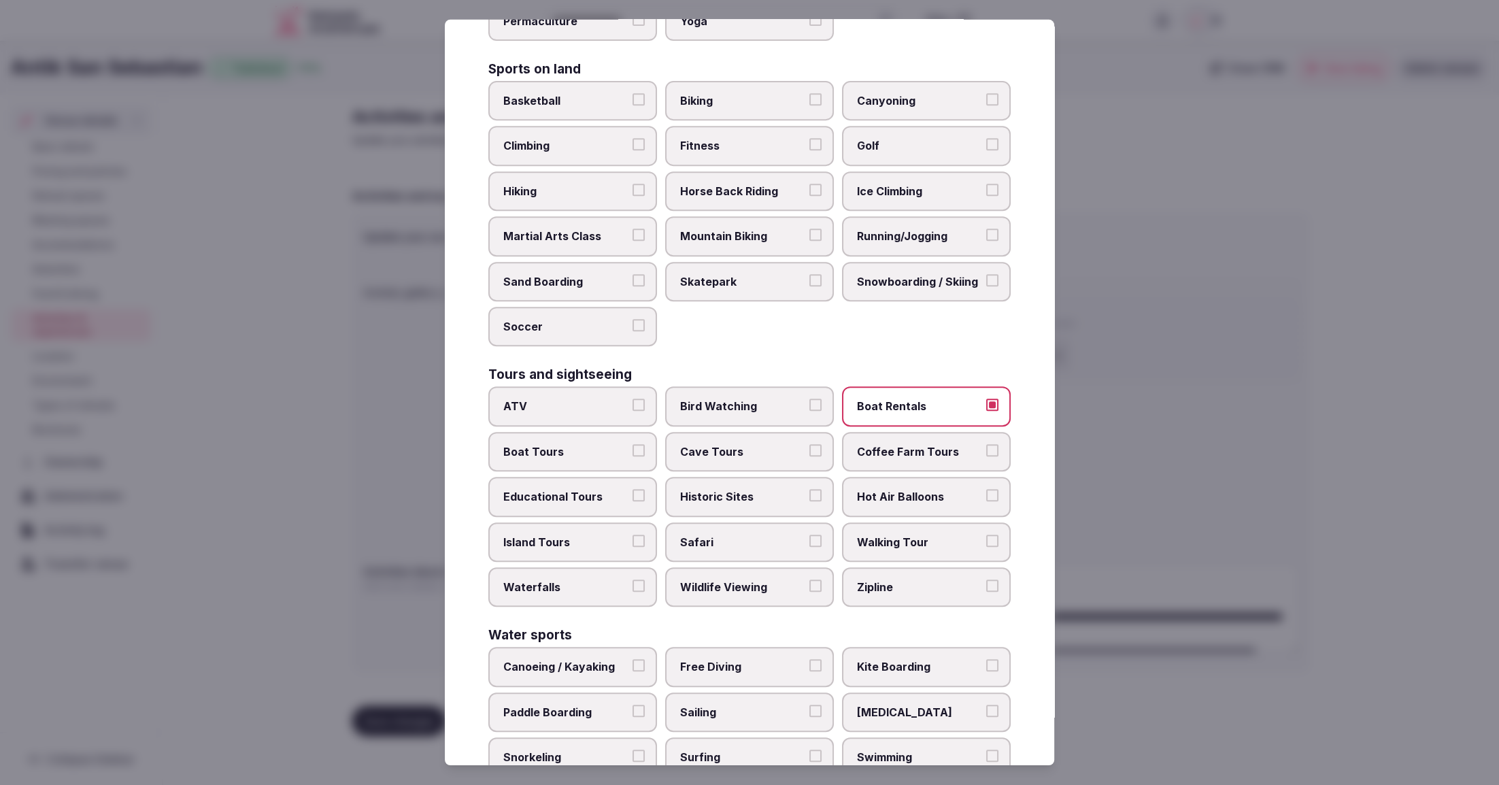
click at [548, 447] on span "Boat Tours" at bounding box center [565, 451] width 125 height 15
click at [632, 447] on button "Boat Tours" at bounding box center [638, 450] width 12 height 12
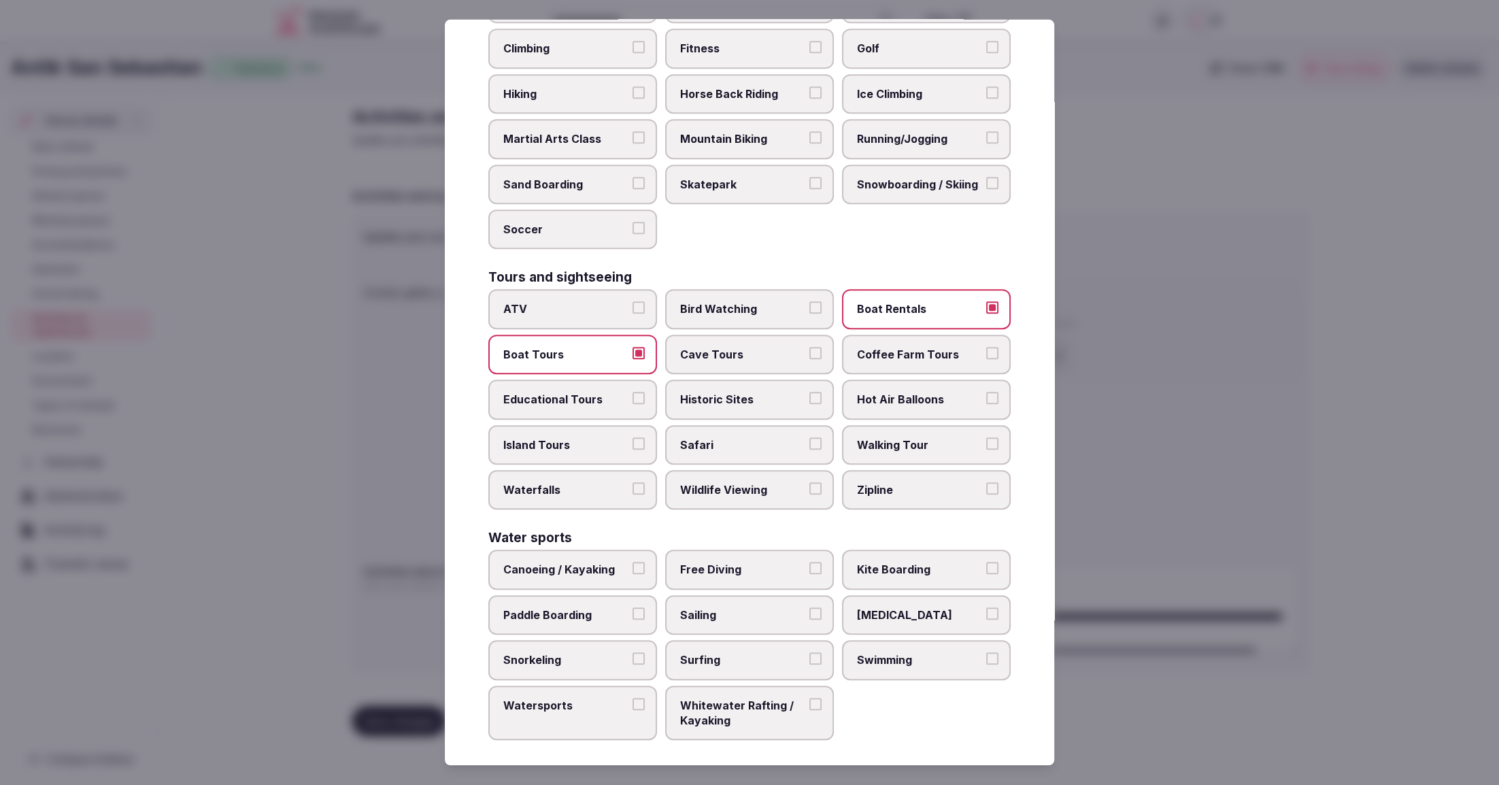
scroll to position [785, 0]
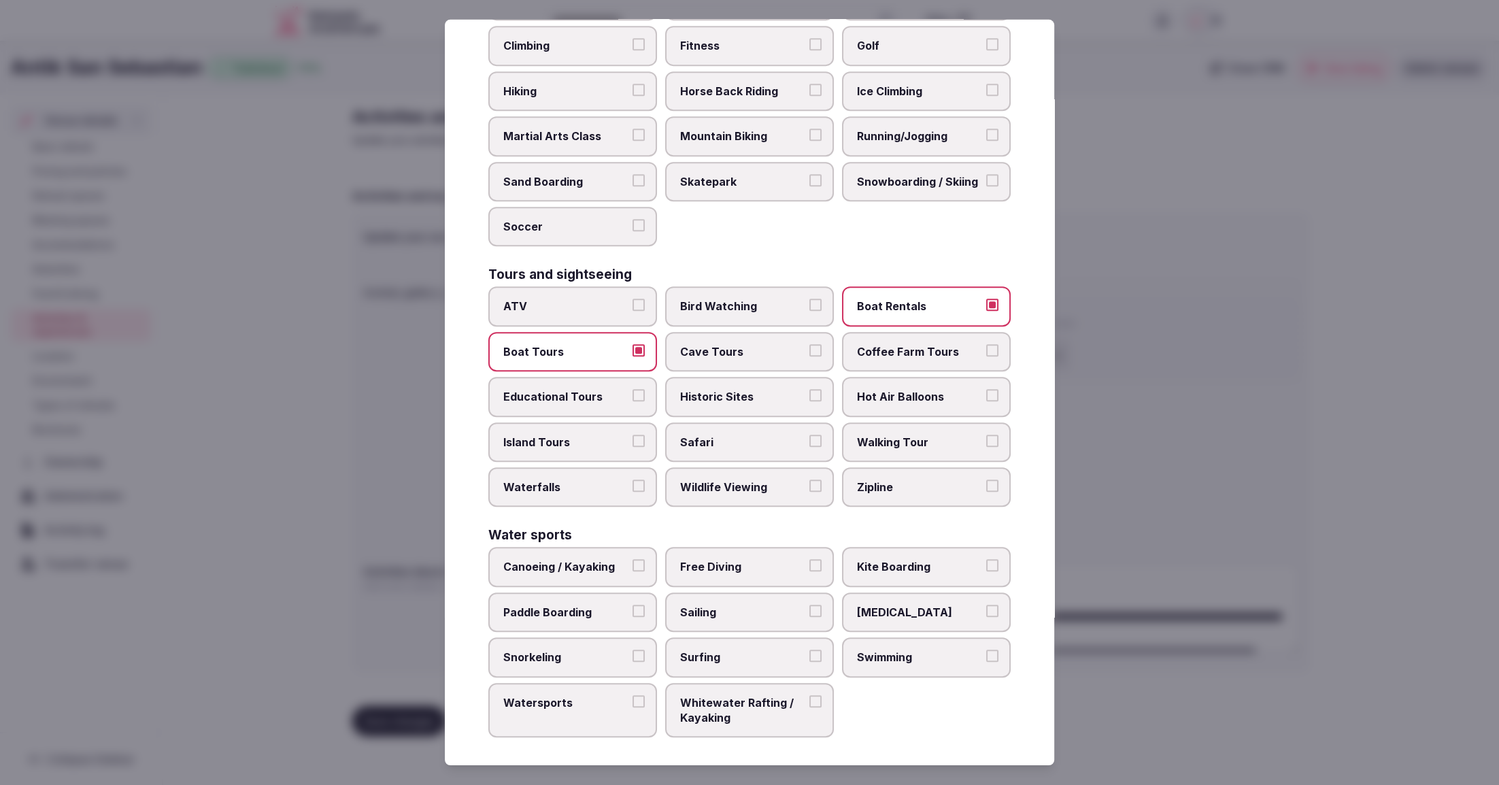
click at [735, 649] on span "Surfing" at bounding box center [742, 656] width 125 height 15
click at [809, 649] on button "Surfing" at bounding box center [815, 655] width 12 height 12
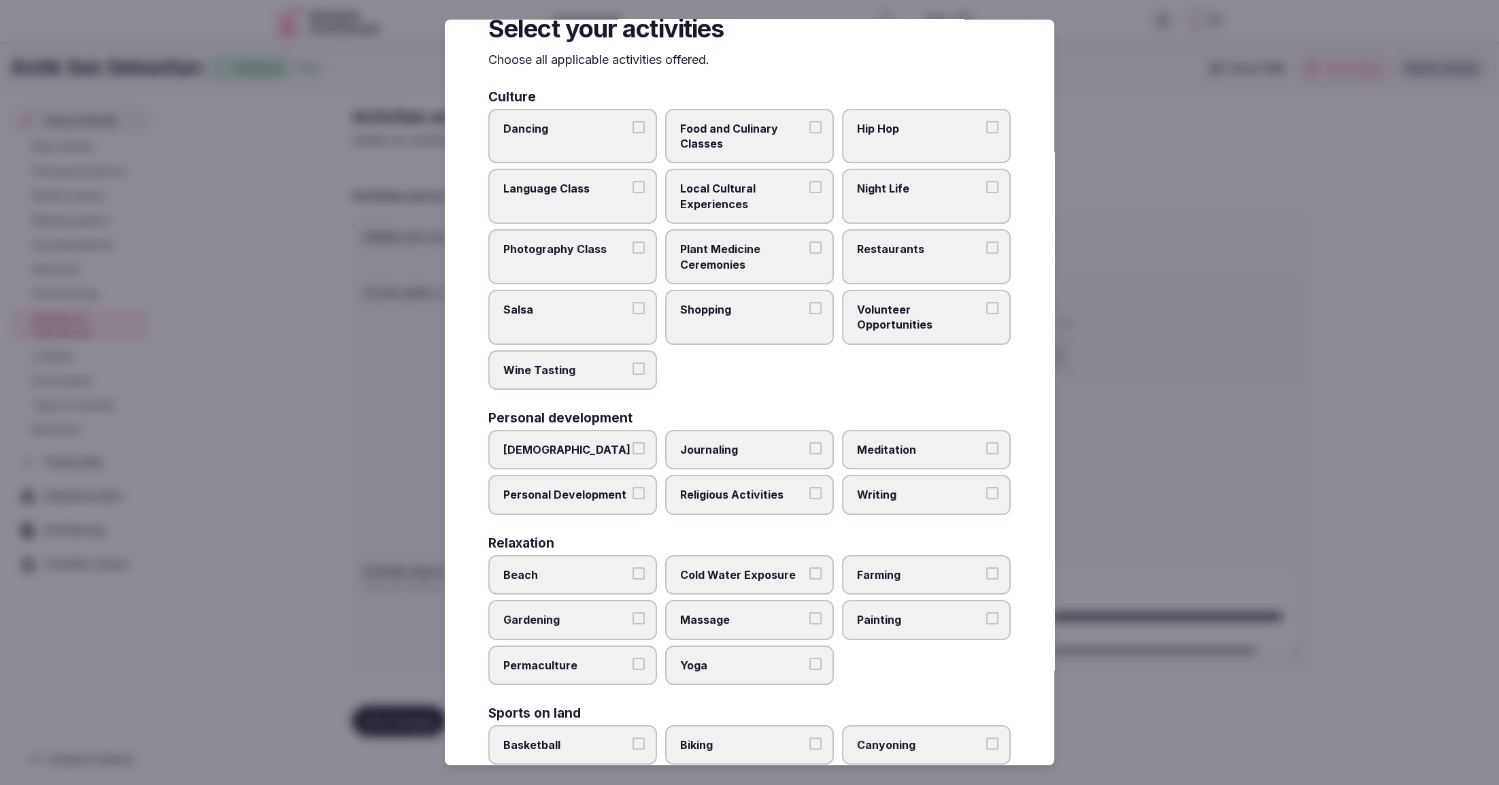
scroll to position [0, 0]
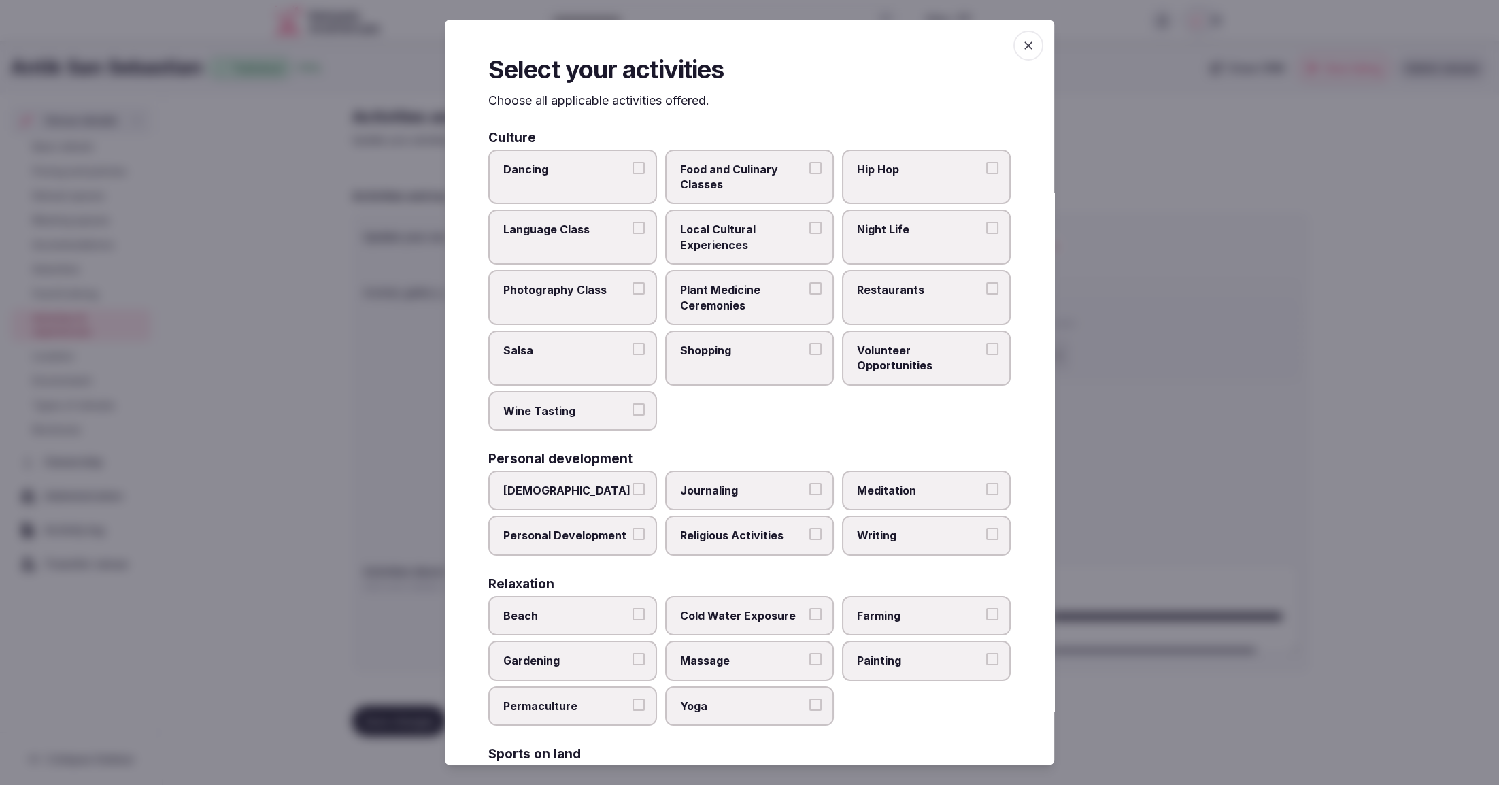
click at [896, 293] on span "Restaurants" at bounding box center [919, 289] width 125 height 15
click at [986, 293] on button "Restaurants" at bounding box center [992, 288] width 12 height 12
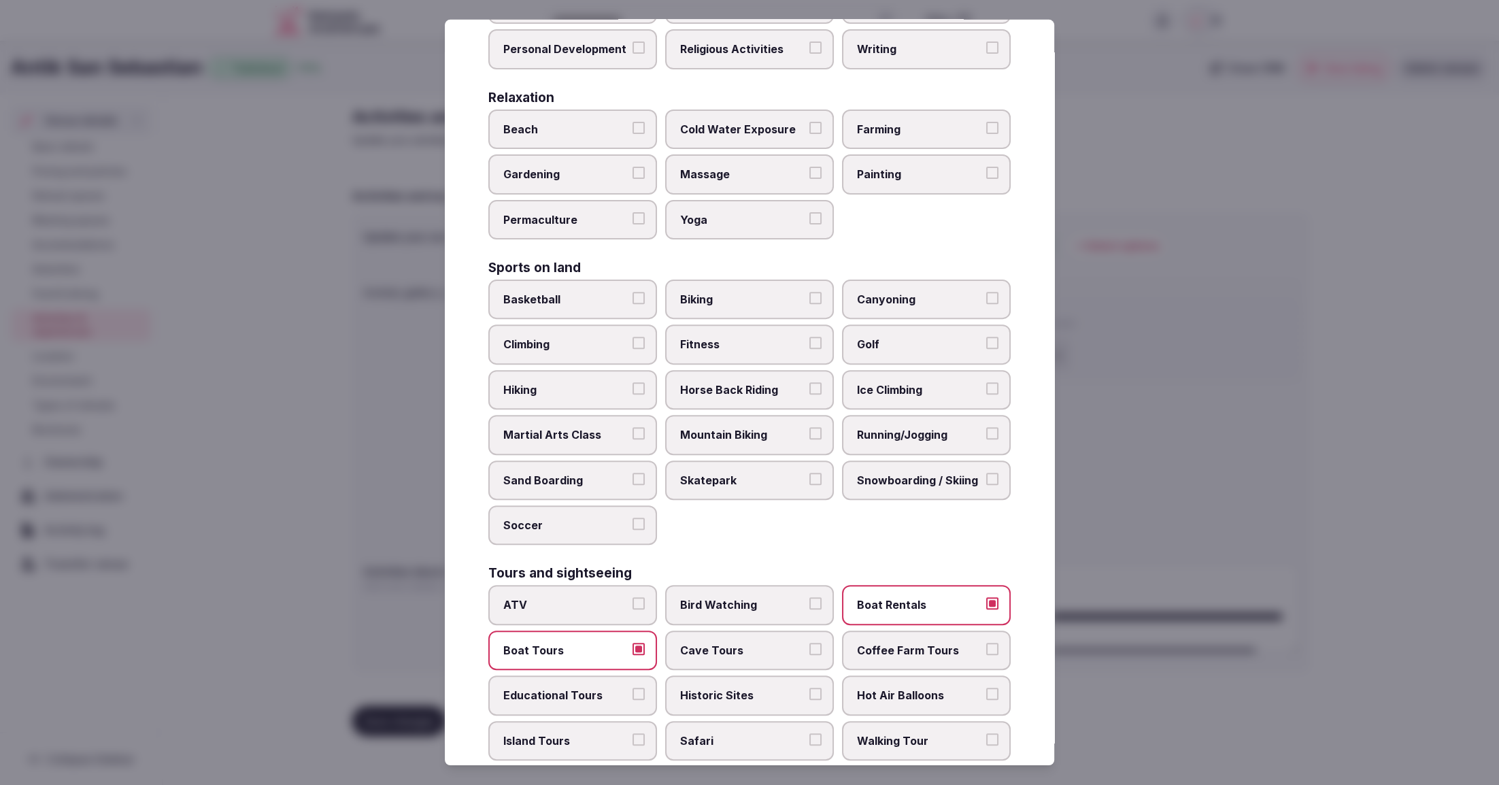
scroll to position [479, 0]
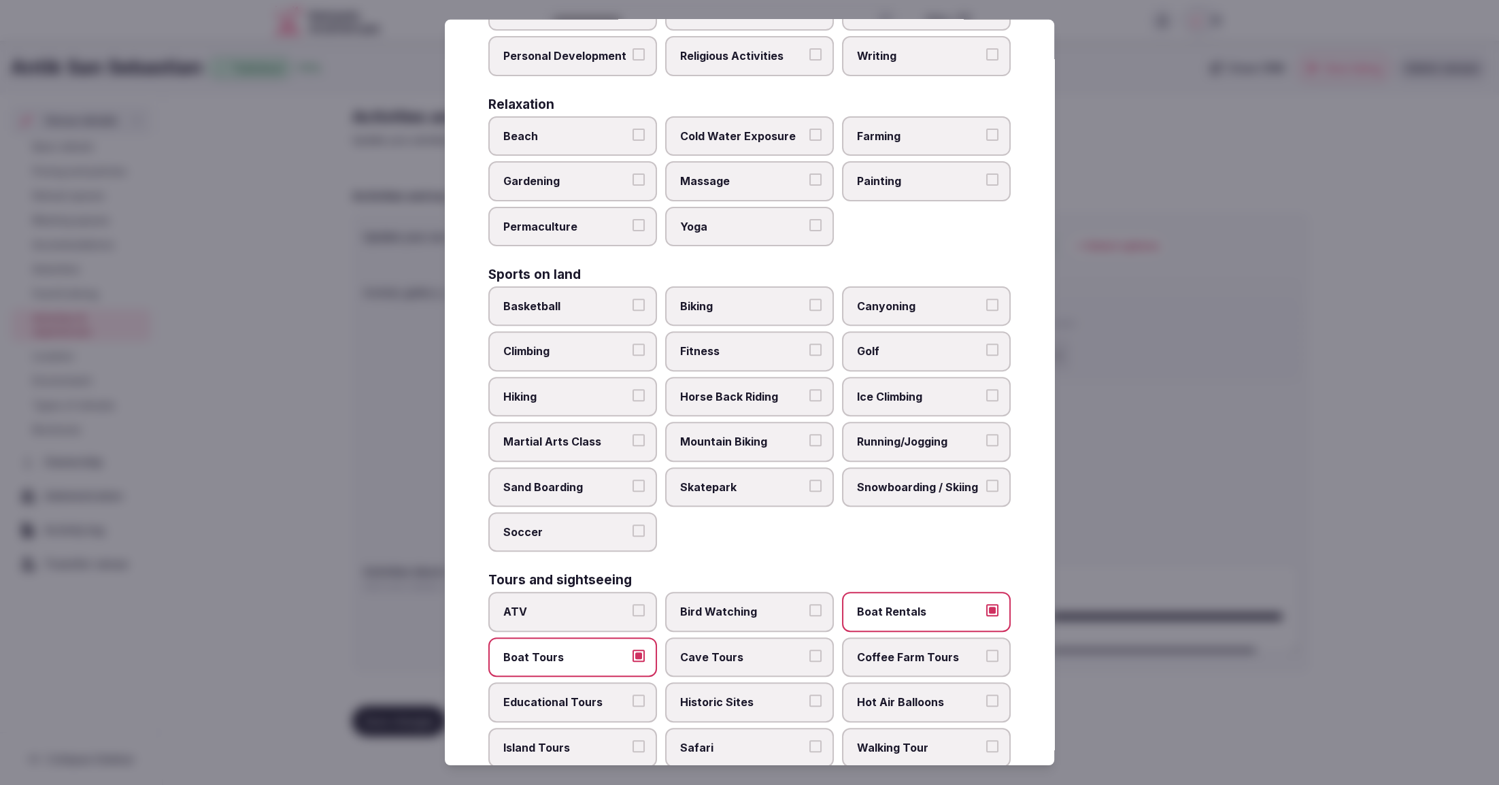
click at [1102, 554] on div at bounding box center [749, 392] width 1499 height 785
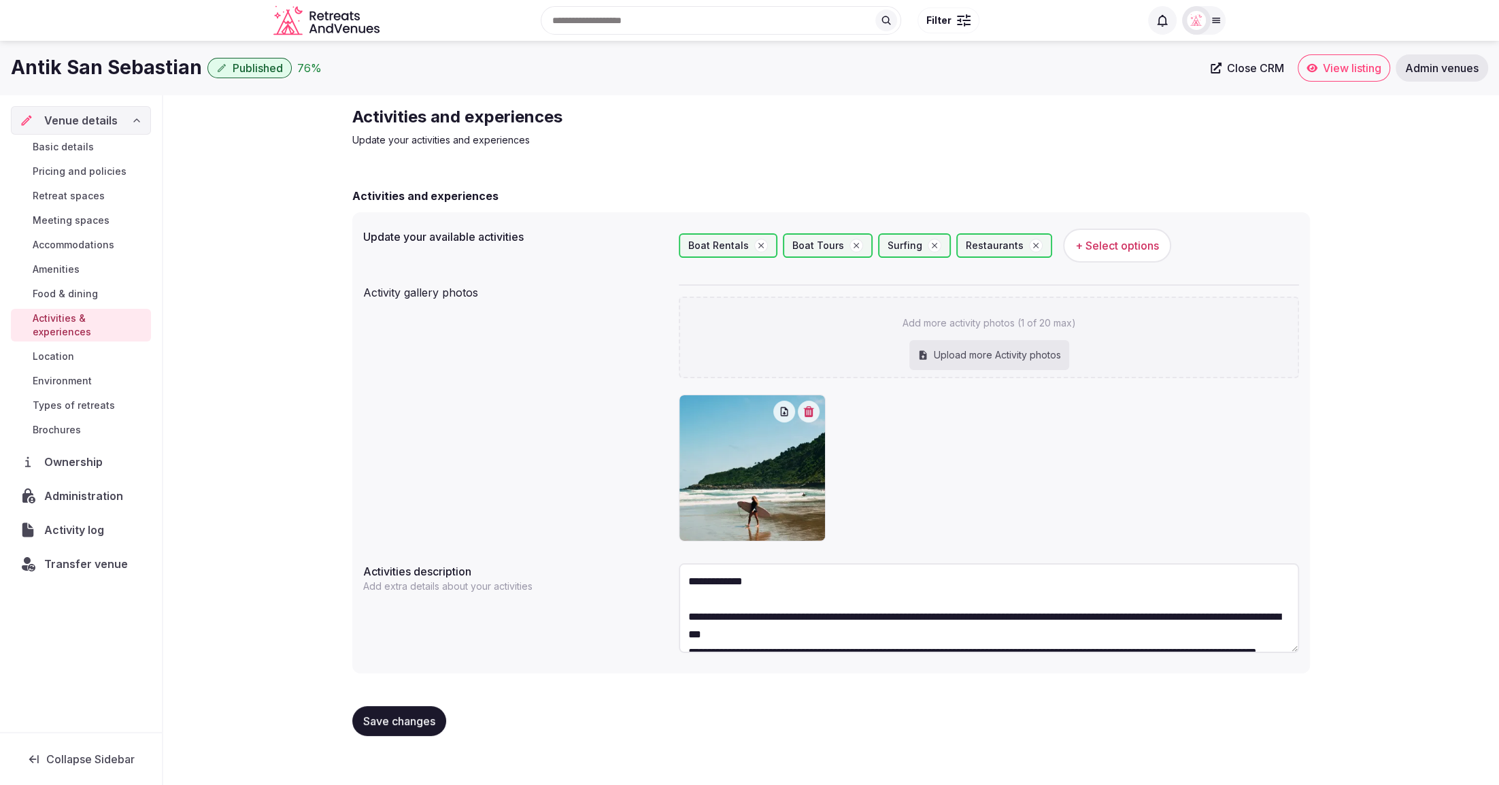
click at [396, 715] on span "Save changes" at bounding box center [399, 721] width 72 height 14
click at [386, 717] on span "Save changes" at bounding box center [399, 721] width 72 height 14
click at [54, 150] on span "Basic details" at bounding box center [63, 147] width 61 height 14
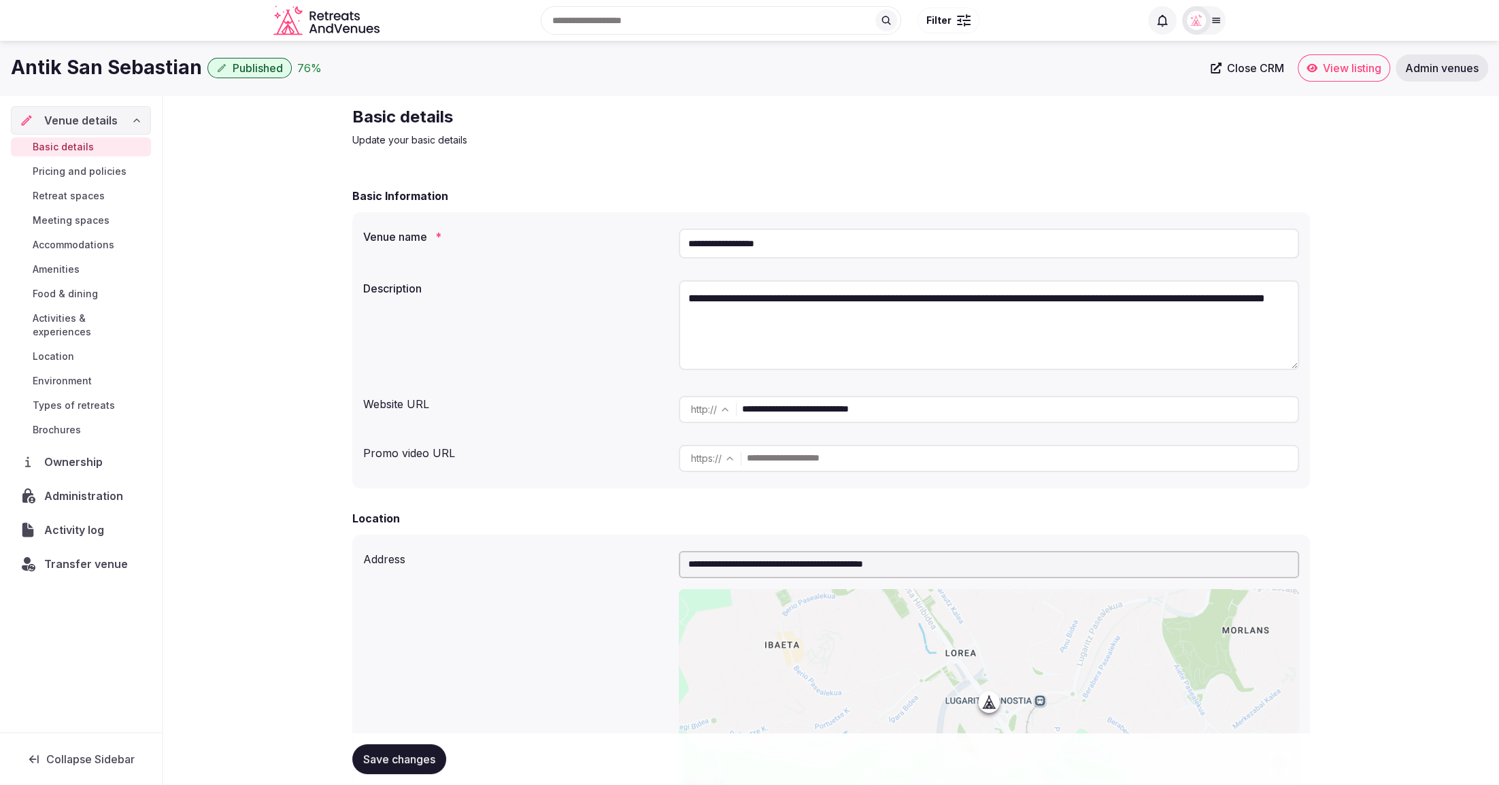
click at [73, 311] on span "Activities & experiences" at bounding box center [89, 324] width 113 height 27
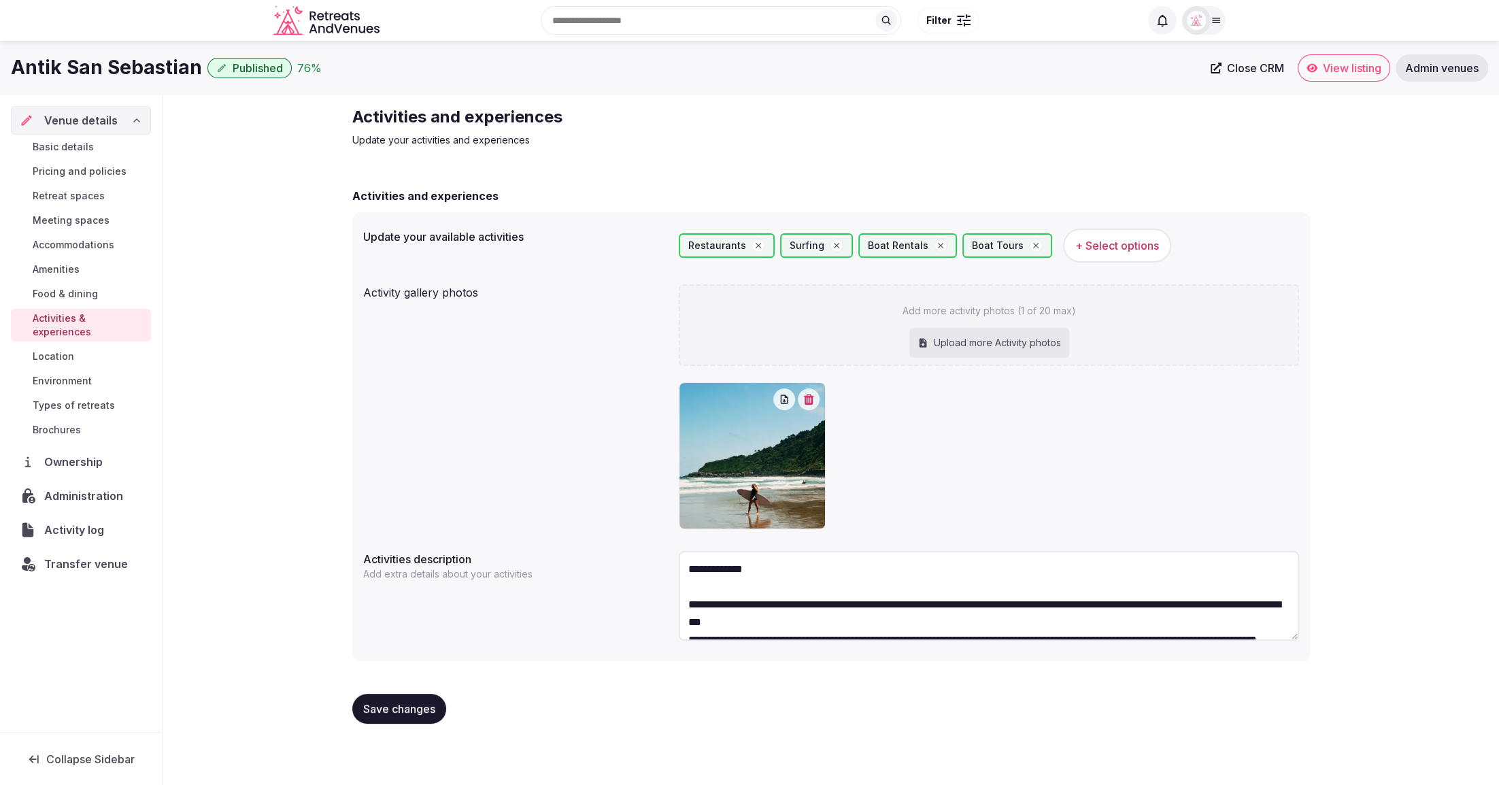
click at [968, 347] on div "Upload more Activity photos" at bounding box center [989, 343] width 160 height 30
type input "**********"
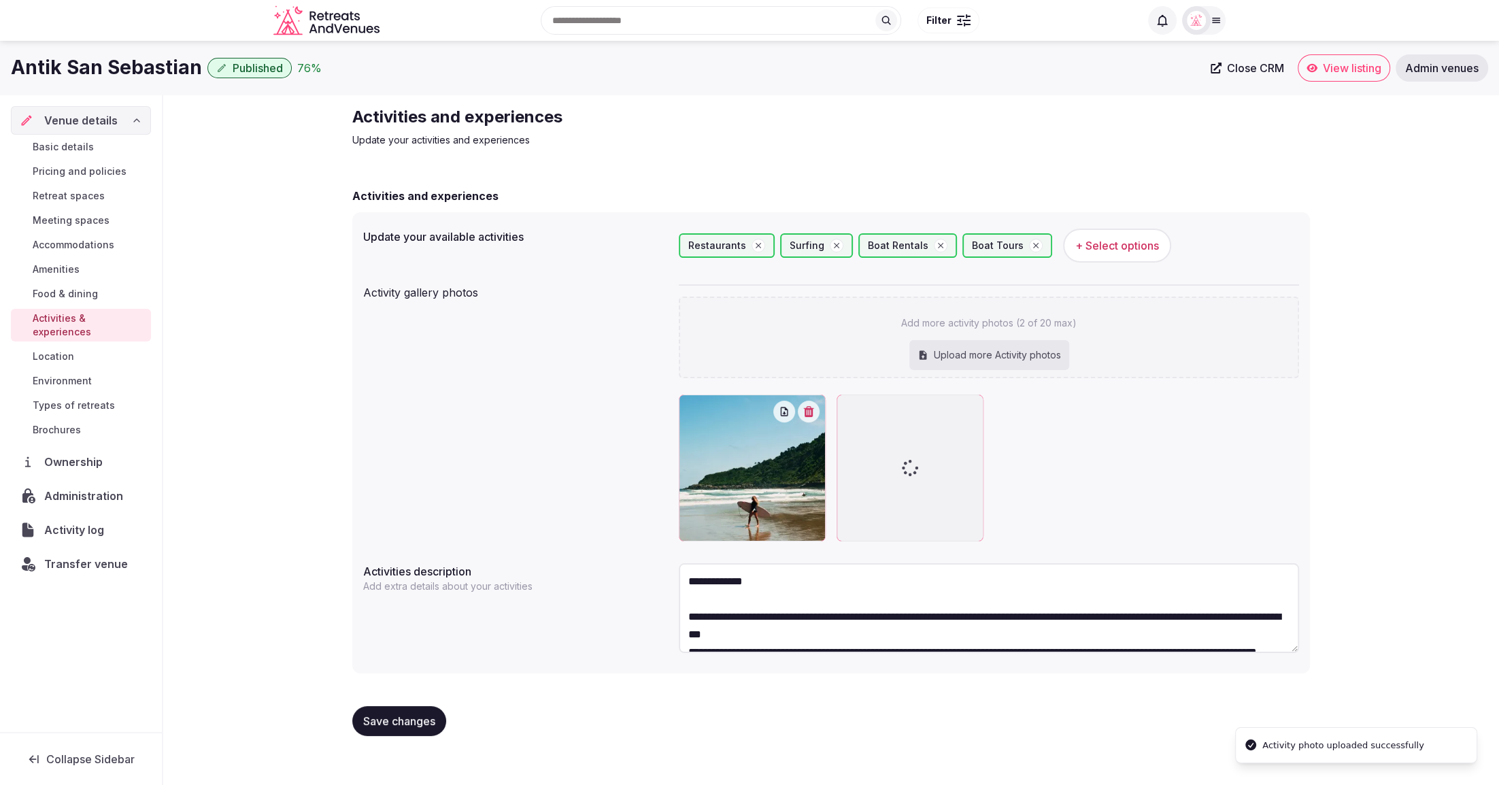
click at [419, 724] on span "Save changes" at bounding box center [399, 721] width 72 height 14
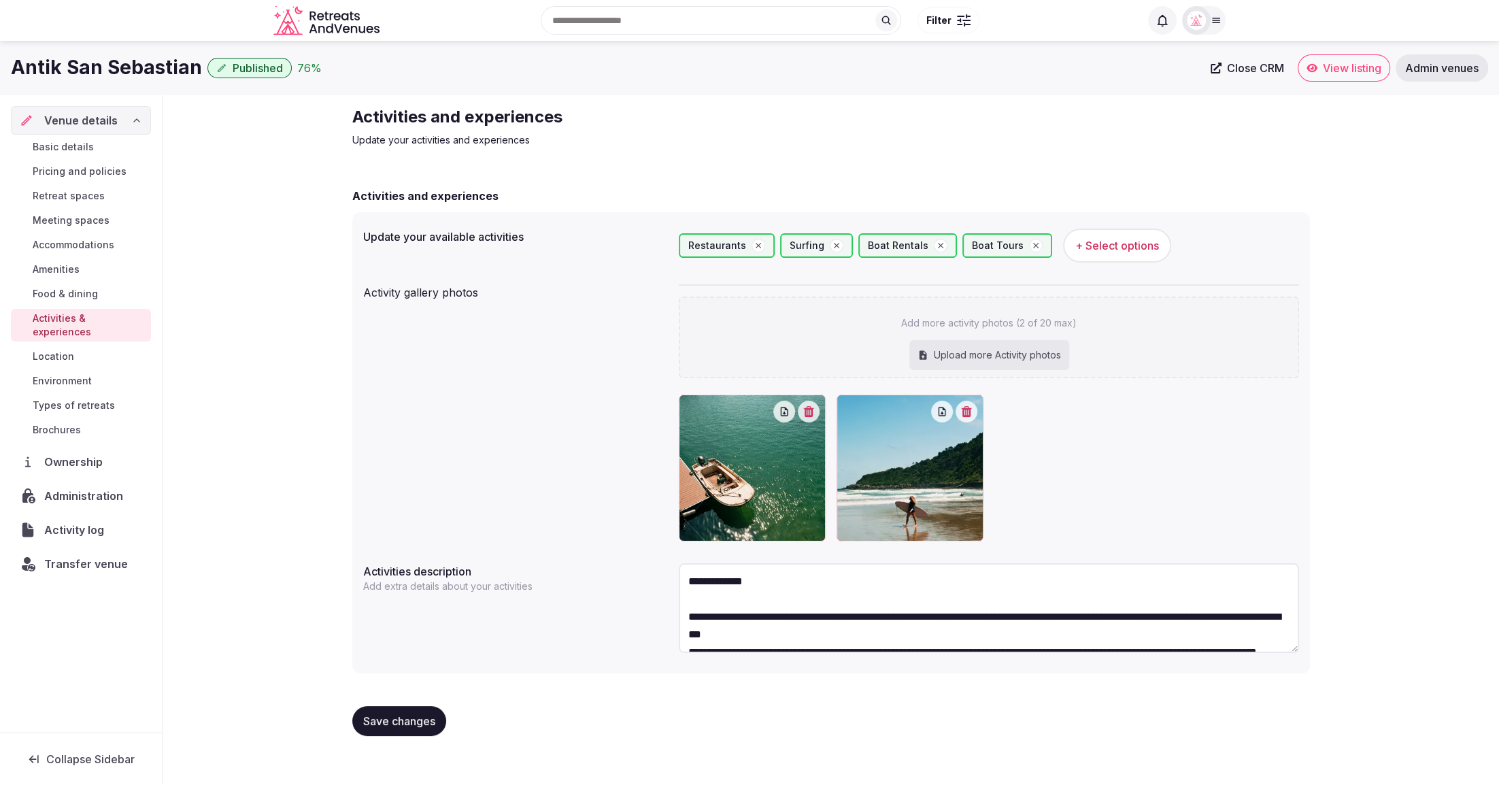
click at [406, 717] on span "Save changes" at bounding box center [399, 721] width 72 height 14
click at [1390, 675] on div "**********" at bounding box center [830, 426] width 1335 height 662
drag, startPoint x: 10, startPoint y: 68, endPoint x: 194, endPoint y: 73, distance: 185.0
click at [194, 73] on div "Antik San Sebastian Published 76 % Close CRM View listing Admin venues" at bounding box center [749, 67] width 1499 height 27
copy h1 "Antik San Sebastian"
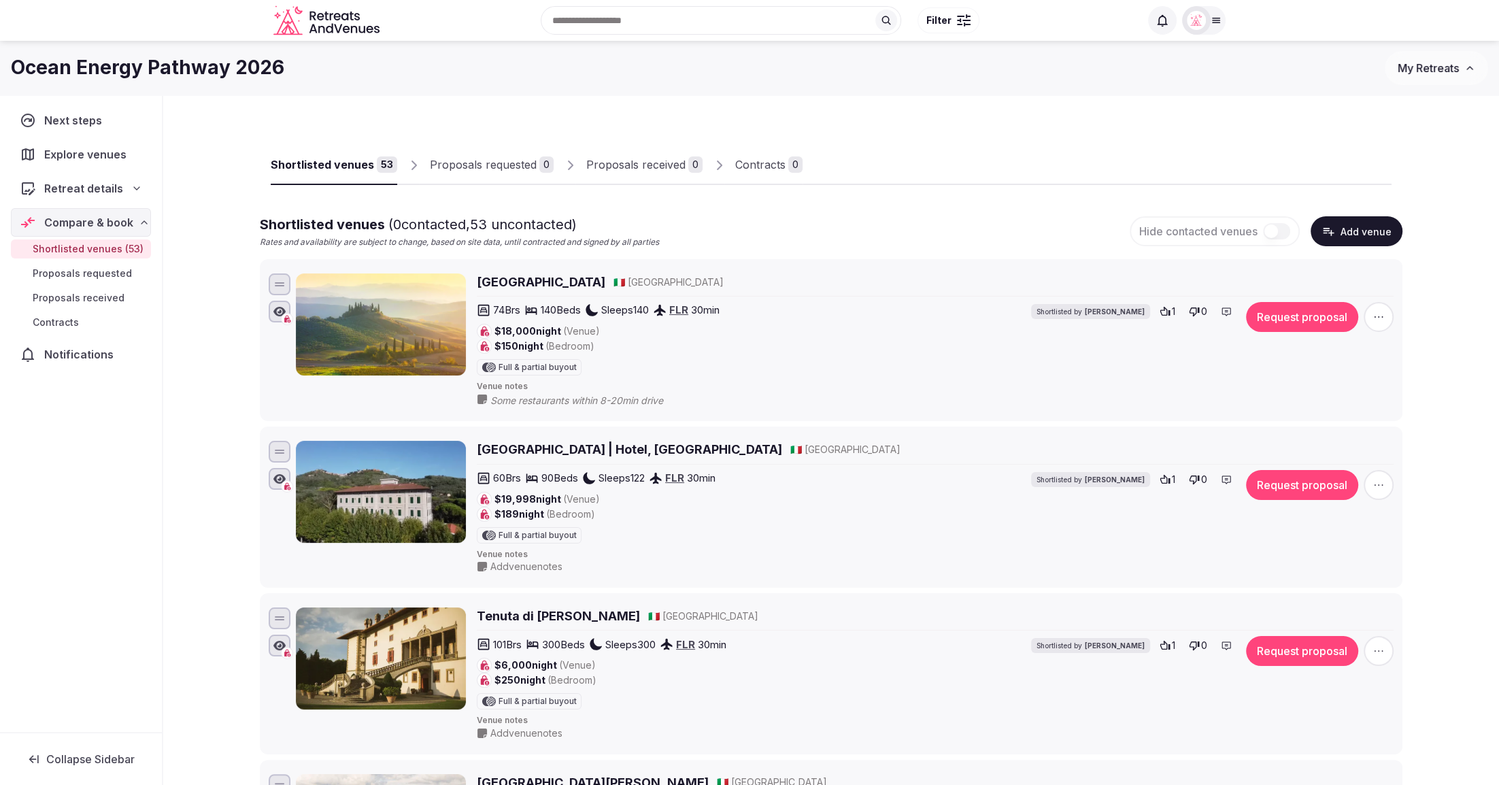
click at [1352, 231] on button "Add venue" at bounding box center [1356, 231] width 92 height 30
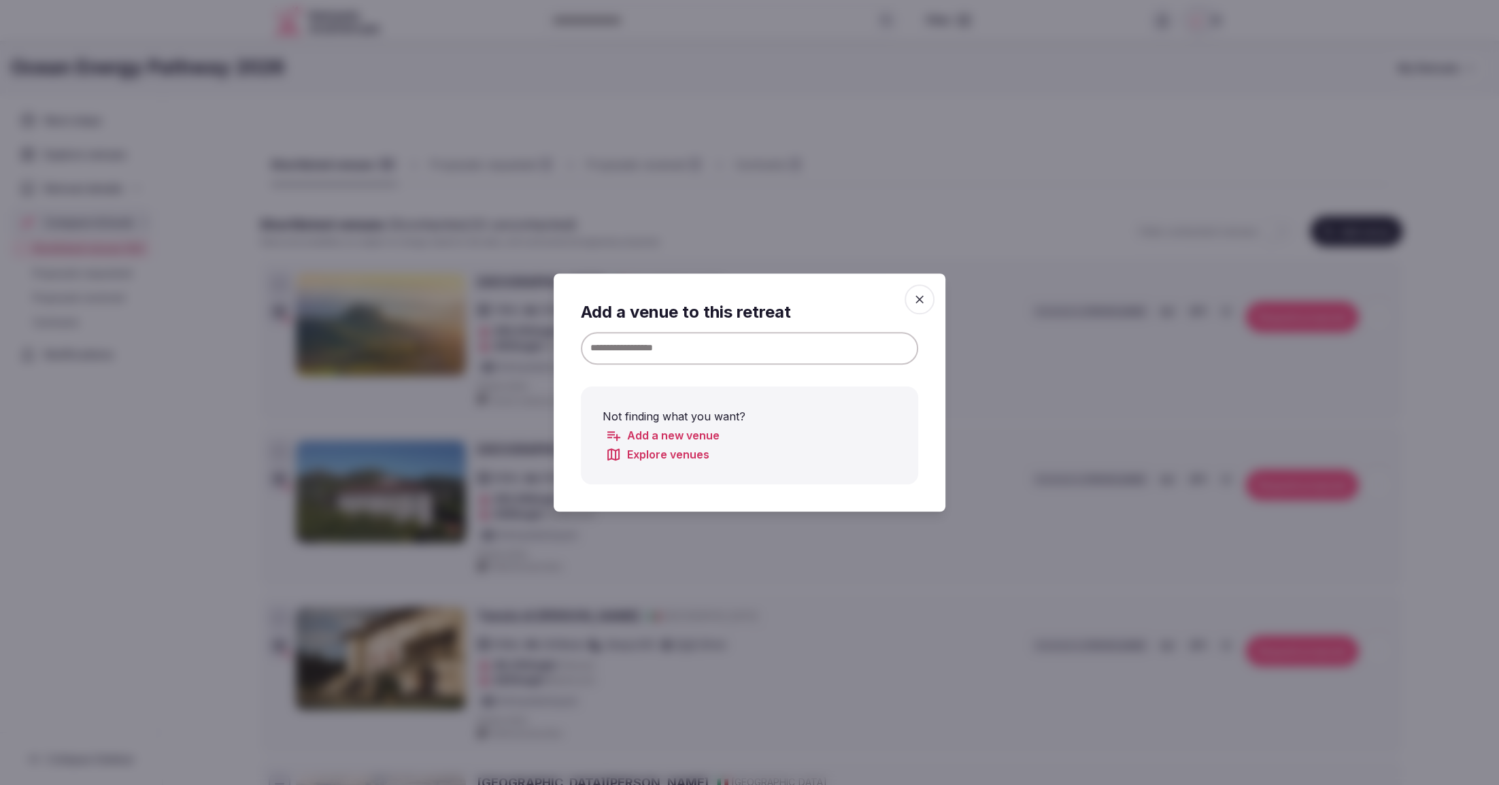
click at [840, 343] on input at bounding box center [749, 348] width 337 height 33
paste input "**********"
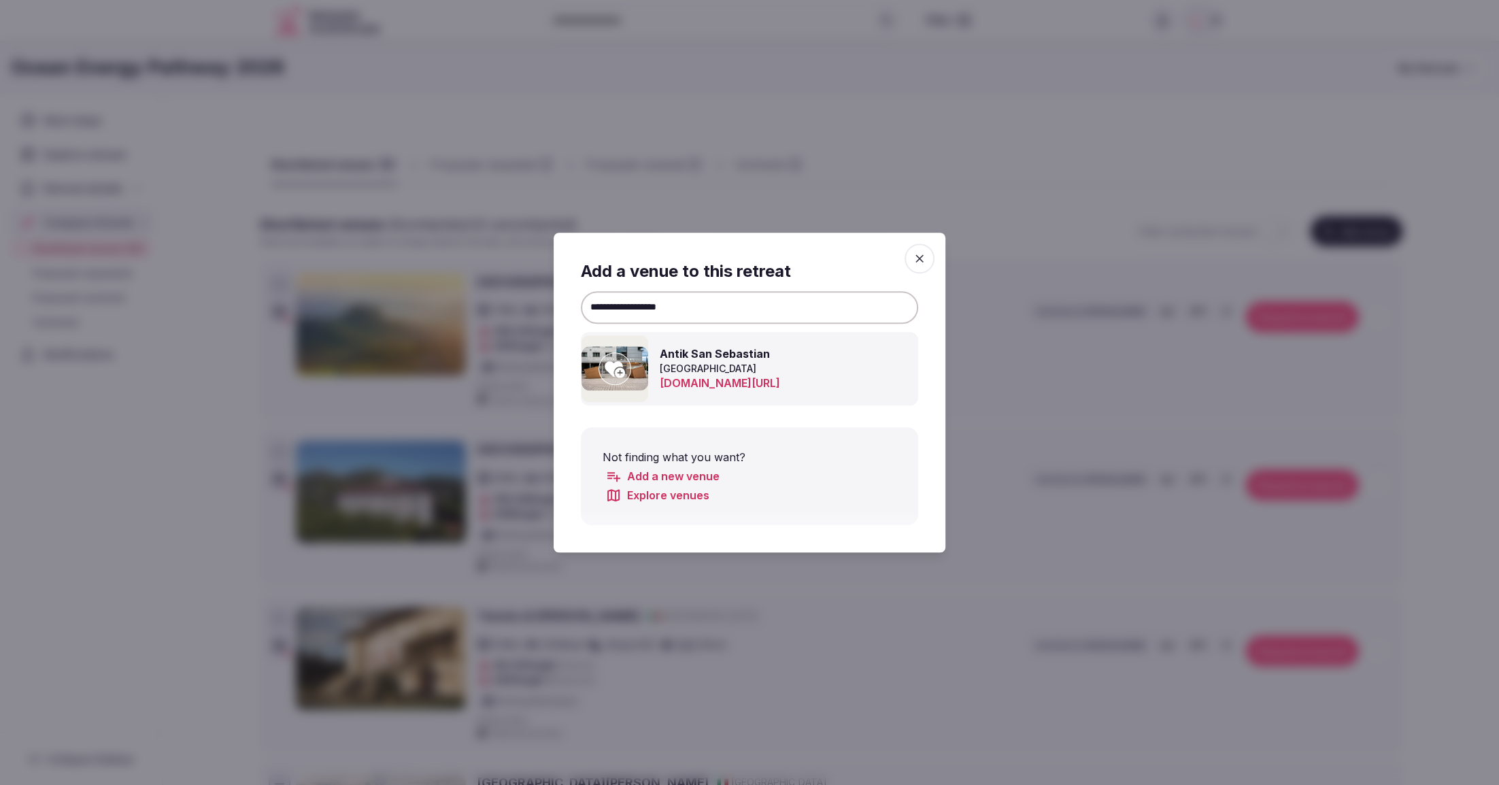
type input "**********"
click at [612, 367] on icon at bounding box center [615, 369] width 20 height 16
click at [917, 258] on icon "button" at bounding box center [920, 259] width 14 height 14
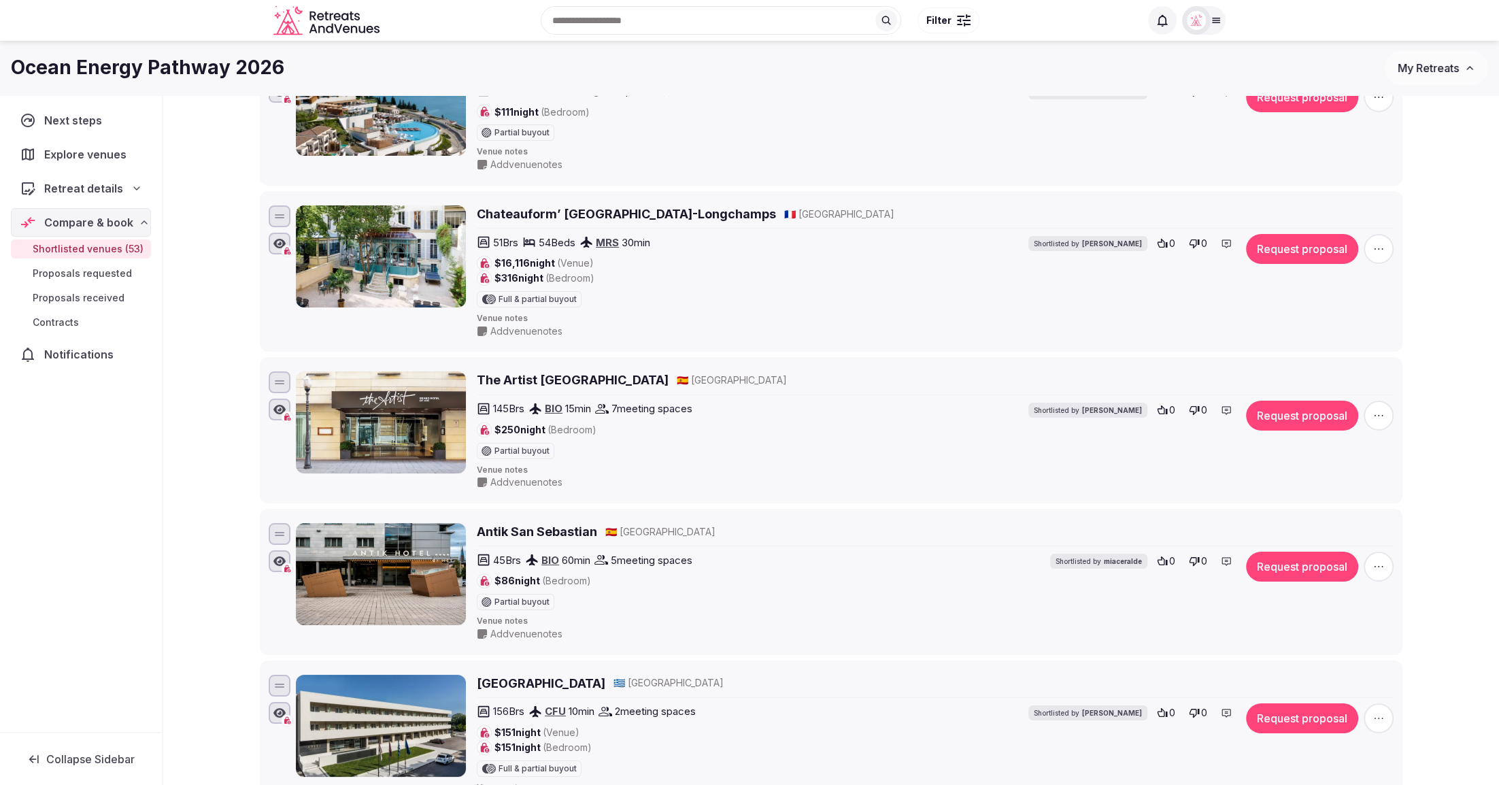
scroll to position [5726, 0]
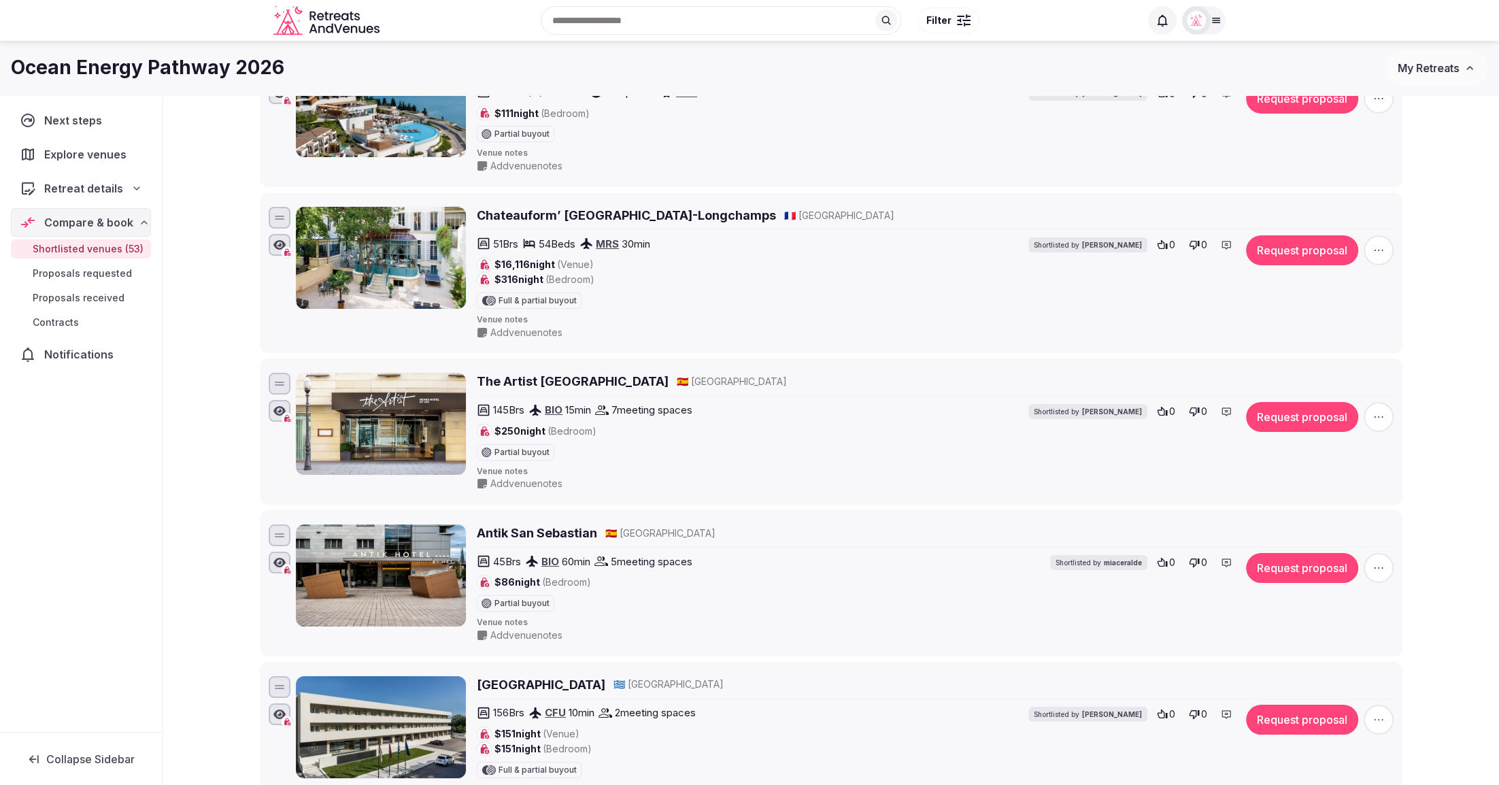
click at [524, 628] on span "Add venue notes" at bounding box center [526, 635] width 72 height 14
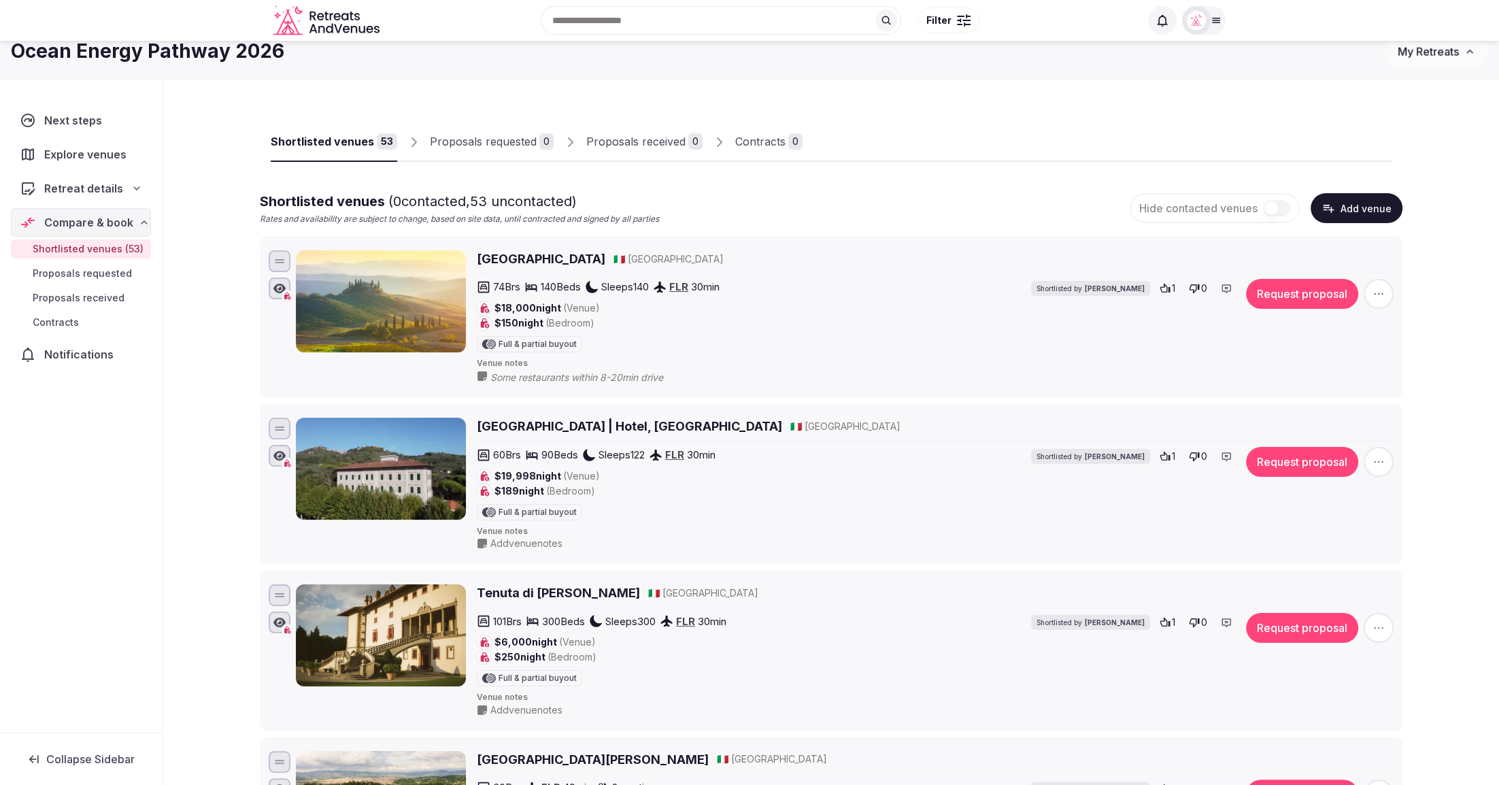
scroll to position [0, 0]
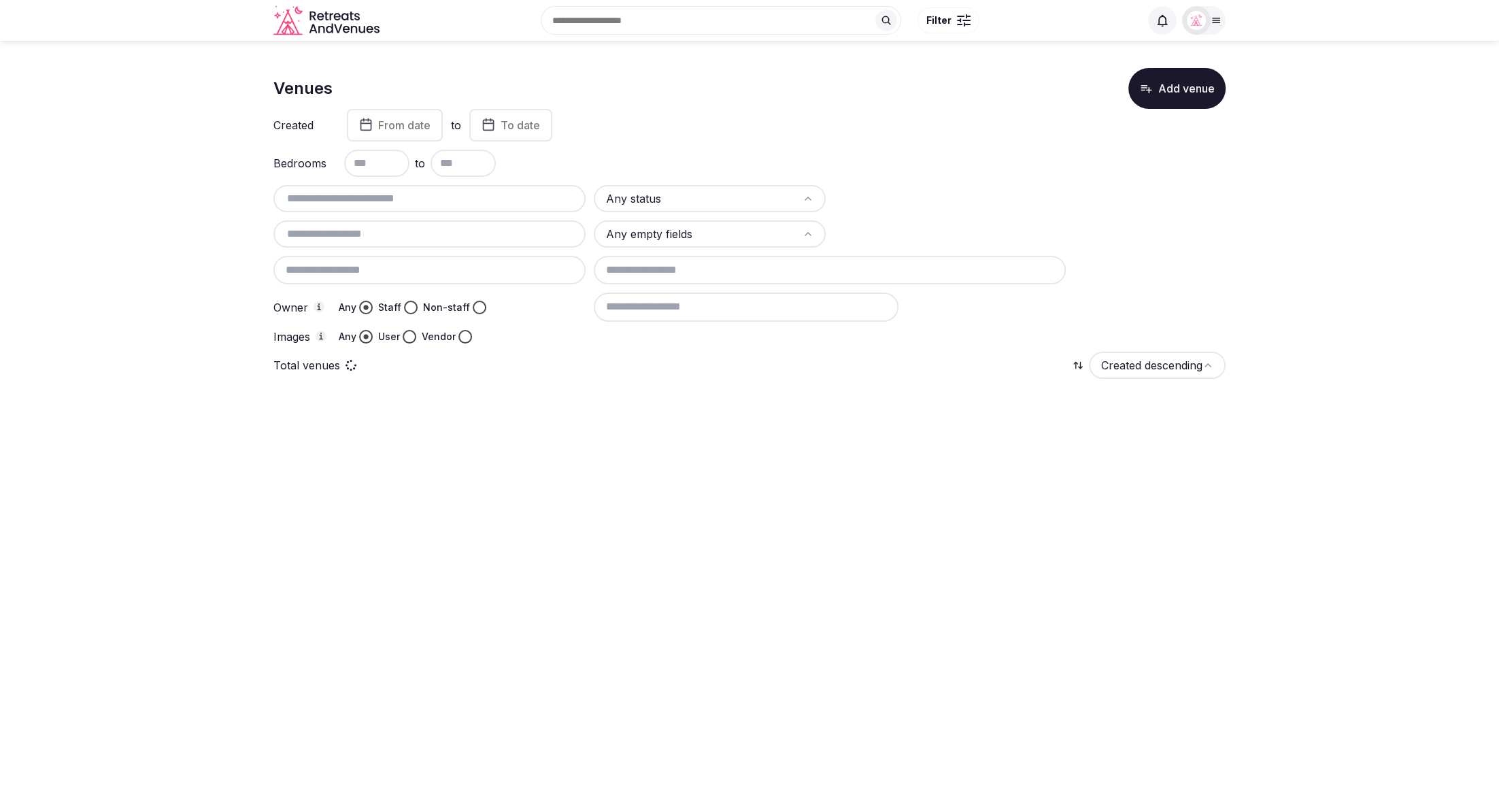
click at [388, 194] on input "text" at bounding box center [429, 198] width 301 height 16
paste input "**********"
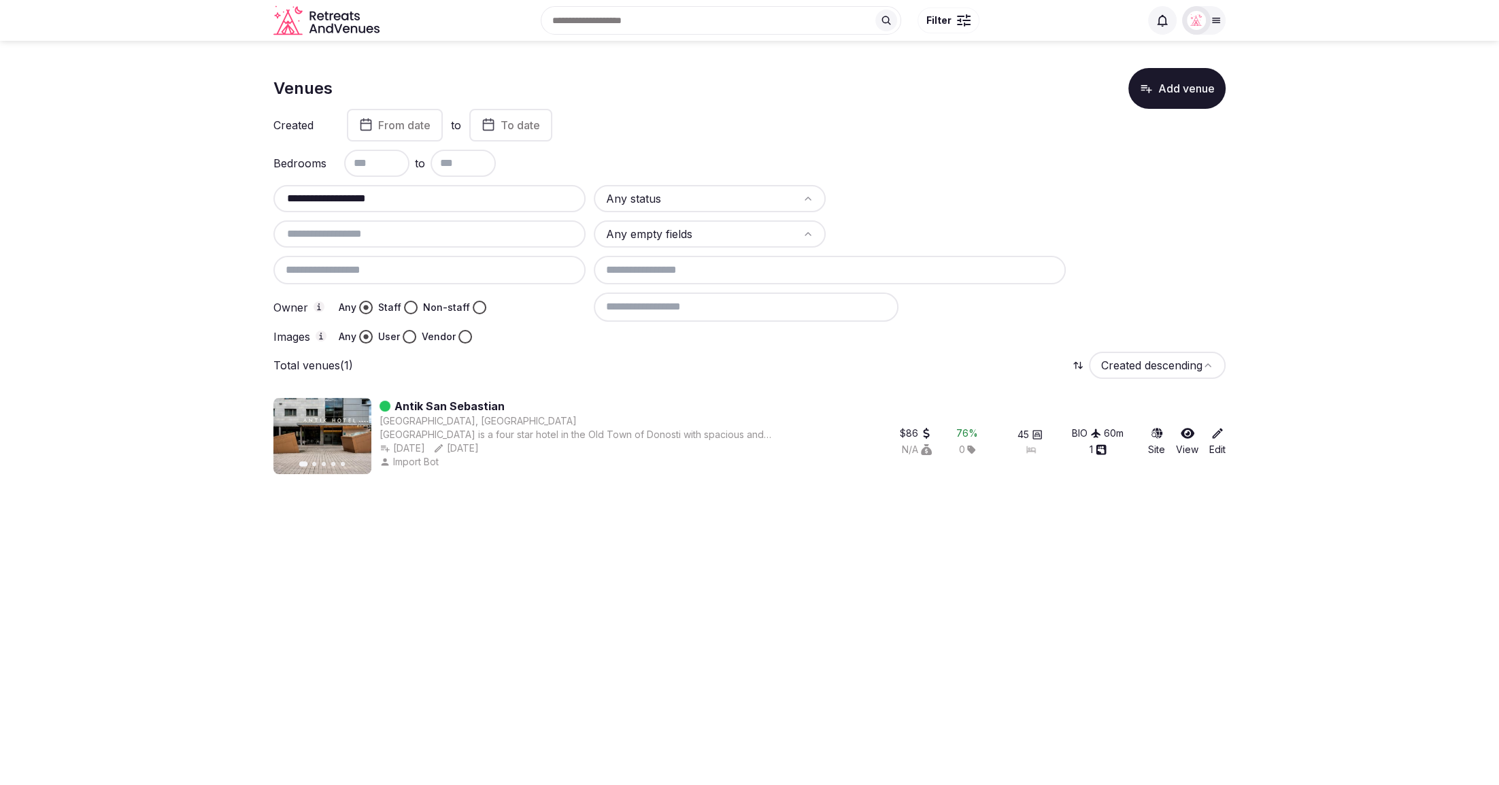
drag, startPoint x: 345, startPoint y: 197, endPoint x: 284, endPoint y: 194, distance: 61.9
click at [284, 194] on input "**********" at bounding box center [429, 198] width 301 height 16
paste input "text"
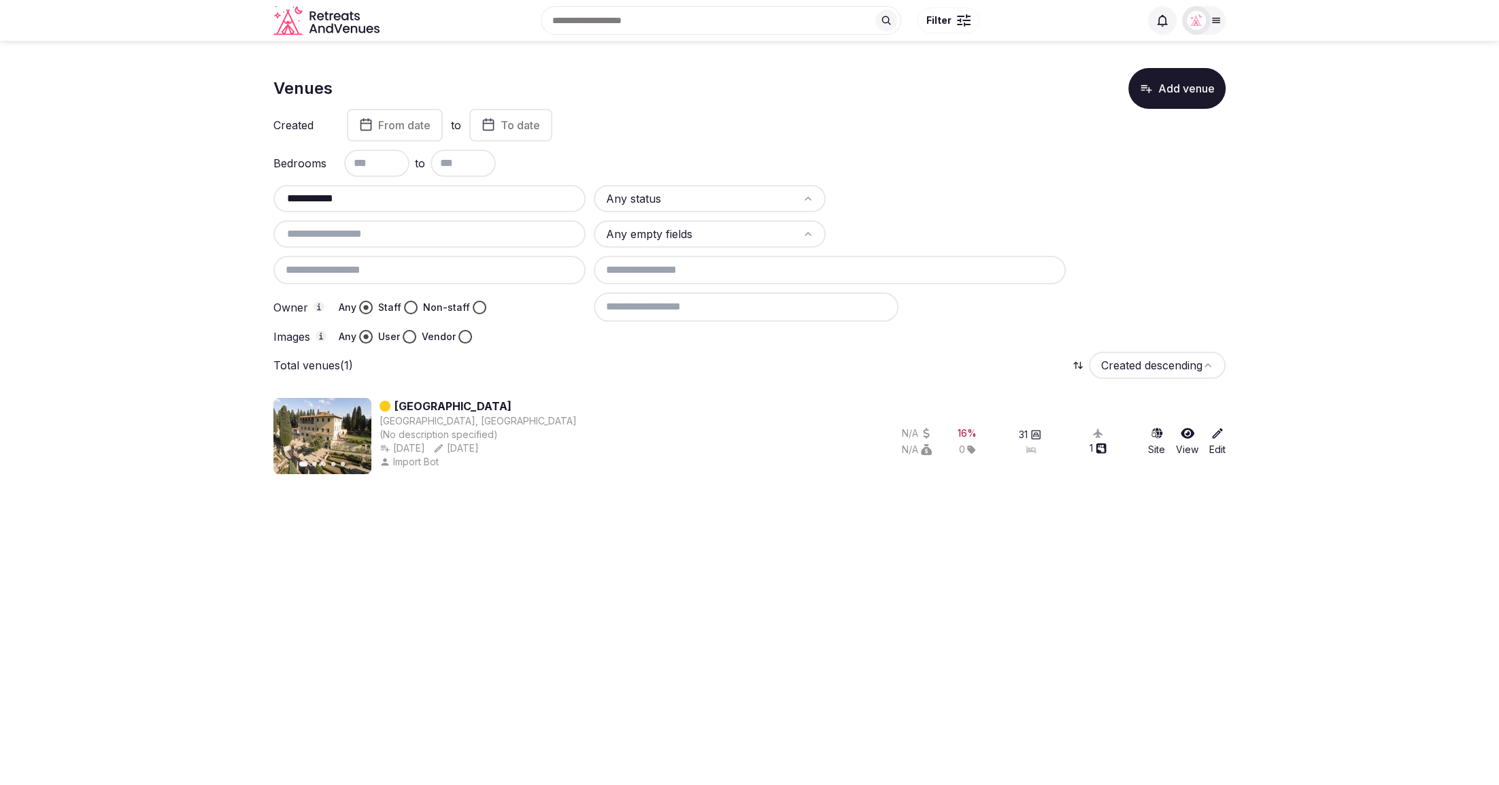
type input "**********"
